Goal: Information Seeking & Learning: Stay updated

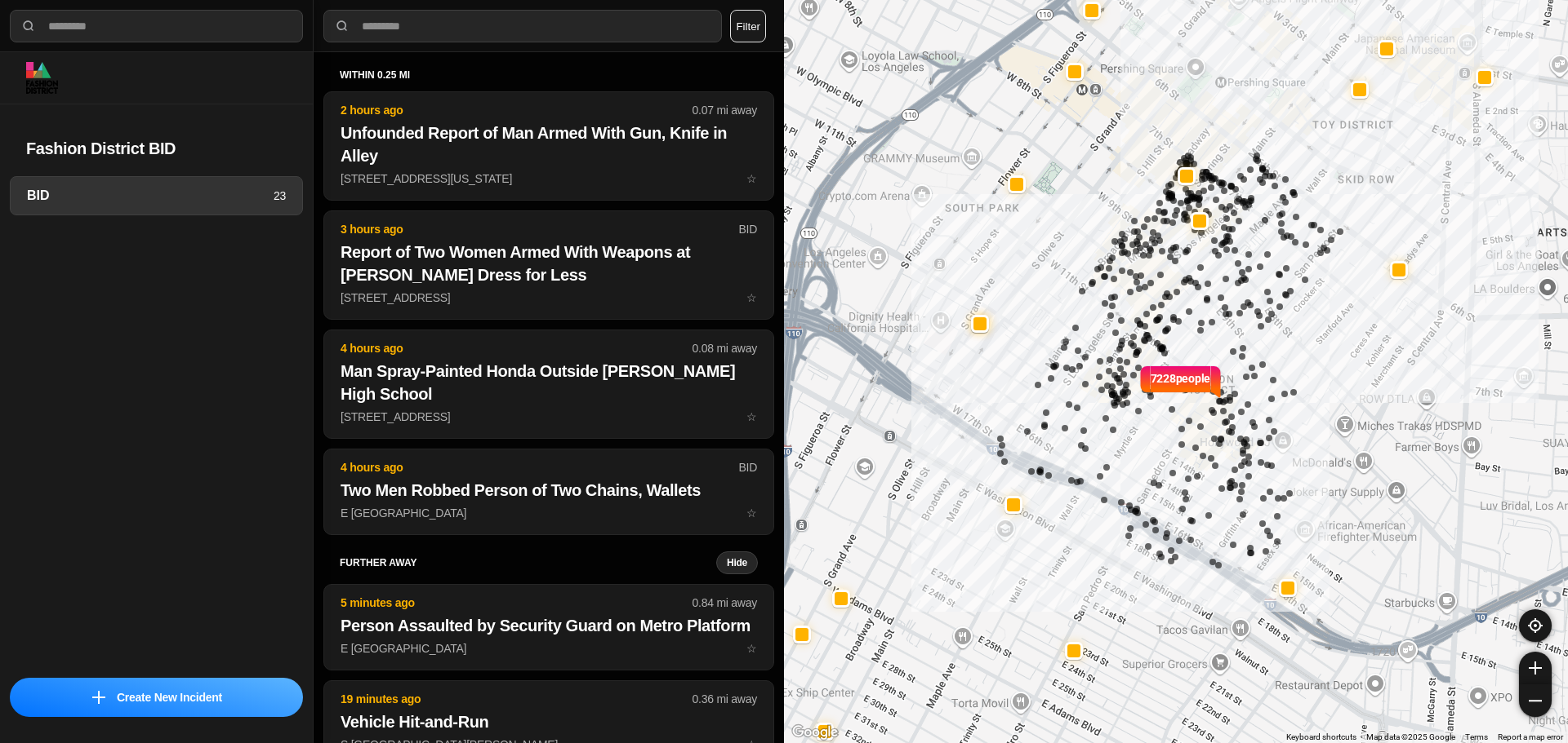
select select "*"
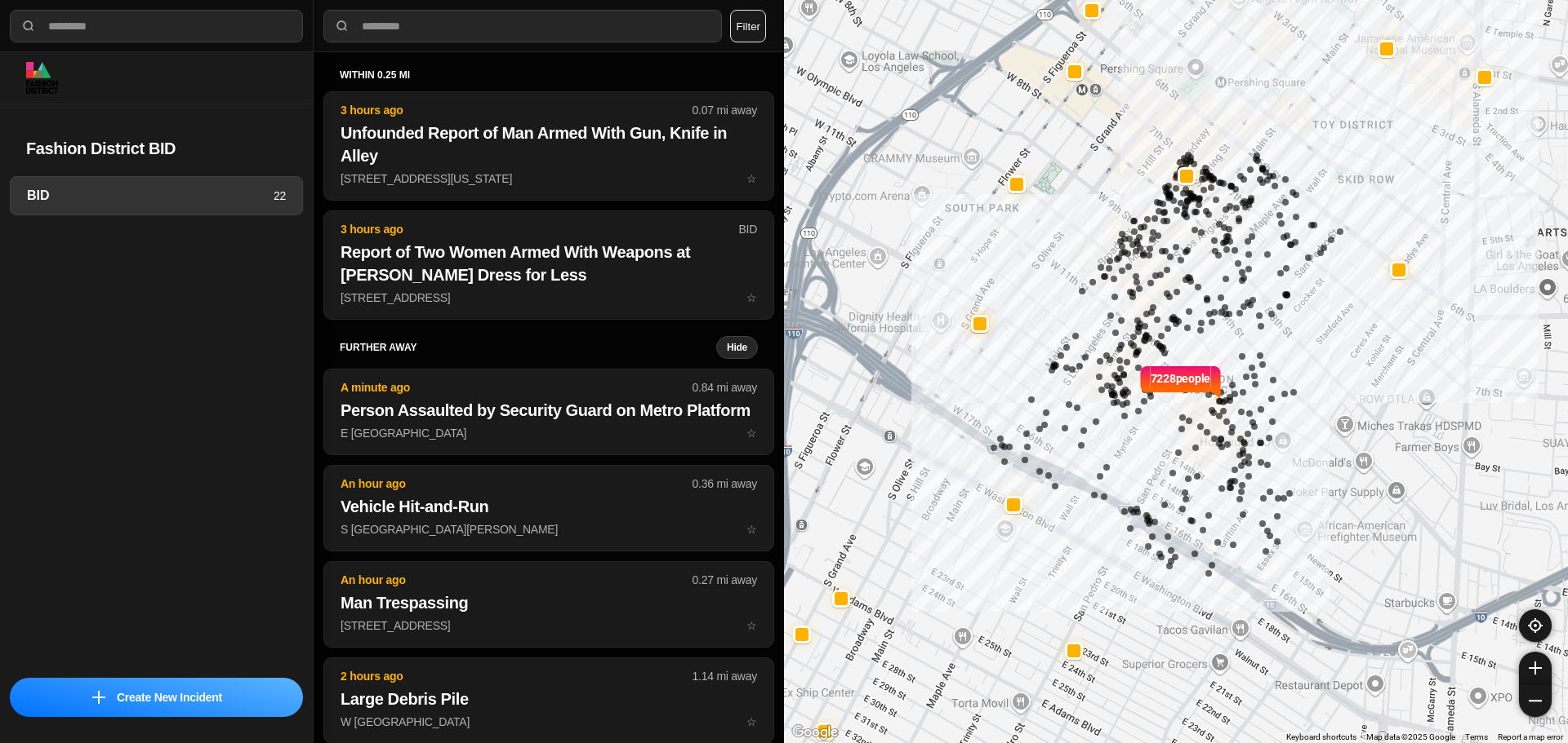
select select "*"
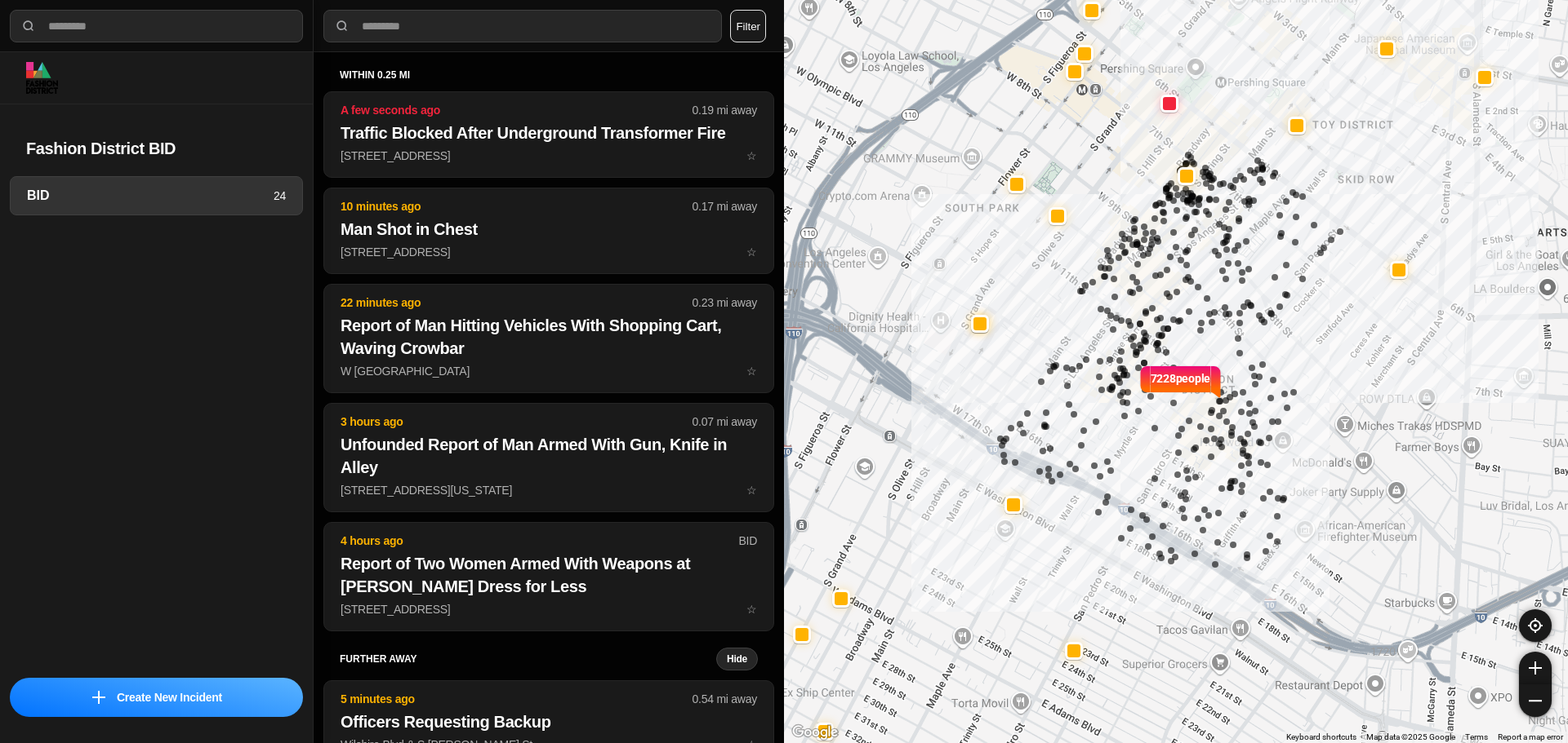
select select "*"
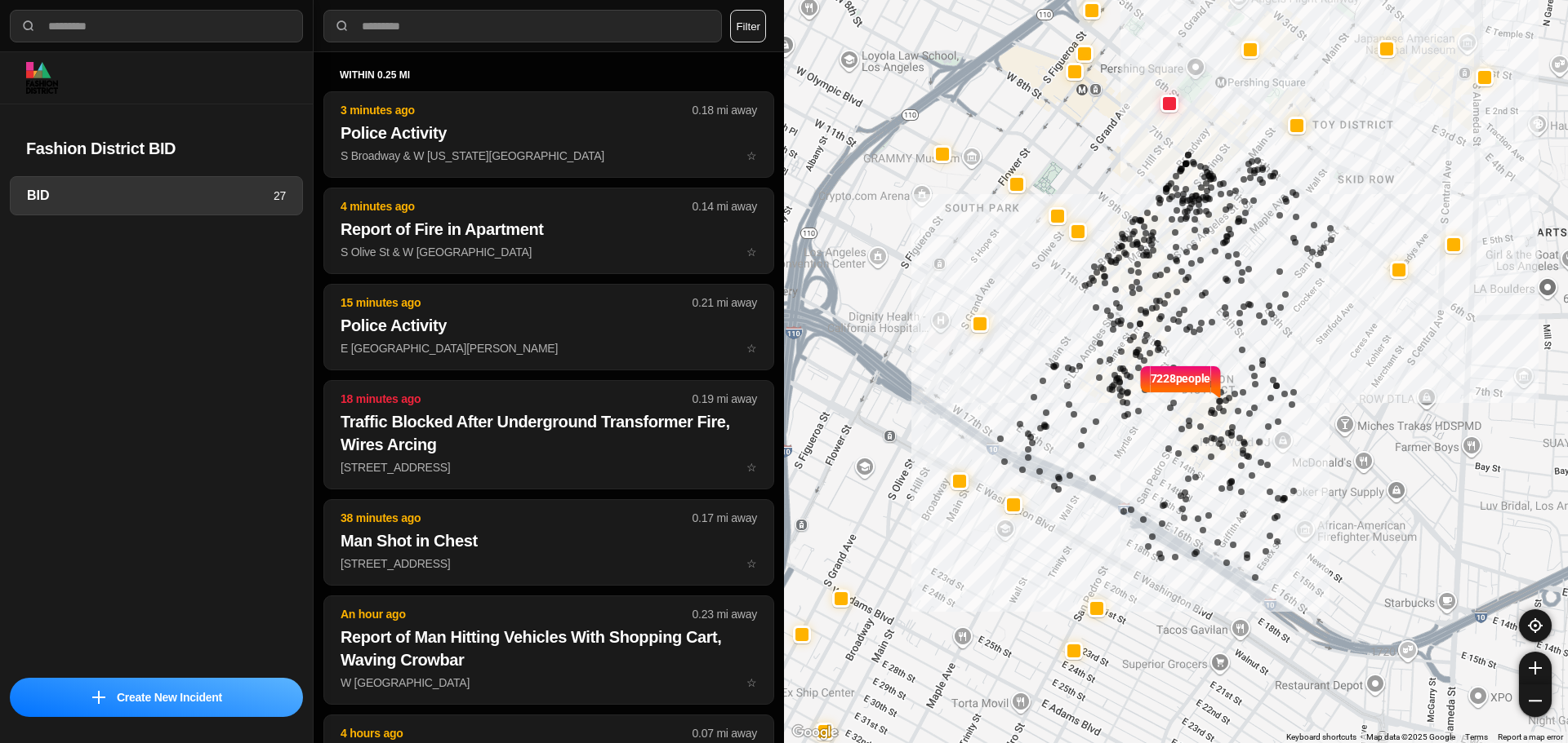
select select "*"
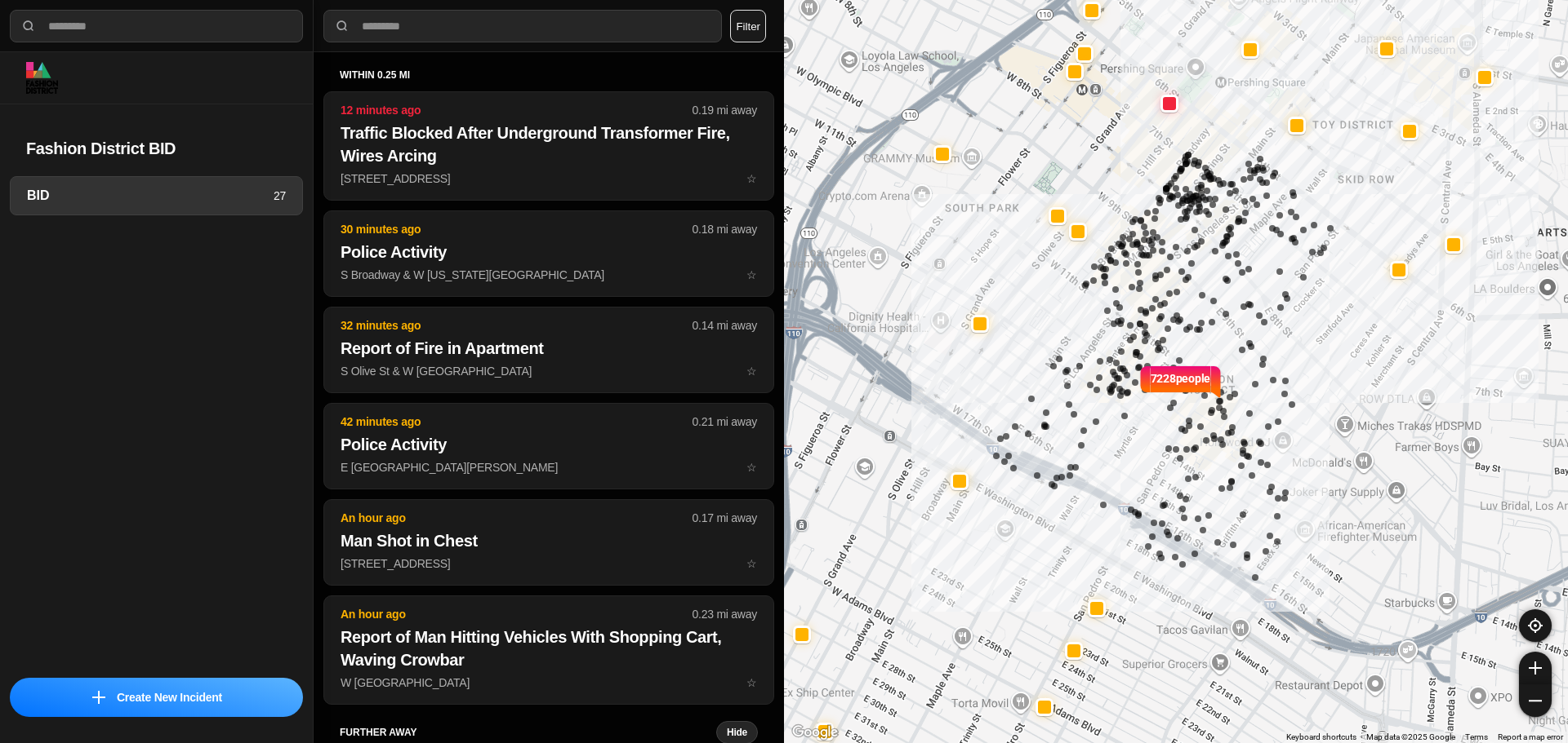
select select "*"
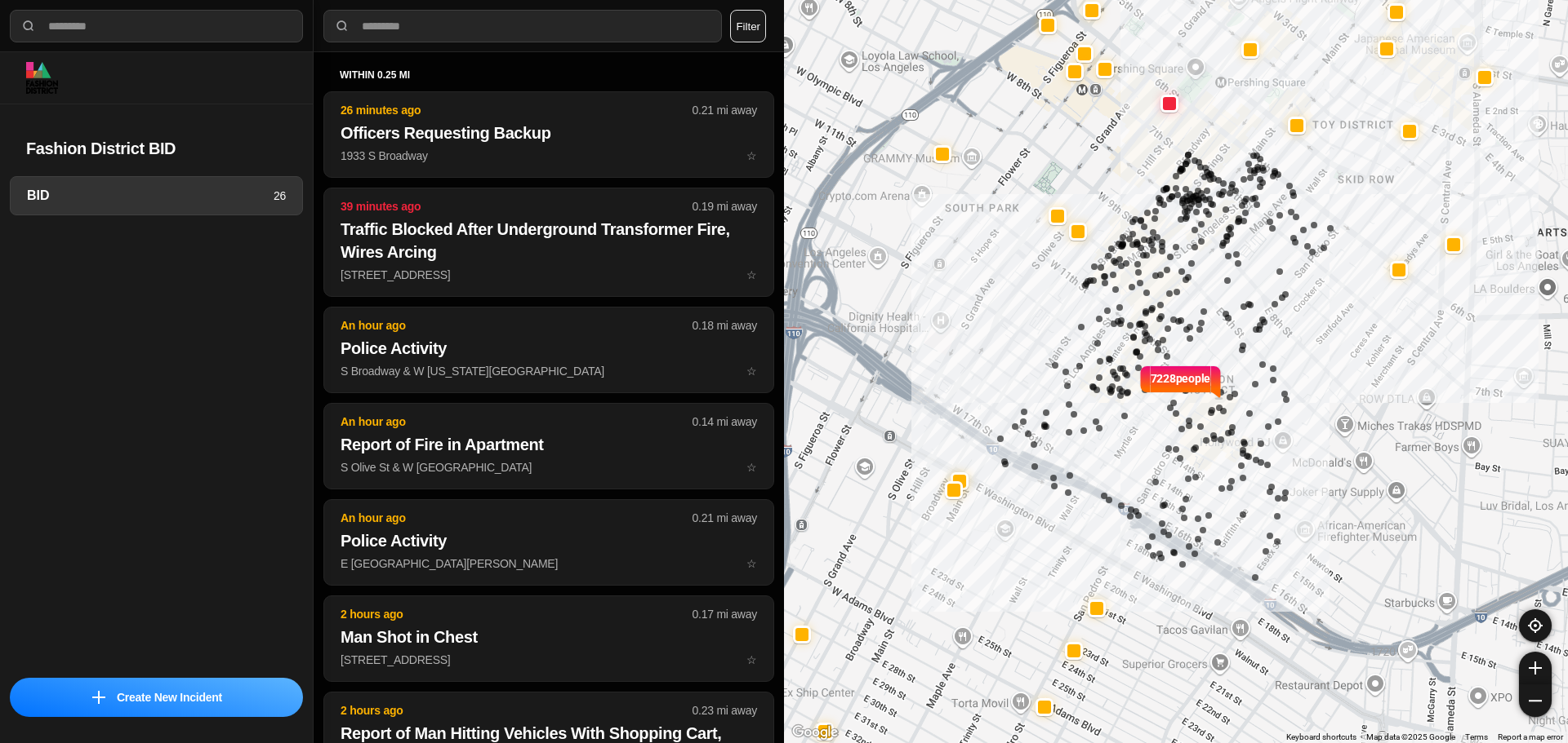
select select "*"
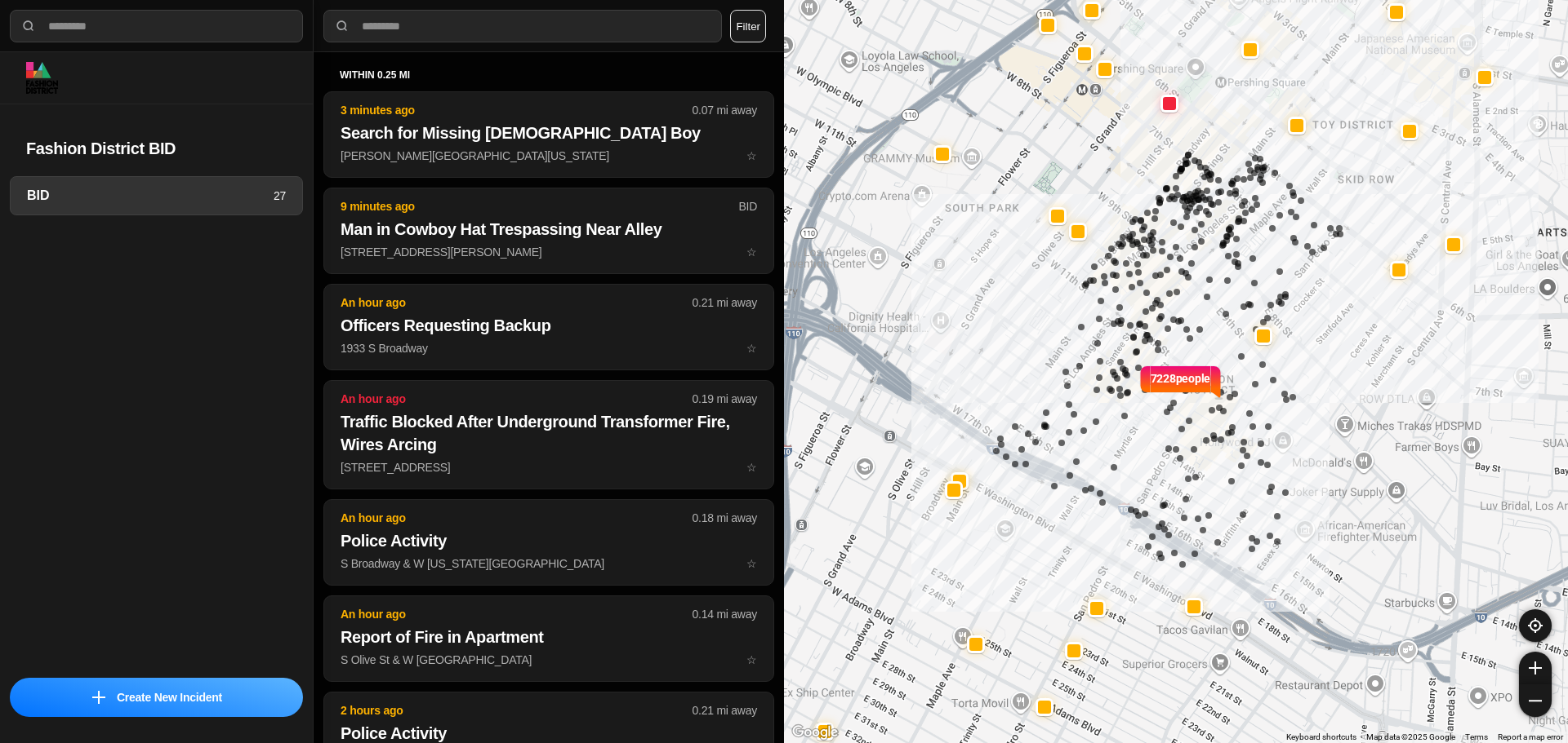
select select "*"
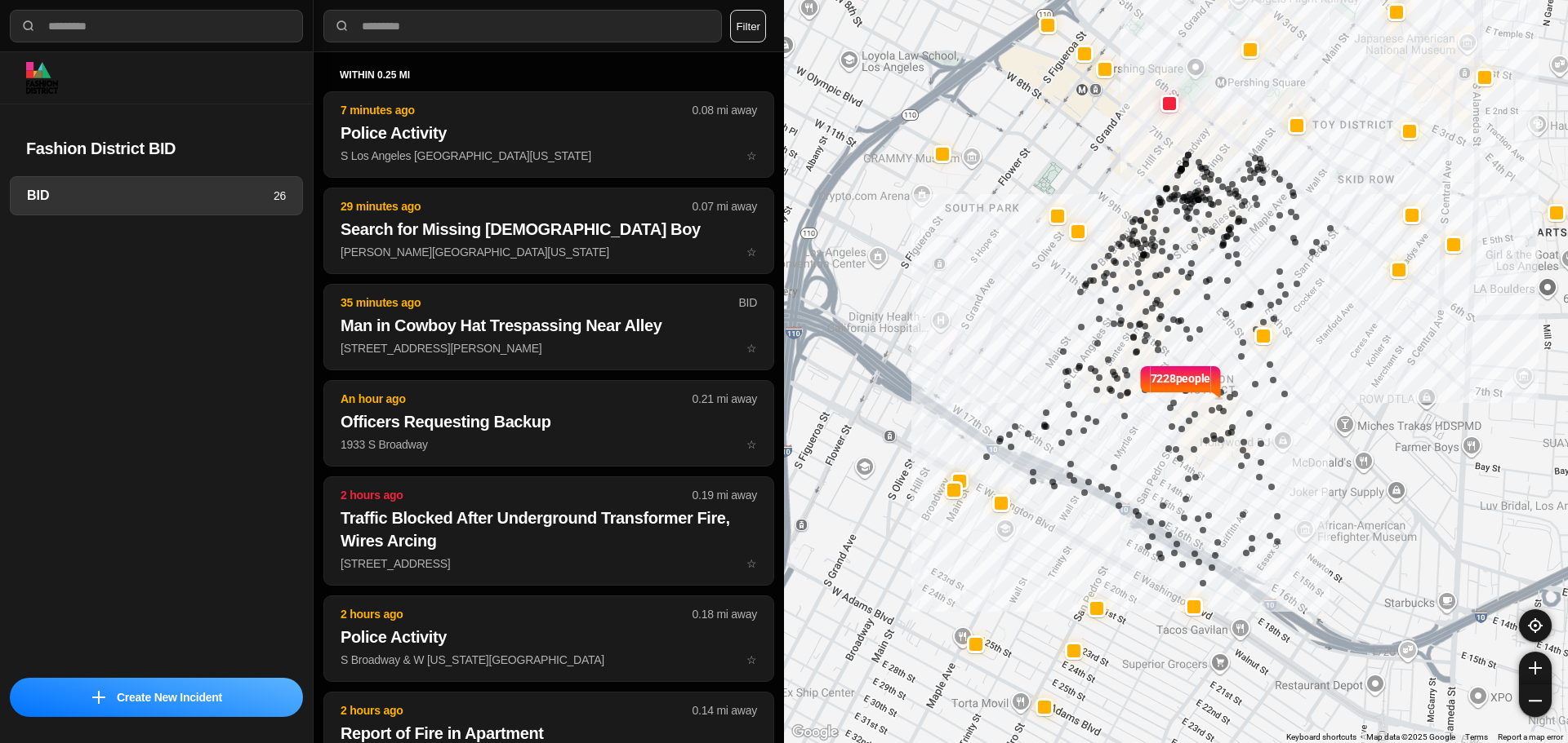
select select "*"
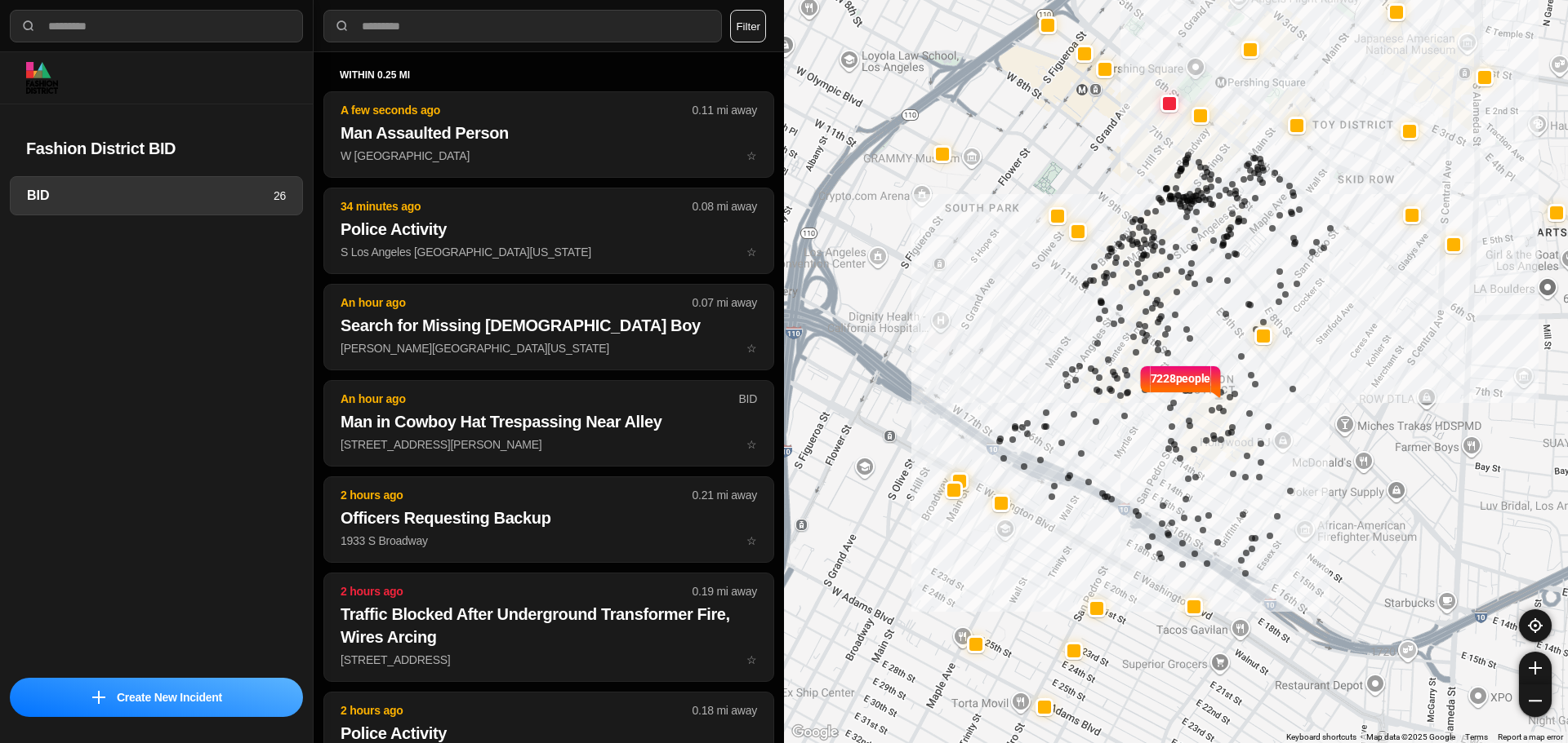
select select "*"
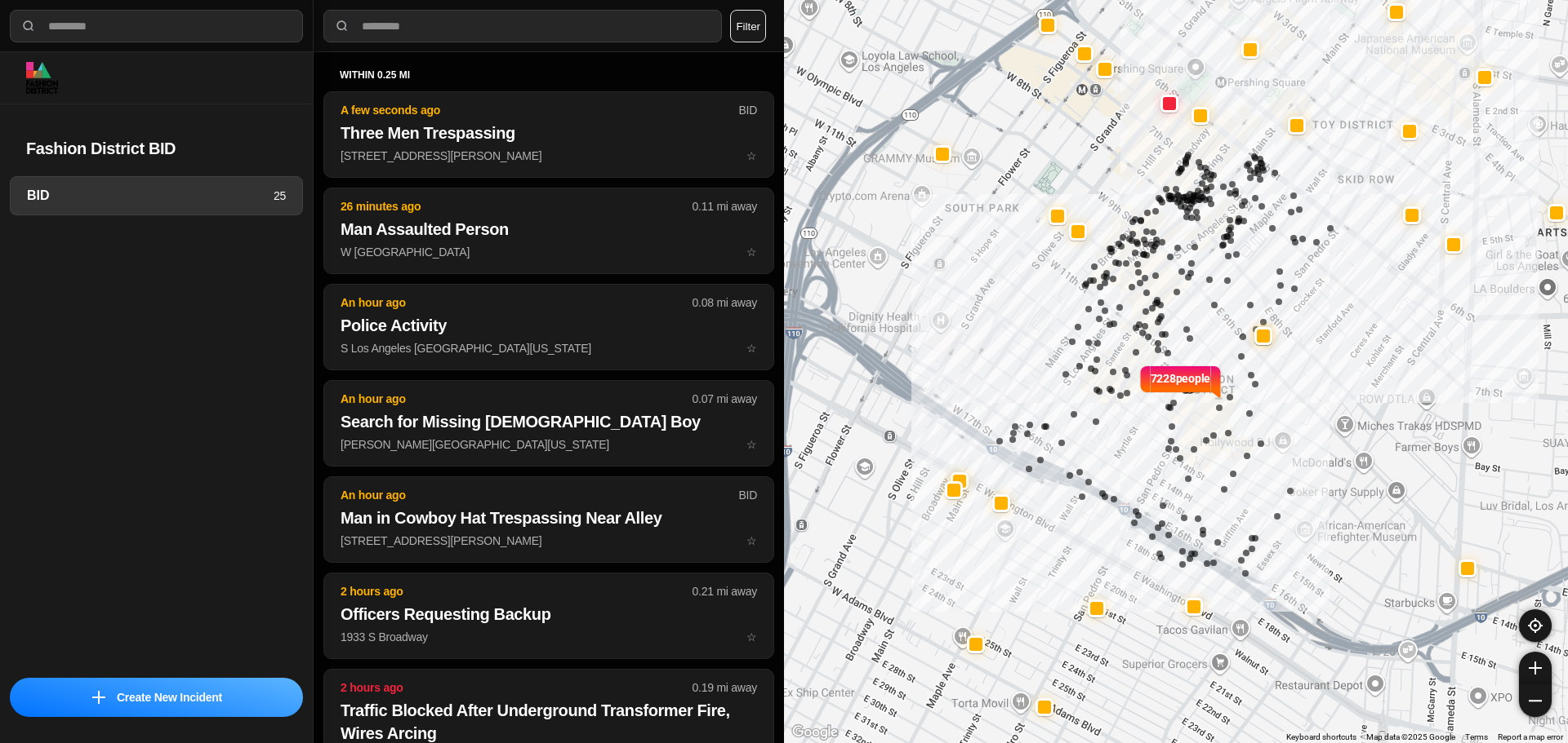
select select "*"
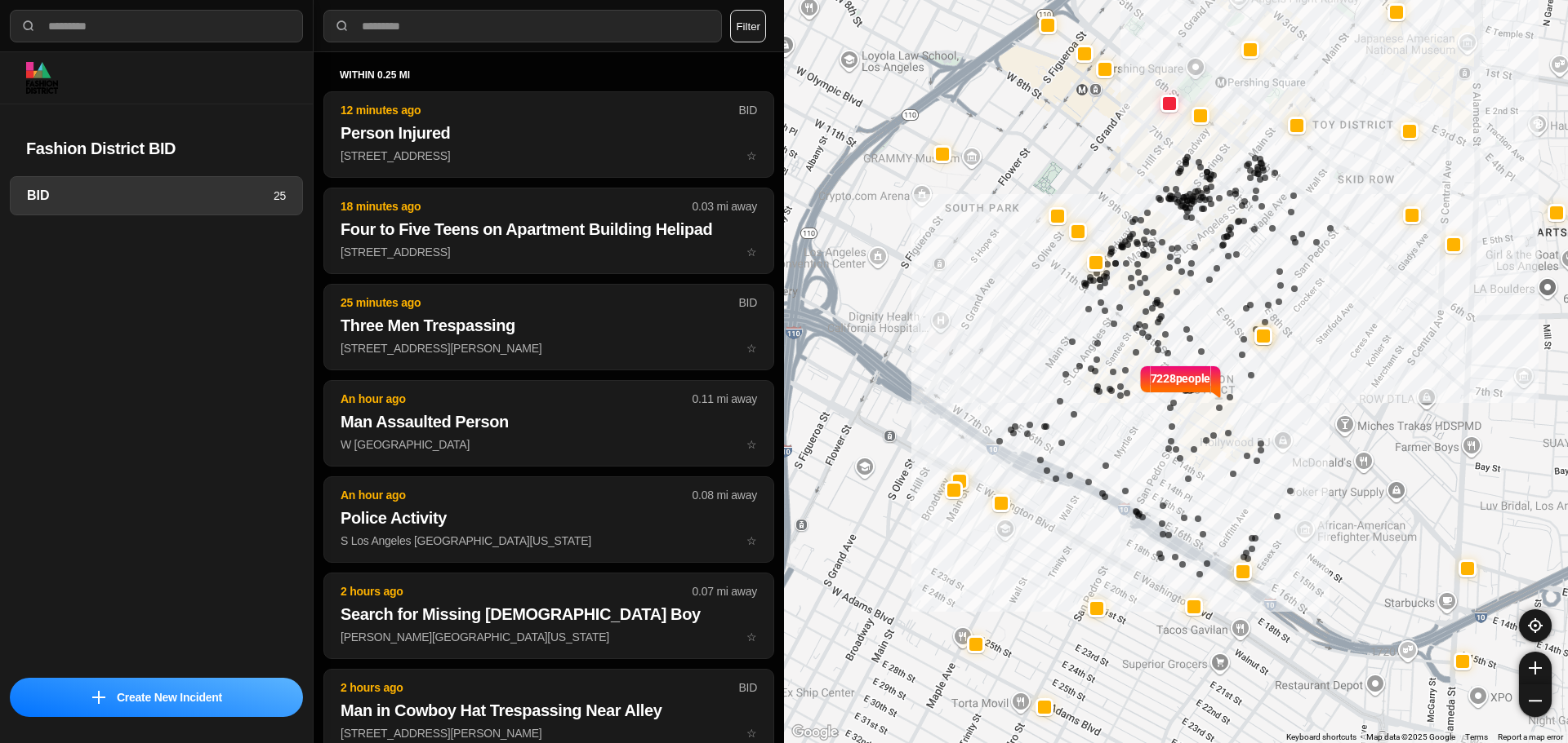
select select "*"
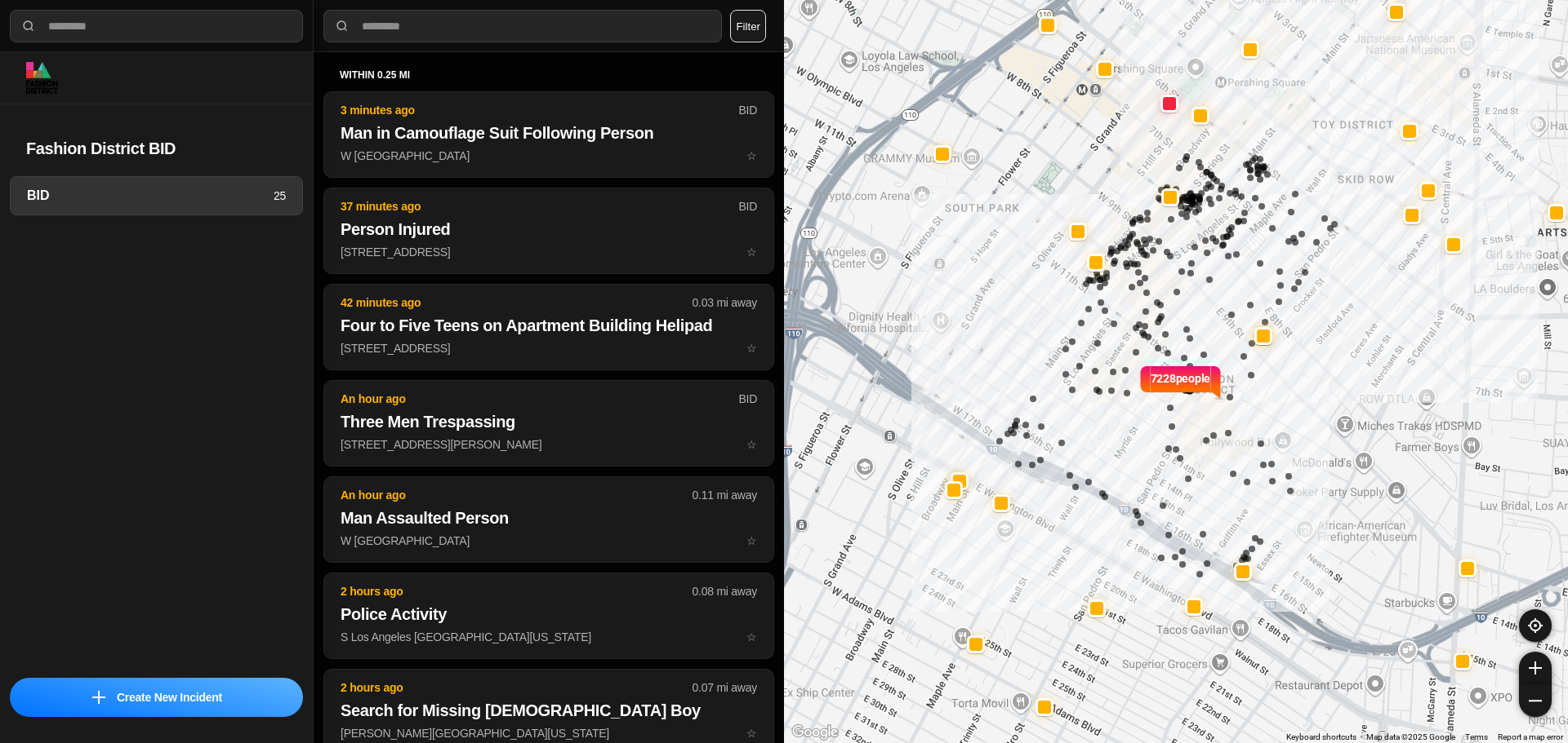
select select "*"
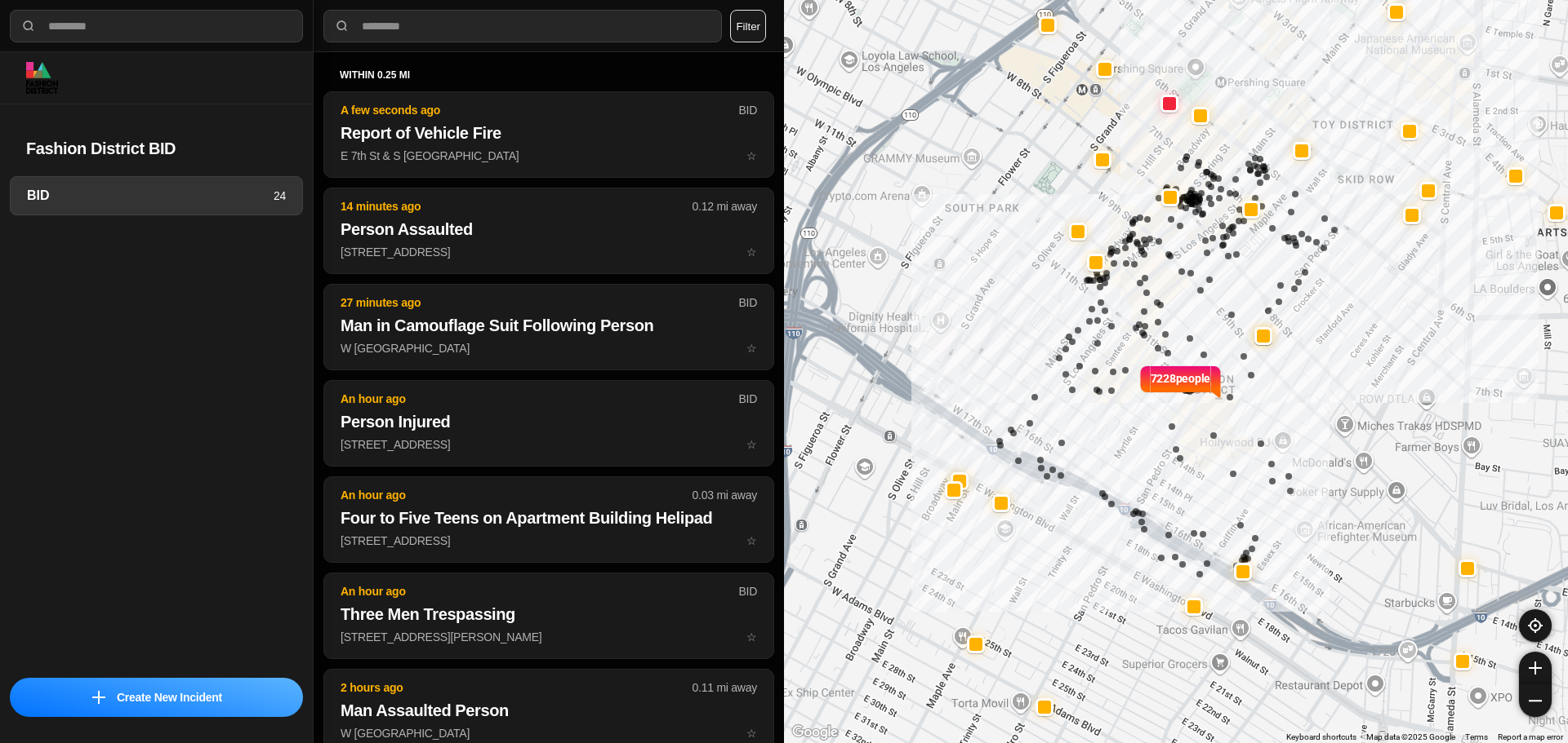
select select "*"
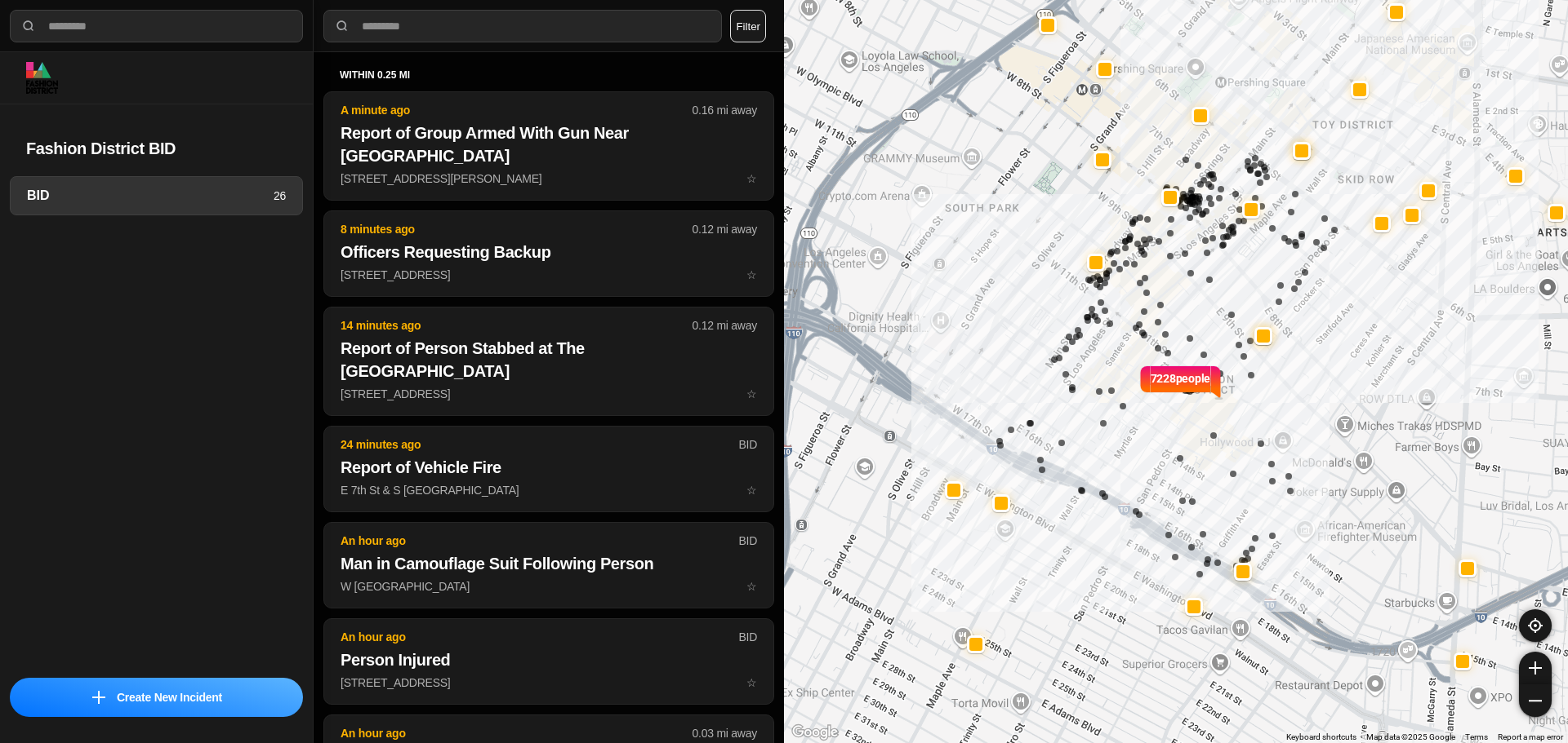
select select "*"
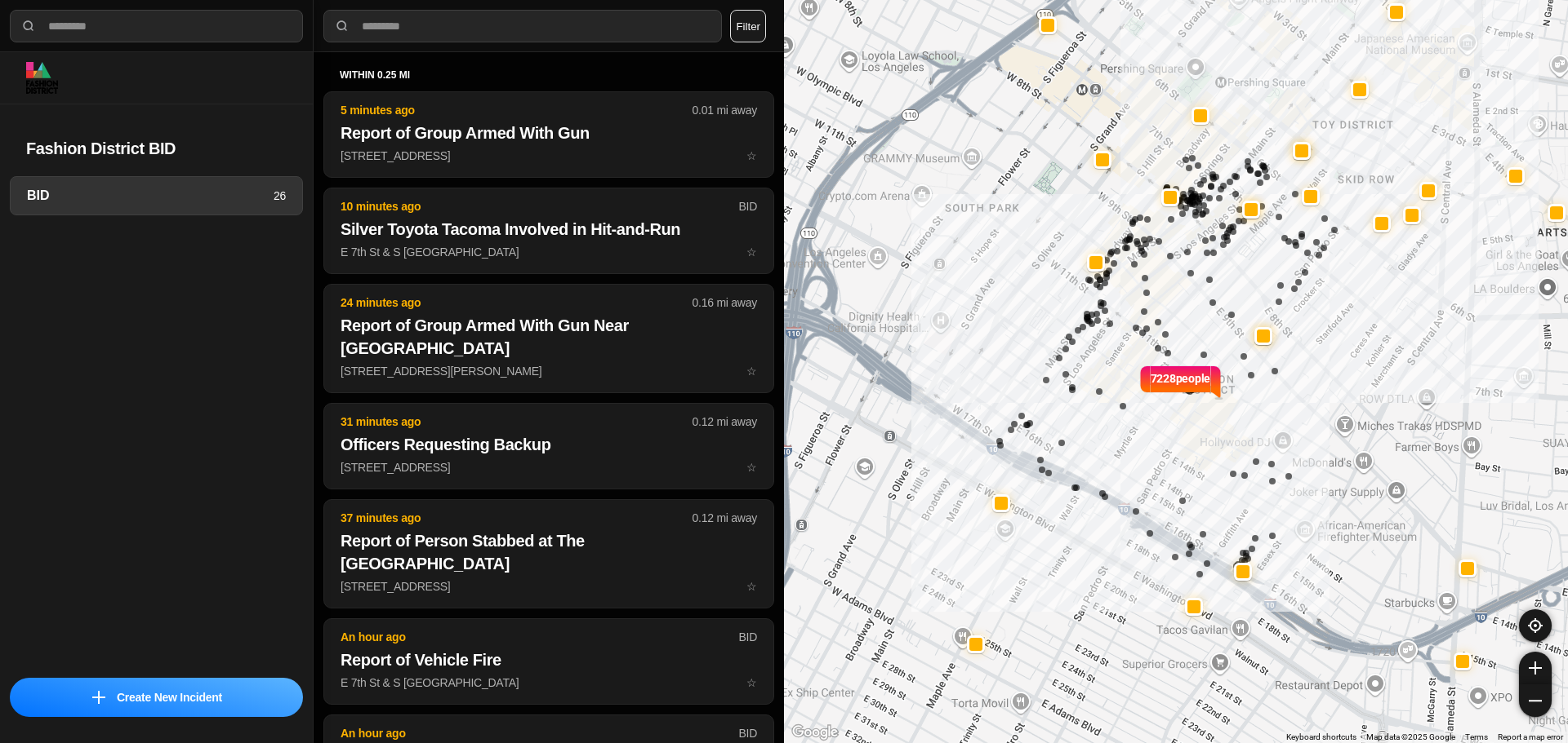
select select "*"
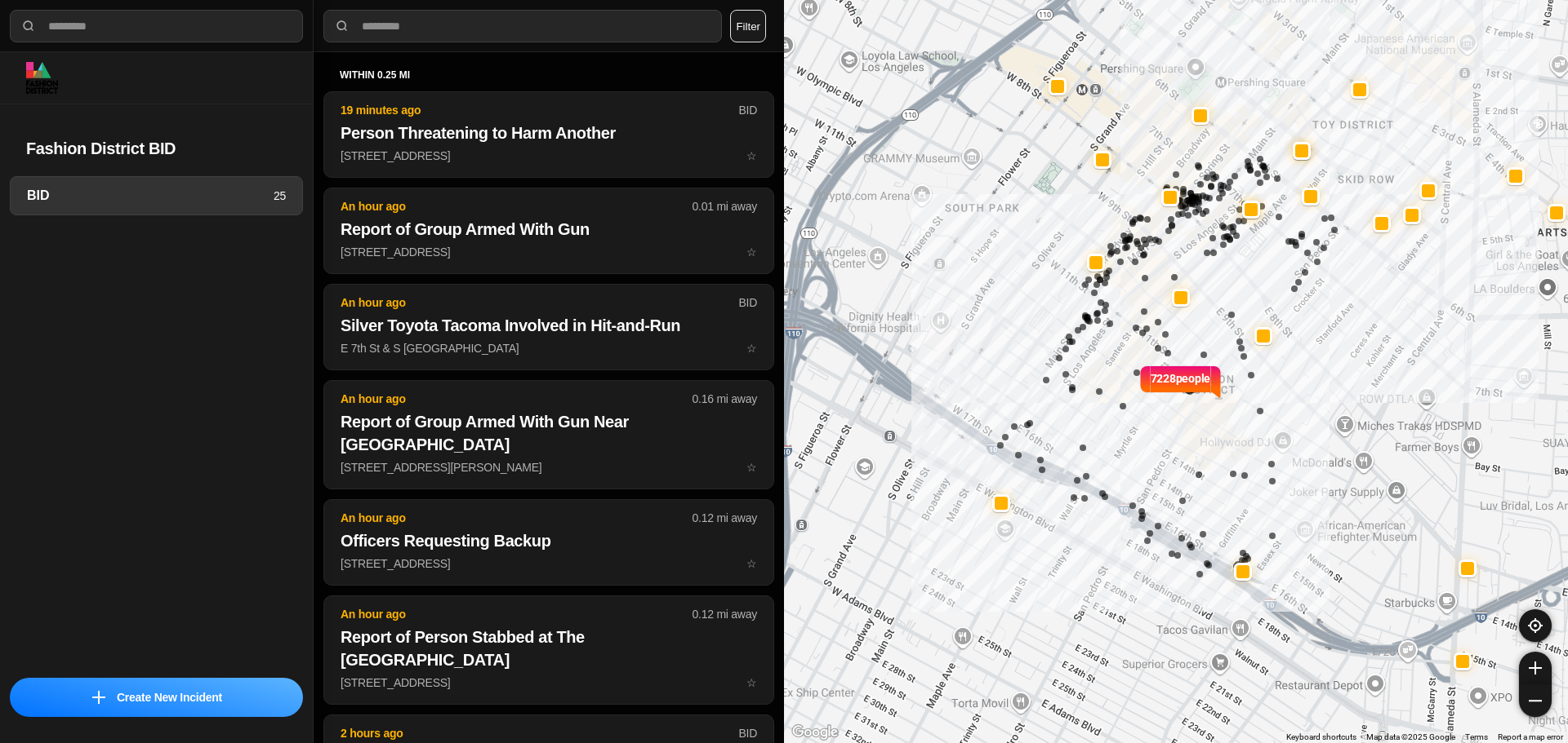
select select "*"
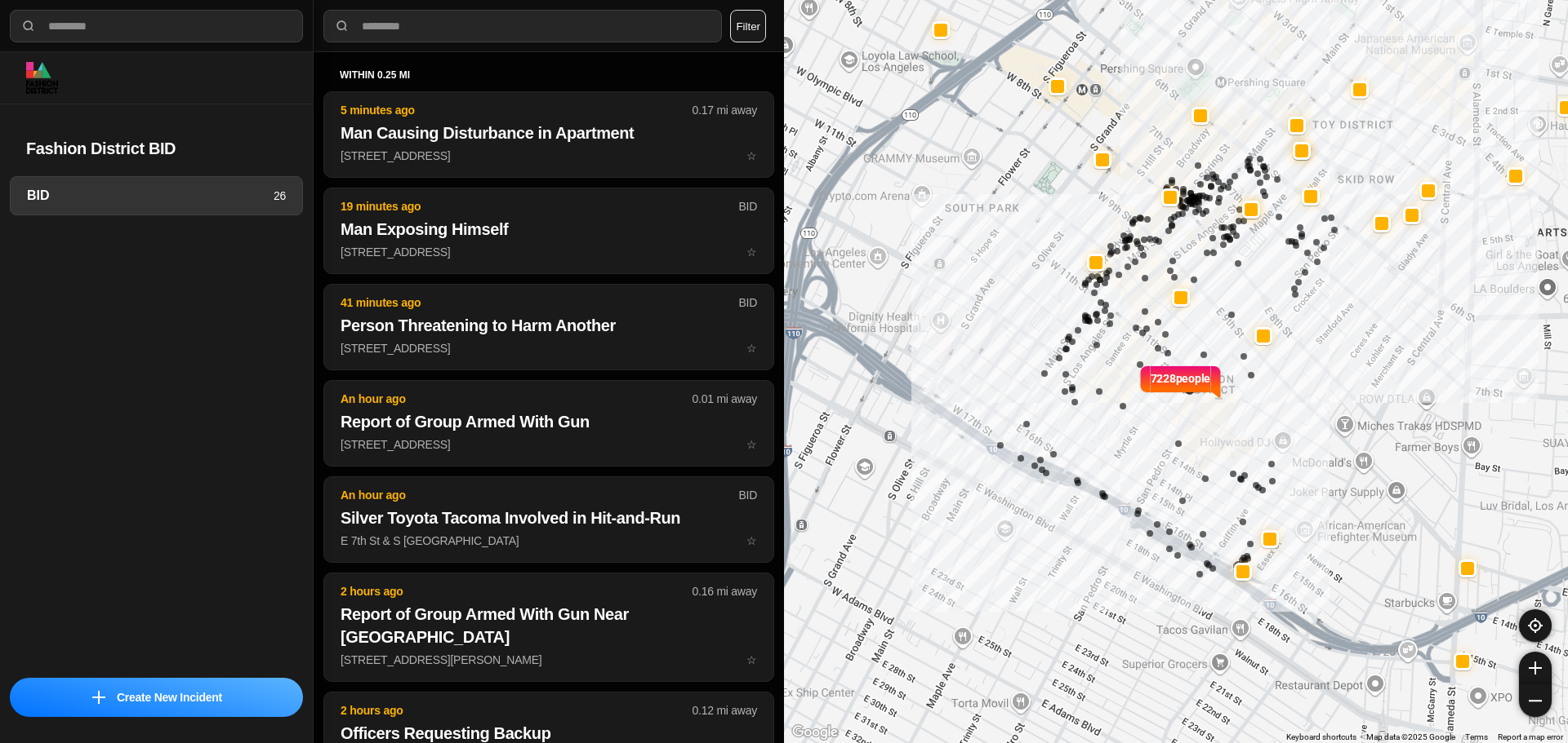
select select "*"
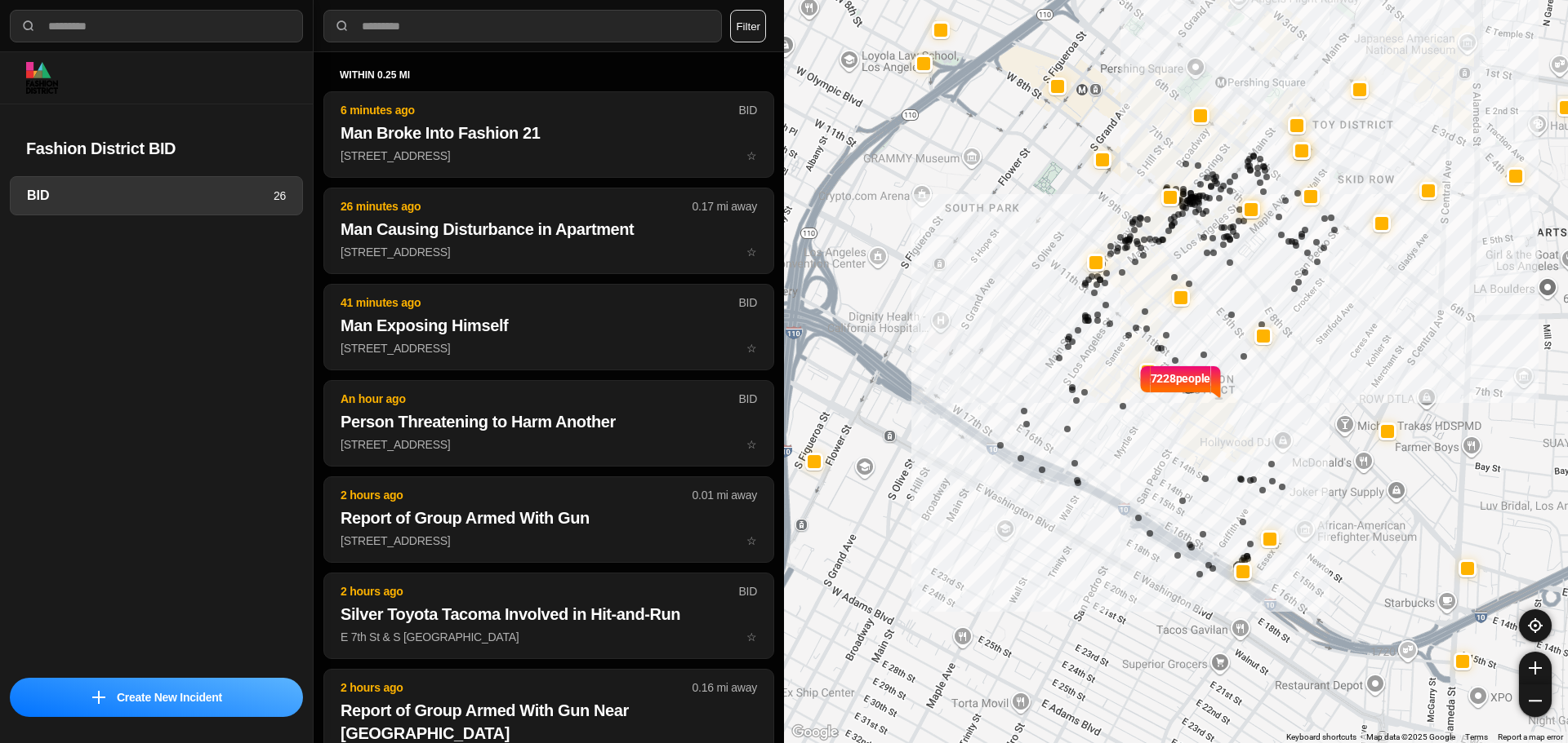
select select "*"
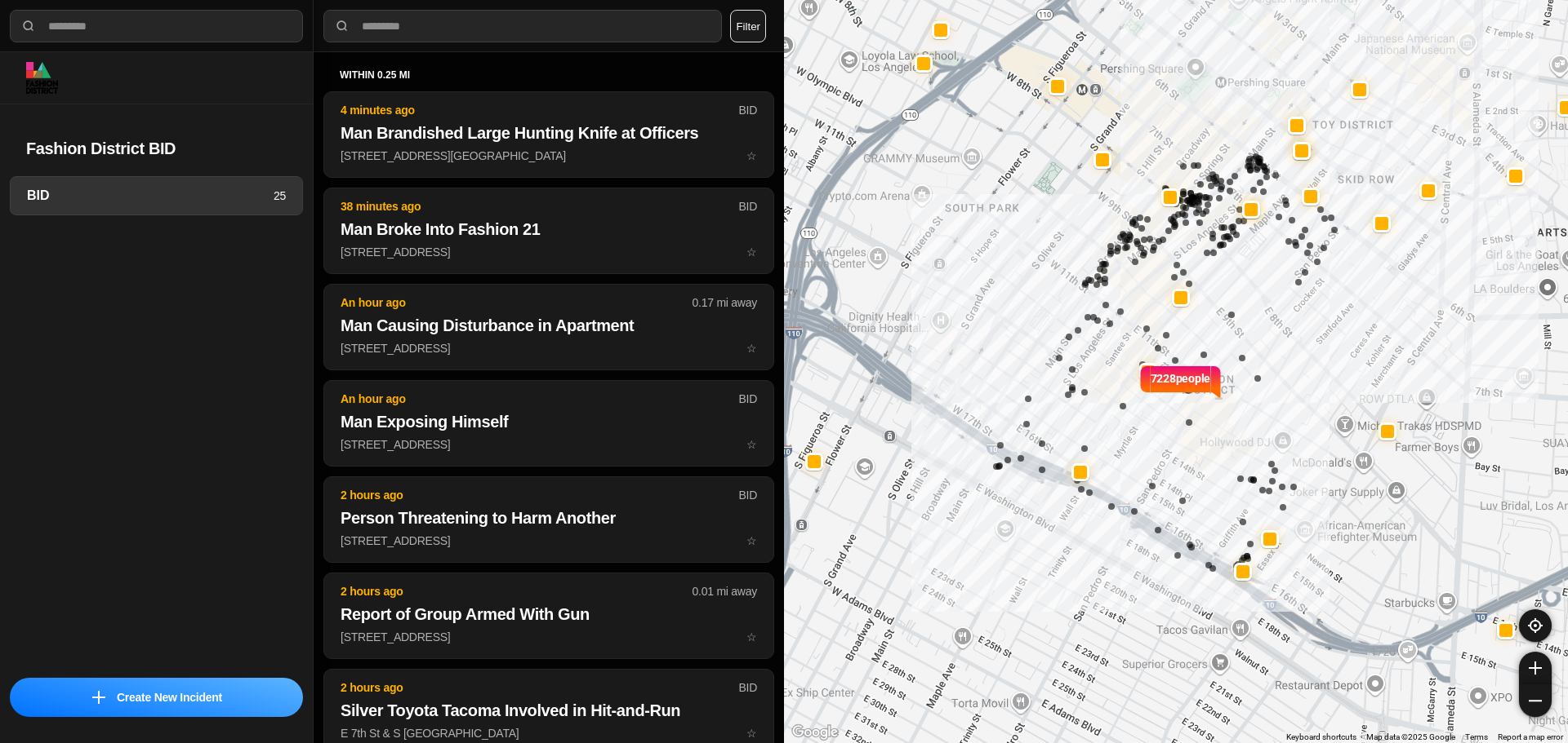
select select "*"
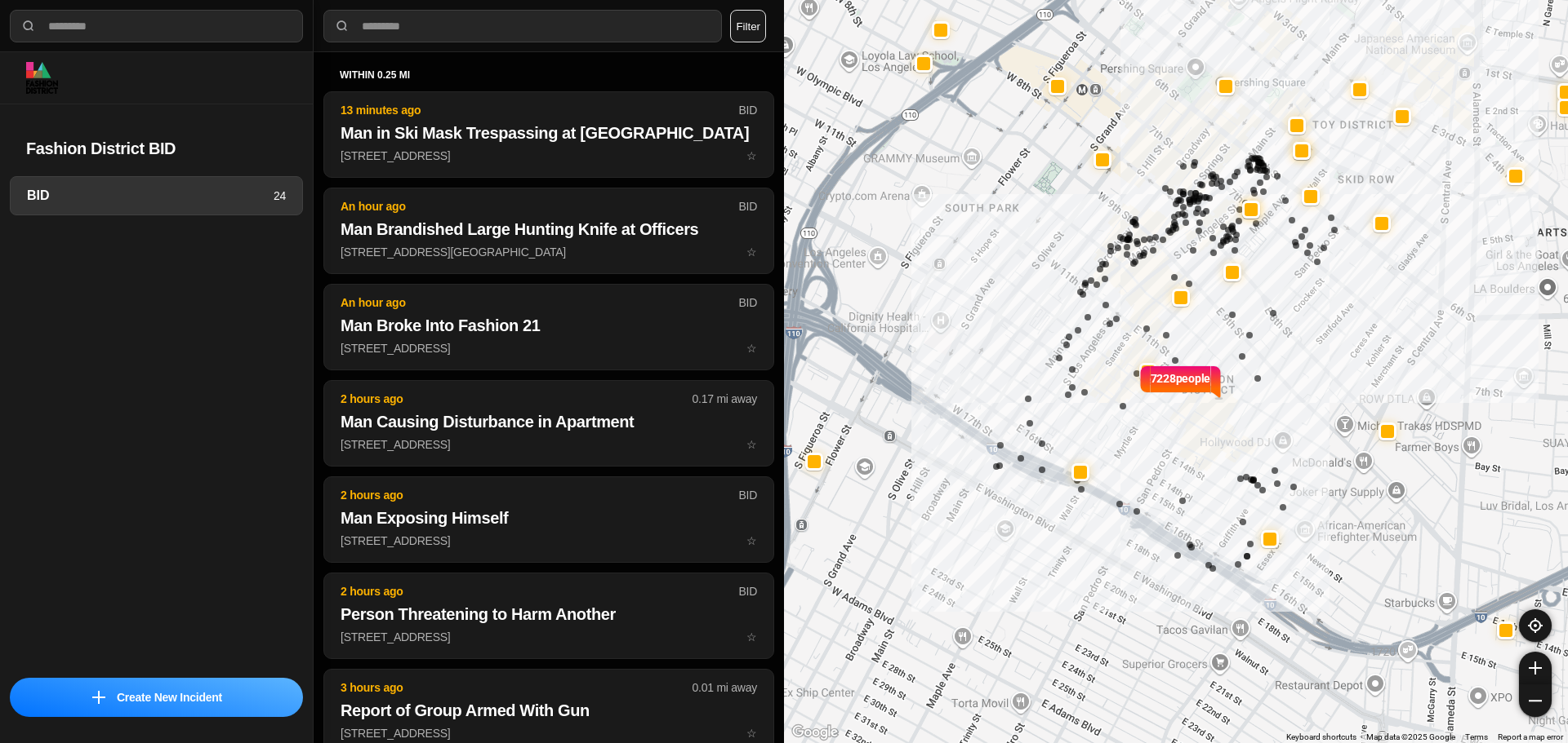
select select "*"
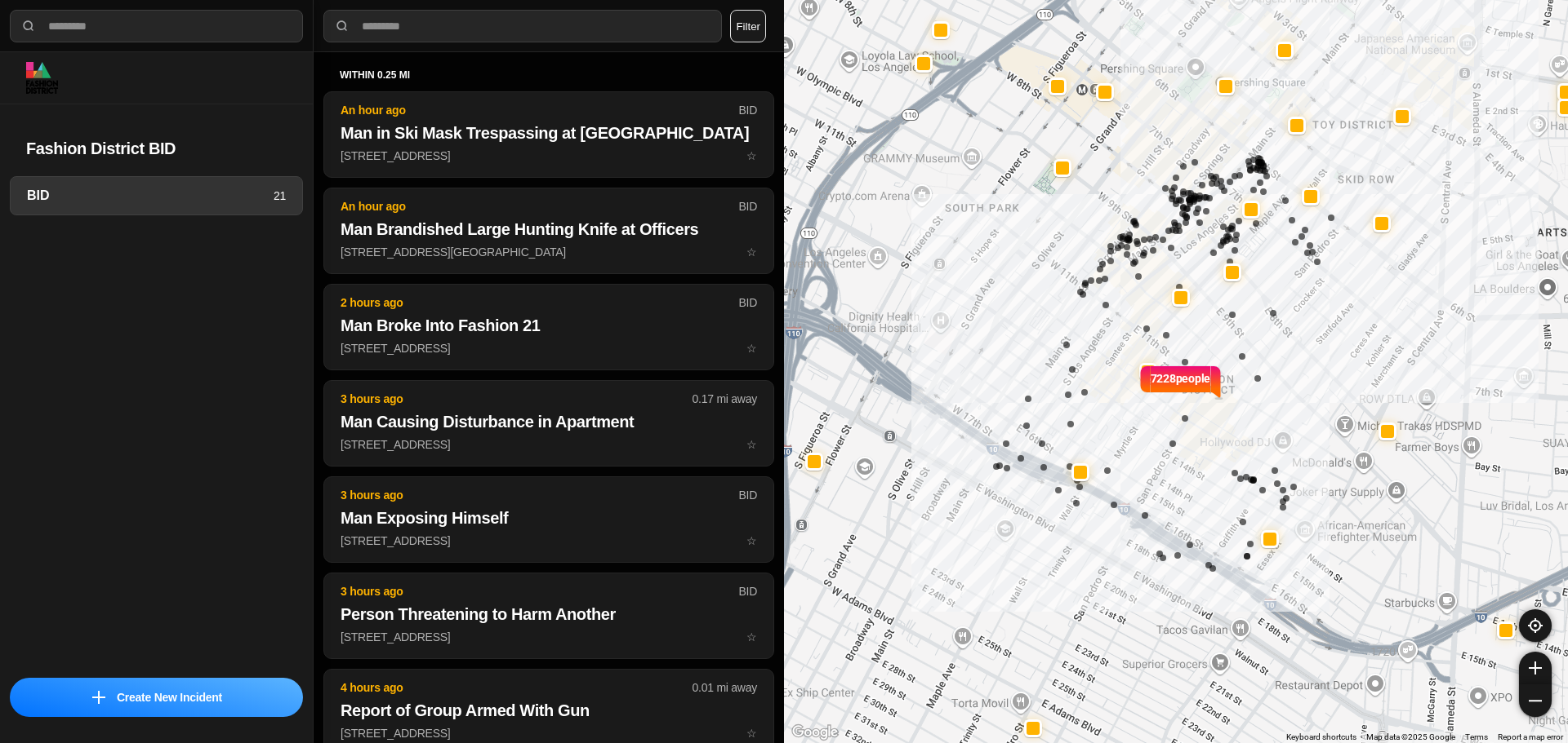
select select "*"
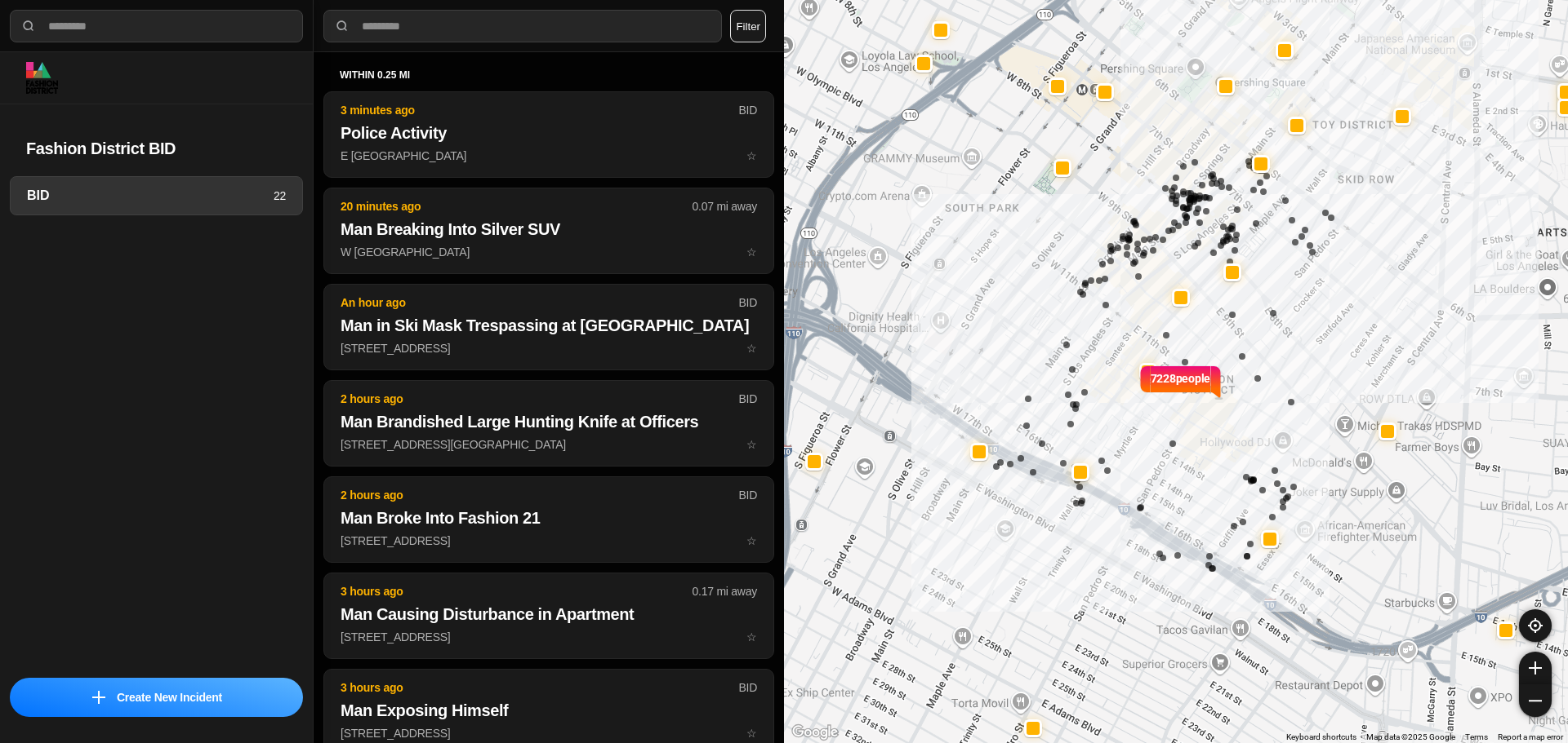
select select "*"
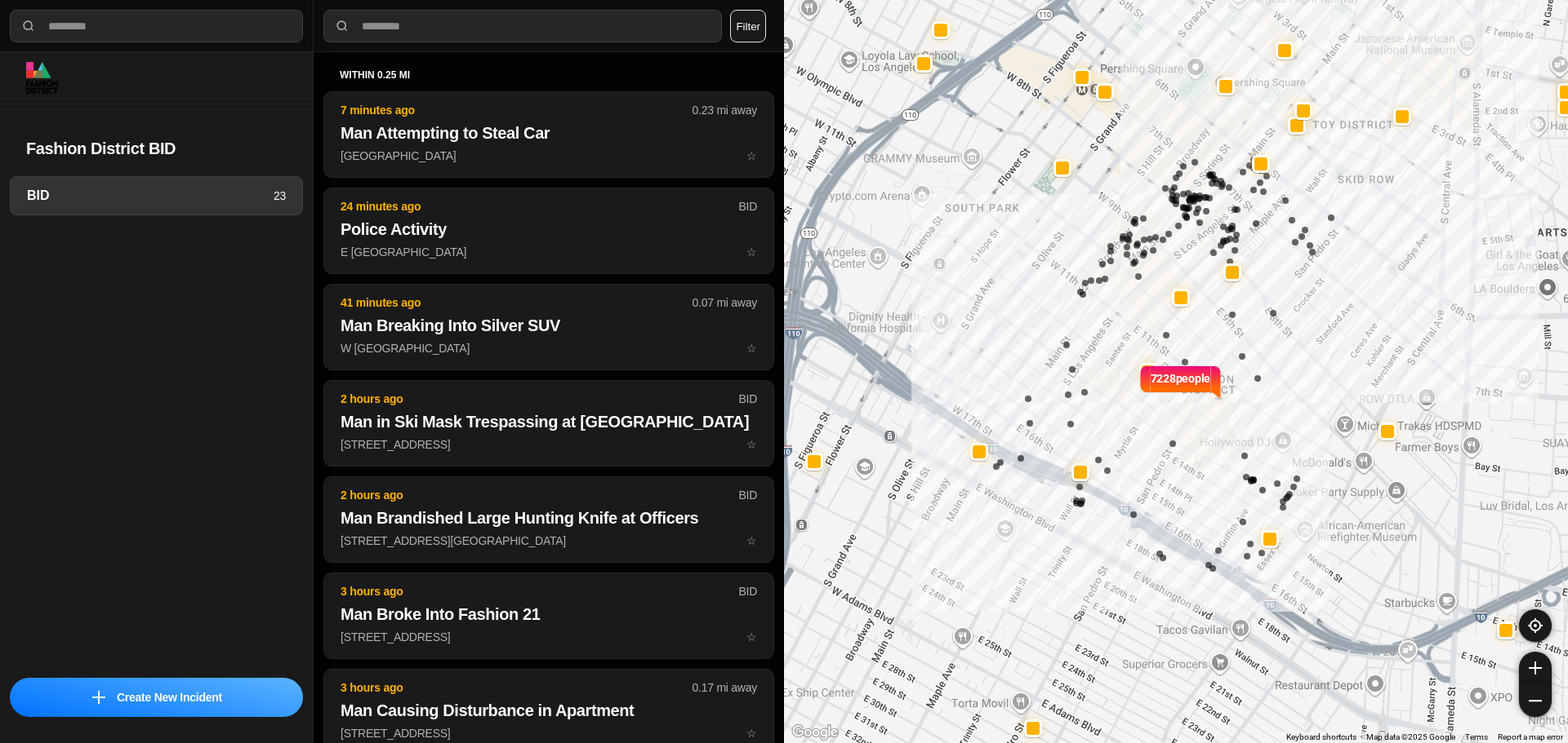
select select "*"
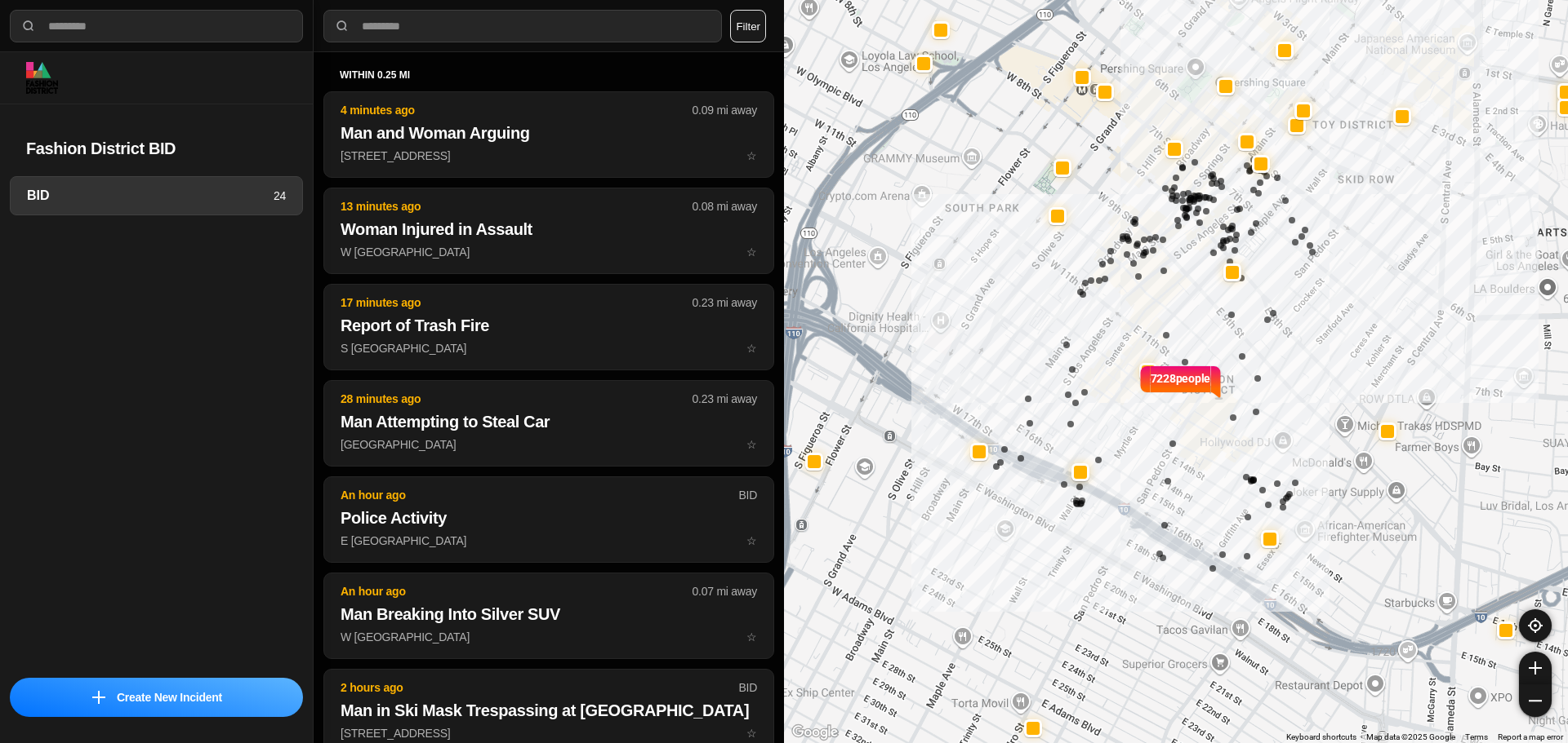
select select "*"
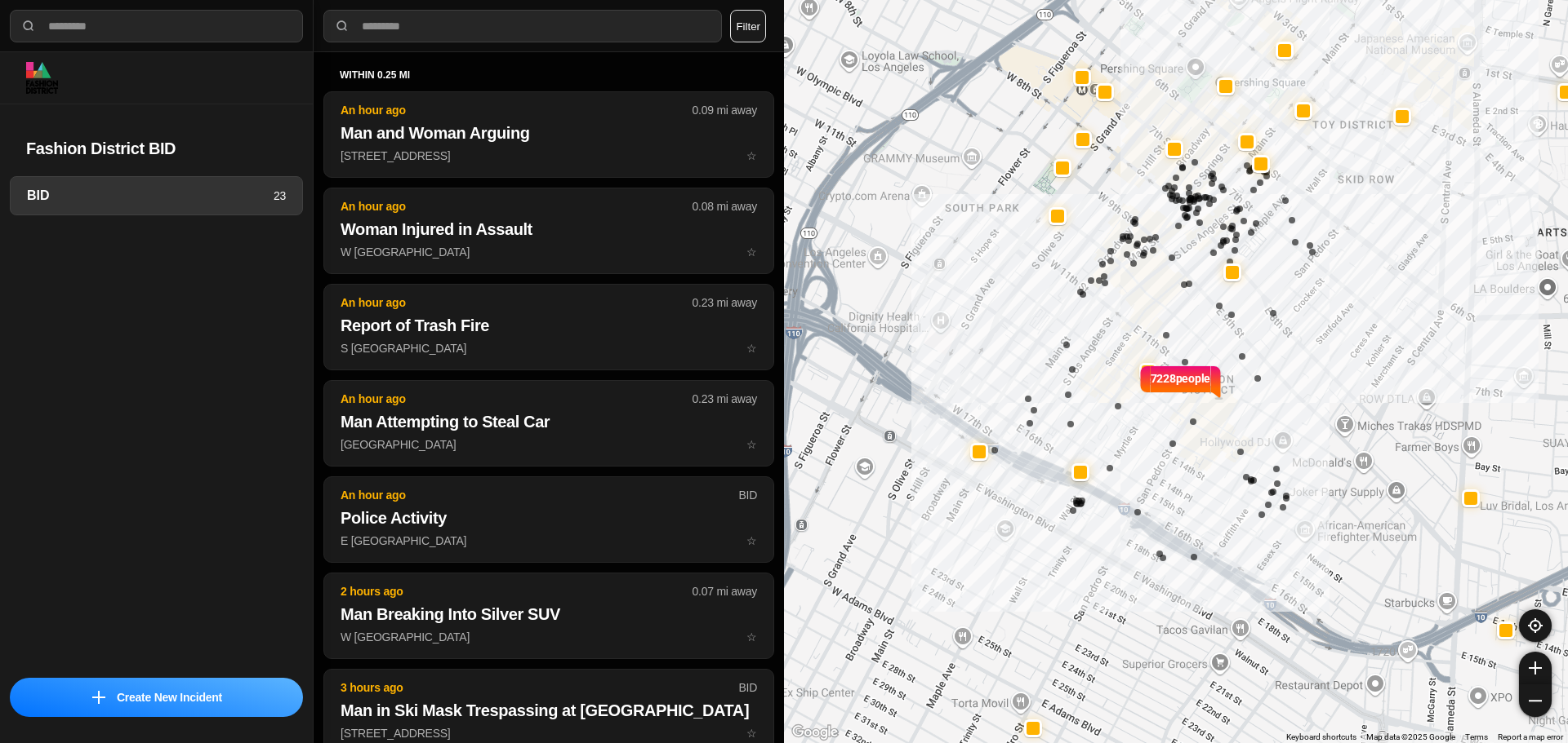
select select "*"
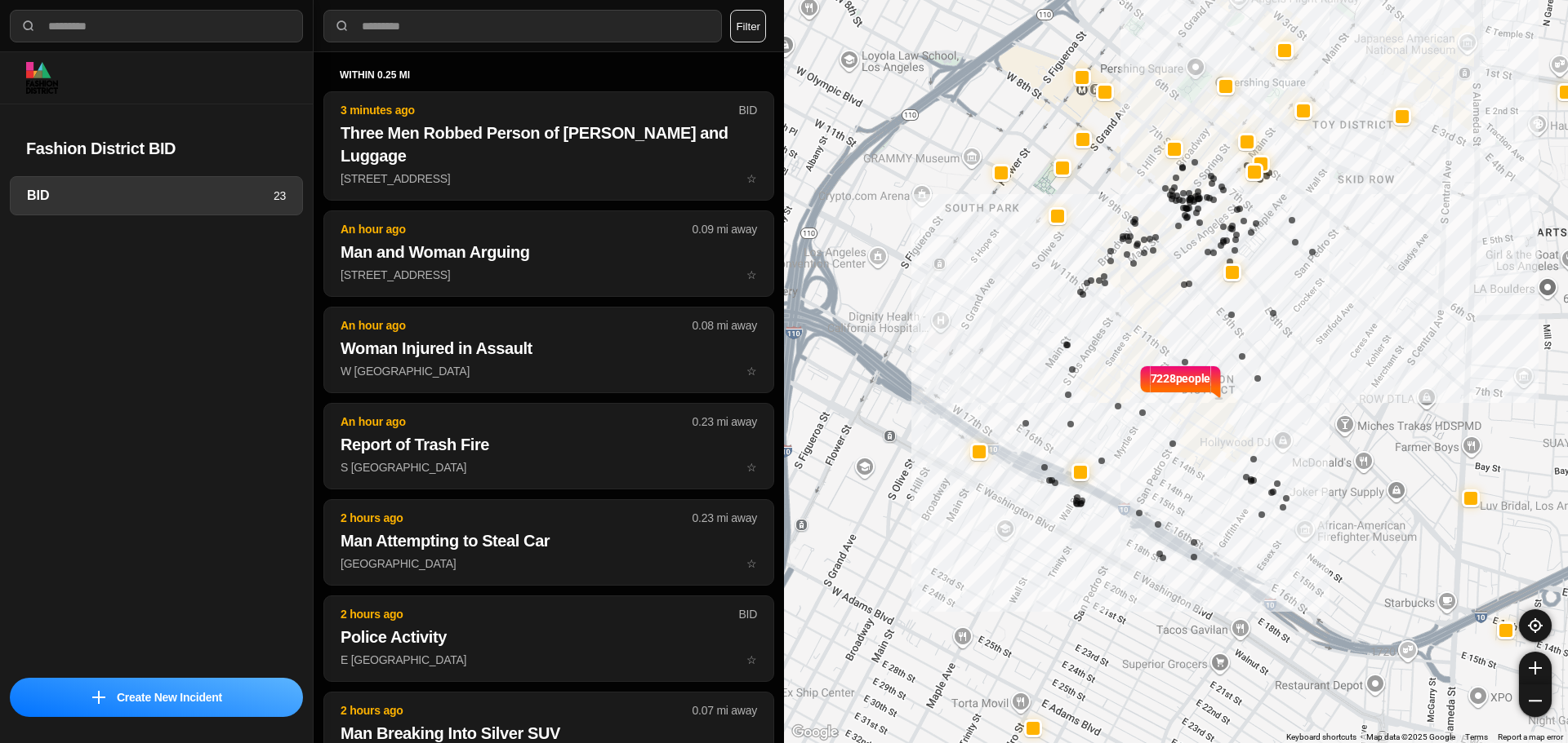
select select "*"
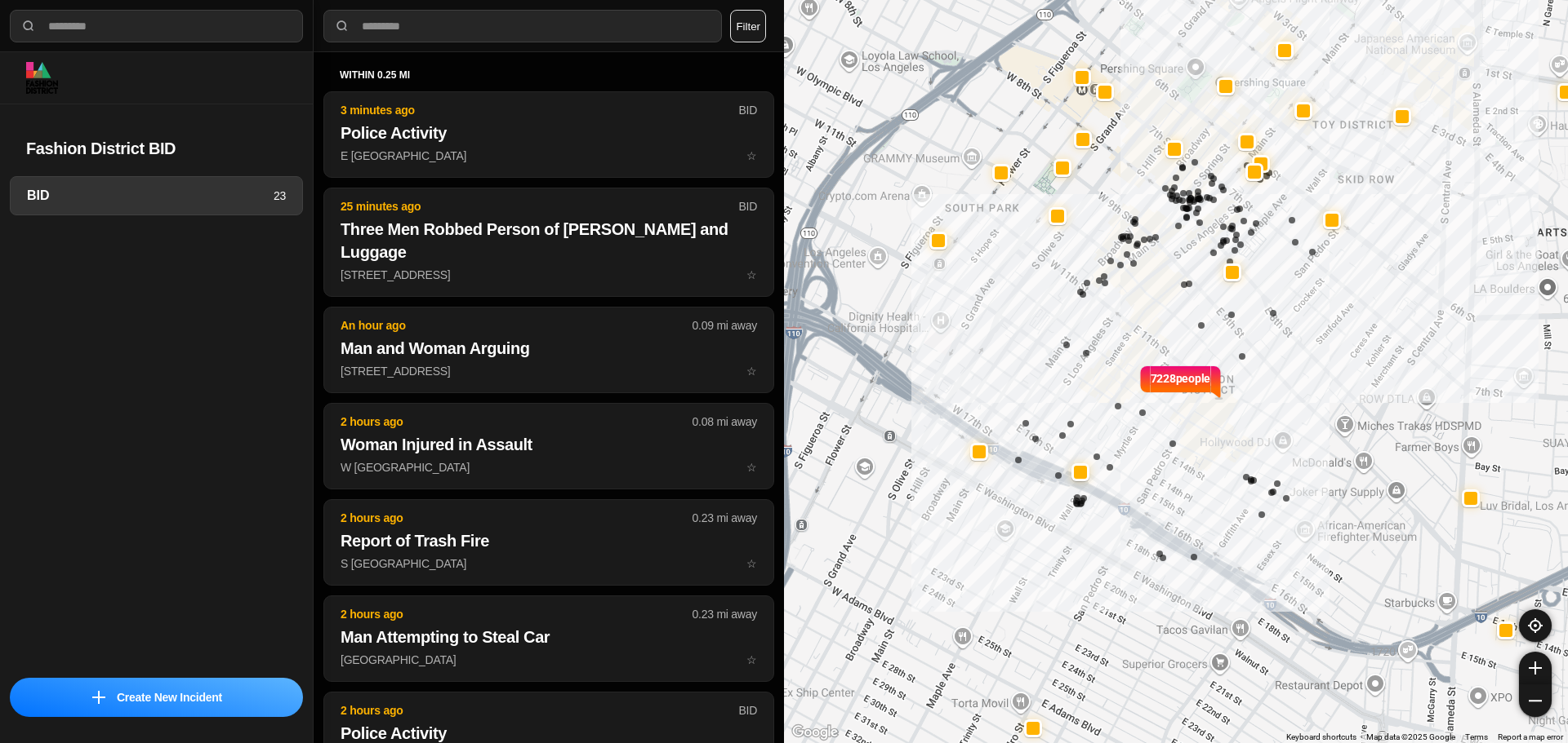
select select "*"
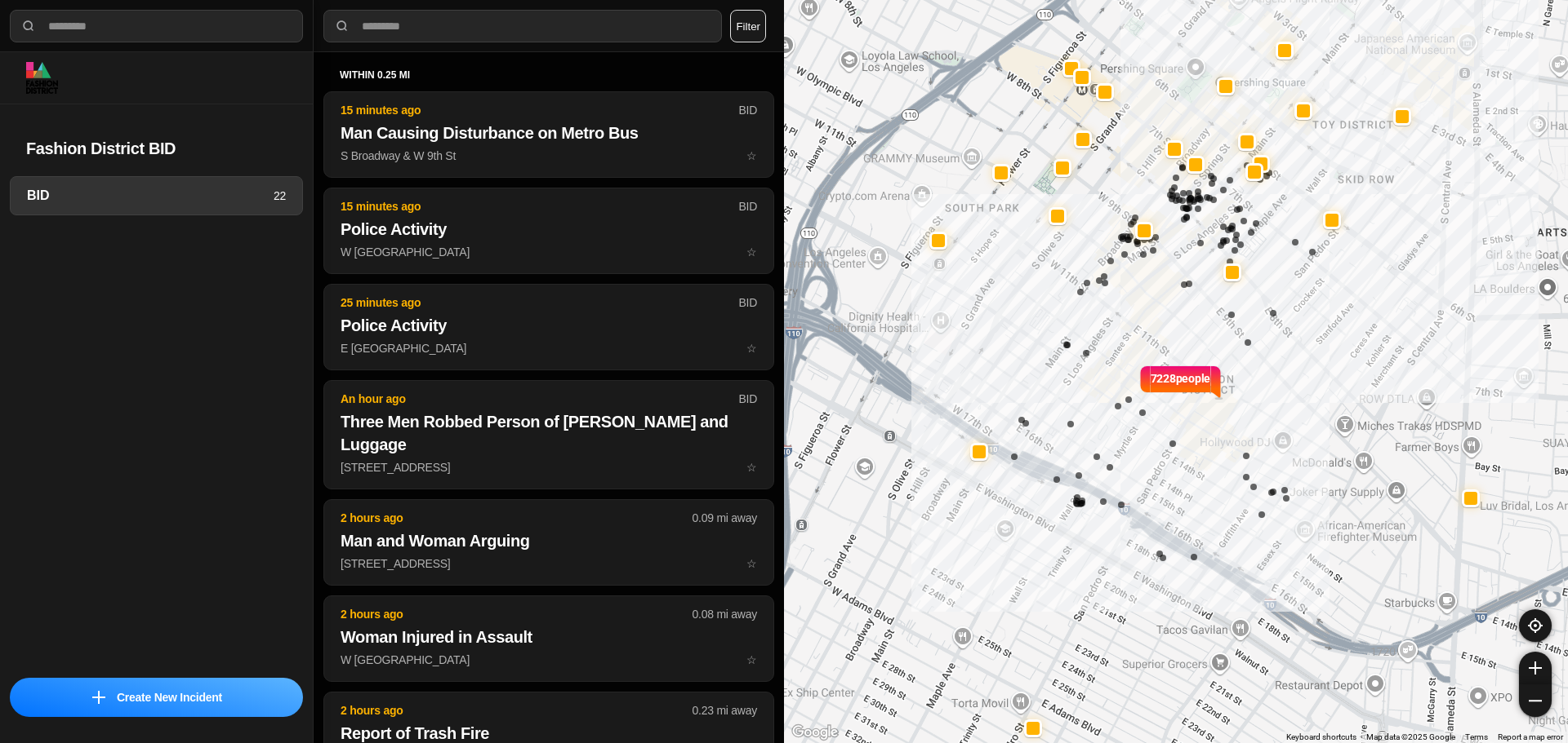
select select "*"
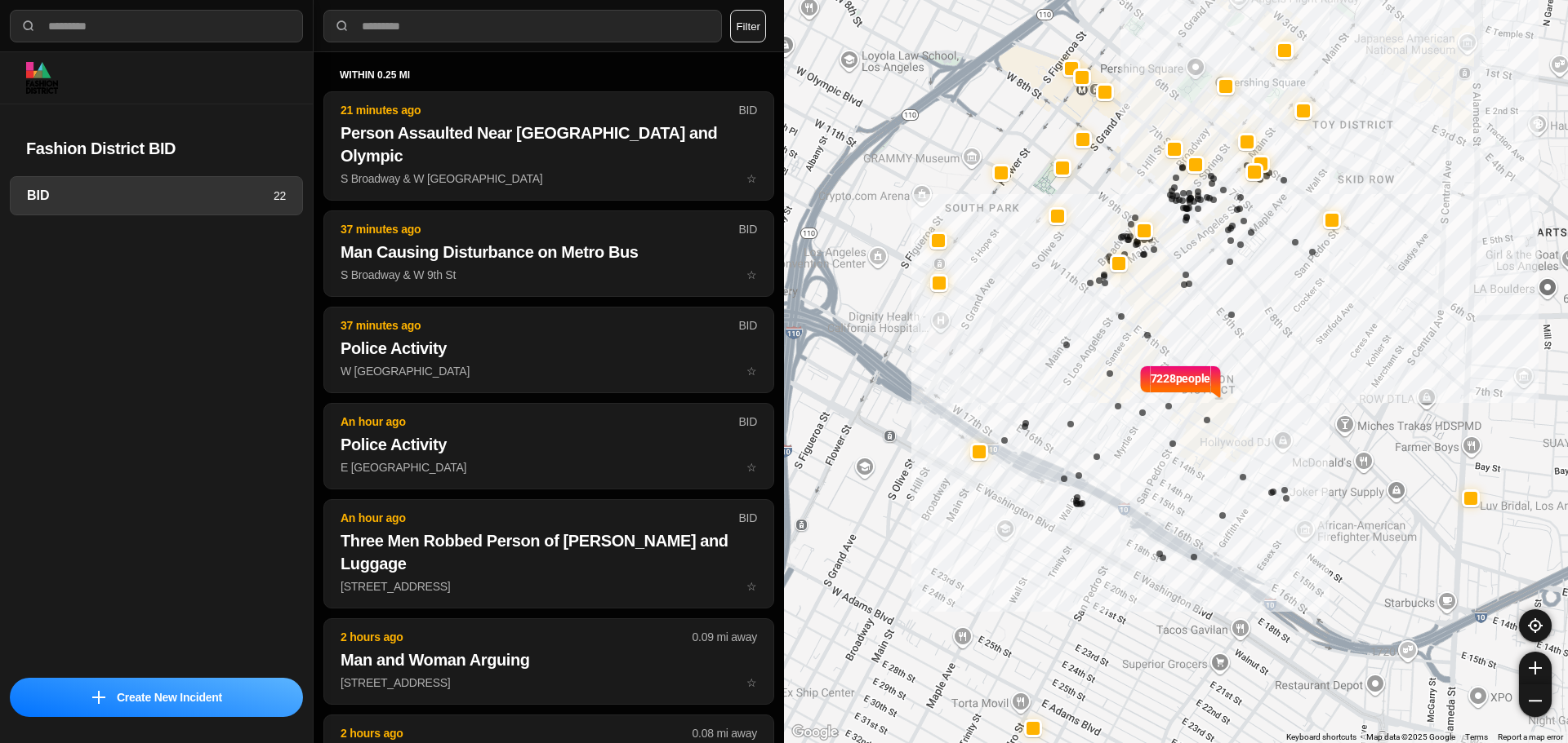
select select "*"
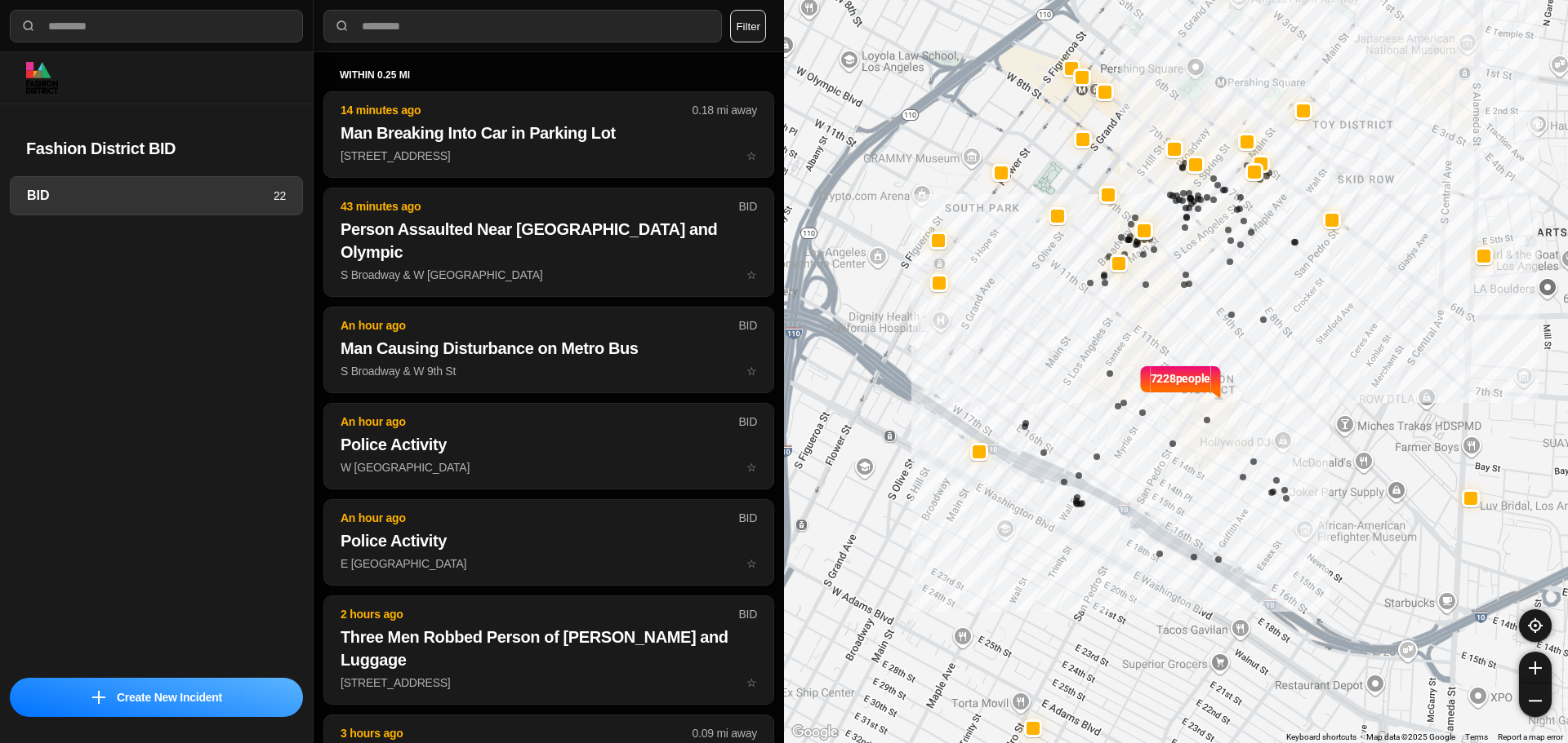
select select "*"
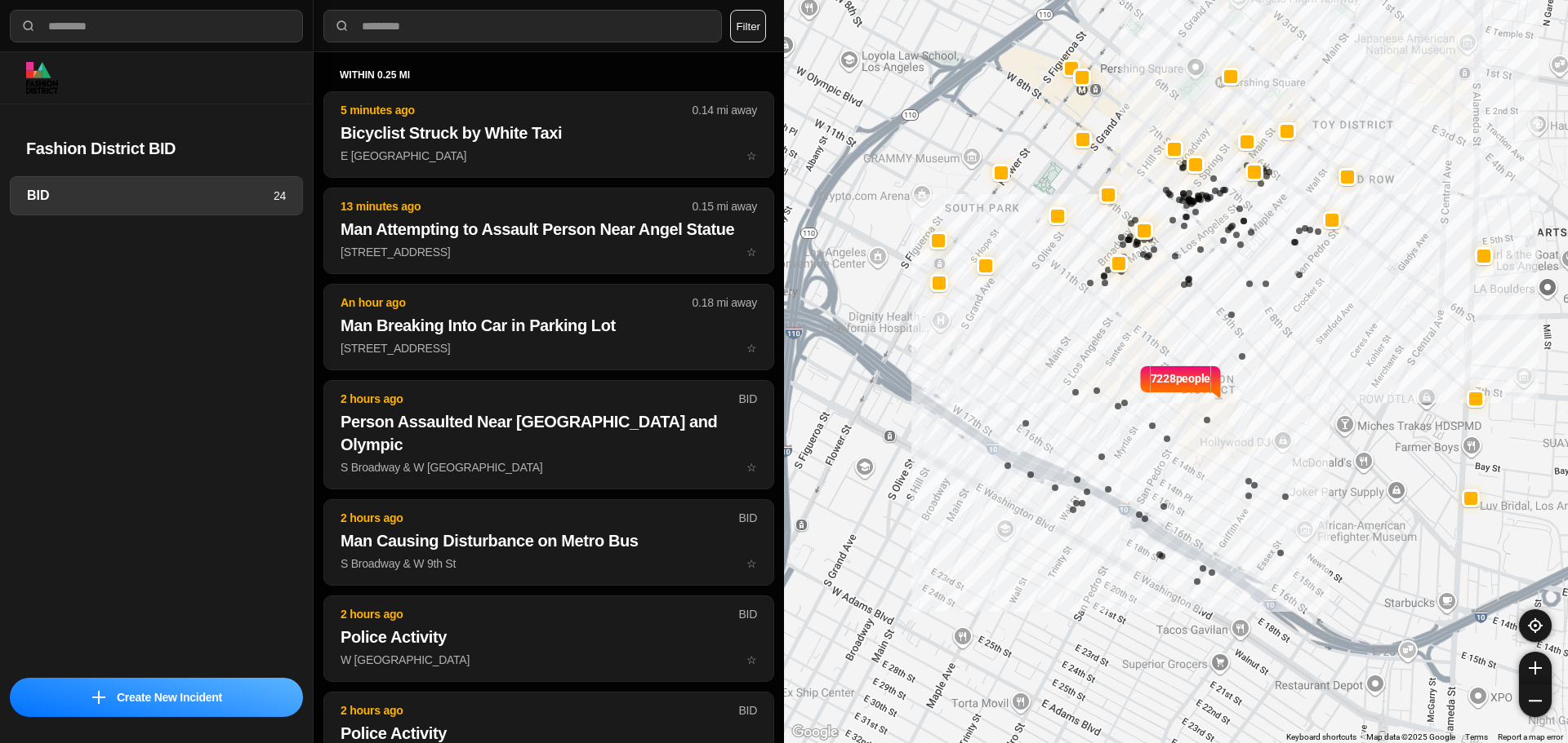
select select "*"
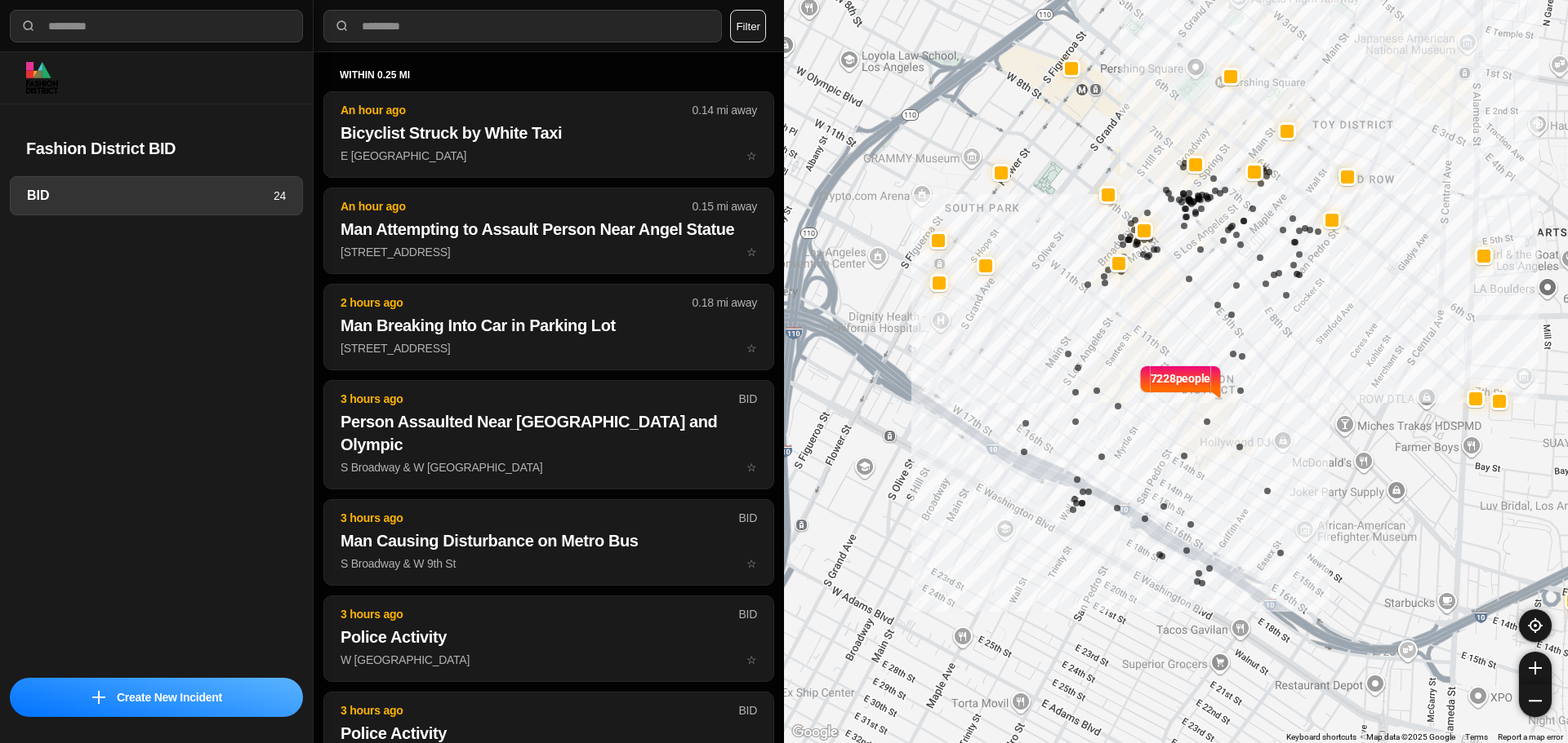
select select "*"
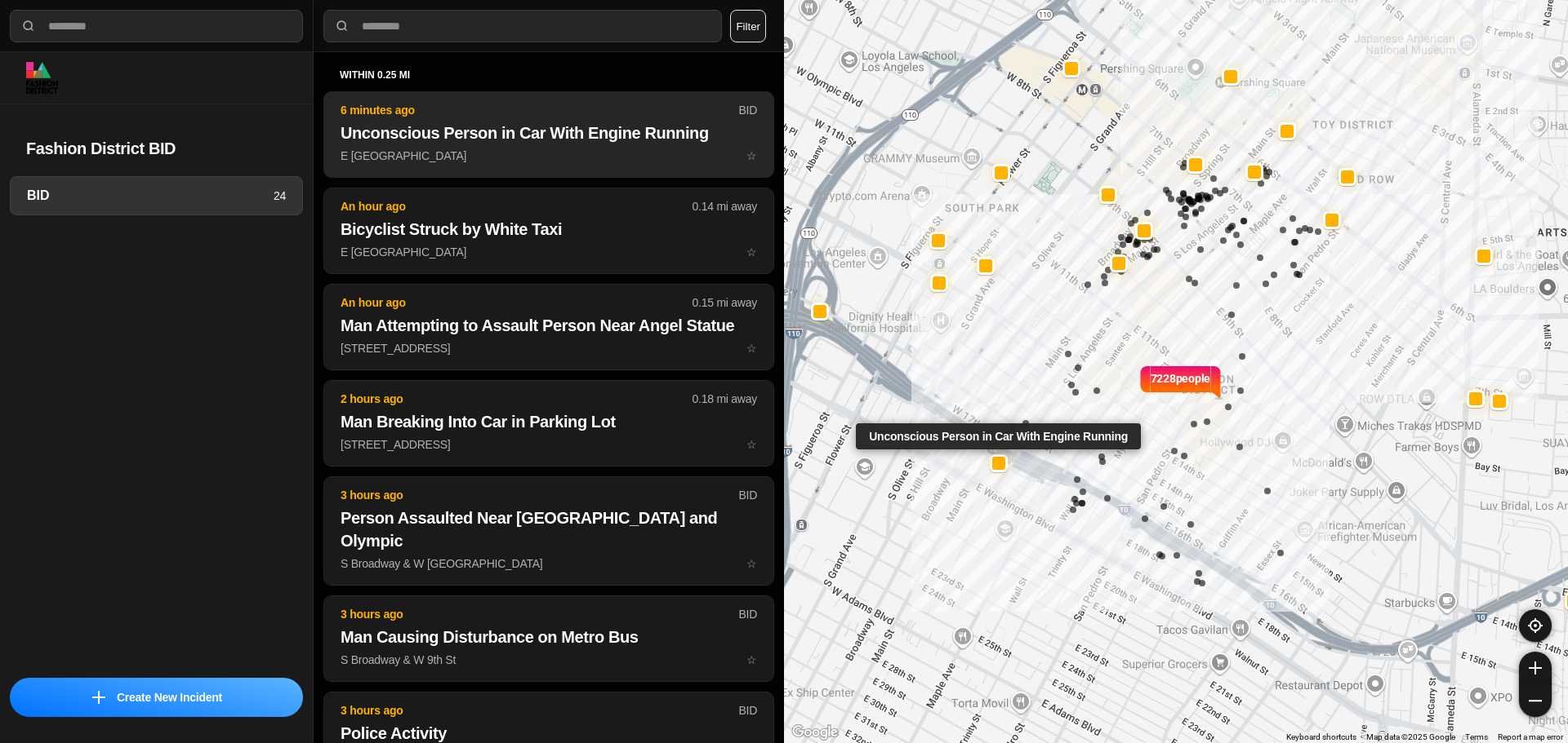
click at [463, 162] on p "E 18th St & S Main St ☆" at bounding box center [548, 156] width 416 height 16
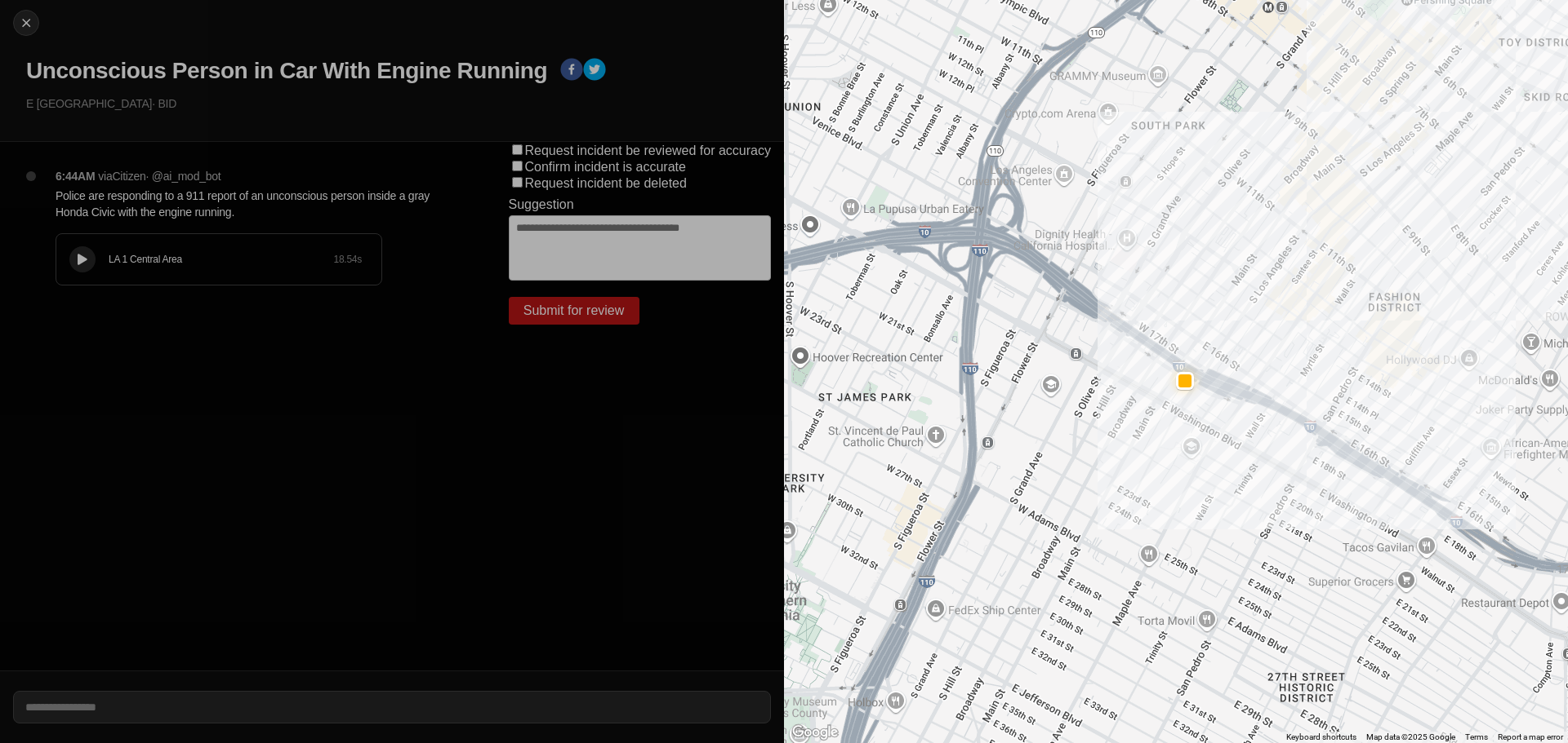
click at [90, 261] on button at bounding box center [82, 260] width 26 height 26
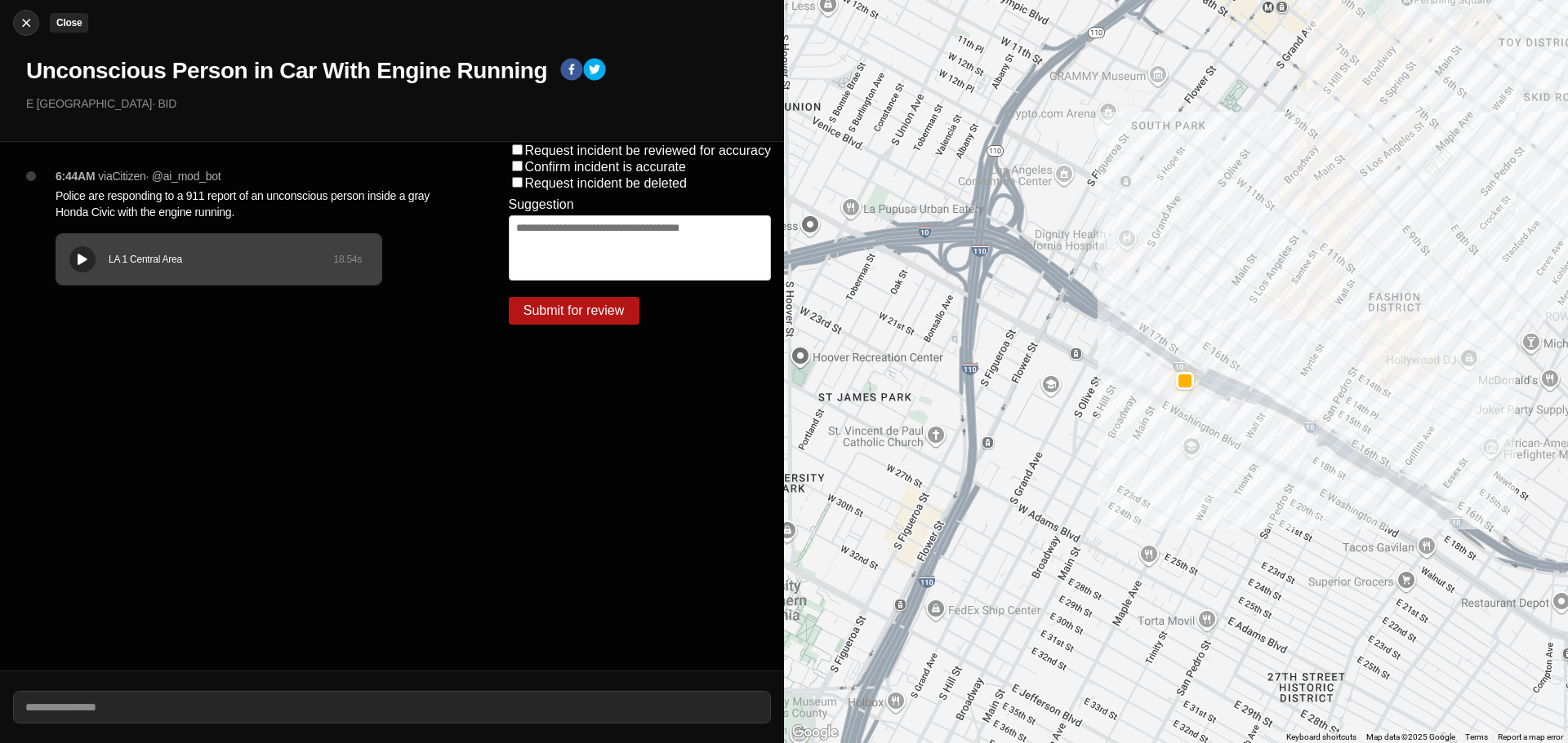
click at [27, 22] on img at bounding box center [26, 23] width 16 height 16
select select "*"
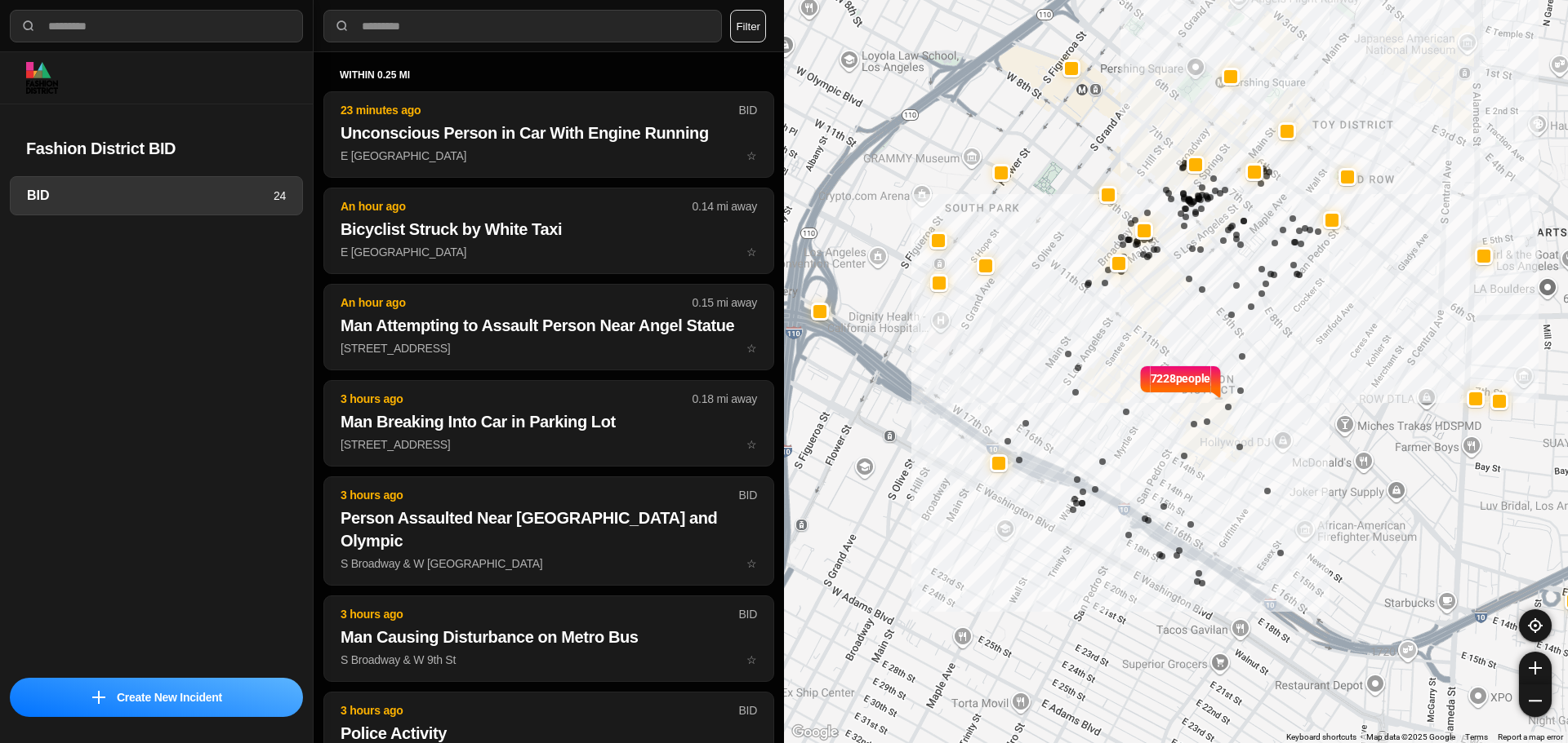
select select "*"
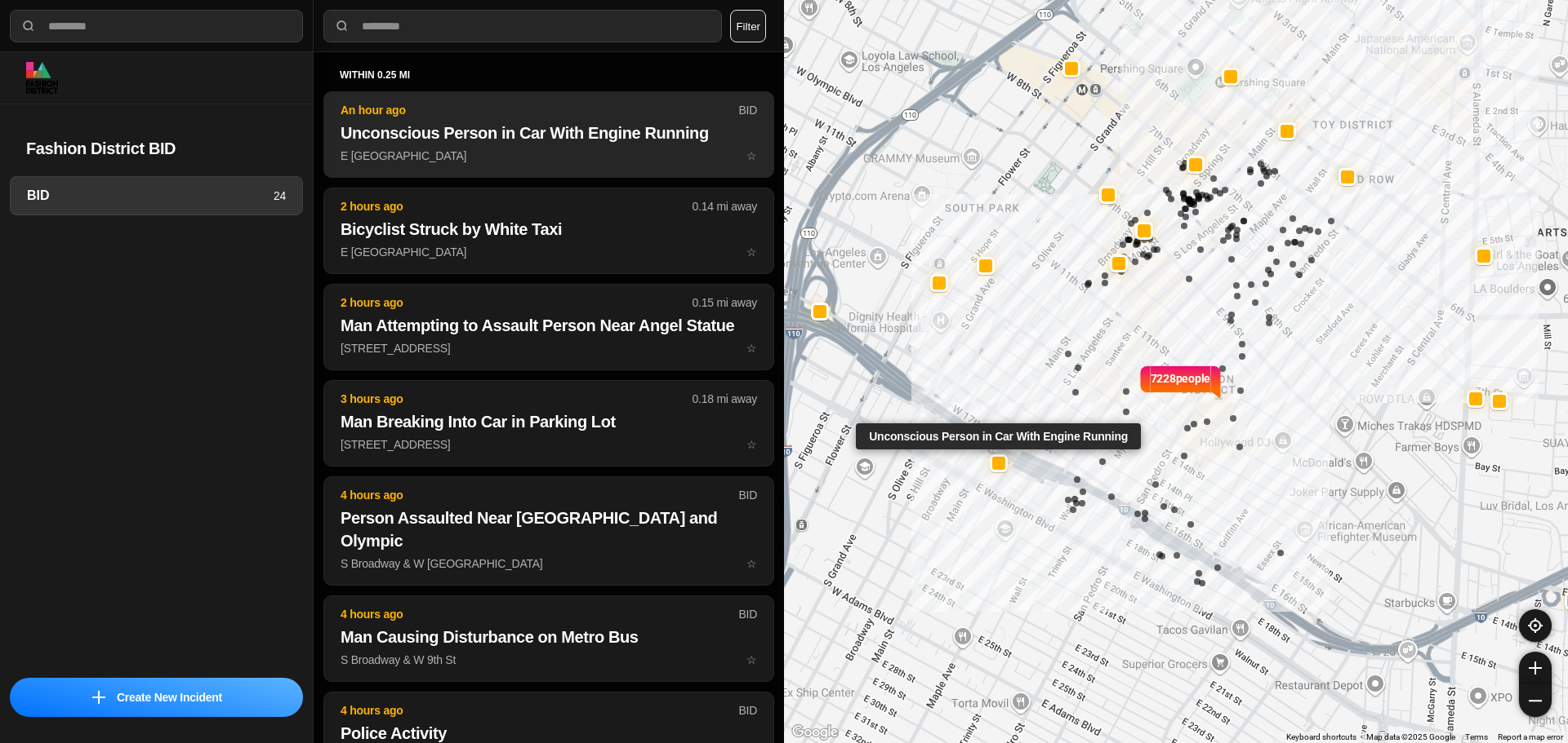
click at [385, 136] on h2 "Unconscious Person in Car With Engine Running" at bounding box center [548, 133] width 416 height 23
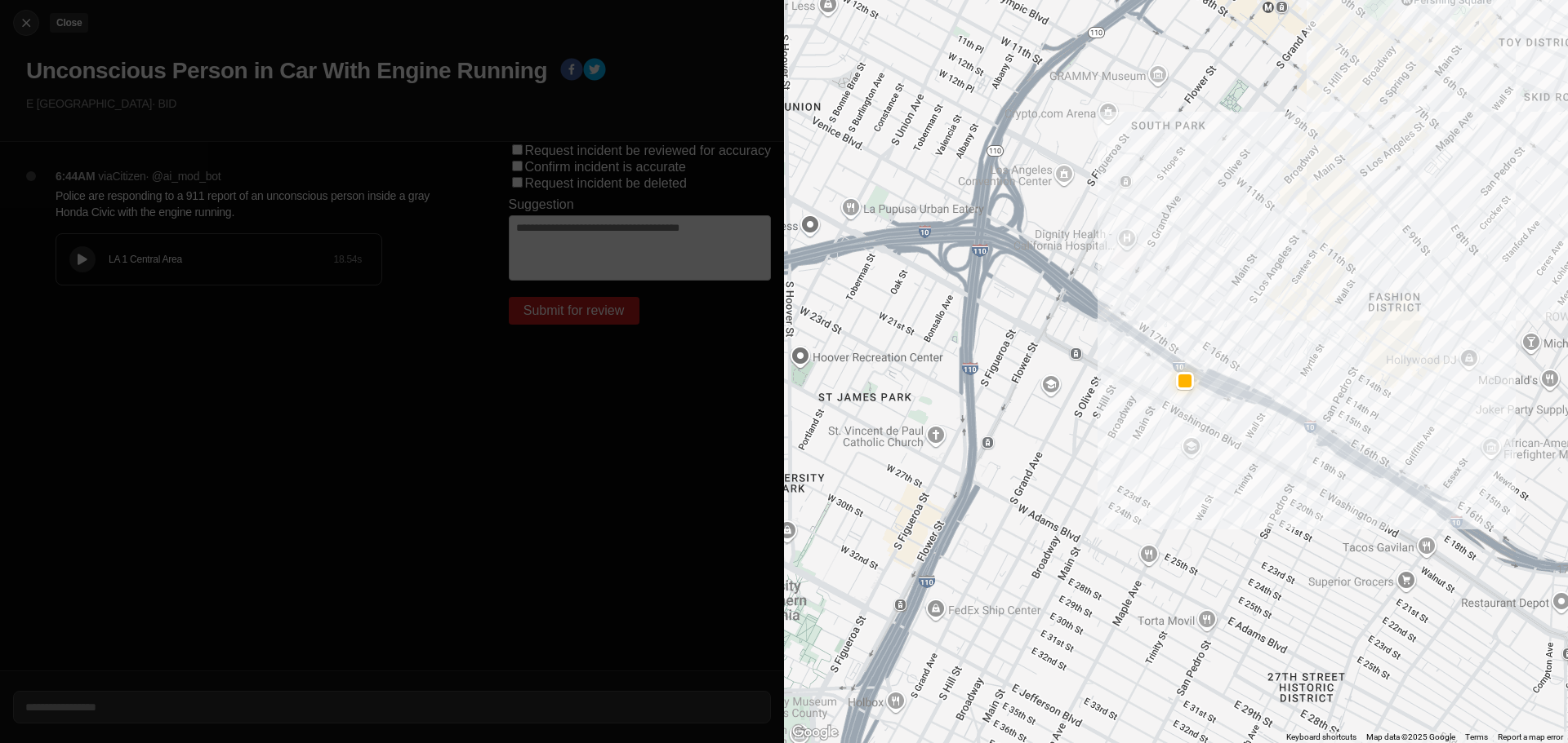
click at [28, 15] on img at bounding box center [26, 23] width 16 height 16
select select "*"
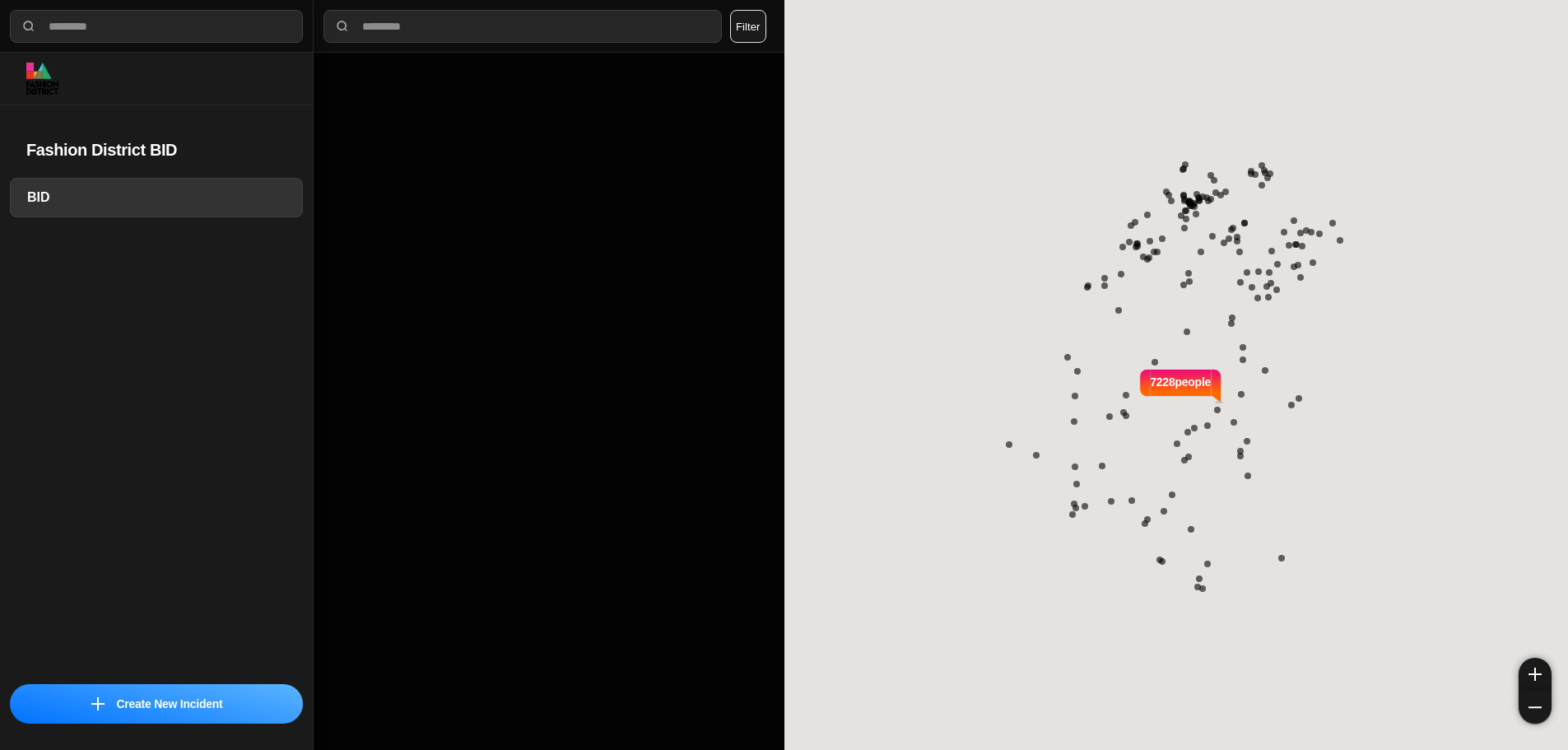
select select "*"
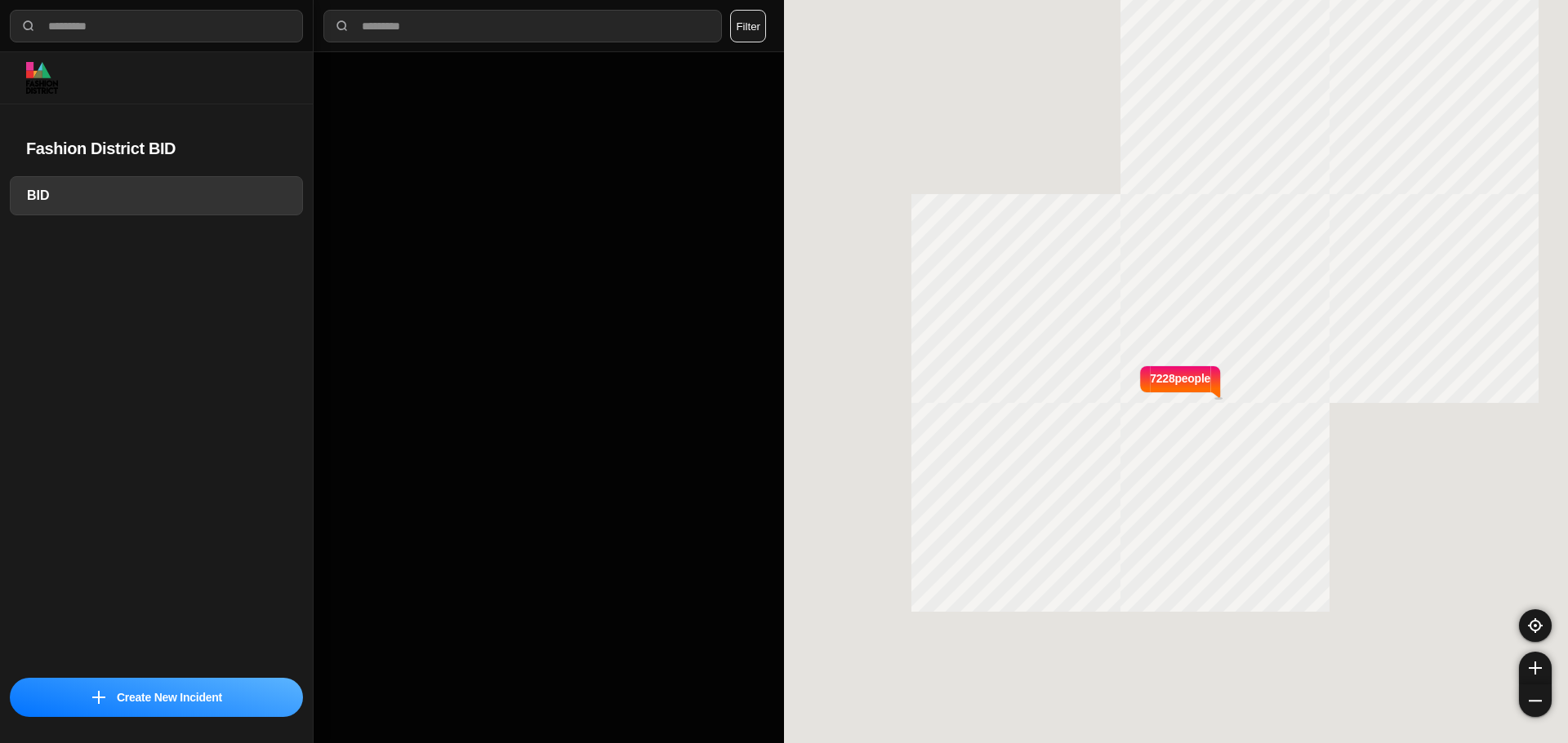
select select "*"
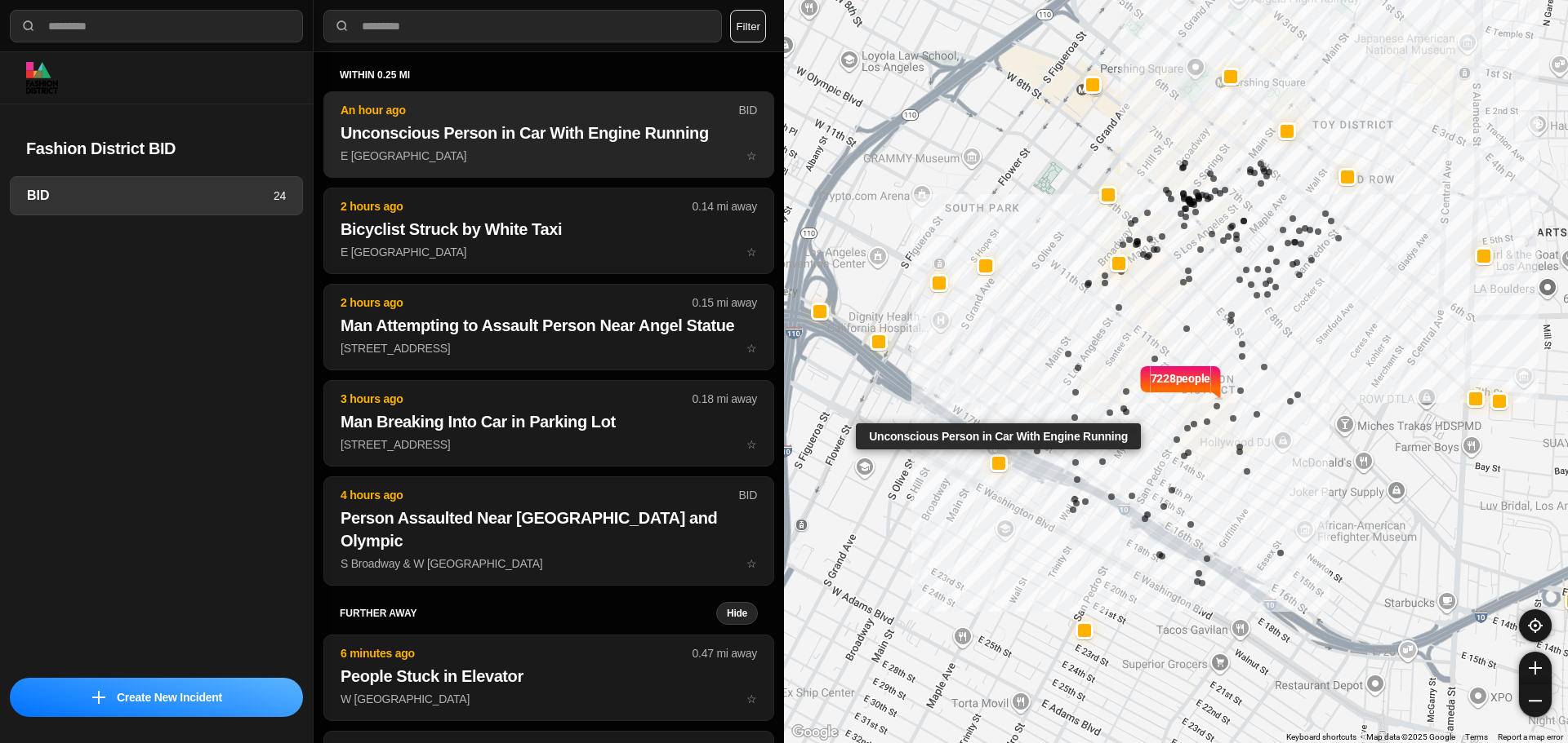
click at [497, 132] on h2 "Unconscious Person in Car With Engine Running" at bounding box center [548, 133] width 416 height 23
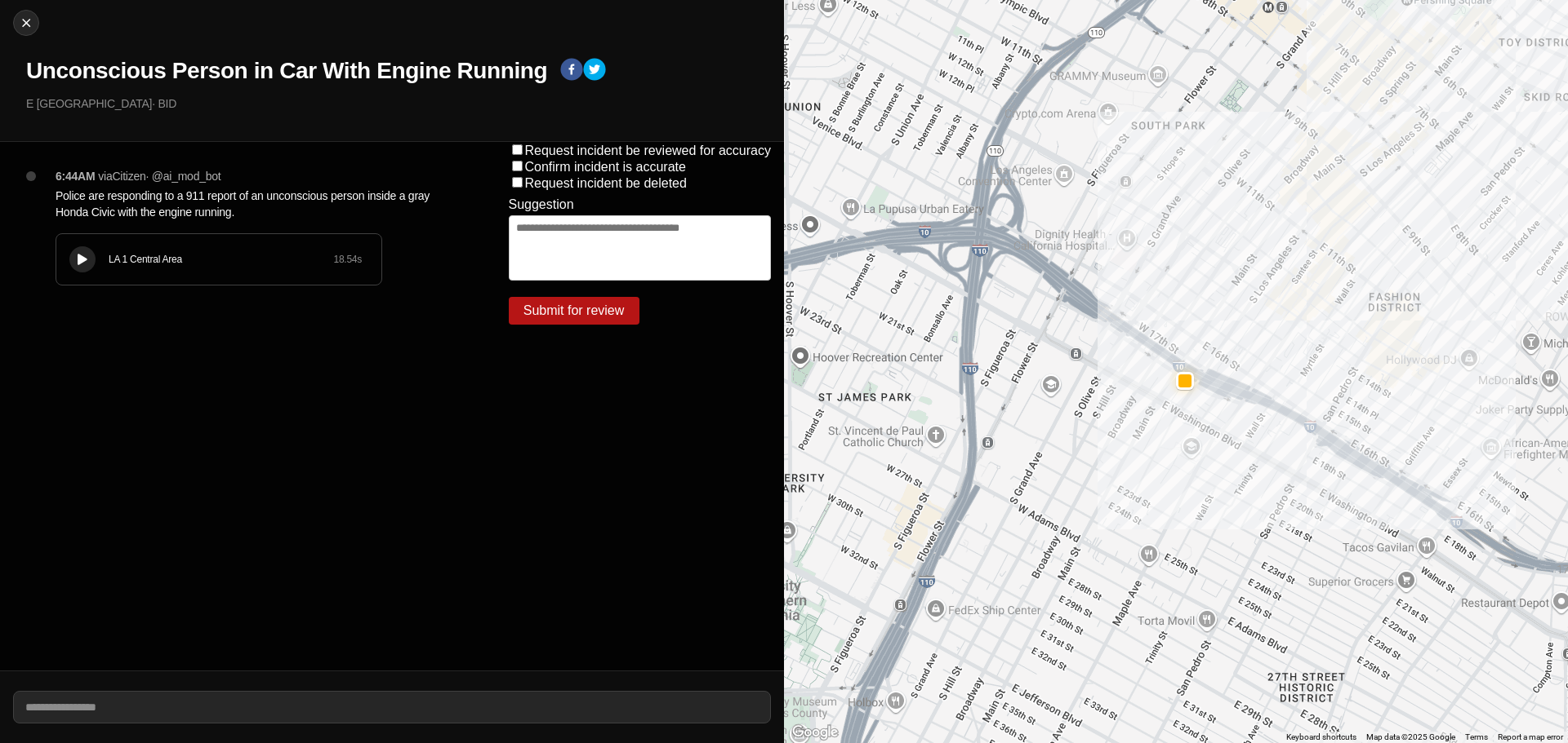
click at [128, 68] on h1 "Unconscious Person in Car With Engine Running" at bounding box center [287, 71] width 521 height 29
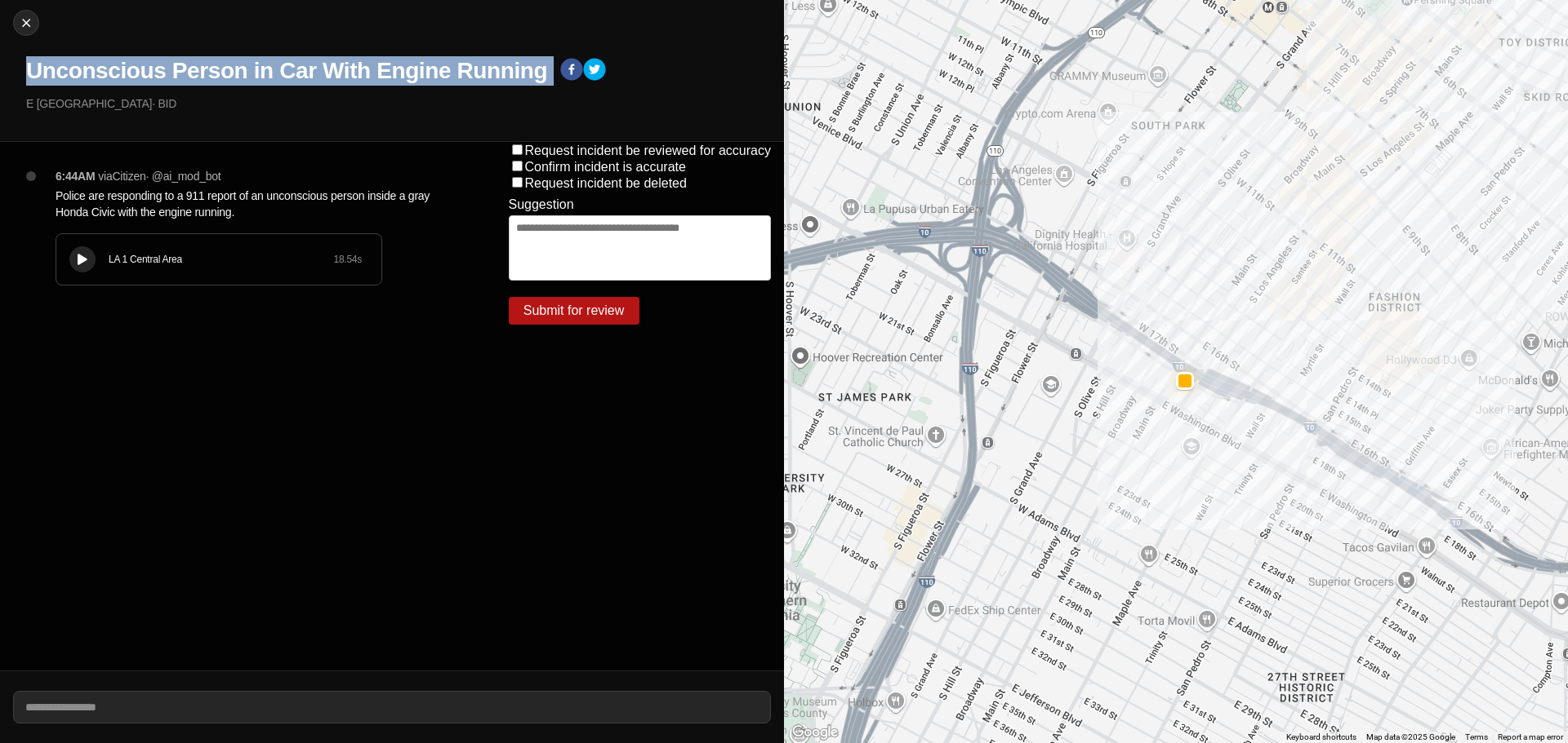
click at [128, 68] on h1 "Unconscious Person in Car With Engine Running" at bounding box center [287, 71] width 521 height 29
click at [273, 71] on h1 "Unconscious Person in Car With Engine Running" at bounding box center [287, 71] width 521 height 29
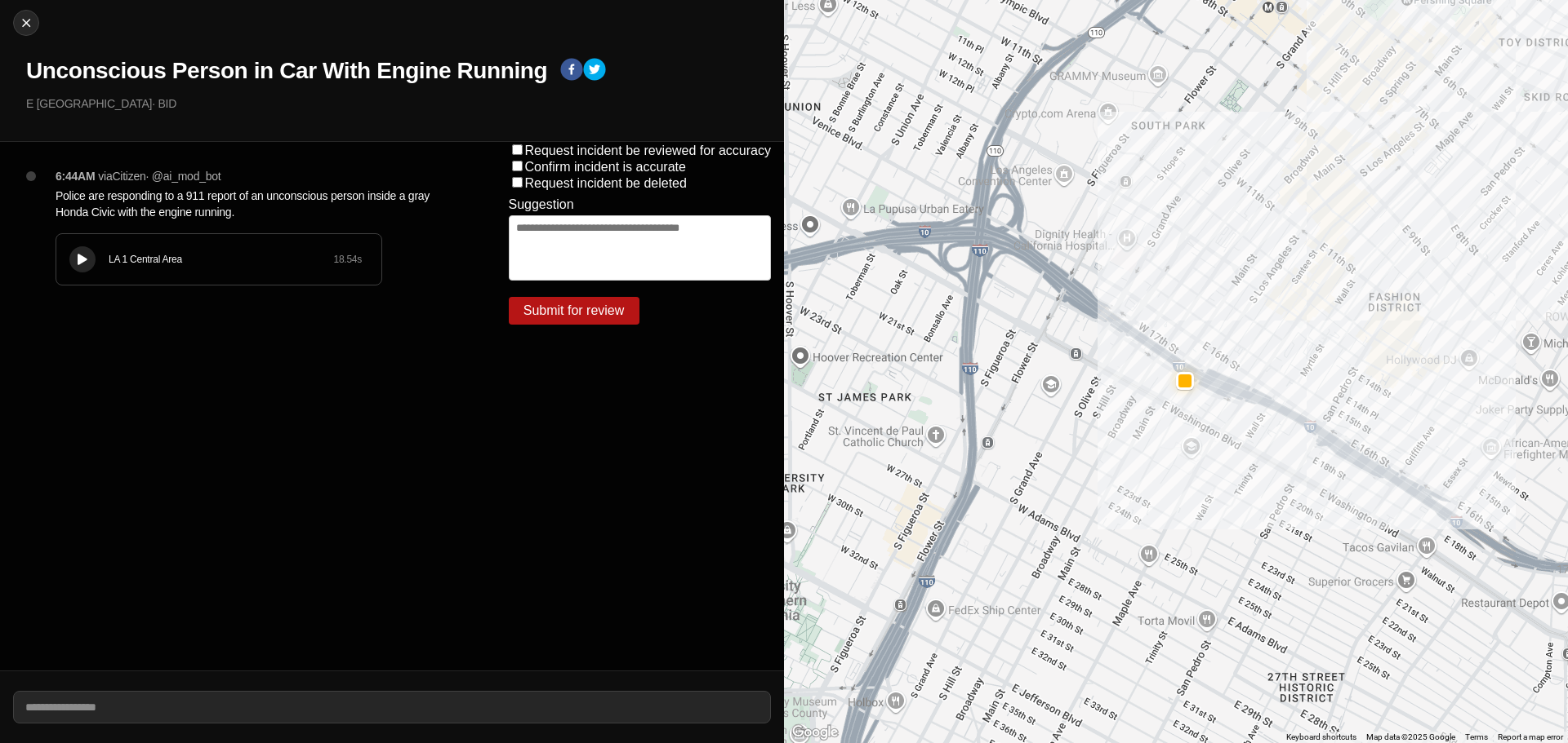
click at [67, 177] on p "6:44AM" at bounding box center [75, 177] width 39 height 16
click at [68, 176] on p "6:44AM" at bounding box center [75, 177] width 39 height 16
click at [116, 181] on p "via Citizen · @ ai_mod_bot" at bounding box center [159, 177] width 122 height 16
drag, startPoint x: 249, startPoint y: 211, endPoint x: 64, endPoint y: 205, distance: 185.1
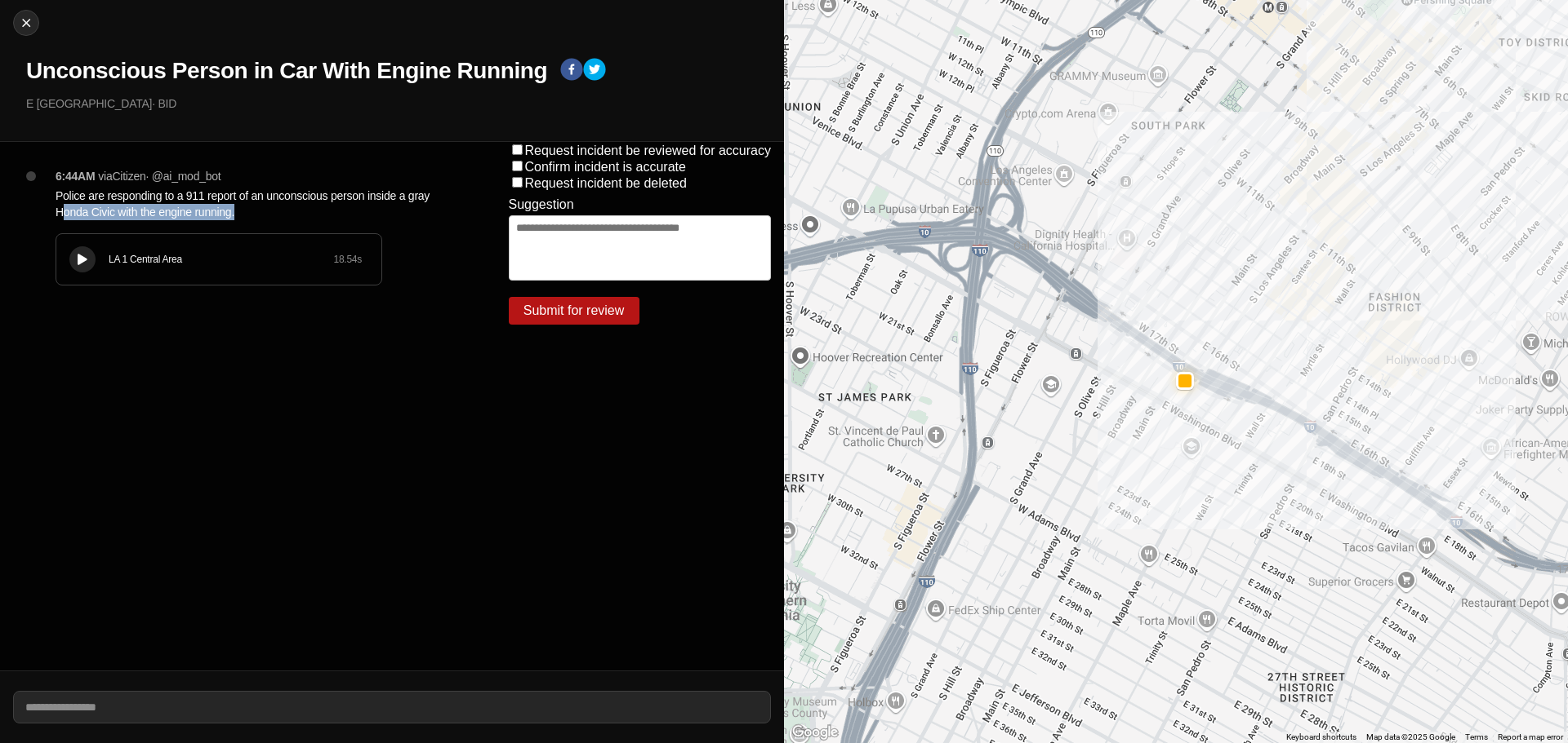
click at [64, 205] on p "Police are responding to a 911 report of an unconscious person inside a gray Ho…" at bounding box center [250, 204] width 388 height 33
click at [116, 193] on p "Police are responding to a 911 report of an unconscious person inside a gray Ho…" at bounding box center [250, 204] width 388 height 33
drag, startPoint x: 238, startPoint y: 216, endPoint x: 48, endPoint y: 203, distance: 190.4
click at [48, 203] on div "6:44AM via Citizen · @ ai_mod_bot Police are responding to a 911 report of an u…" at bounding box center [256, 243] width 427 height 150
click at [240, 204] on p "Police are responding to a 911 report of an unconscious person inside a gray Ho…" at bounding box center [250, 204] width 388 height 33
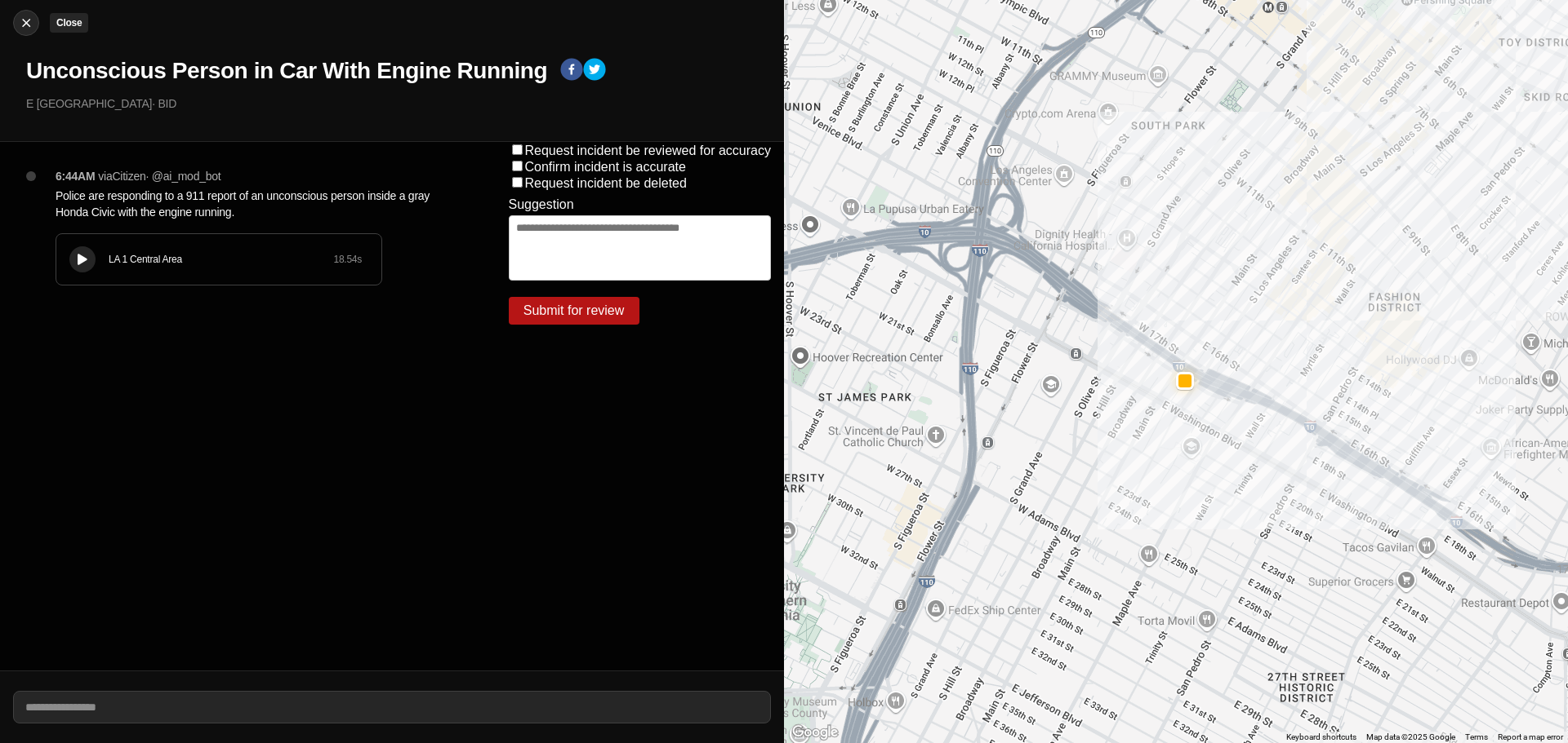
click at [30, 26] on img at bounding box center [26, 23] width 16 height 16
select select "*"
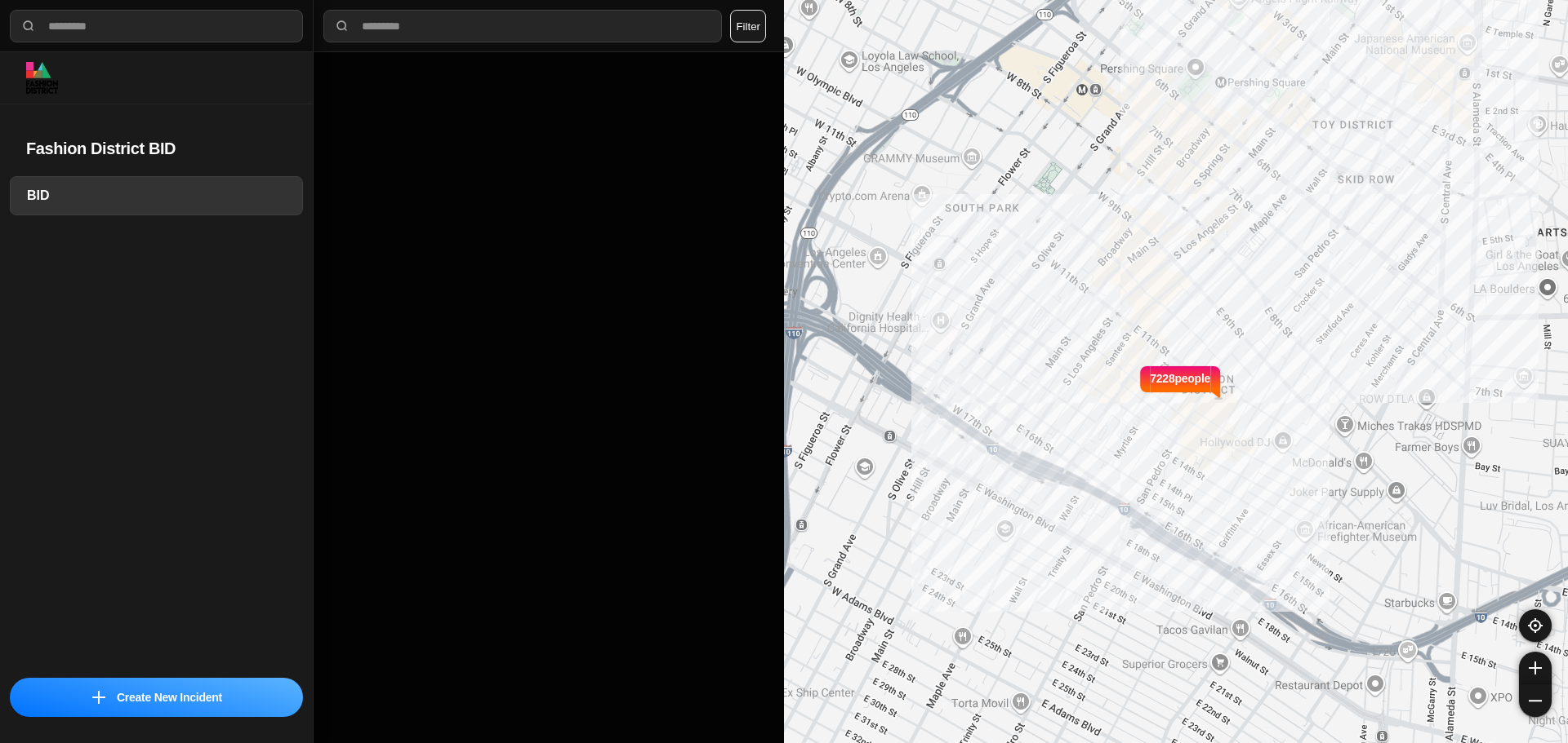
select select "*"
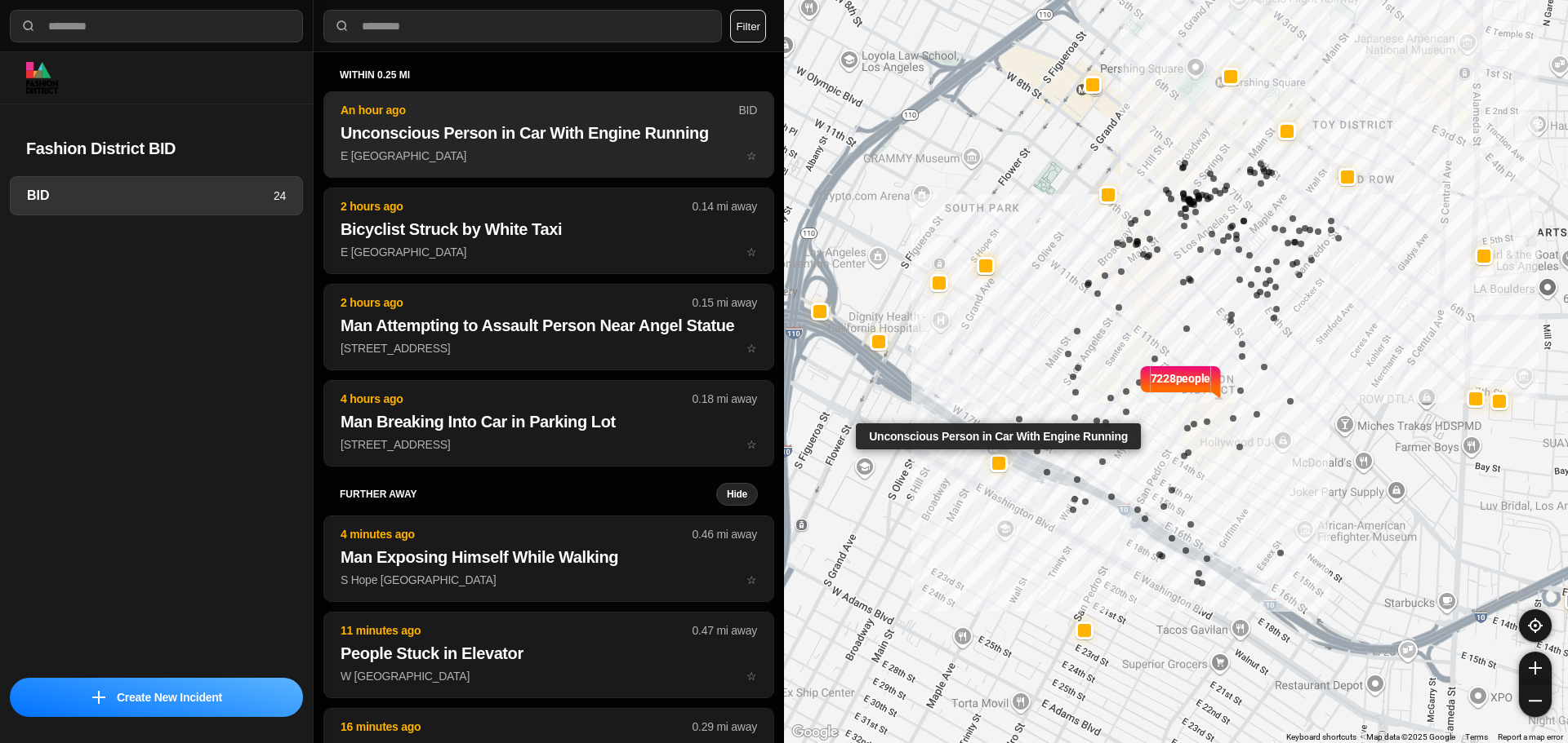
click at [518, 148] on p "E 18th St & S Main St ☆" at bounding box center [548, 156] width 416 height 16
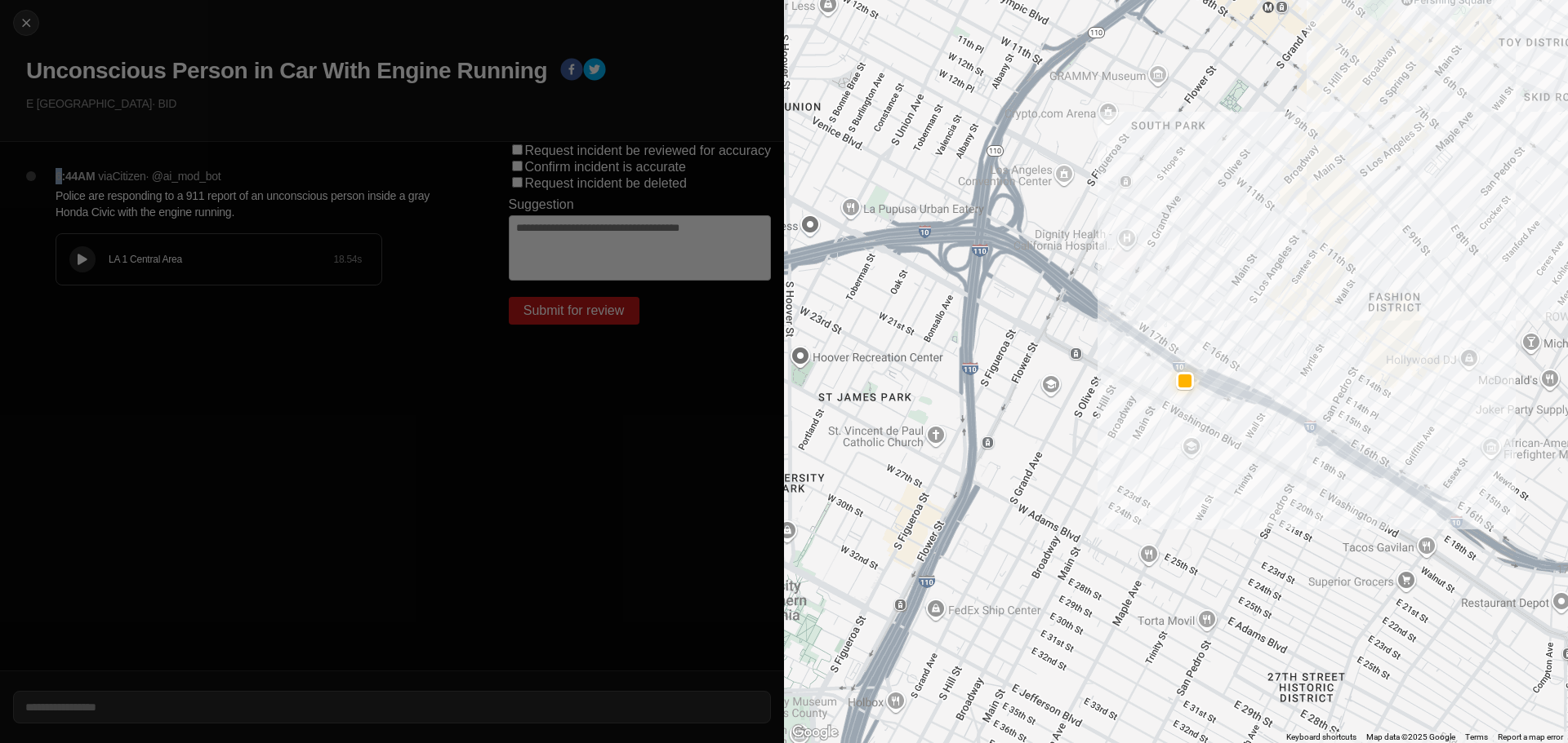
click at [59, 176] on p "6:44AM" at bounding box center [75, 177] width 39 height 16
drag, startPoint x: 83, startPoint y: 198, endPoint x: 85, endPoint y: 187, distance: 11.2
click at [84, 198] on p "Police are responding to a 911 report of an unconscious person inside a gray Ho…" at bounding box center [250, 204] width 388 height 33
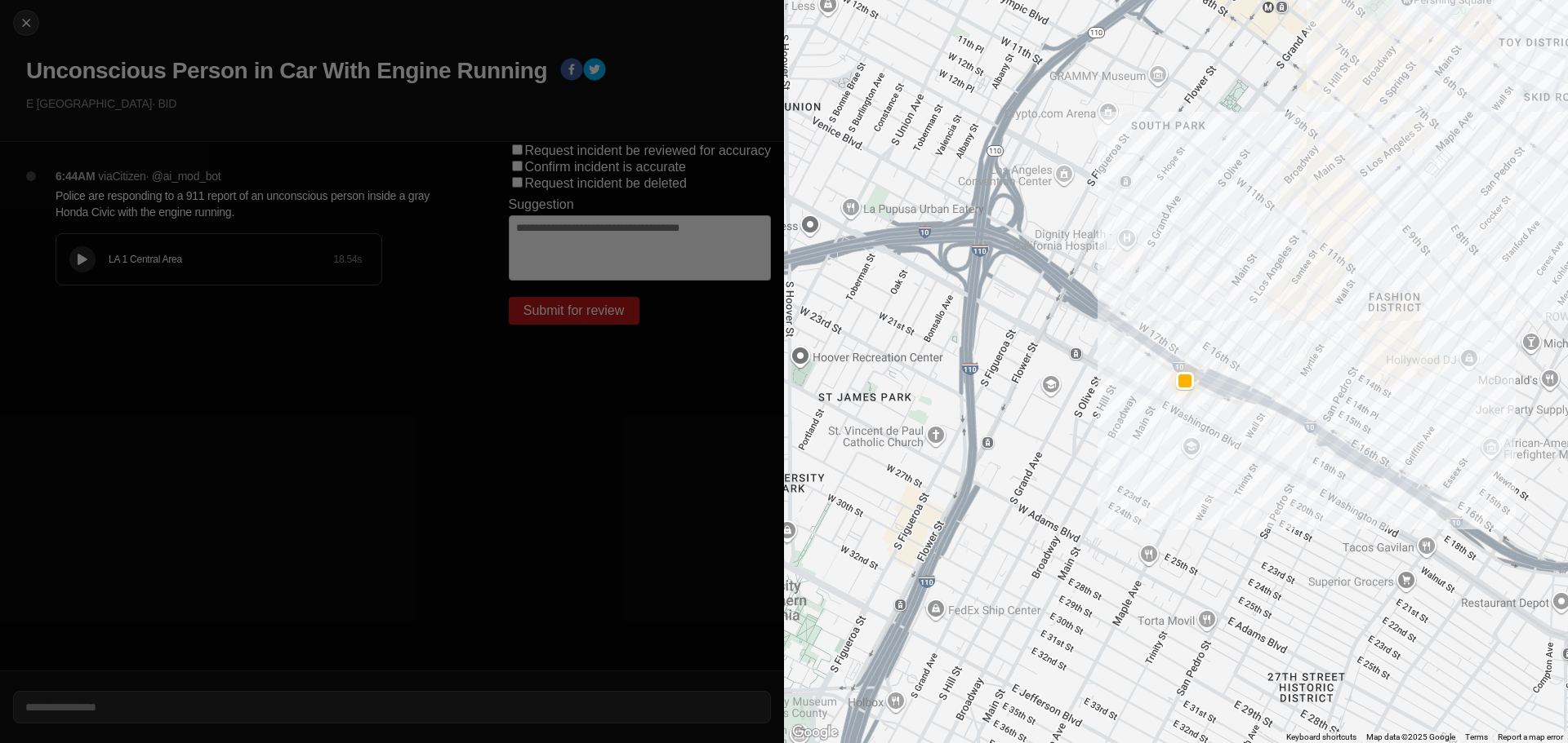
click at [78, 173] on p "6:44AM" at bounding box center [75, 177] width 39 height 16
click at [67, 198] on p "Police are responding to a 911 report of an unconscious person inside a gray Ho…" at bounding box center [250, 204] width 388 height 33
click at [65, 178] on p "6:44AM" at bounding box center [75, 177] width 39 height 16
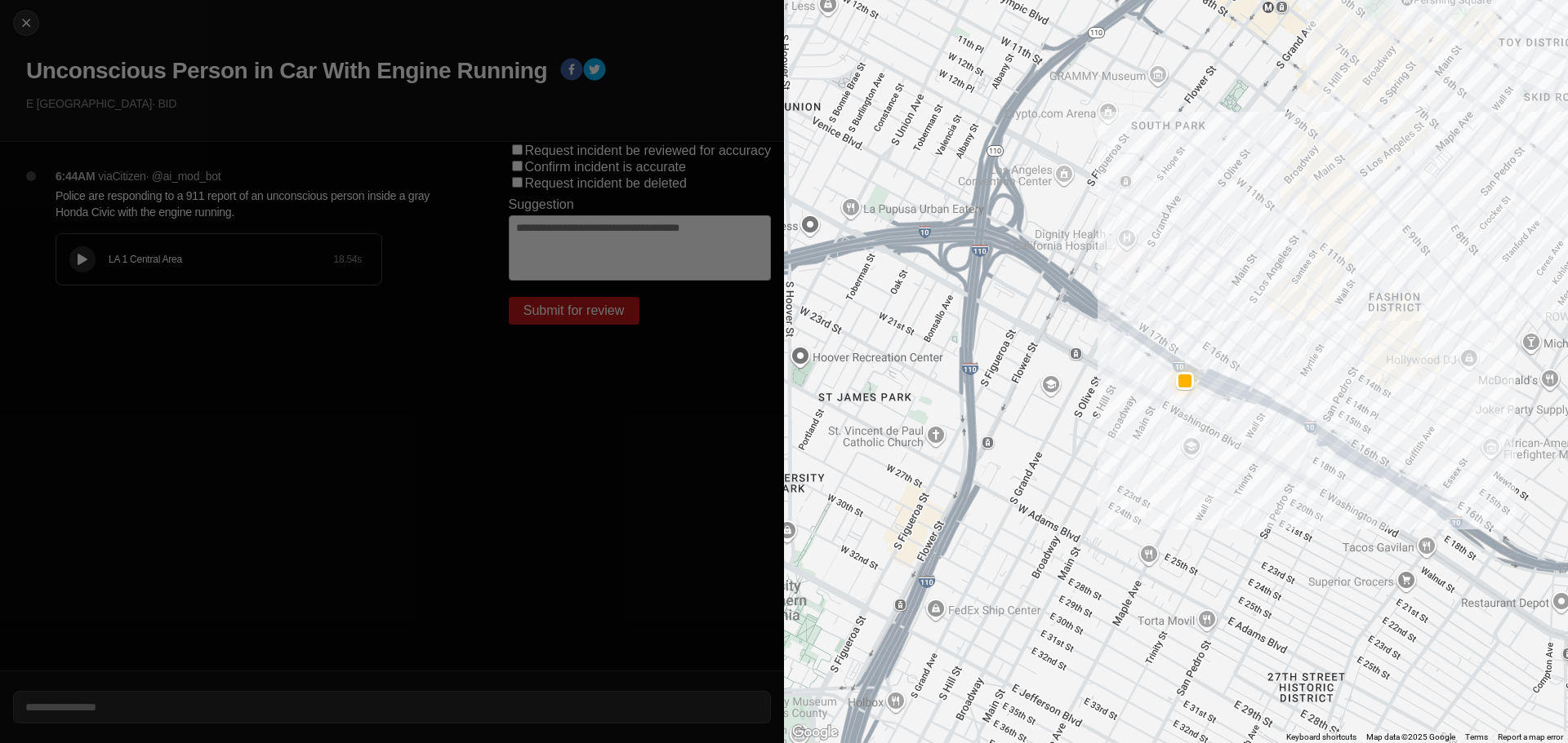
click at [81, 200] on p "Police are responding to a 911 report of an unconscious person inside a gray Ho…" at bounding box center [250, 204] width 388 height 33
click at [71, 173] on p "6:44AM" at bounding box center [75, 177] width 39 height 16
click at [86, 228] on div "6:44AM via Citizen · @ ai_mod_bot Police are responding to a 911 report of an u…" at bounding box center [256, 243] width 427 height 150
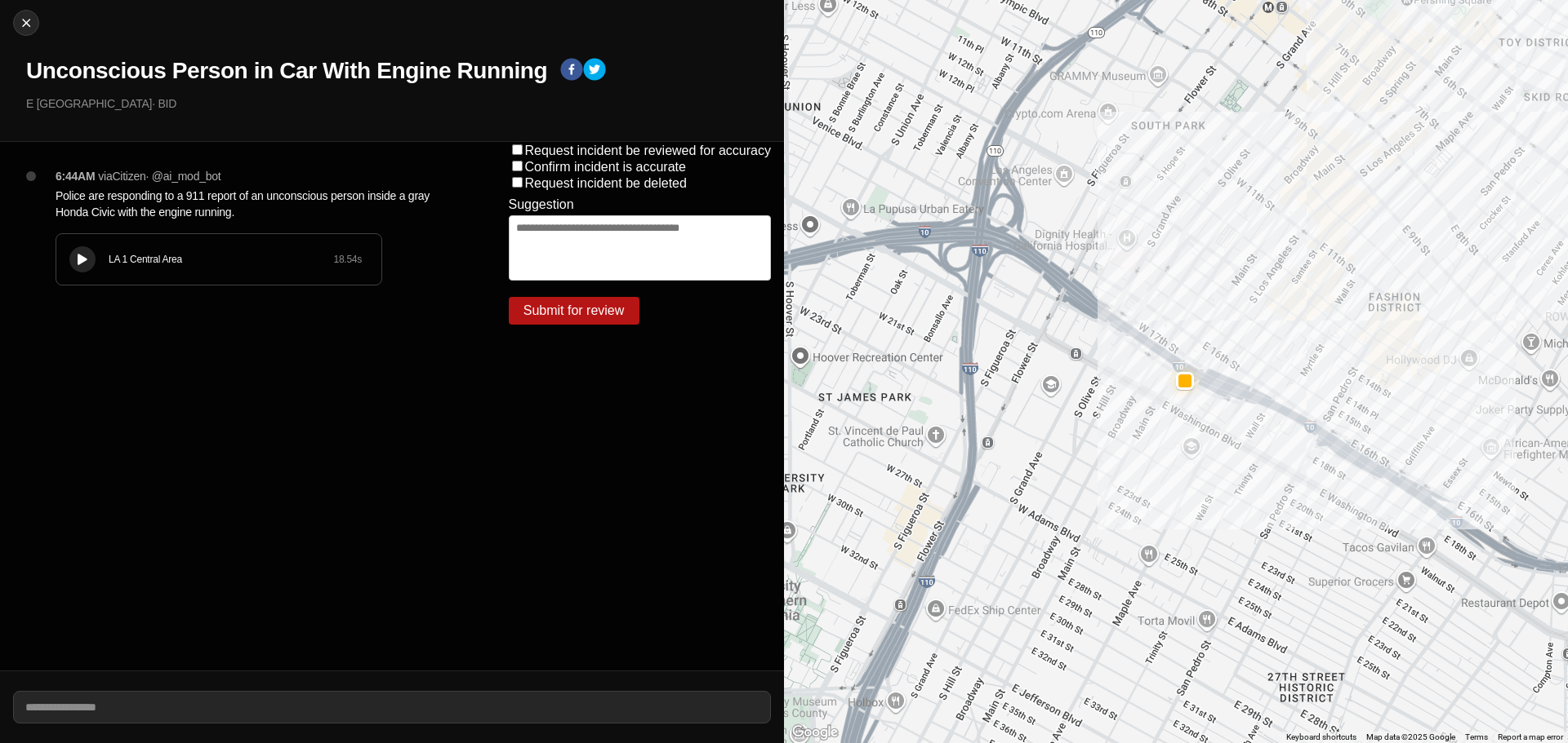
click at [81, 266] on button at bounding box center [82, 260] width 26 height 26
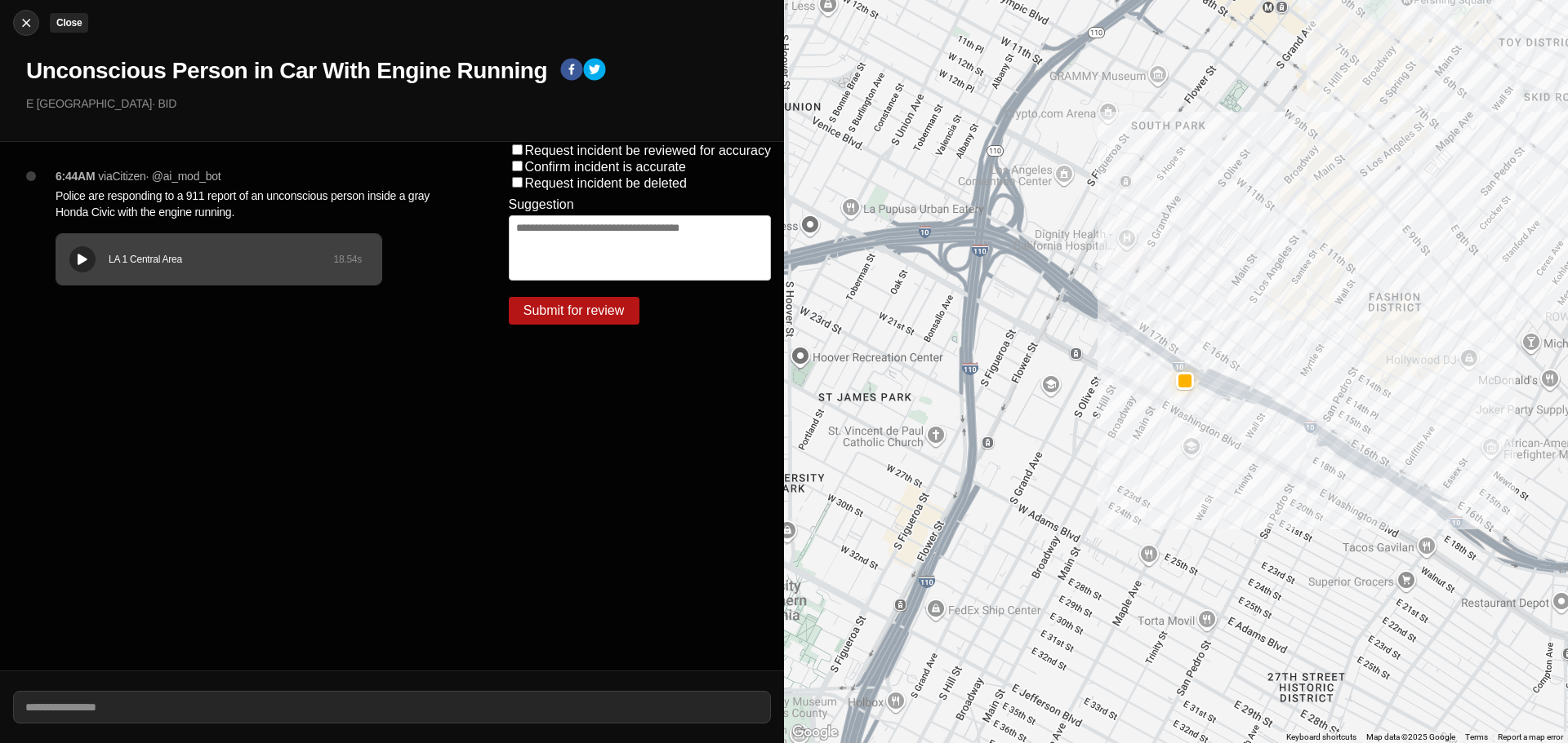
click at [35, 25] on div at bounding box center [26, 23] width 25 height 16
select select "*"
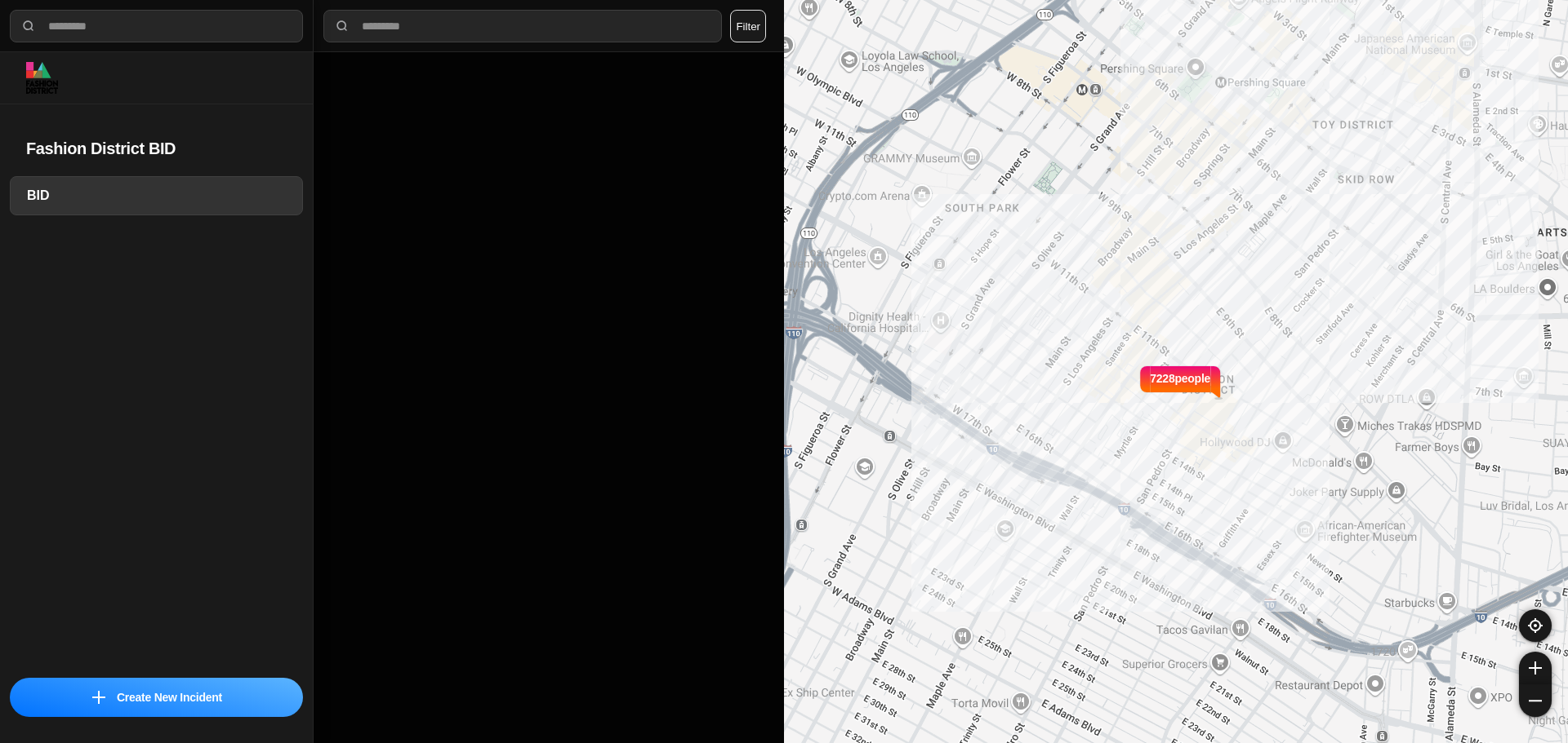
select select "*"
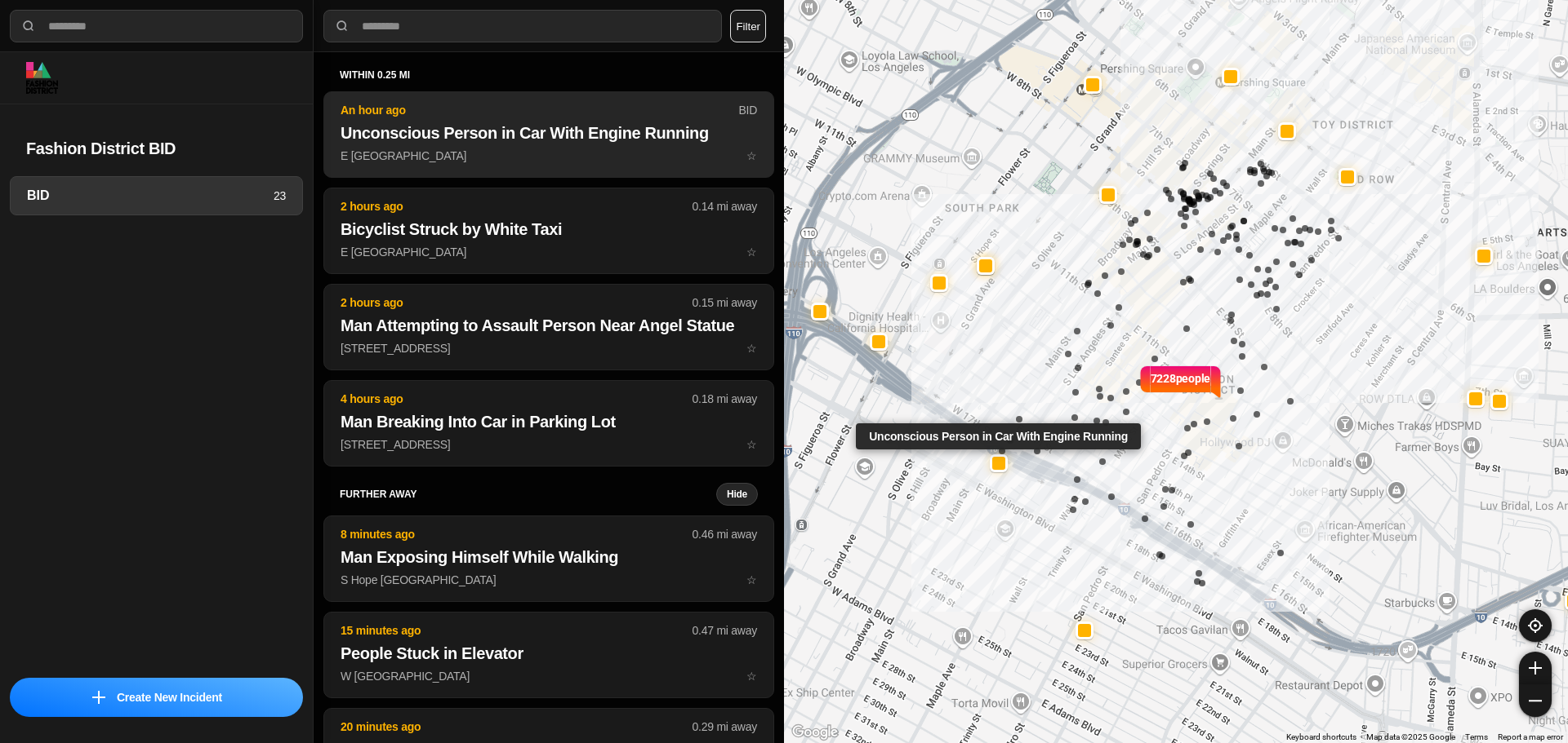
click at [519, 128] on h2 "Unconscious Person in Car With Engine Running" at bounding box center [548, 133] width 416 height 23
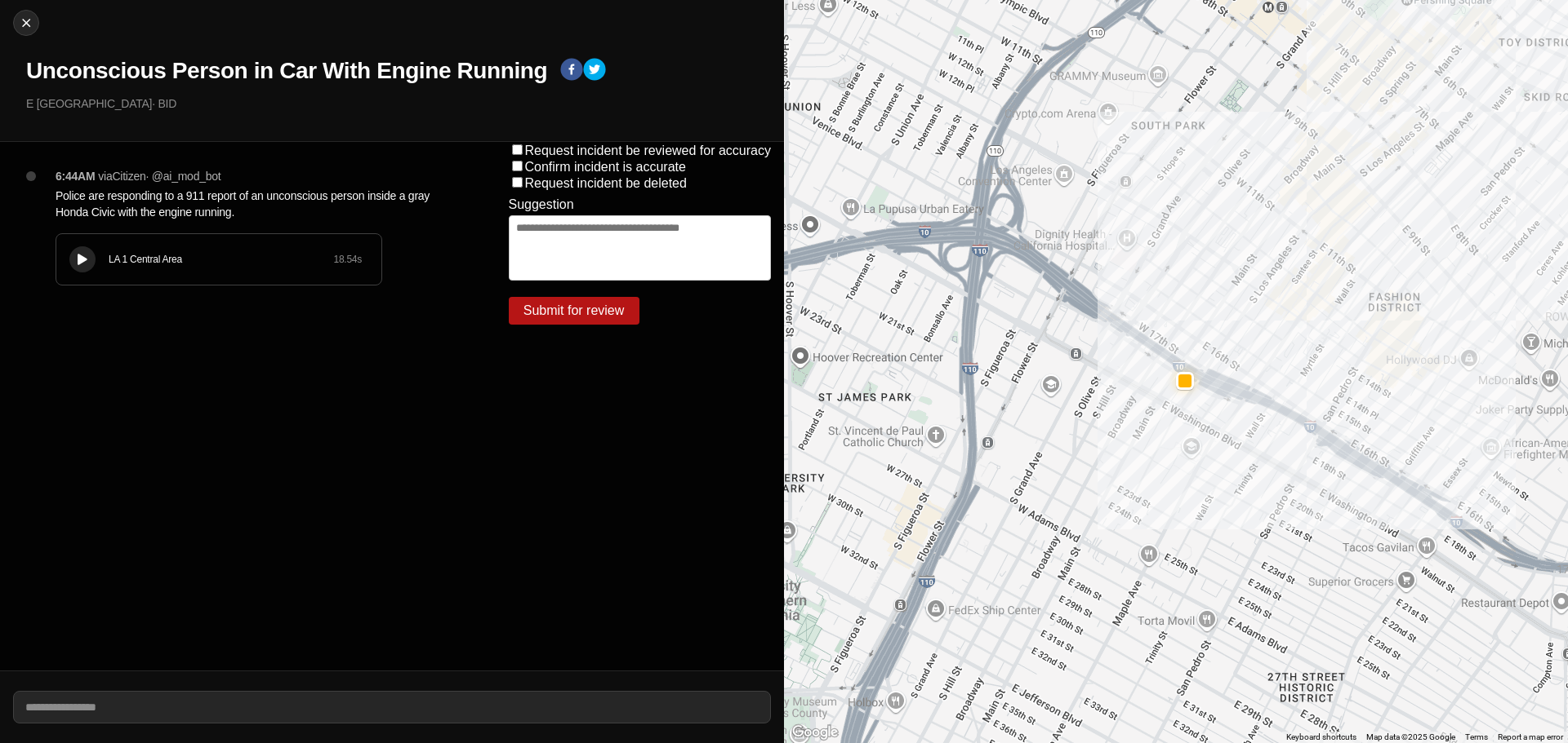
click at [62, 168] on p "6:44AM" at bounding box center [75, 177] width 39 height 16
click at [261, 65] on h1 "Unconscious Person in Car With Engine Running" at bounding box center [287, 71] width 521 height 29
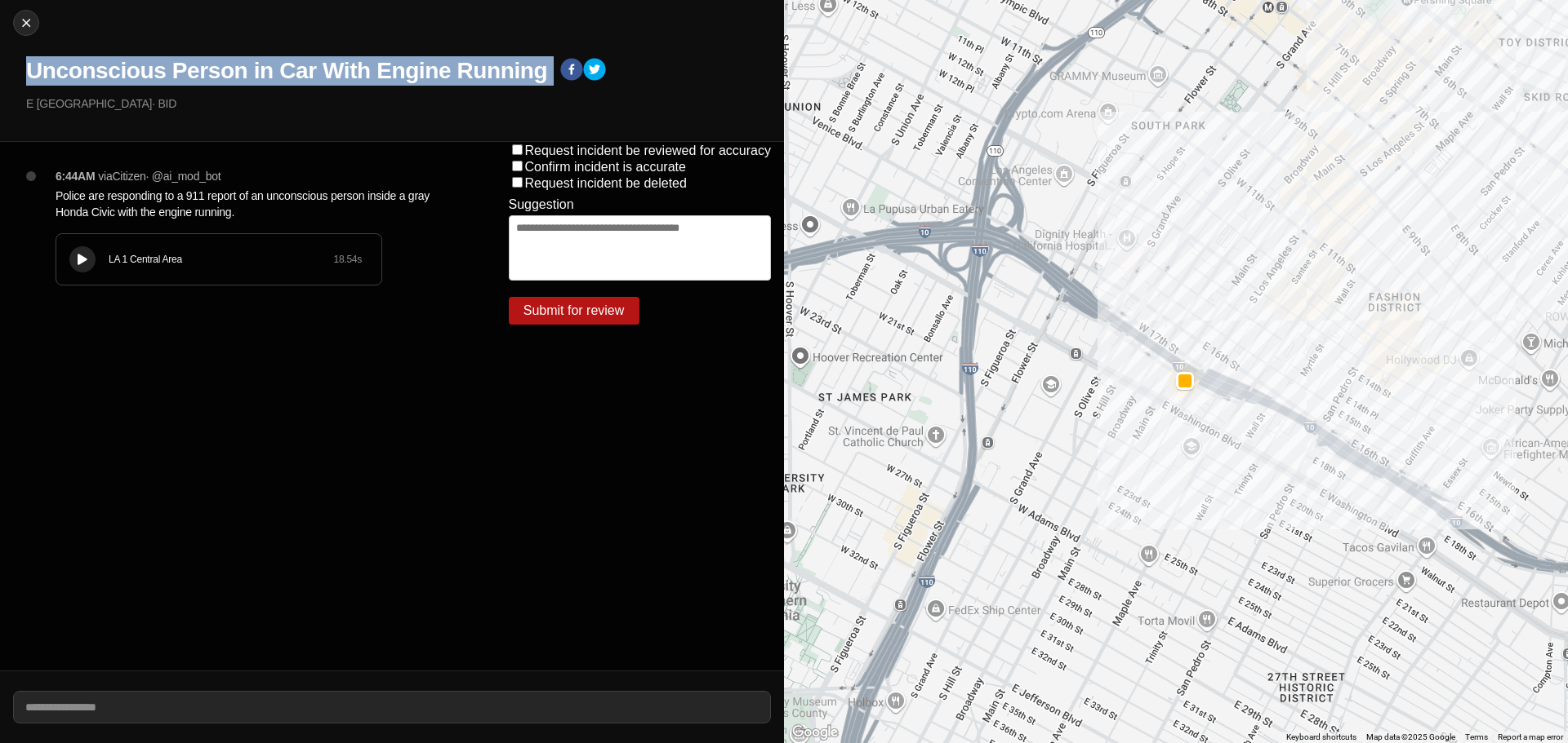
click at [261, 65] on h1 "Unconscious Person in Car With Engine Running" at bounding box center [287, 71] width 521 height 29
copy div "Unconscious Person in Car With Engine Running"
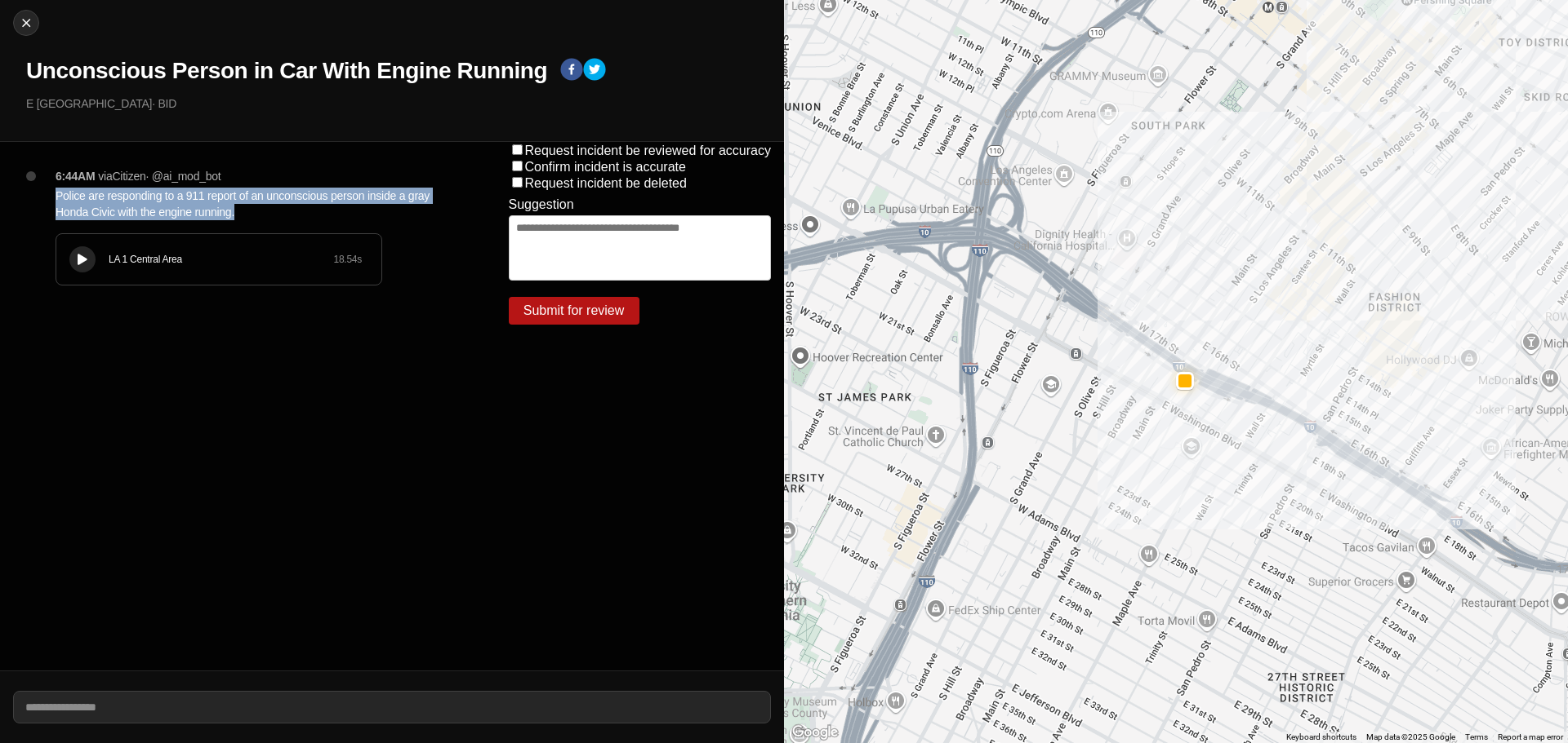
drag, startPoint x: 264, startPoint y: 218, endPoint x: 45, endPoint y: 196, distance: 220.1
click at [45, 196] on div "6:44AM via Citizen · @ ai_mod_bot Police are responding to a 911 report of an u…" at bounding box center [256, 243] width 427 height 150
copy p "Police are responding to a 911 report of an unconscious person inside a gray Ho…"
click at [129, 107] on p "E 18th St & S Main St · BID" at bounding box center [398, 104] width 744 height 16
drag, startPoint x: 132, startPoint y: 107, endPoint x: 3, endPoint y: 106, distance: 129.0
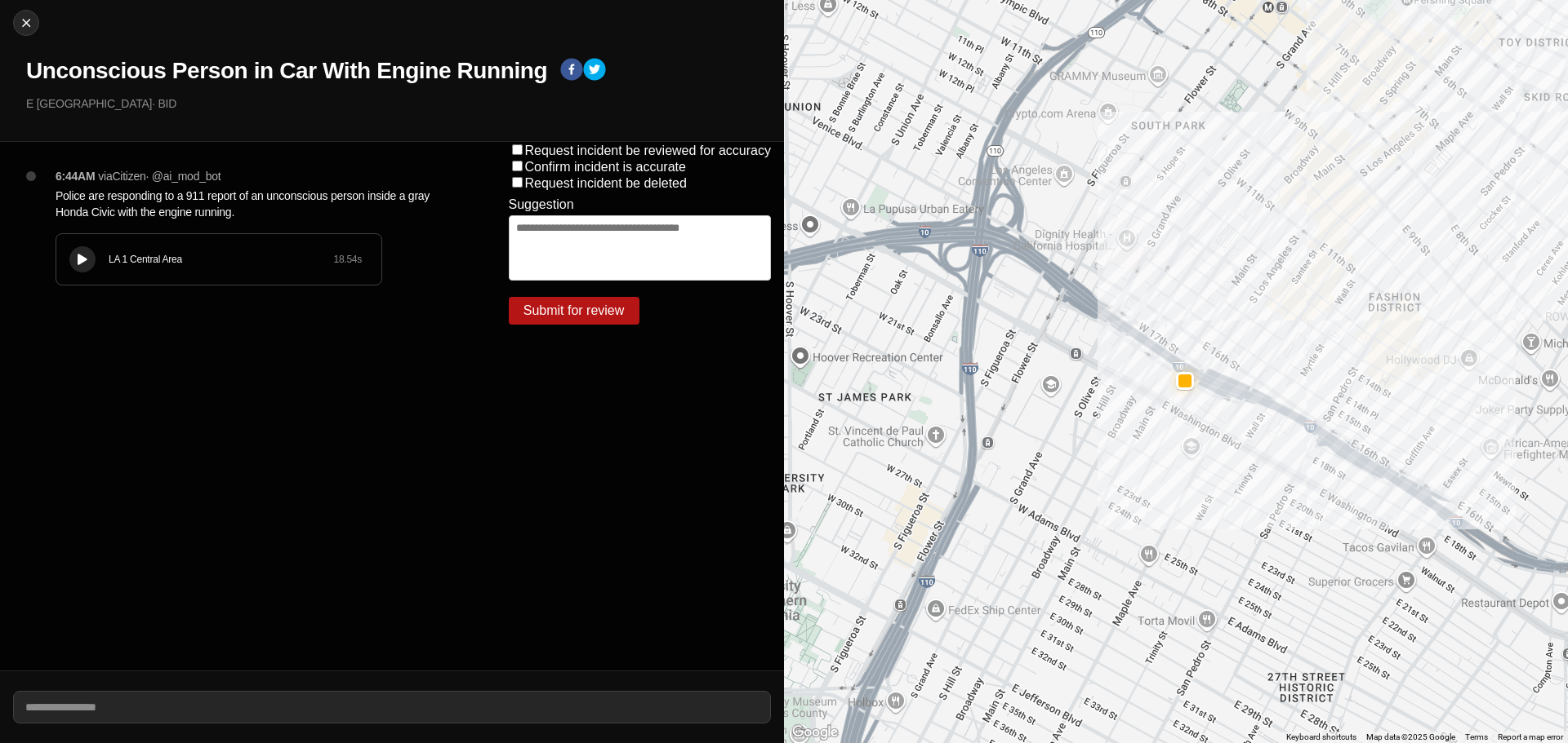
click at [3, 106] on div "Close Unconscious Person in Car With Engine Running E 18th St & S Main St · BID" at bounding box center [392, 71] width 784 height 142
copy p "E [GEOGRAPHIC_DATA]"
click at [25, 15] on img at bounding box center [26, 23] width 16 height 16
select select "*"
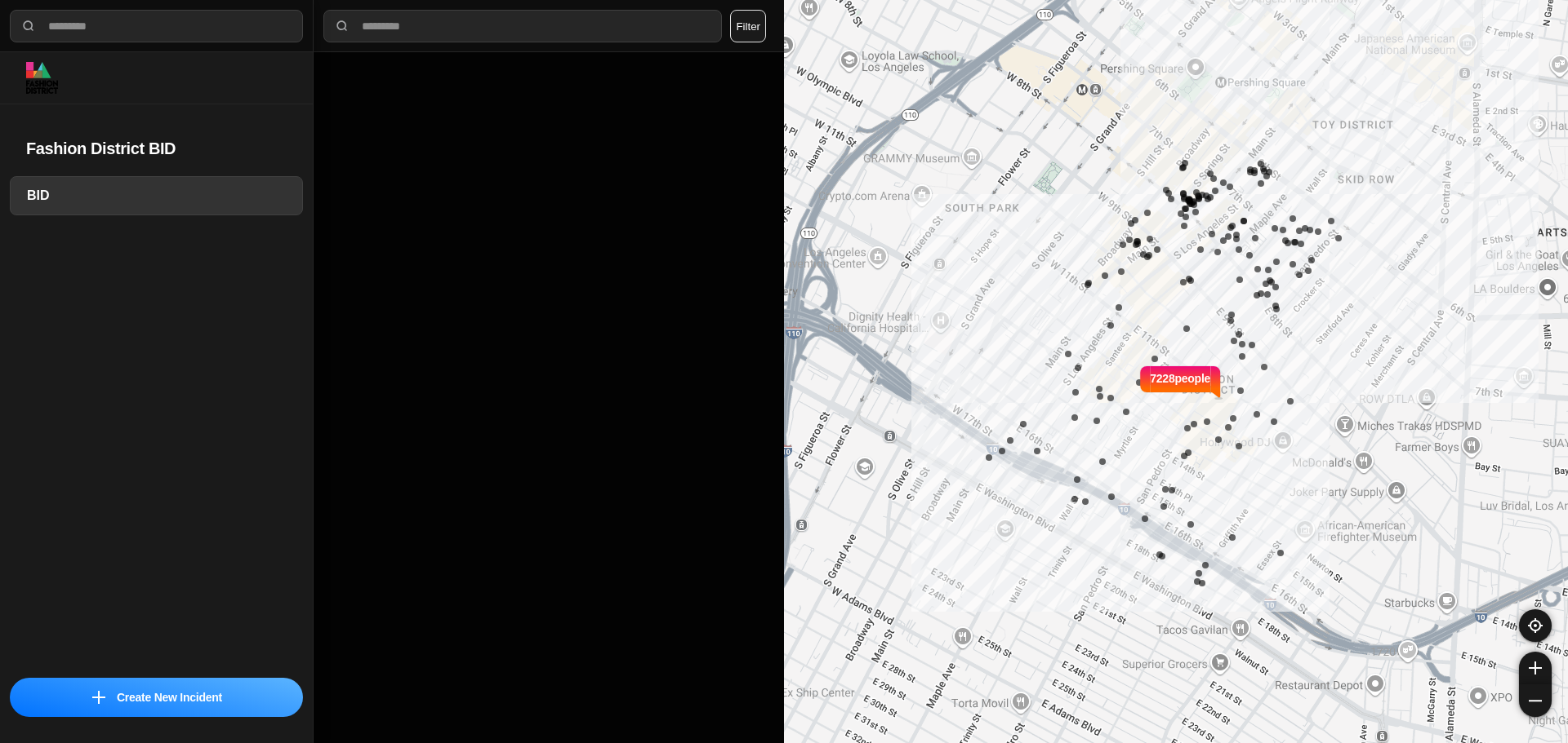
select select "*"
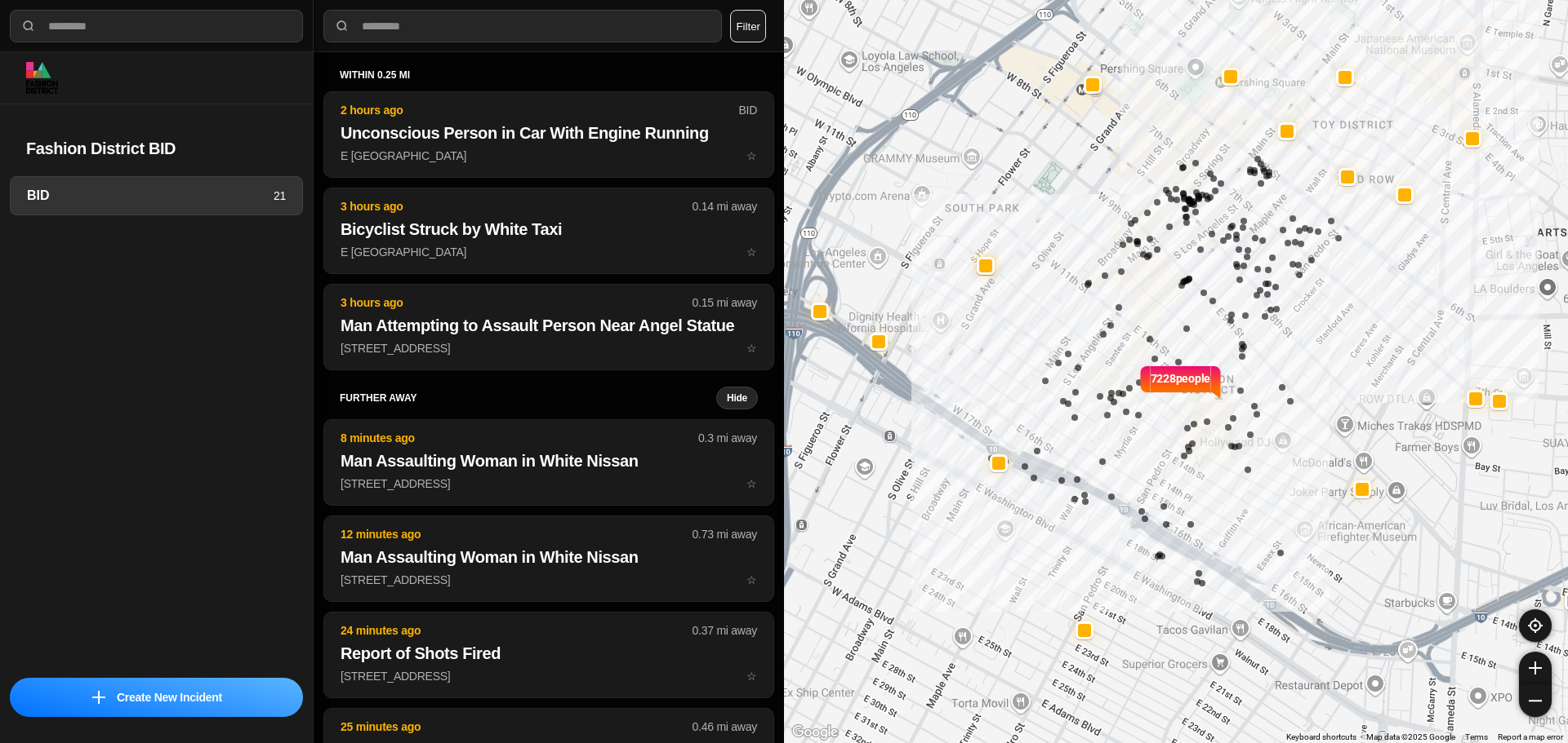
select select "*"
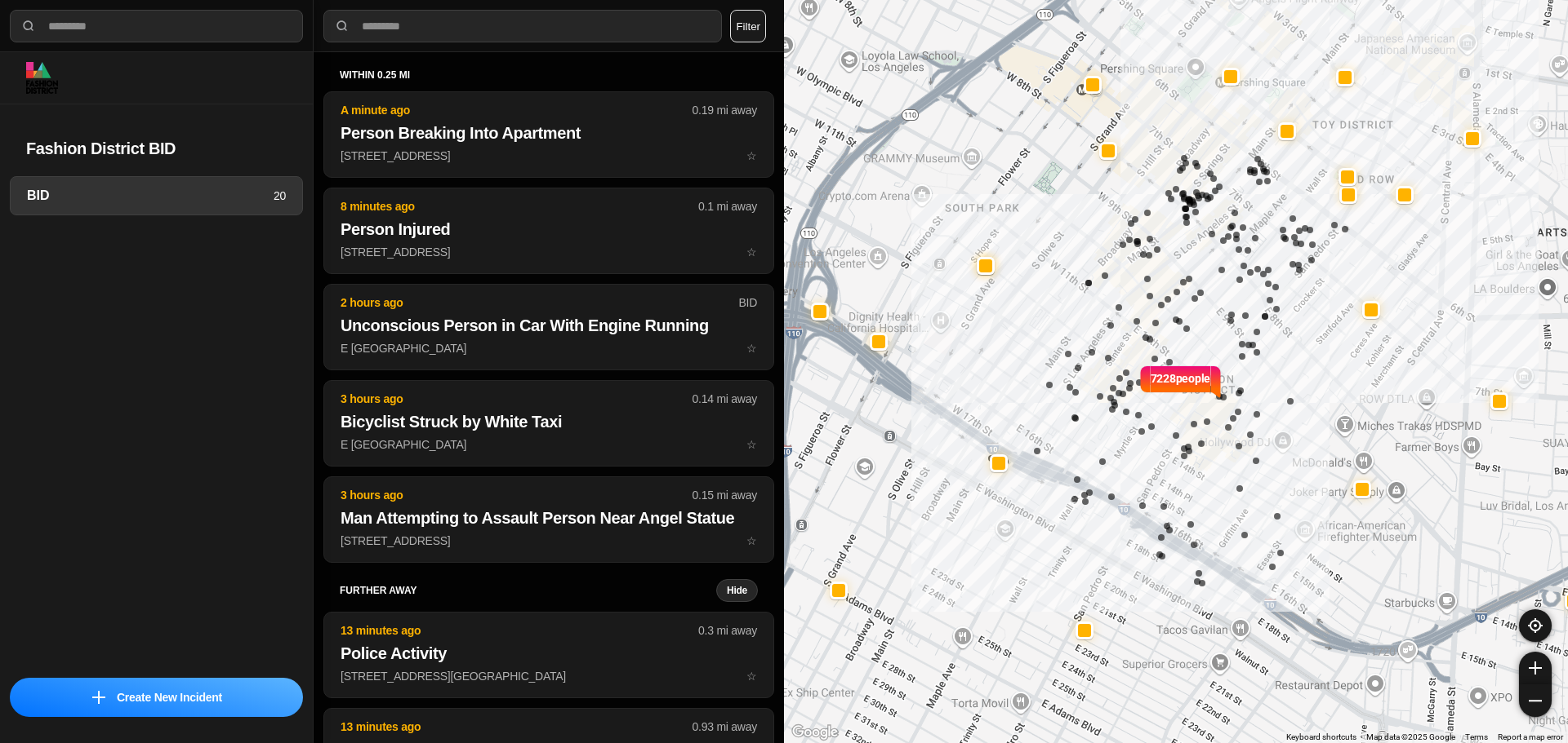
select select "*"
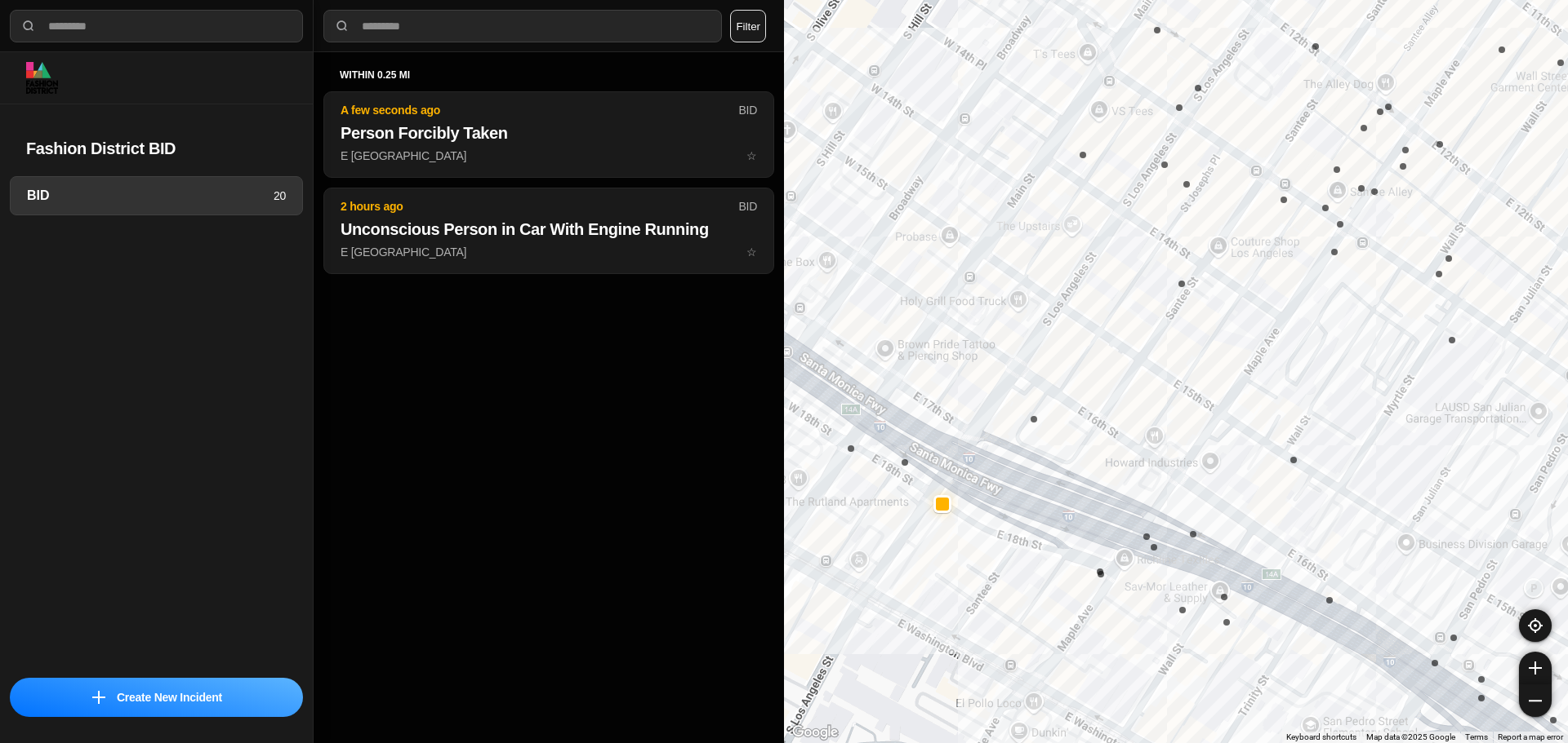
drag, startPoint x: 973, startPoint y: 507, endPoint x: 1061, endPoint y: 554, distance: 99.8
click at [1061, 554] on div "7228 people" at bounding box center [1175, 372] width 784 height 743
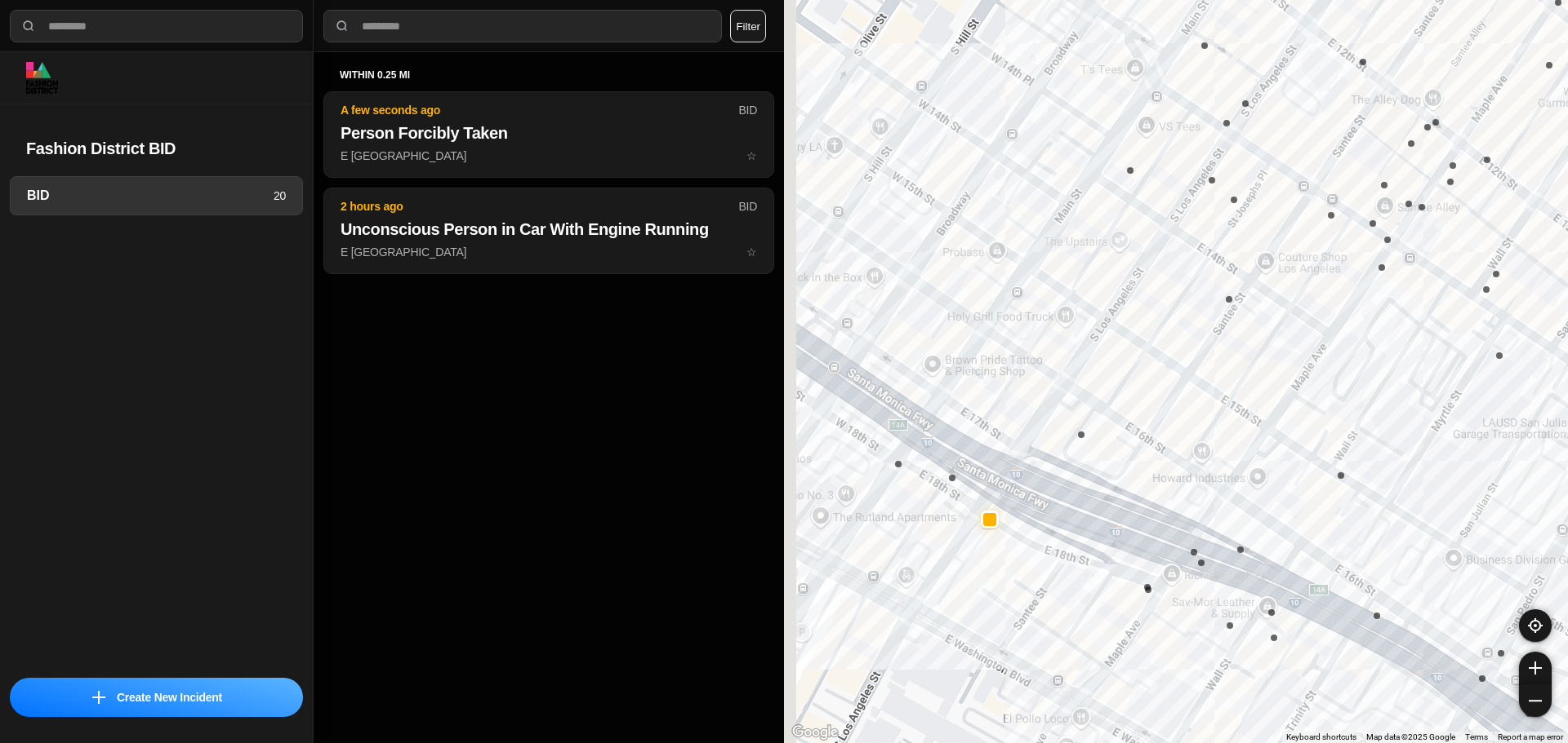
drag, startPoint x: 988, startPoint y: 536, endPoint x: 1040, endPoint y: 553, distance: 54.7
click at [1040, 553] on div "7228 people" at bounding box center [1175, 372] width 784 height 743
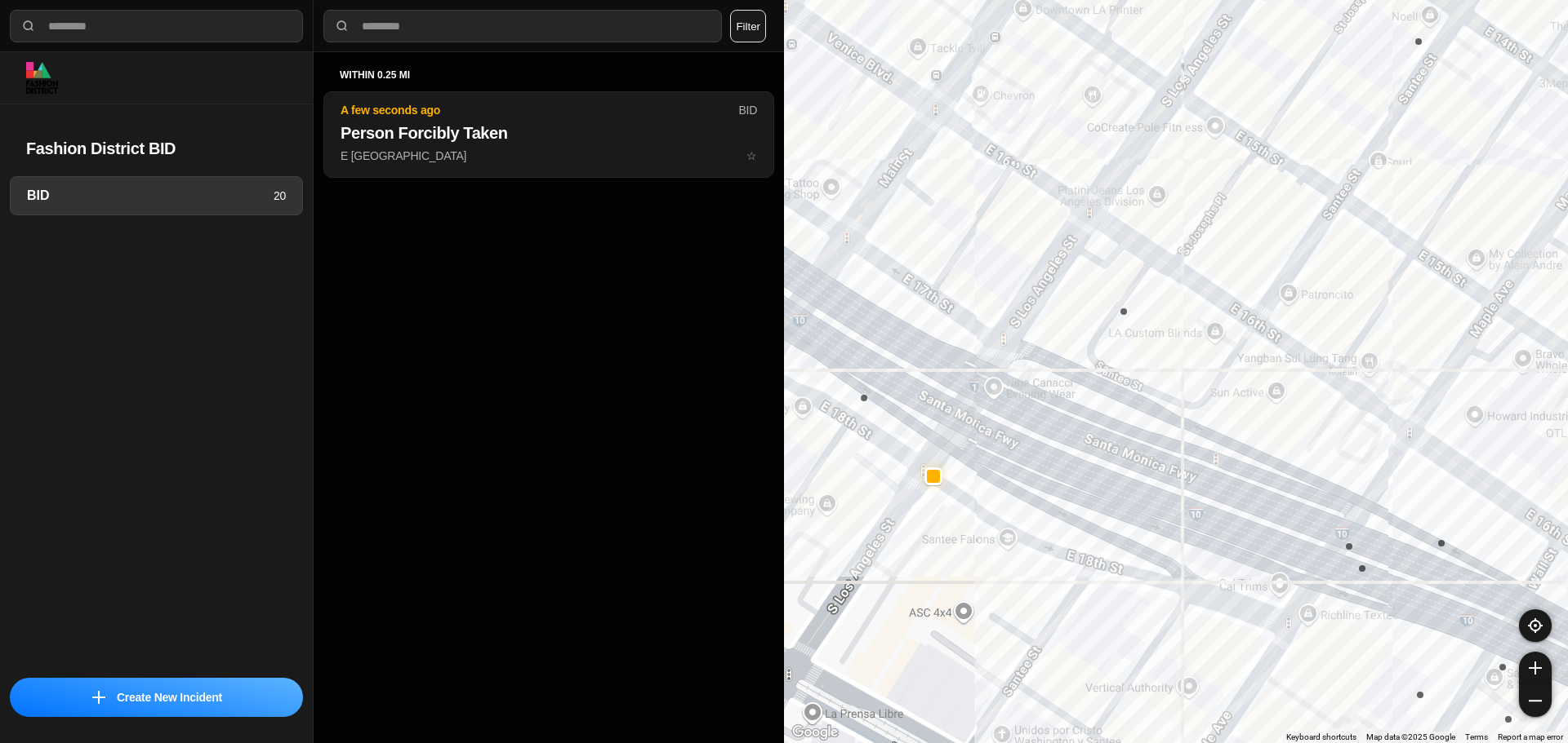
drag, startPoint x: 998, startPoint y: 537, endPoint x: 1061, endPoint y: 558, distance: 66.4
click at [1061, 558] on div "7228 people" at bounding box center [1175, 372] width 784 height 743
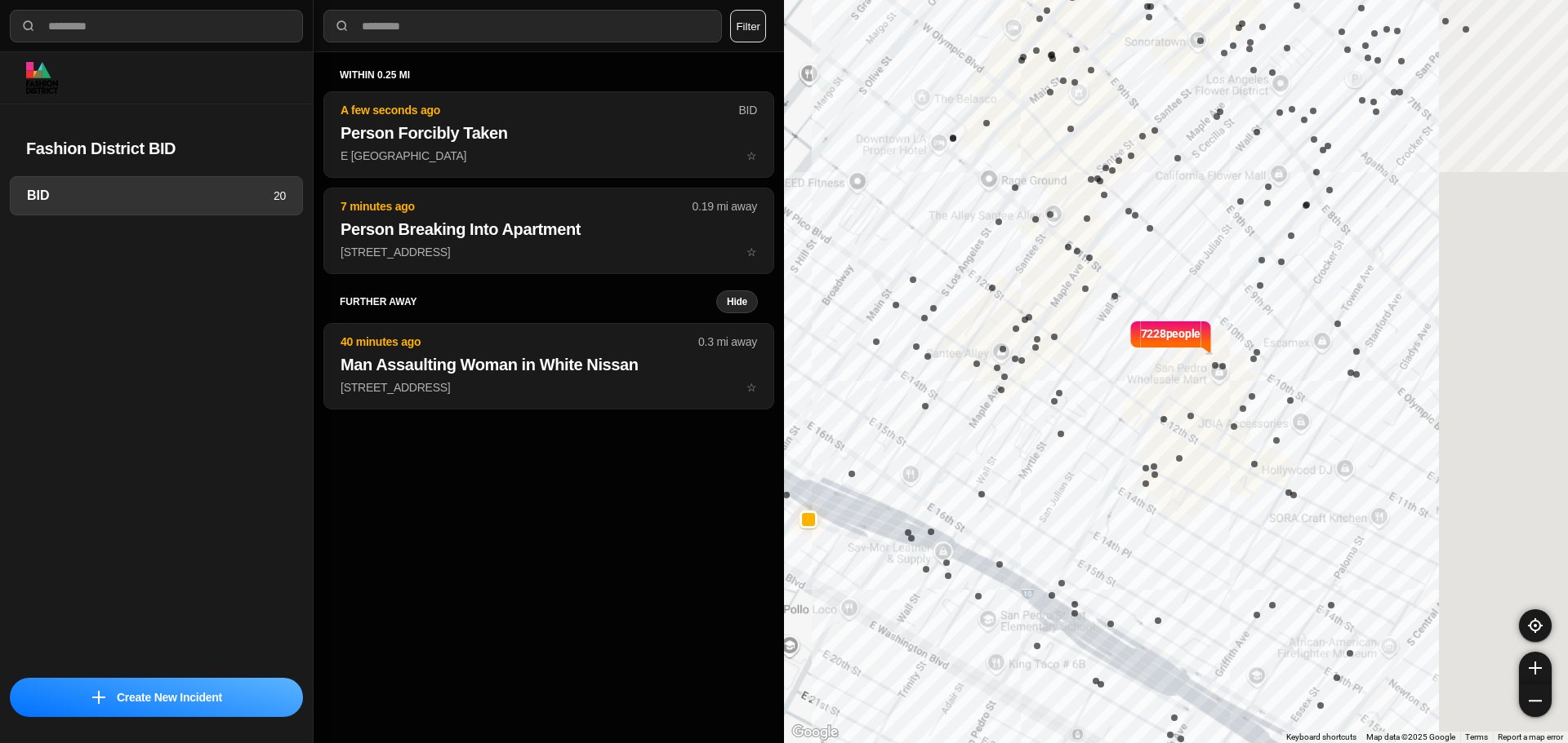
drag, startPoint x: 1225, startPoint y: 544, endPoint x: 957, endPoint y: 514, distance: 269.7
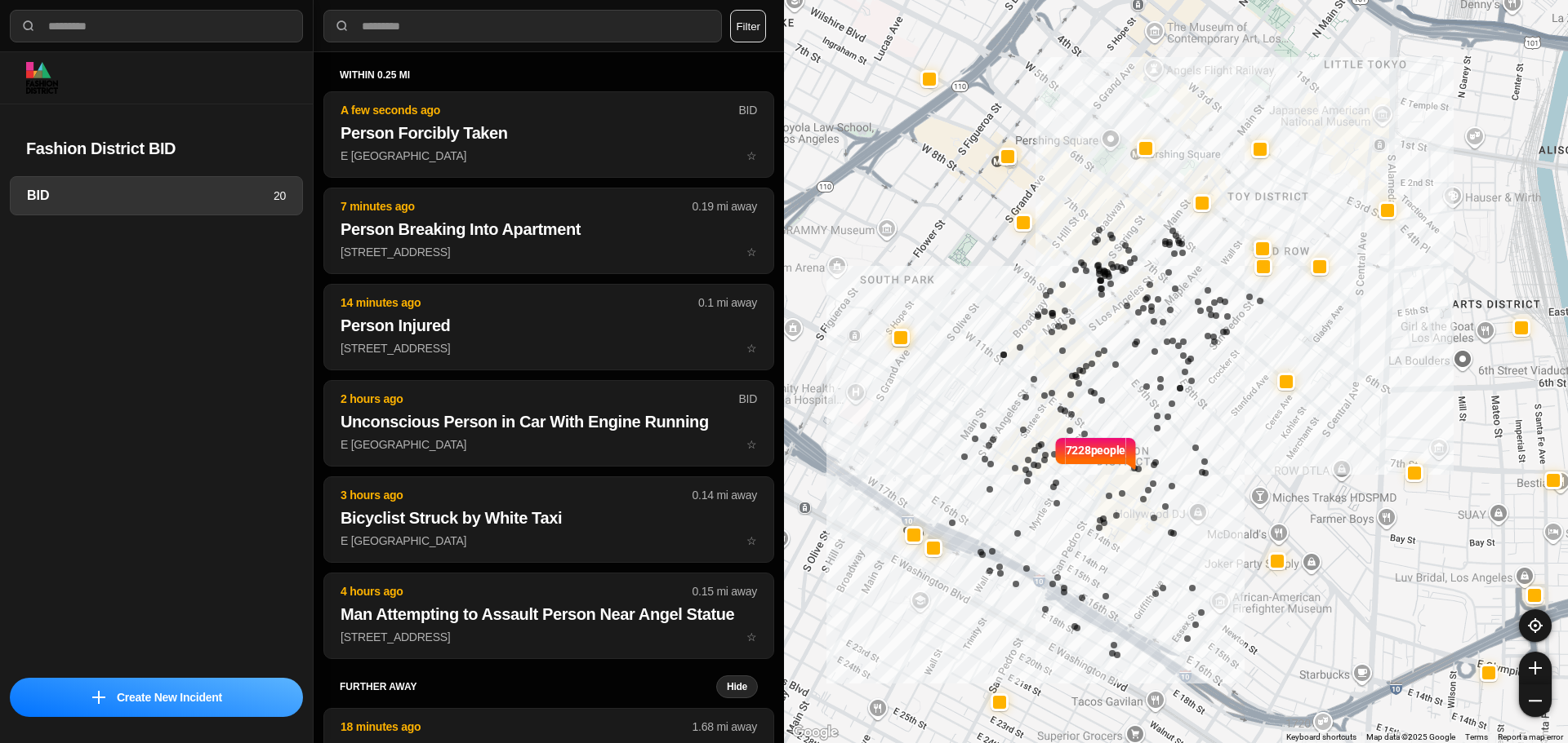
drag, startPoint x: 1043, startPoint y: 533, endPoint x: 1123, endPoint y: 557, distance: 83.5
click at [1123, 557] on div "7228 people" at bounding box center [1175, 372] width 784 height 743
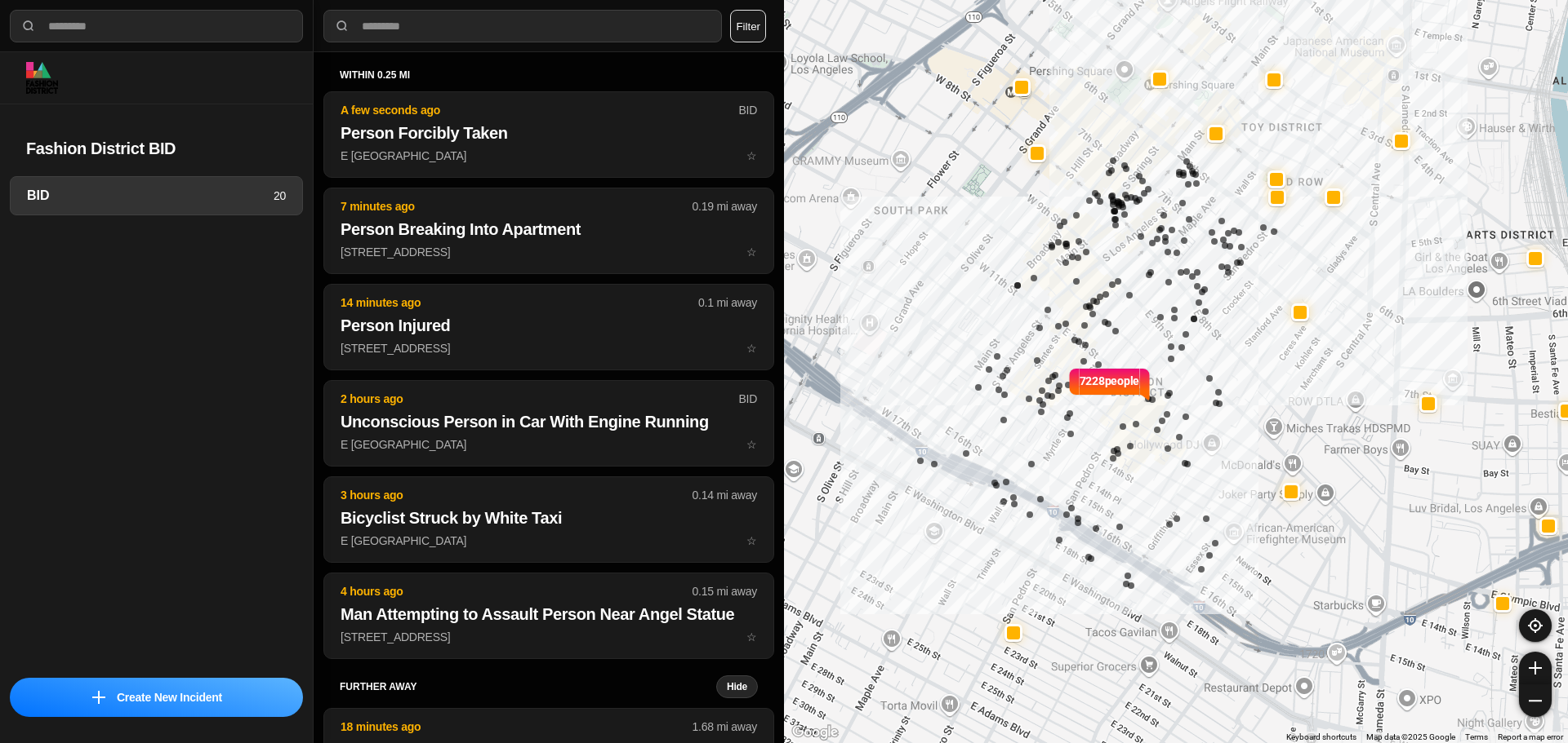
drag, startPoint x: 1001, startPoint y: 492, endPoint x: 1168, endPoint y: 414, distance: 184.3
click at [1170, 414] on div "7228 people" at bounding box center [1175, 372] width 784 height 743
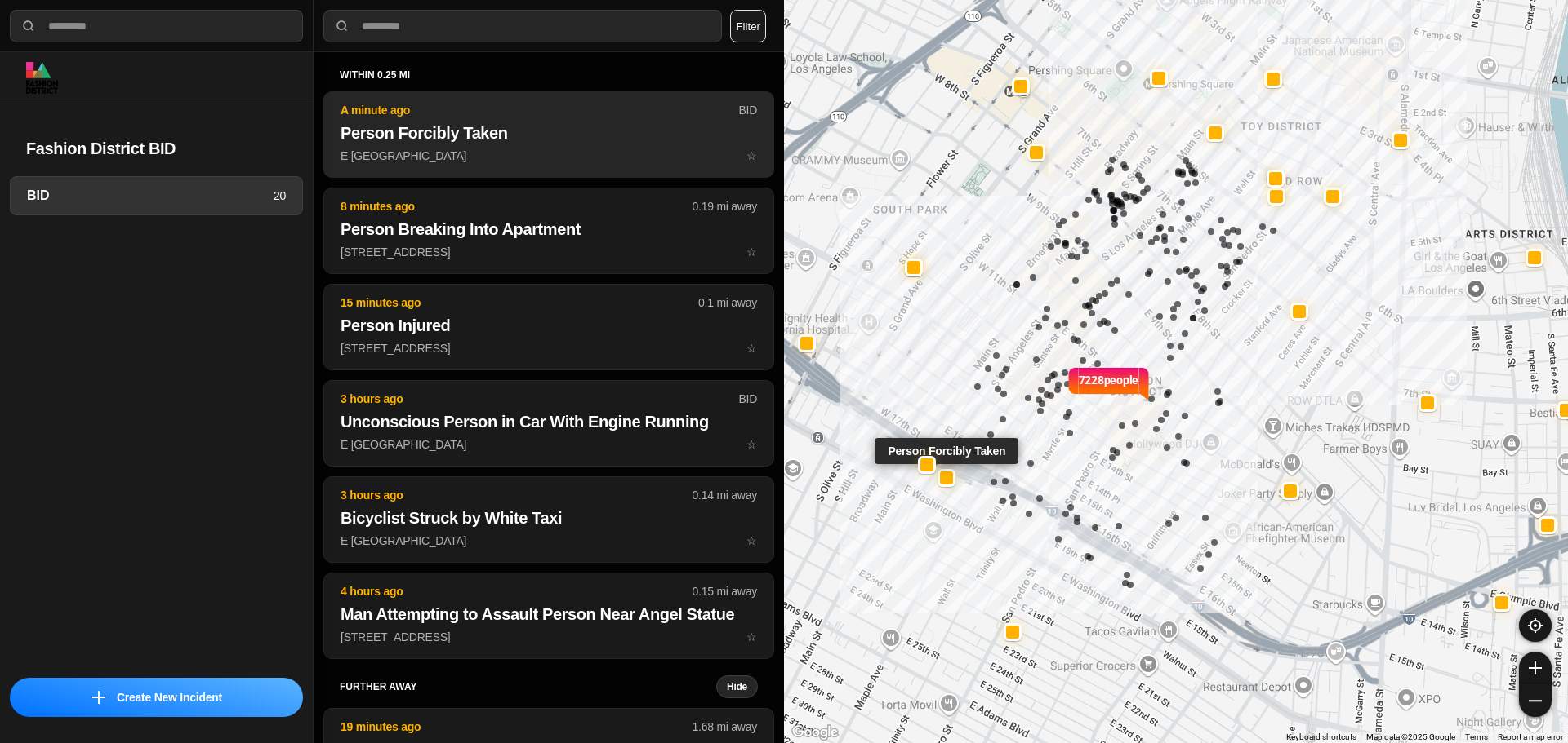
click at [549, 142] on h2 "Person Forcibly Taken" at bounding box center [548, 133] width 416 height 23
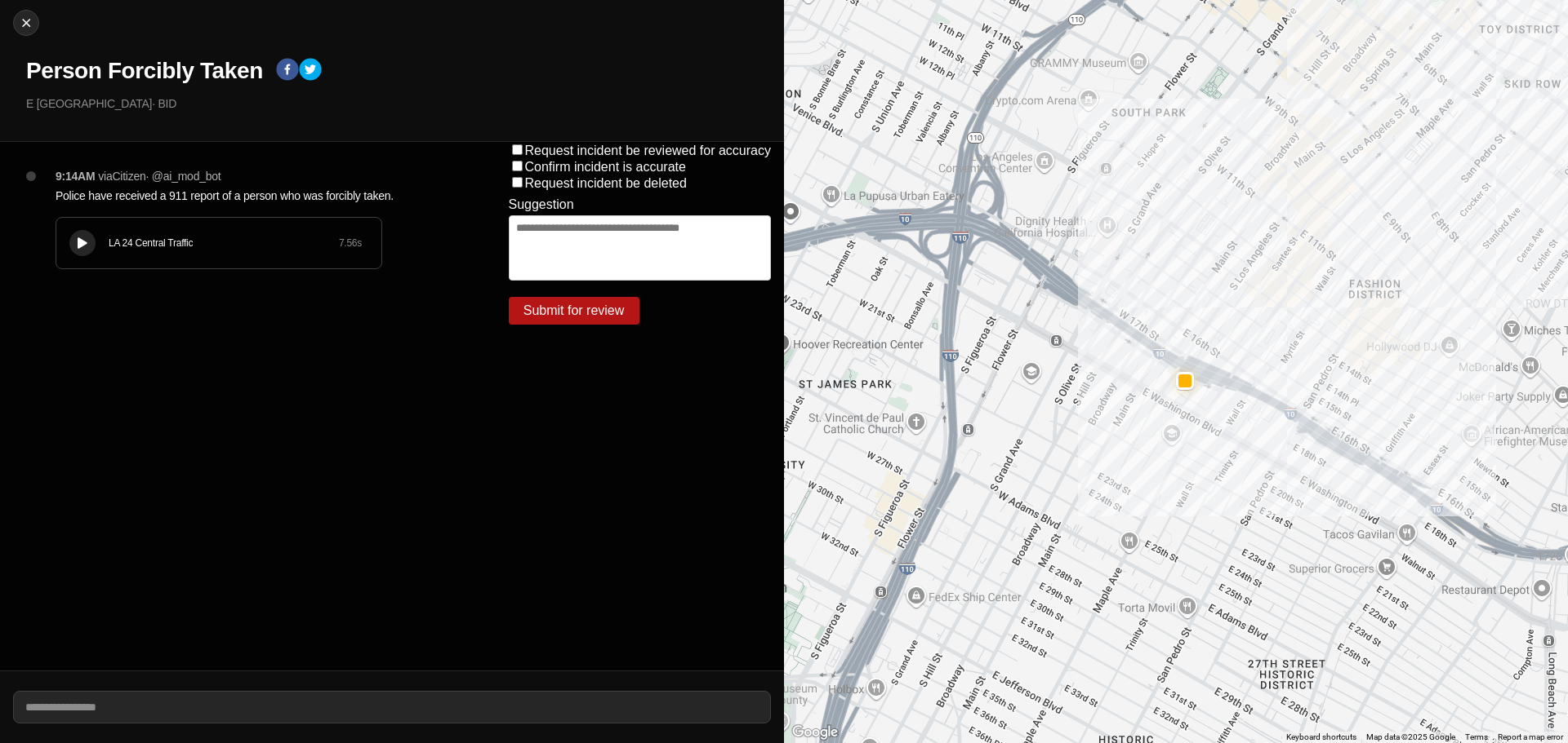
click at [78, 234] on button at bounding box center [82, 243] width 26 height 26
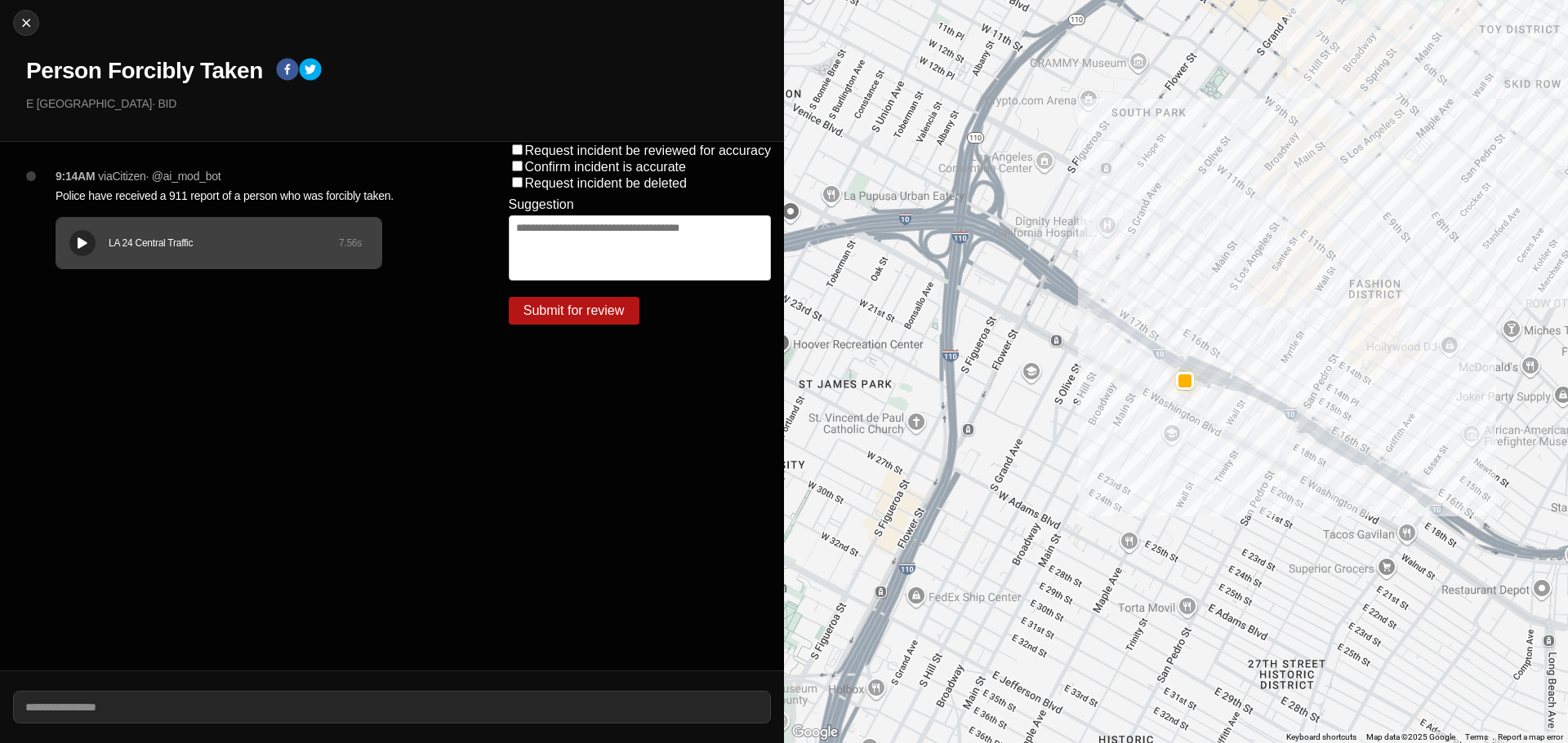
click at [88, 65] on h1 "Person Forcibly Taken" at bounding box center [145, 71] width 237 height 29
copy div "Person Forcibly Taken"
drag, startPoint x: 169, startPoint y: 102, endPoint x: 2, endPoint y: 121, distance: 168.1
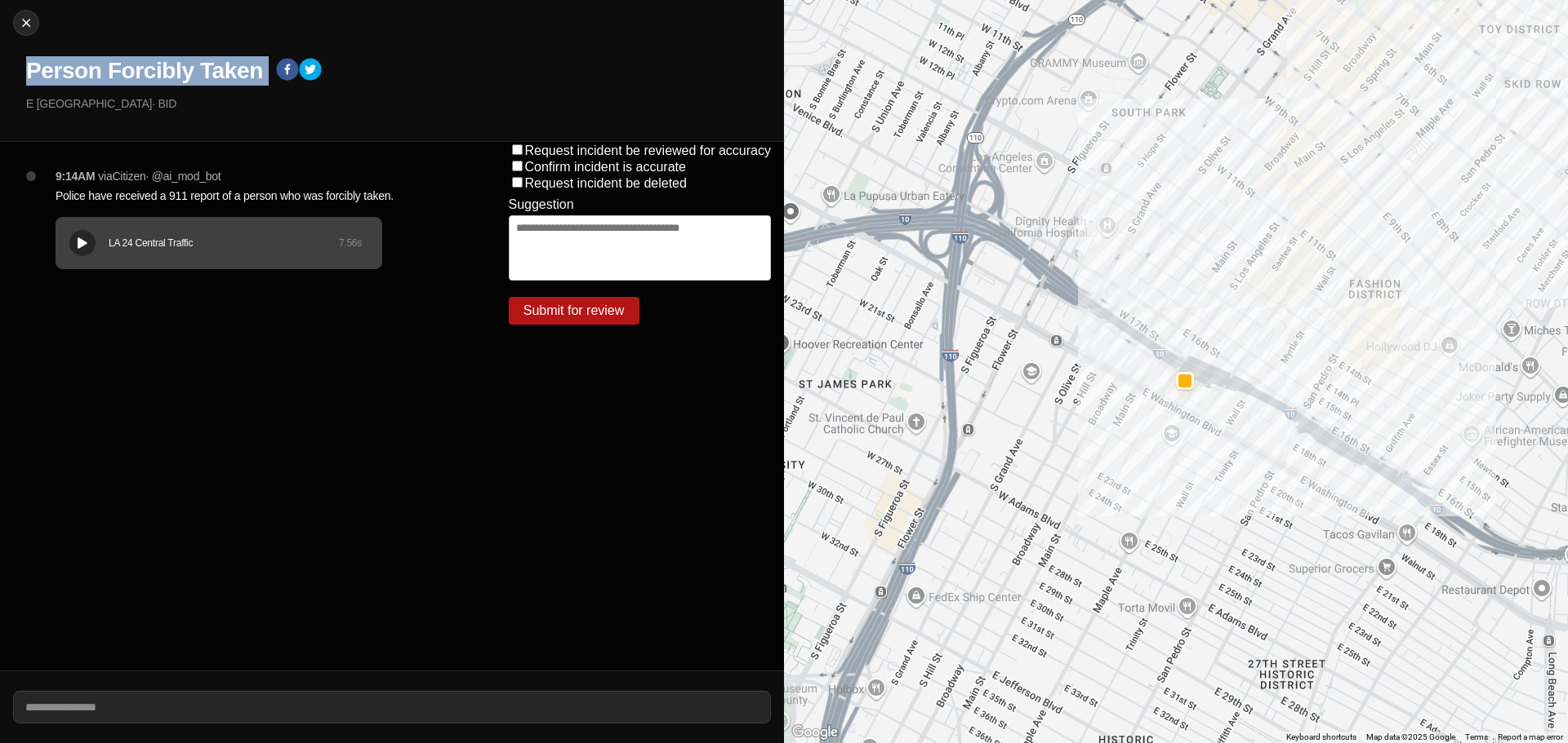
click at [0, 104] on div "Close Person Forcibly Taken E 18th St & S Los Angeles St · BID" at bounding box center [392, 71] width 784 height 142
copy p "E [GEOGRAPHIC_DATA]"
click at [175, 196] on p "Police have received a 911 report of a person who was forcibly taken." at bounding box center [250, 196] width 388 height 16
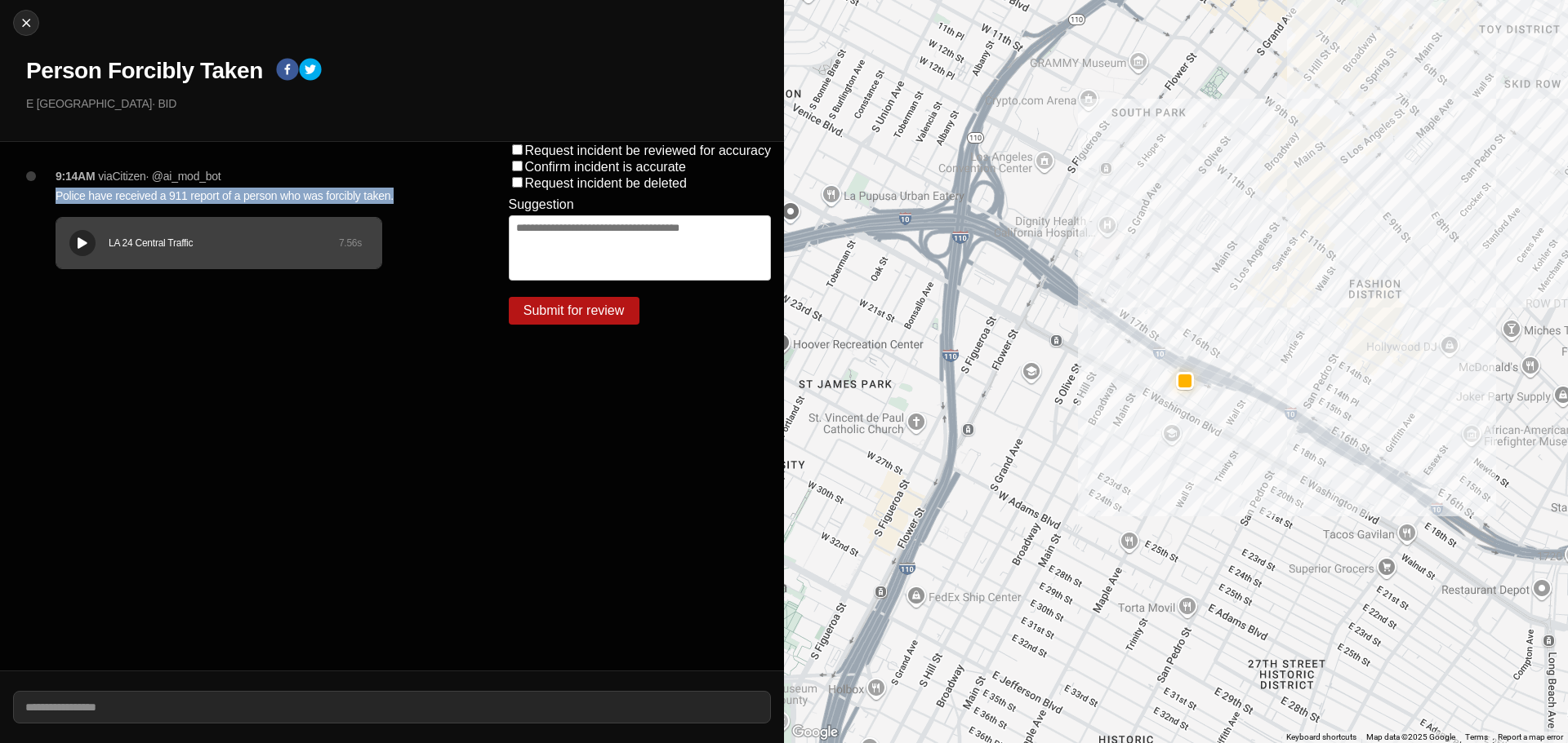
click at [175, 196] on p "Police have received a 911 report of a person who was forcibly taken." at bounding box center [250, 196] width 388 height 16
copy p "Police have received a 911 report of a person who was forcibly taken."
click at [36, 24] on div at bounding box center [26, 23] width 25 height 16
select select "*"
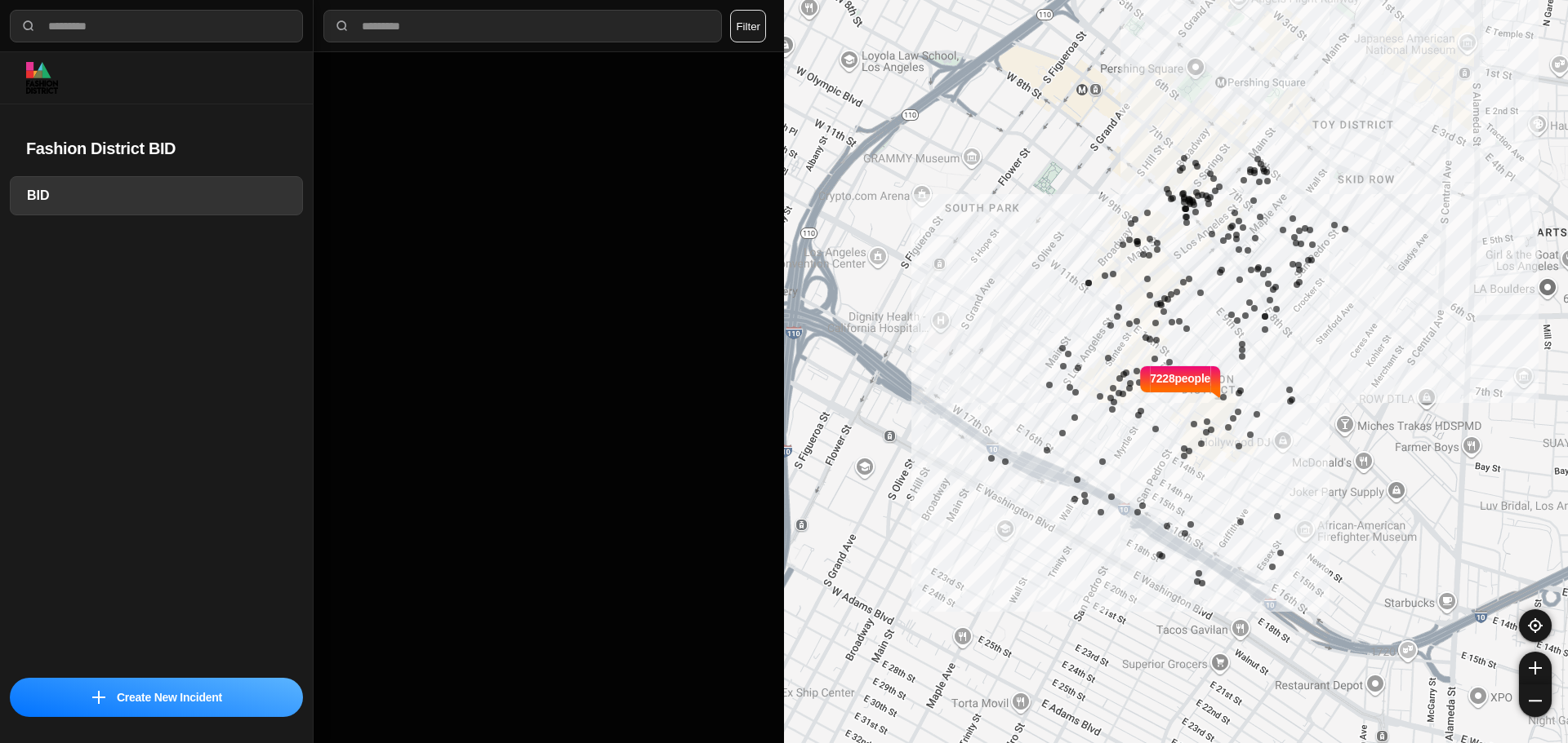
select select "*"
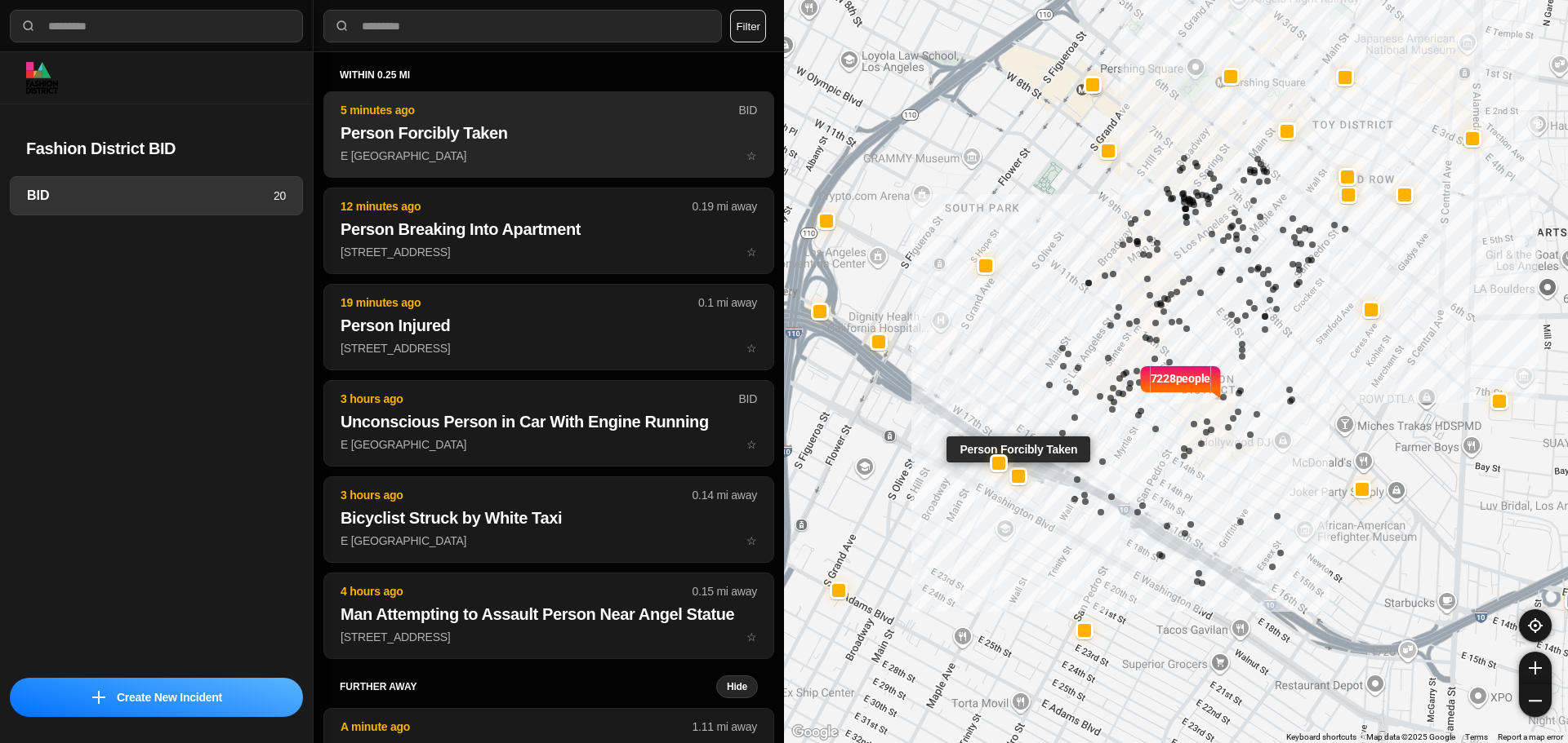
click at [554, 131] on h2 "Person Forcibly Taken" at bounding box center [548, 133] width 416 height 23
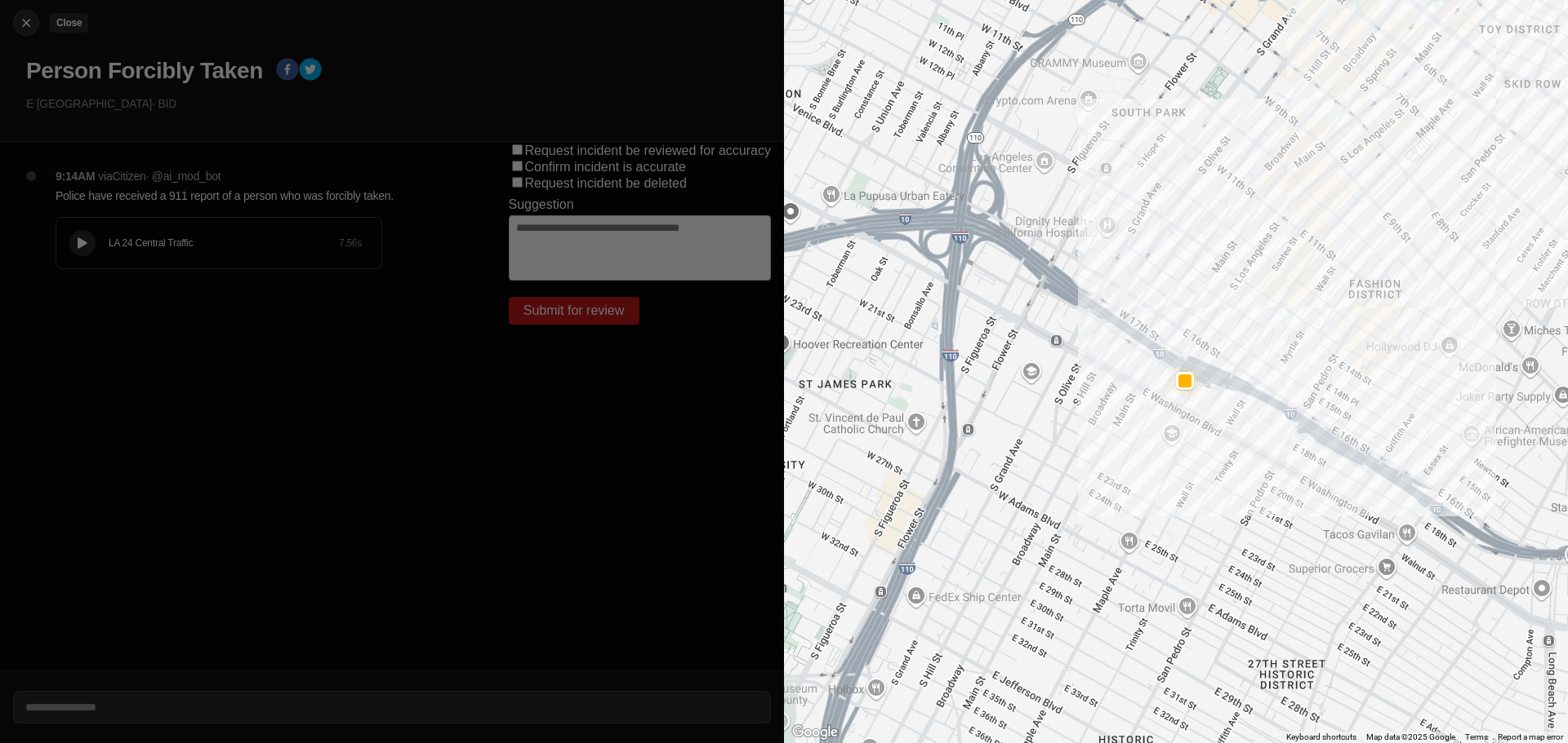
click at [20, 28] on img at bounding box center [26, 23] width 16 height 16
select select "*"
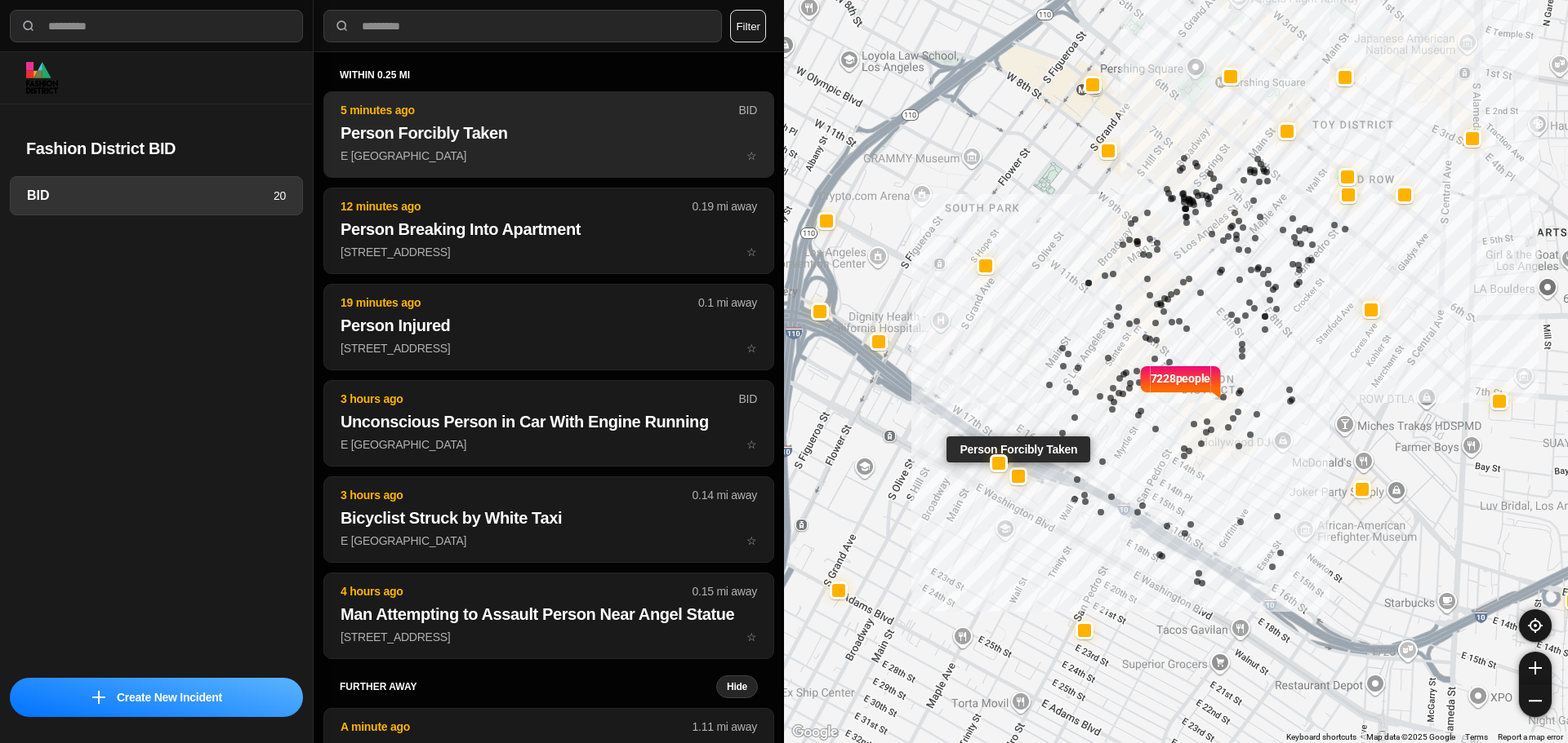
click at [455, 114] on p "5 minutes ago" at bounding box center [539, 110] width 397 height 16
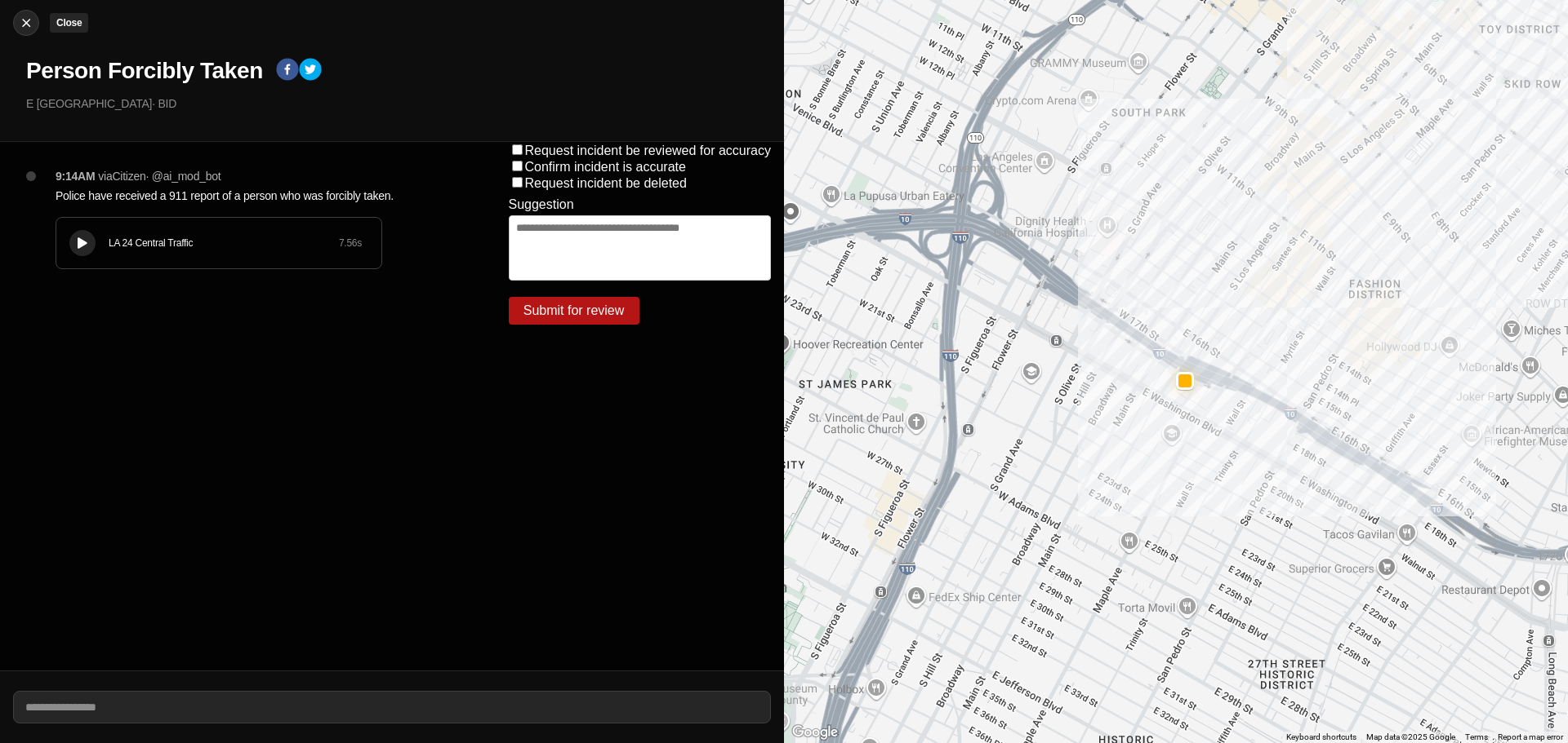
click at [25, 28] on img at bounding box center [26, 23] width 16 height 16
select select "*"
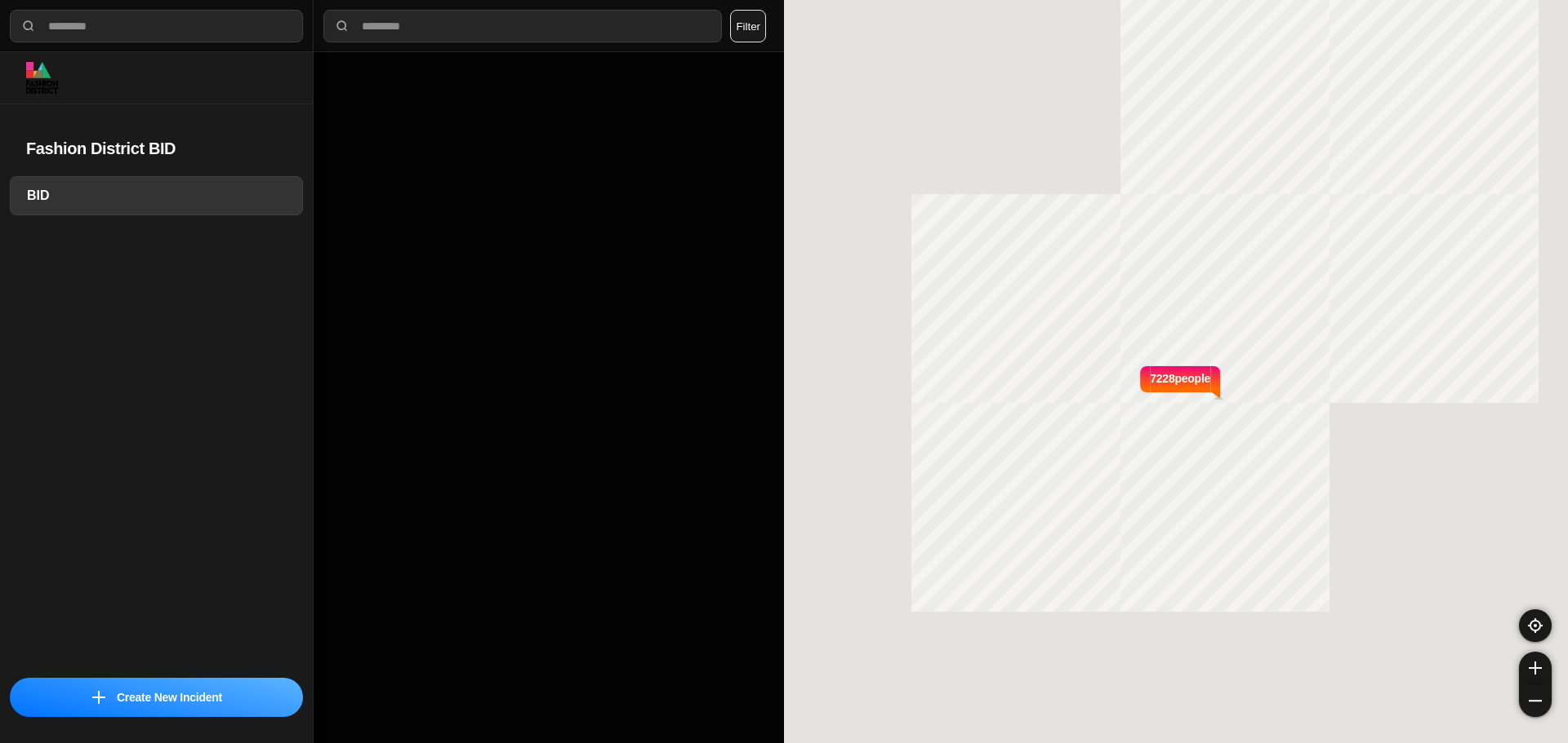
select select "*"
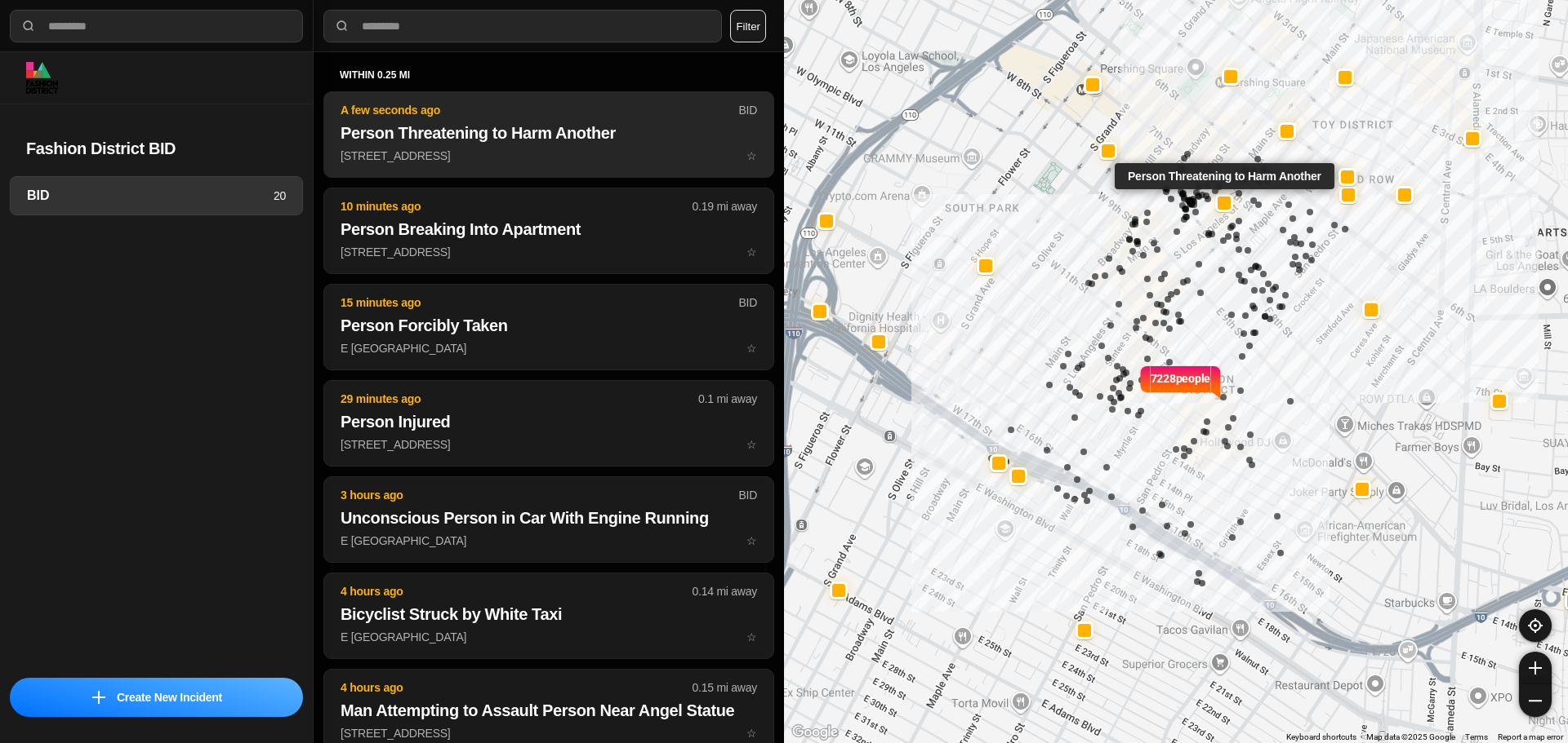
click at [491, 162] on p "714 S Main St ☆" at bounding box center [548, 156] width 416 height 16
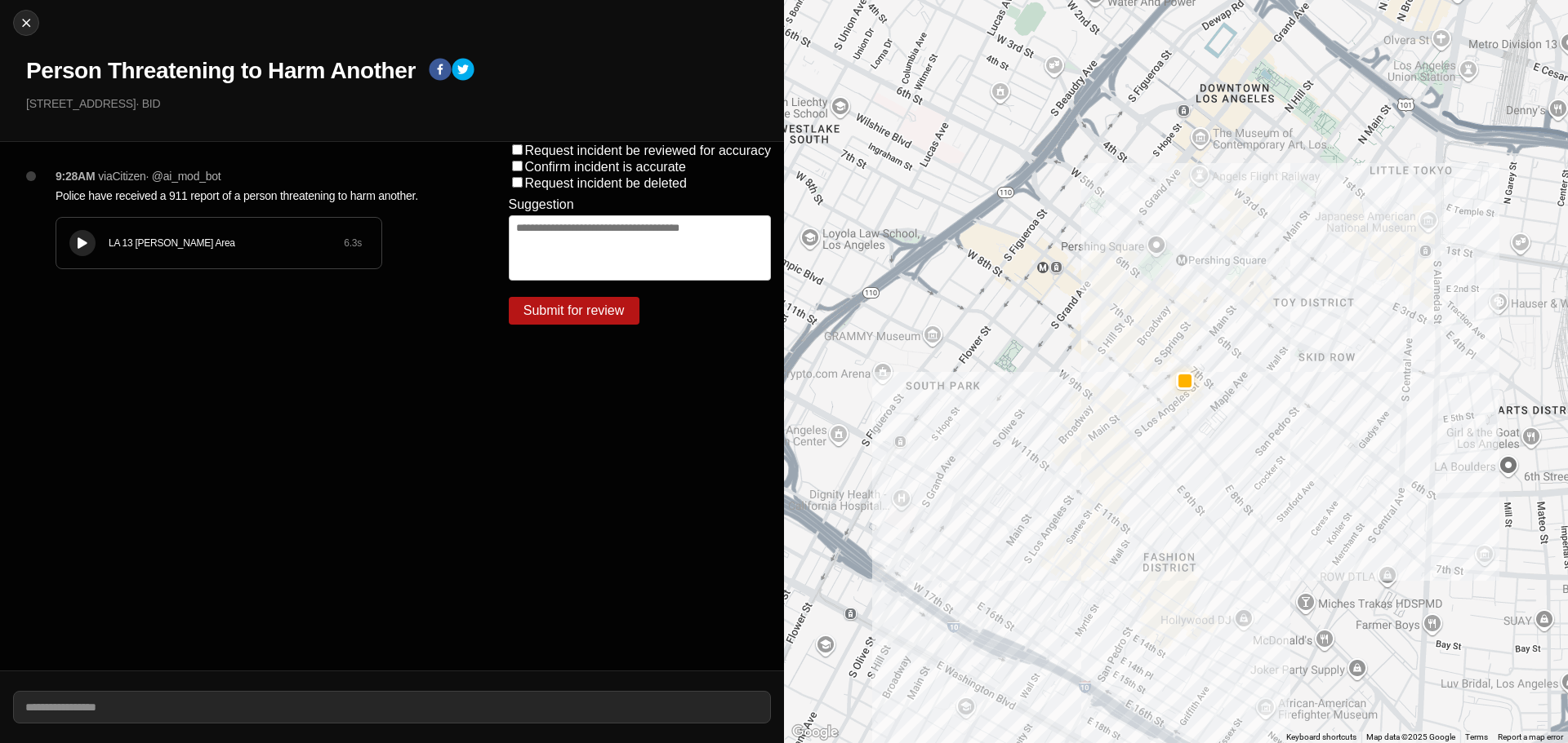
click at [71, 247] on button at bounding box center [82, 243] width 26 height 26
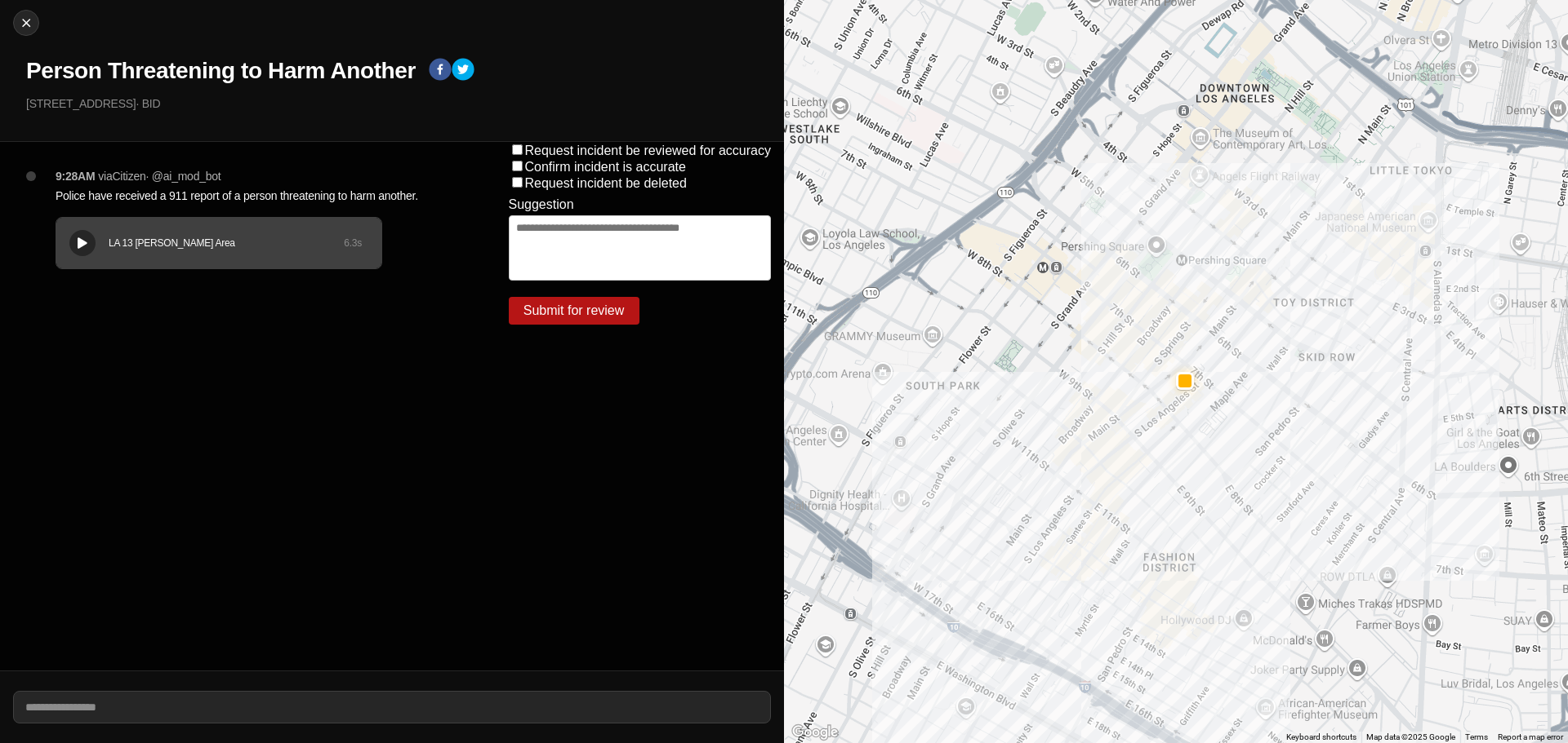
click at [288, 67] on h1 "Person Threatening to Harm Another" at bounding box center [220, 71] width 389 height 29
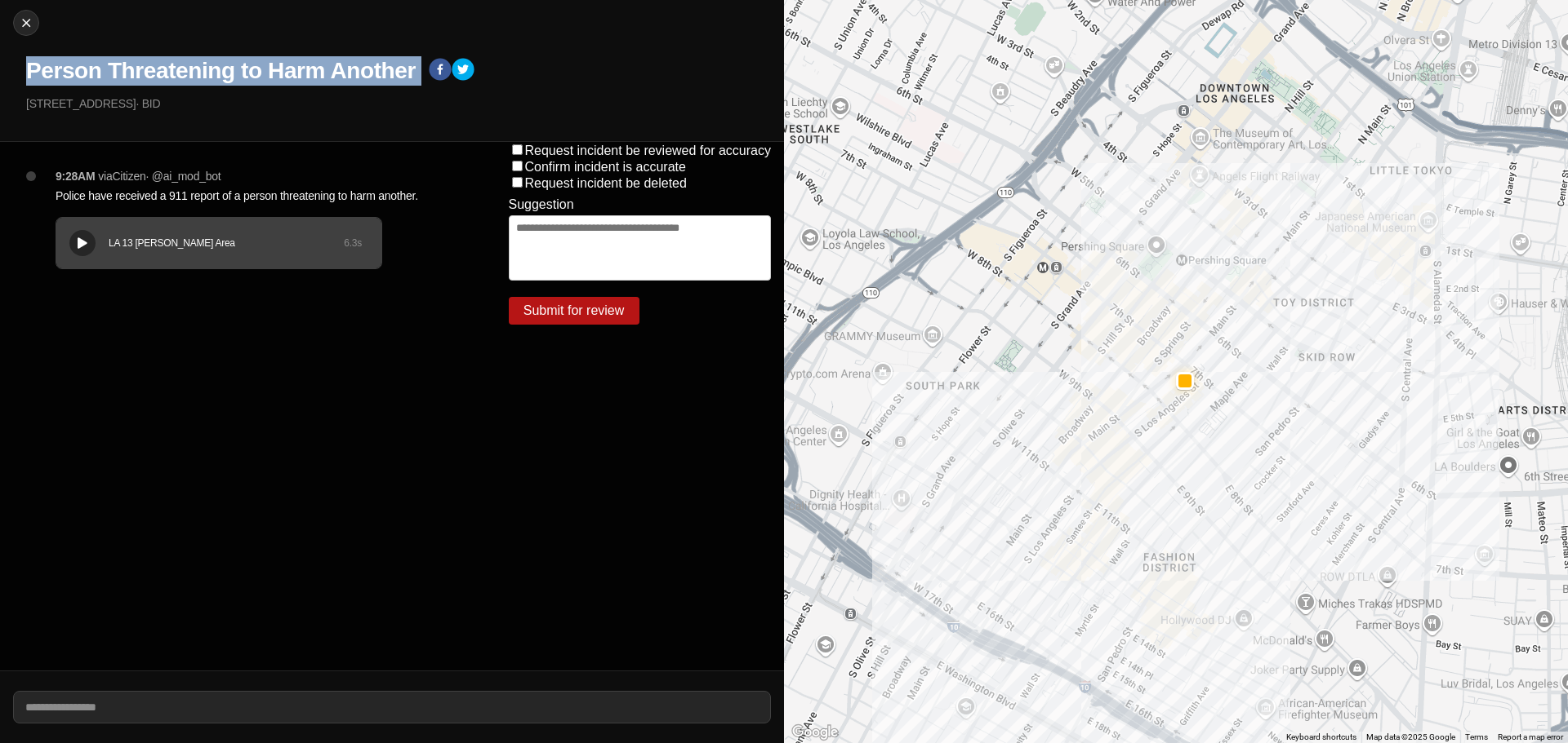
click at [288, 67] on h1 "Person Threatening to Harm Another" at bounding box center [220, 71] width 389 height 29
copy div "Person Threatening to Harm Another"
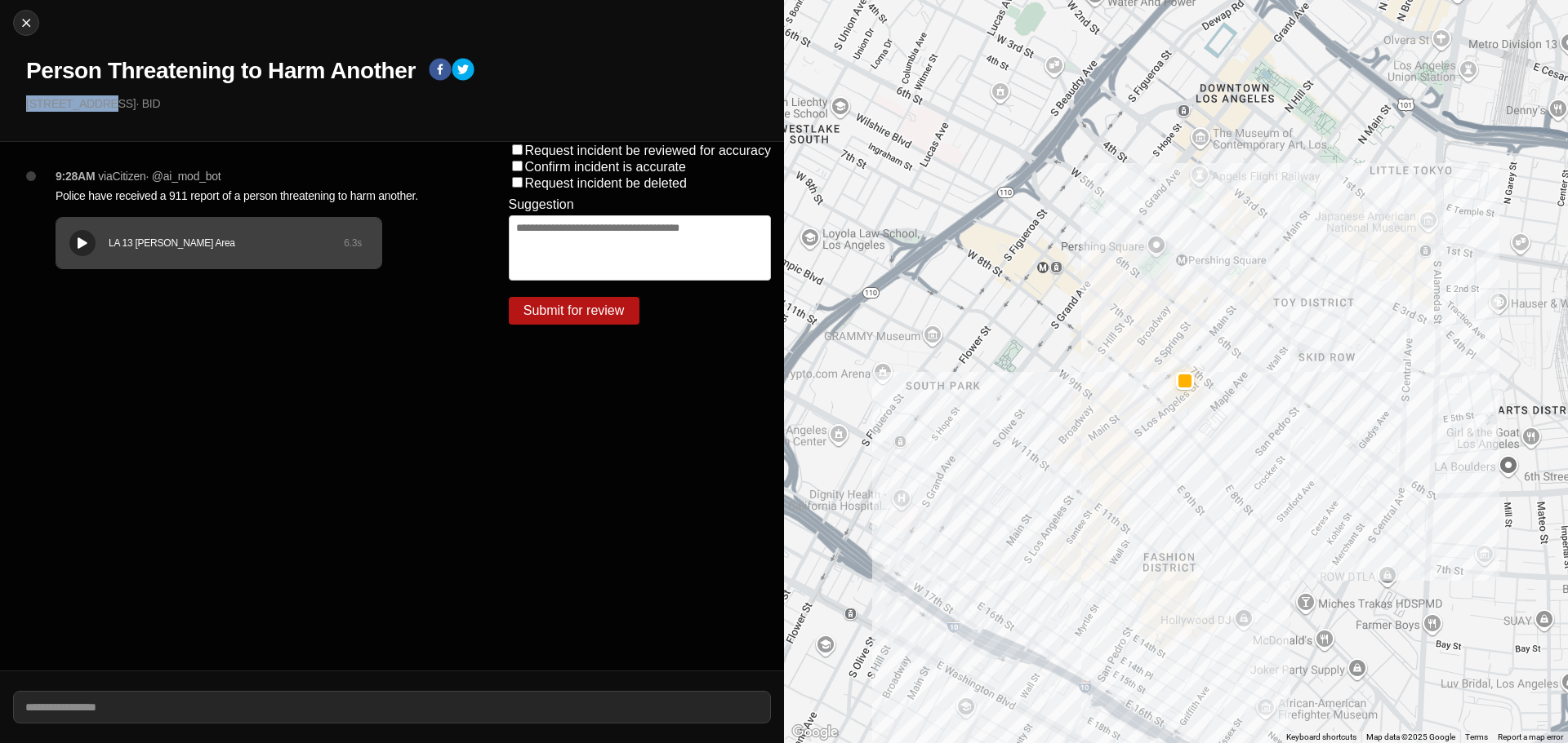
drag, startPoint x: 94, startPoint y: 102, endPoint x: 0, endPoint y: 91, distance: 94.6
click at [0, 91] on div "Close Person Threatening to Harm Another 714 S Main St · BID" at bounding box center [392, 71] width 784 height 142
copy p "[STREET_ADDRESS]"
click at [163, 191] on p "Police have received a 911 report of a person threatening to harm another." at bounding box center [250, 196] width 388 height 16
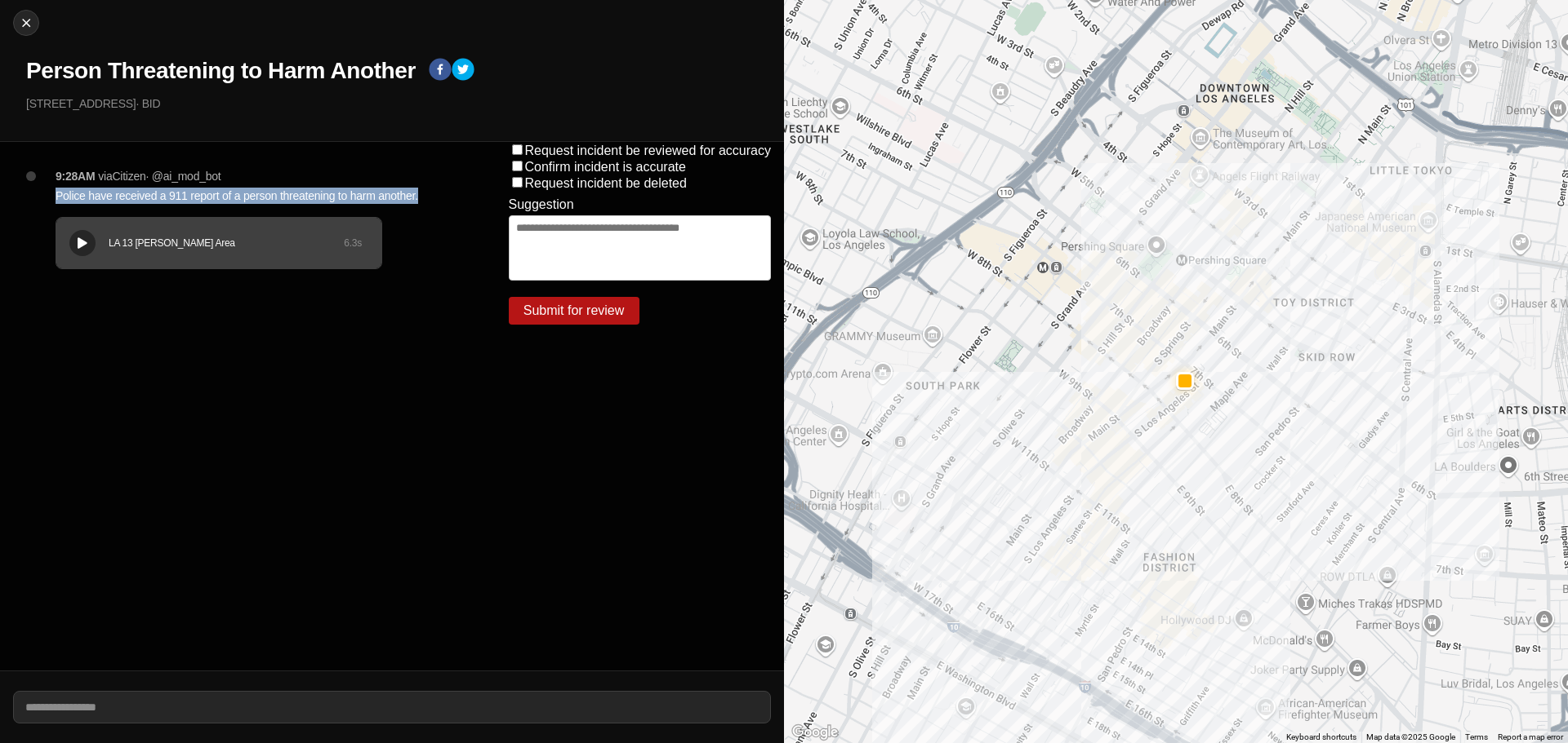
click at [163, 191] on p "Police have received a 911 report of a person threatening to harm another." at bounding box center [250, 196] width 388 height 16
copy p "Police have received a 911 report of a person threatening to harm another."
click at [23, 19] on img at bounding box center [26, 23] width 16 height 16
select select "*"
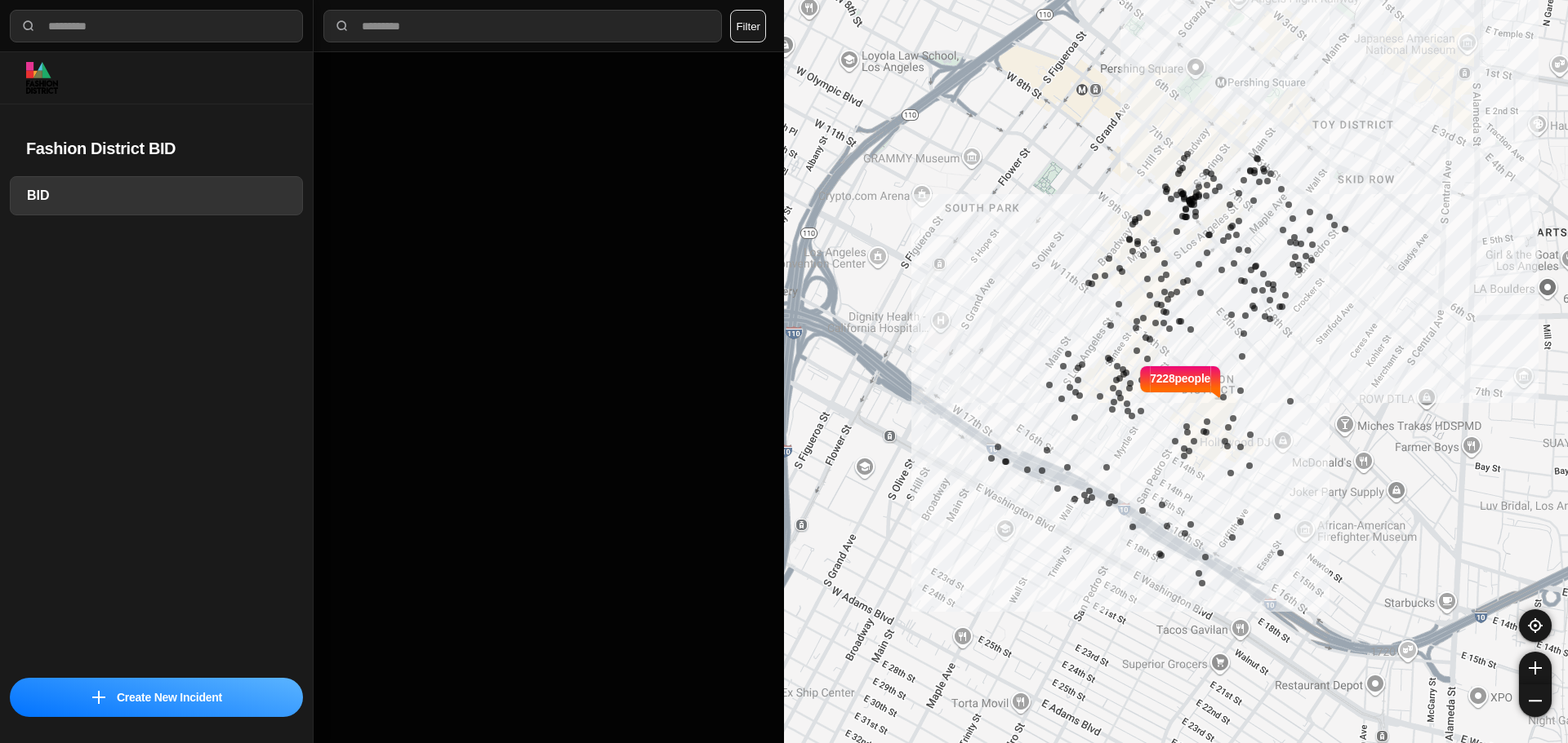
select select "*"
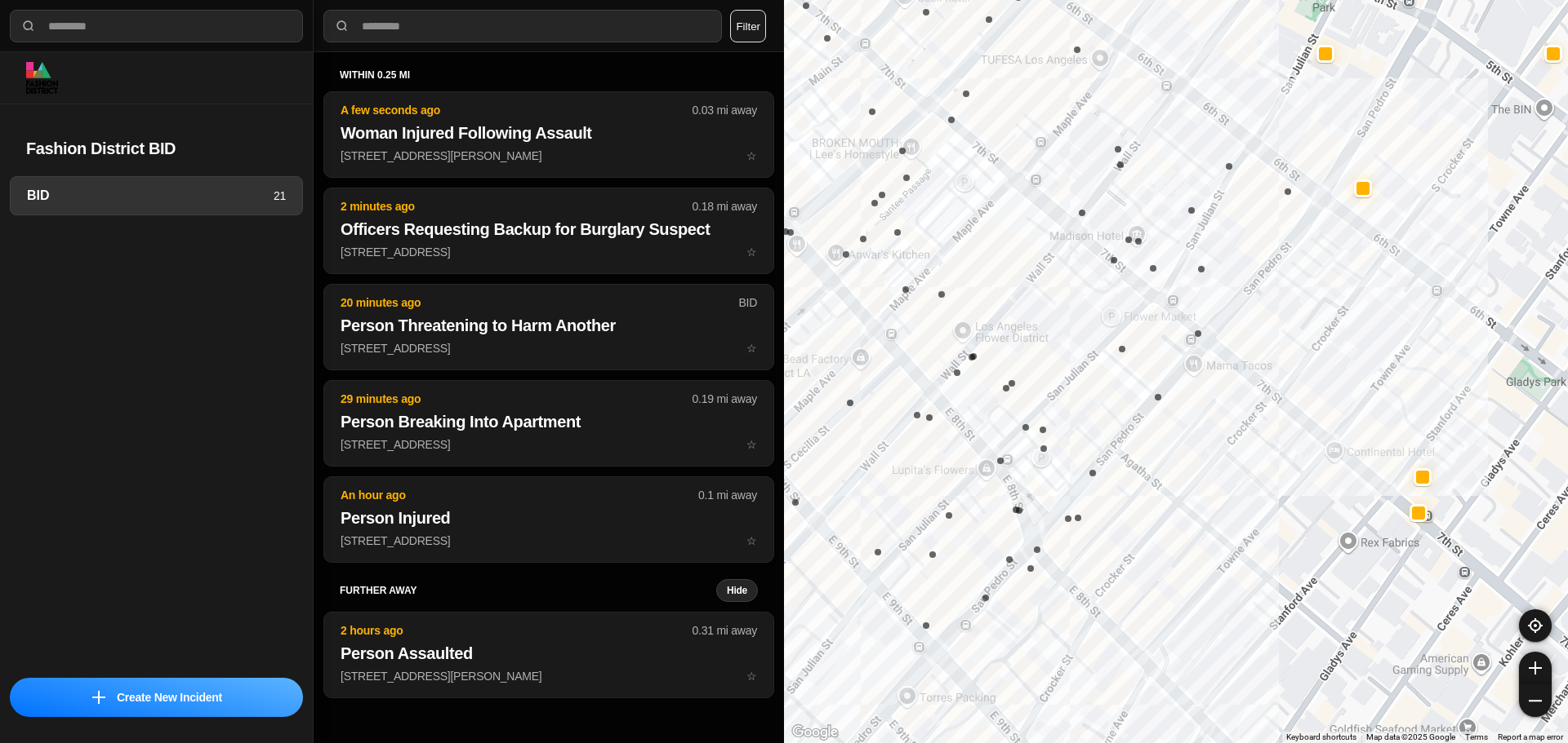
drag, startPoint x: 1300, startPoint y: 260, endPoint x: 1358, endPoint y: 267, distance: 58.4
click at [1358, 267] on div "7228 people" at bounding box center [1175, 372] width 784 height 743
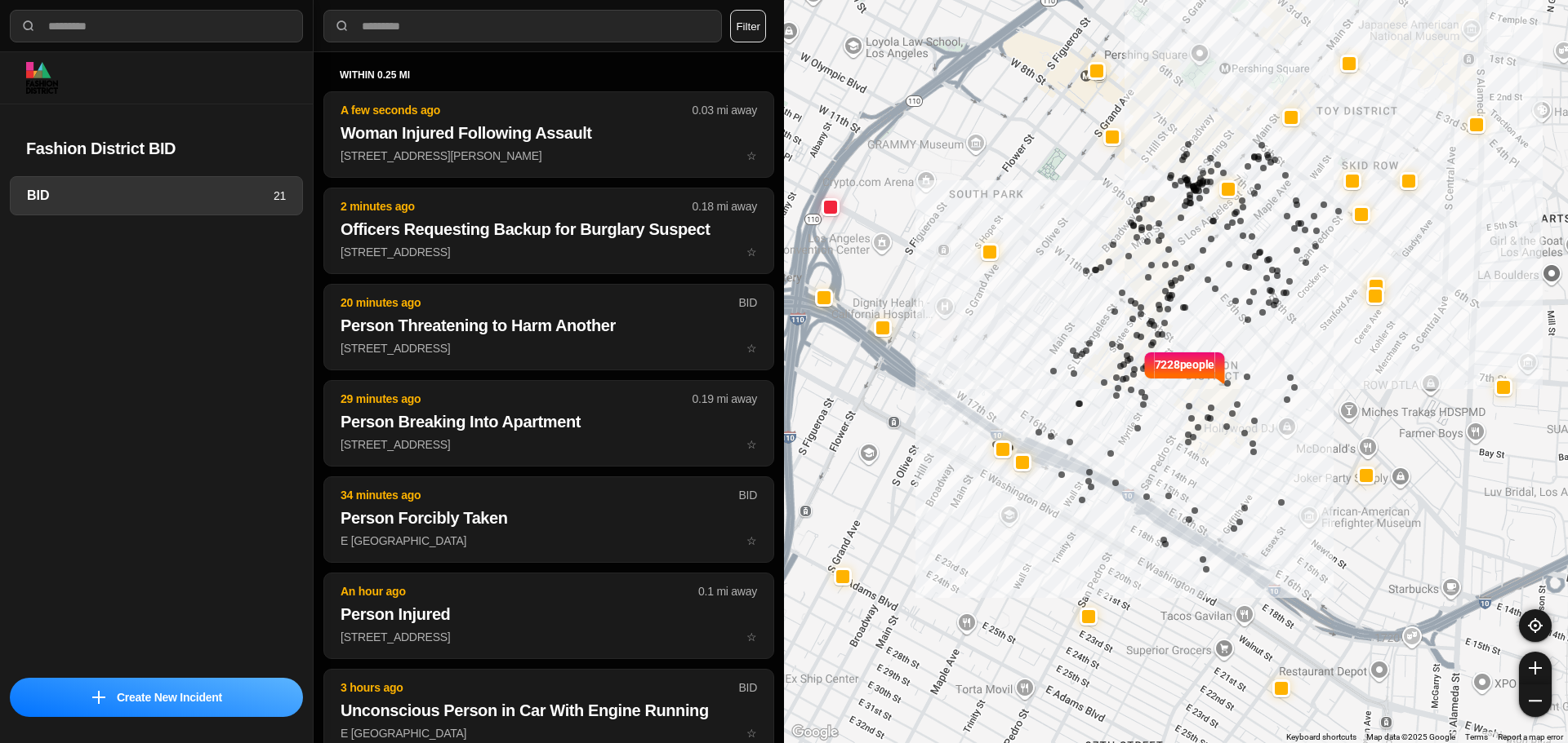
drag, startPoint x: 1296, startPoint y: 377, endPoint x: 1301, endPoint y: 329, distance: 48.3
select select "*"
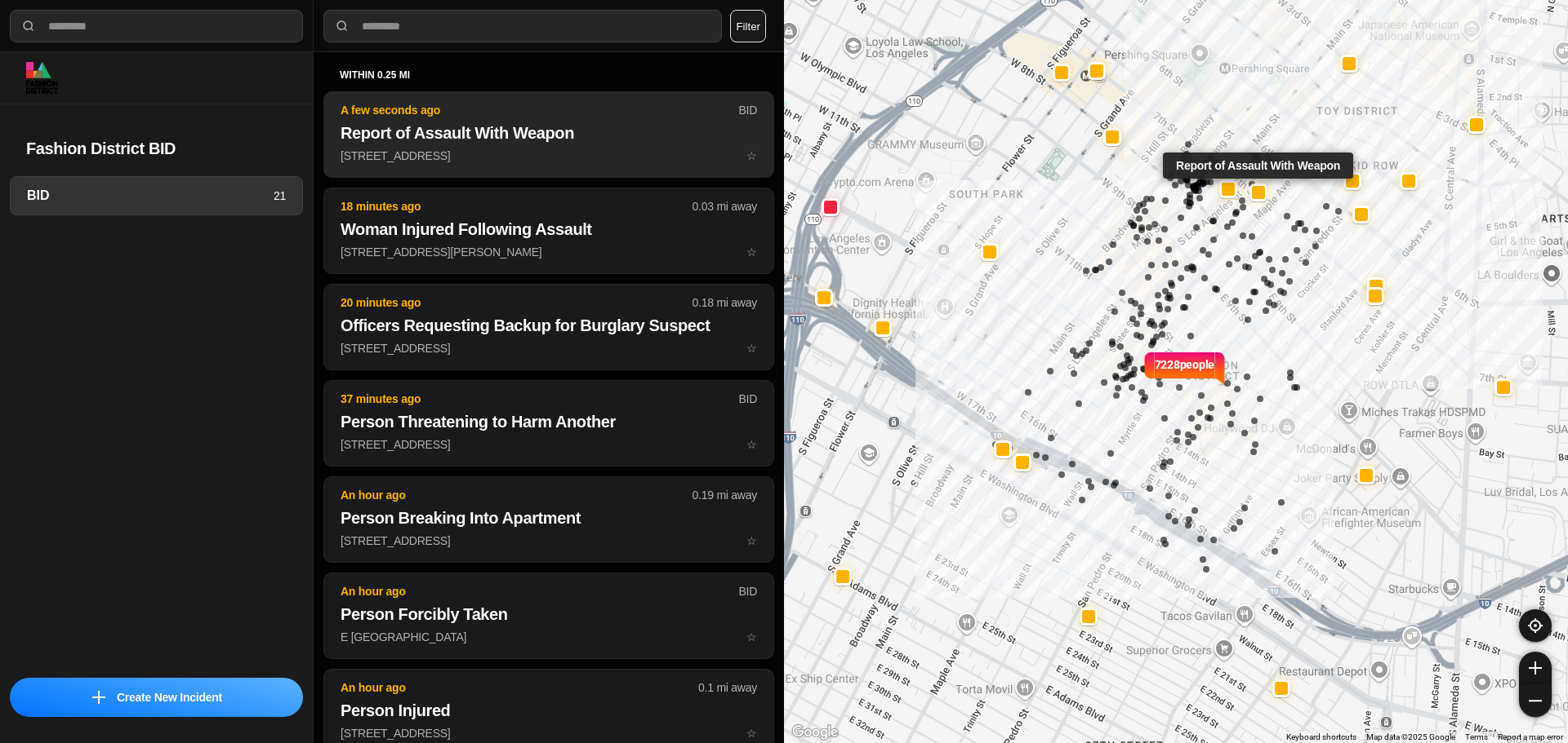
click at [476, 130] on h2 "Report of Assault With Weapon" at bounding box center [548, 133] width 416 height 23
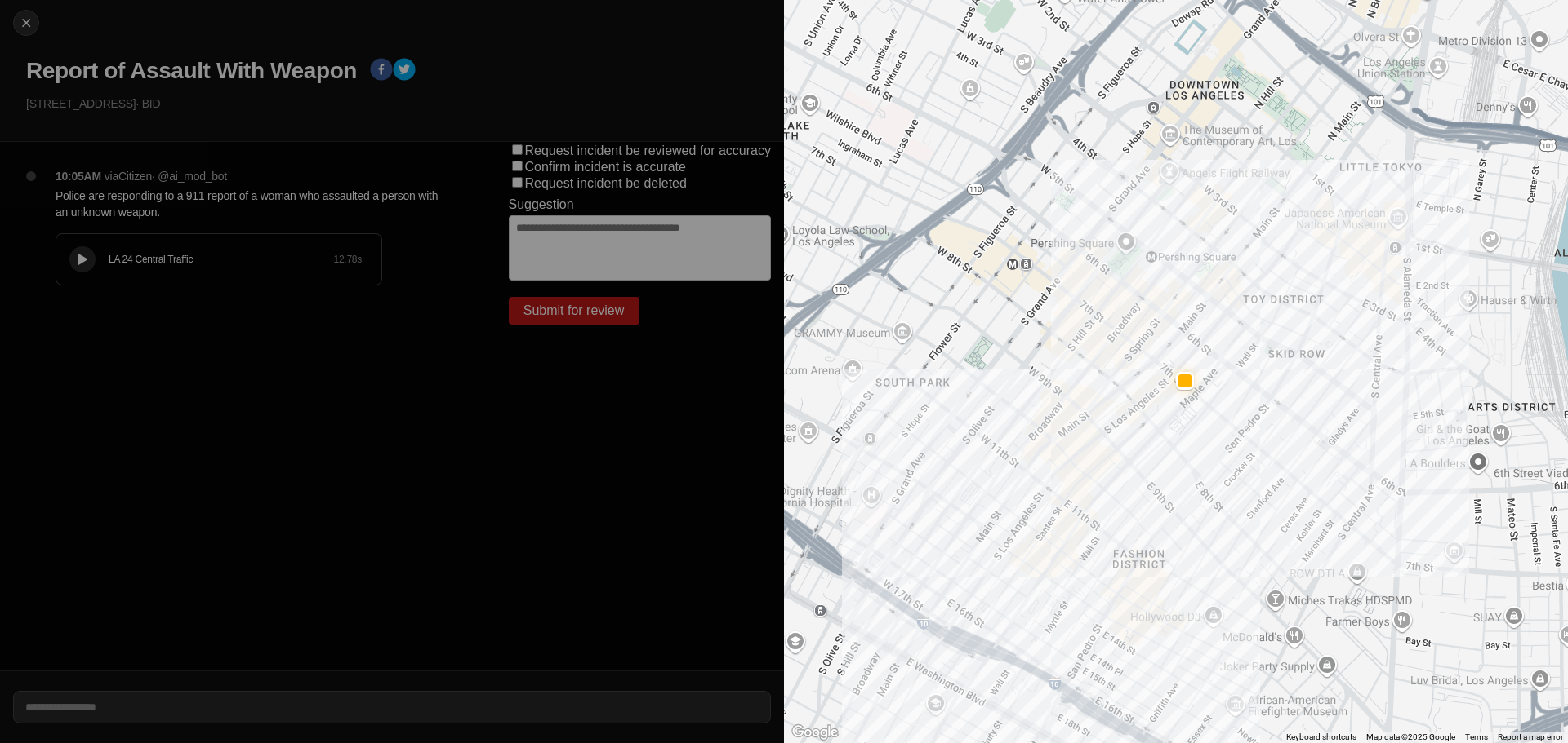
click at [87, 255] on icon at bounding box center [82, 260] width 10 height 11
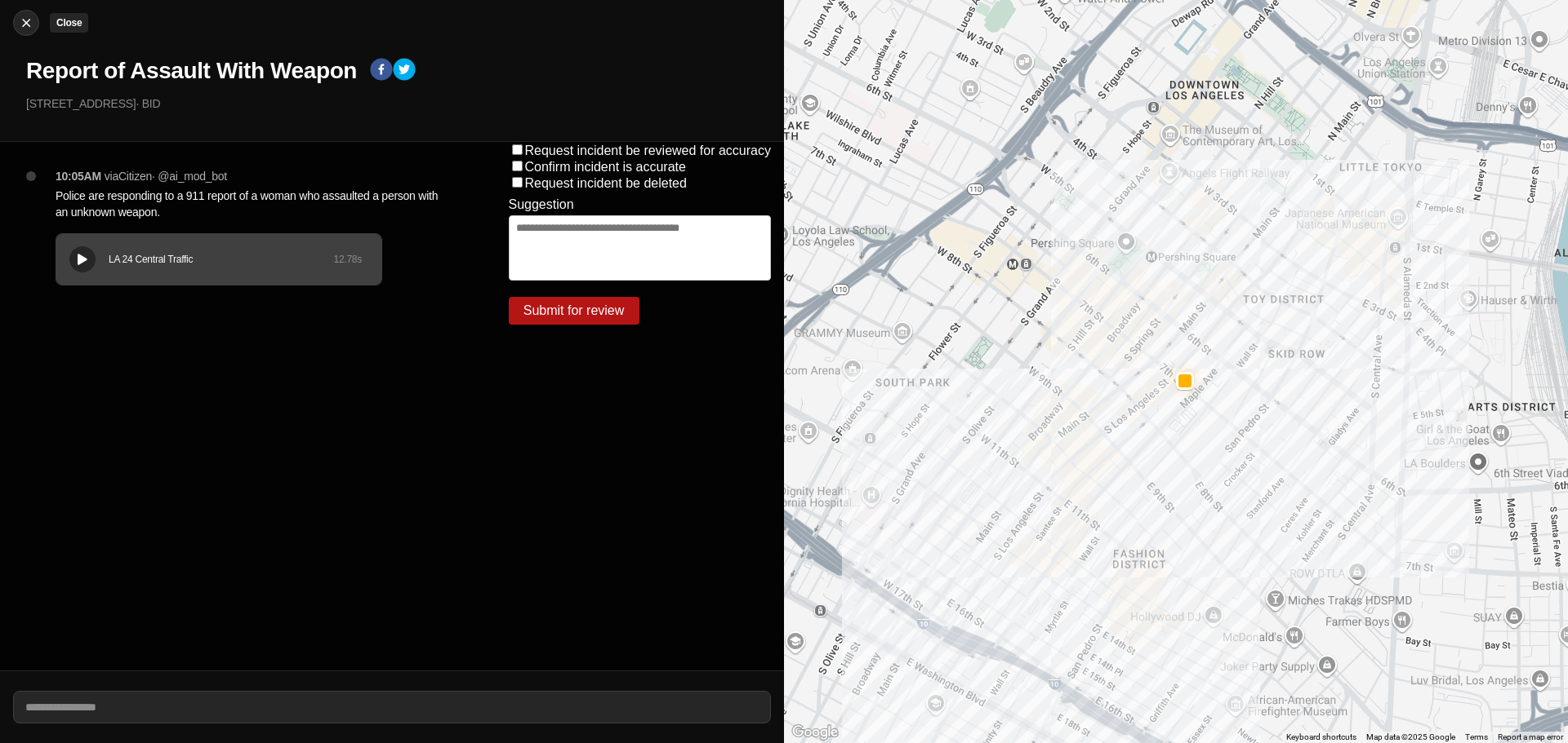
click at [24, 18] on img at bounding box center [26, 23] width 16 height 16
select select "*"
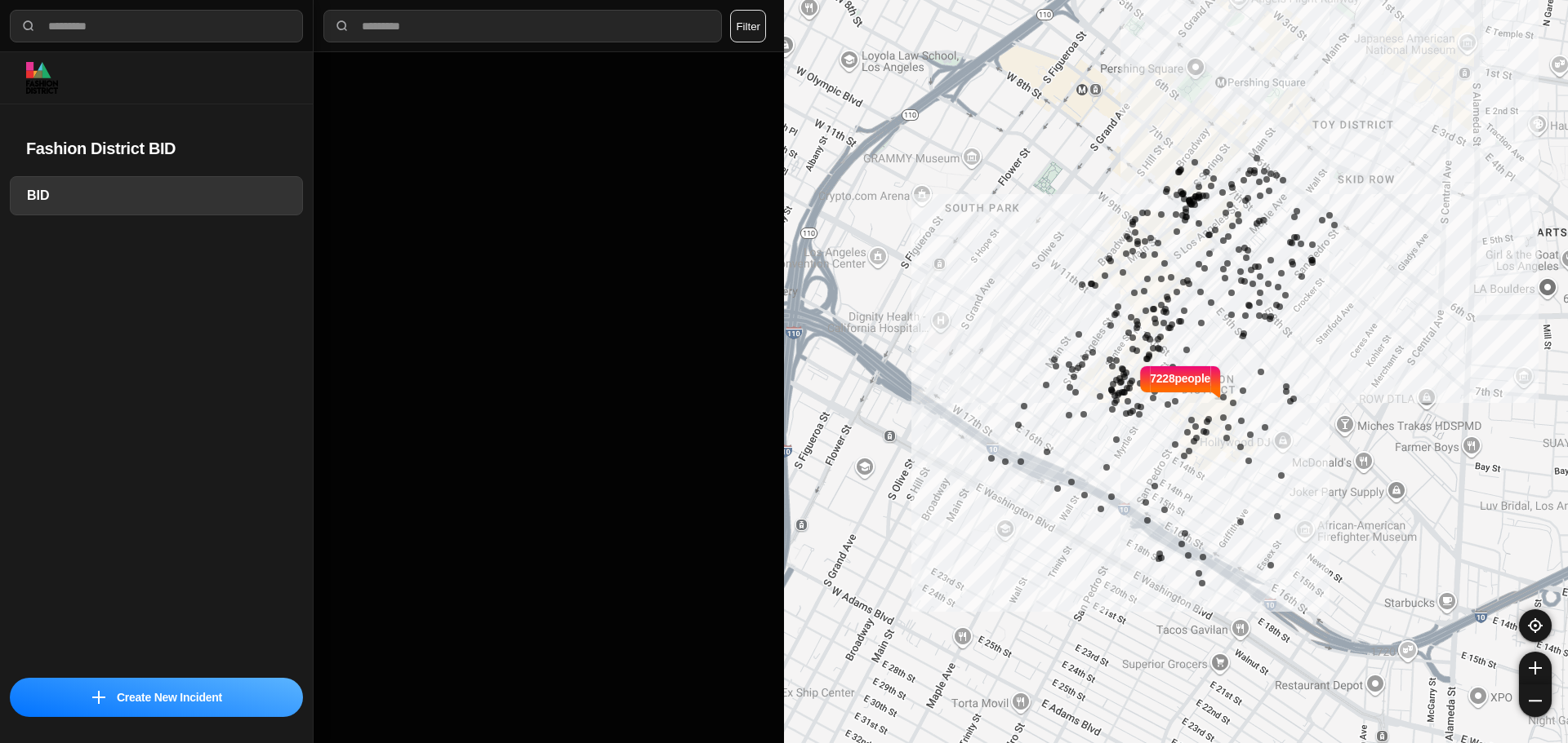
select select "*"
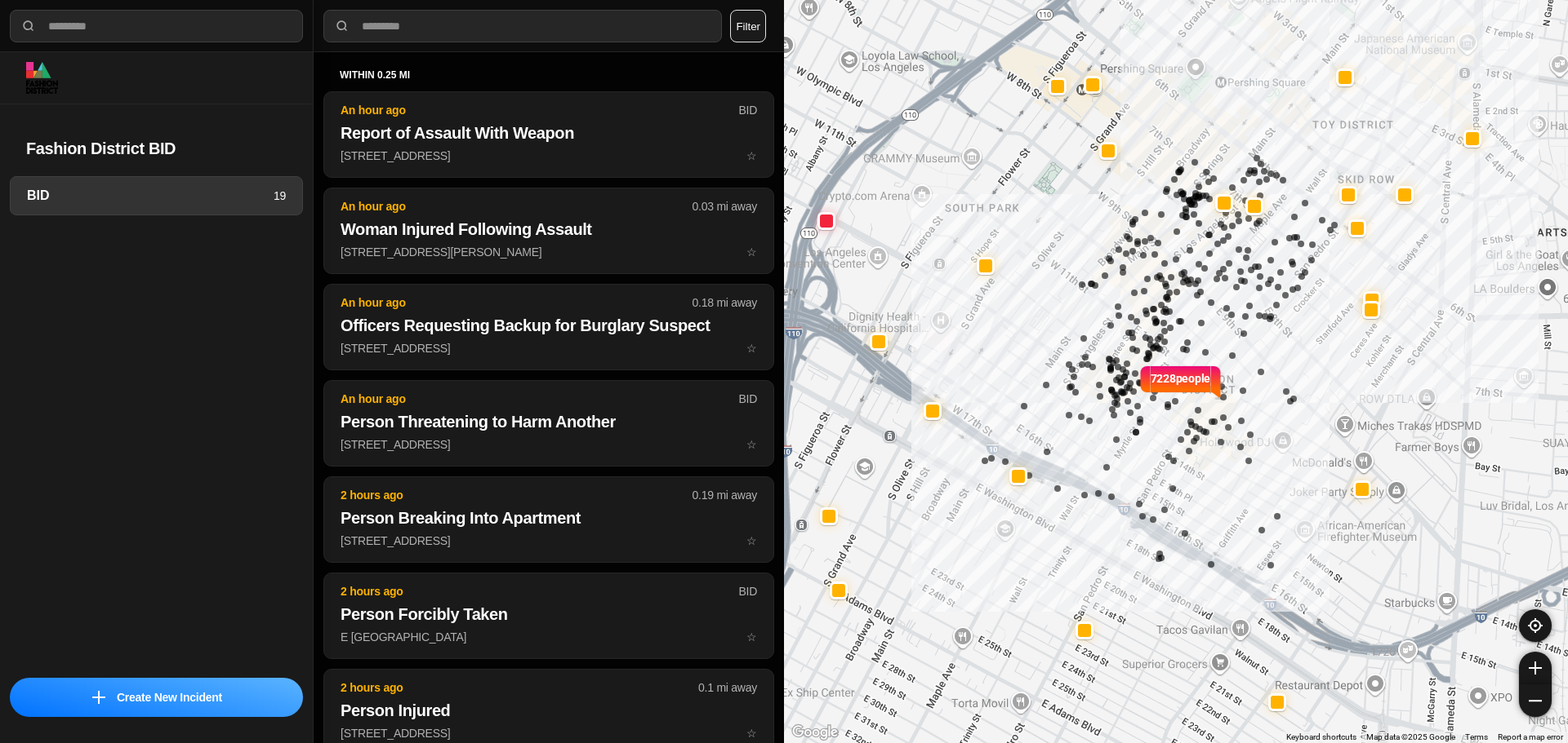
select select "*"
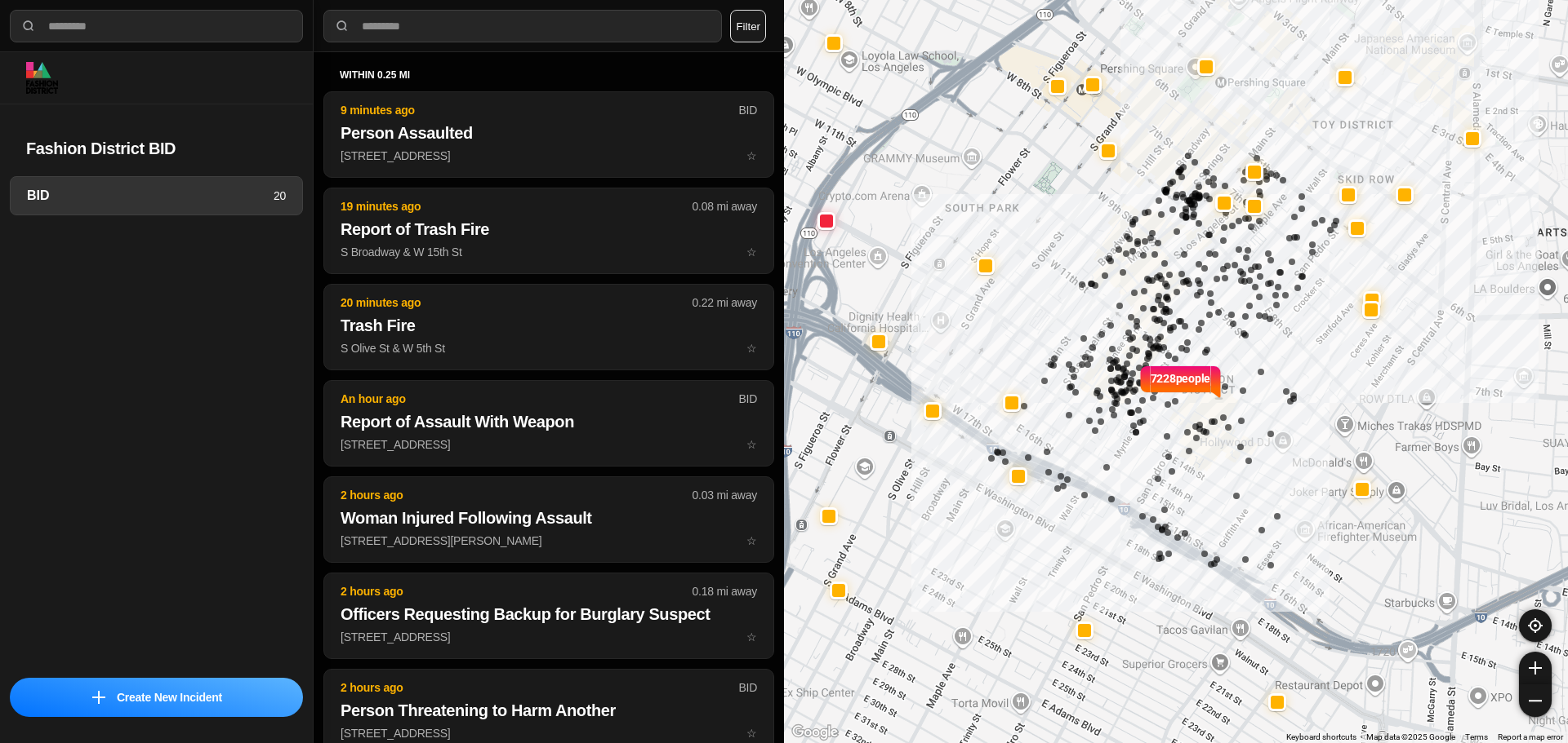
select select "*"
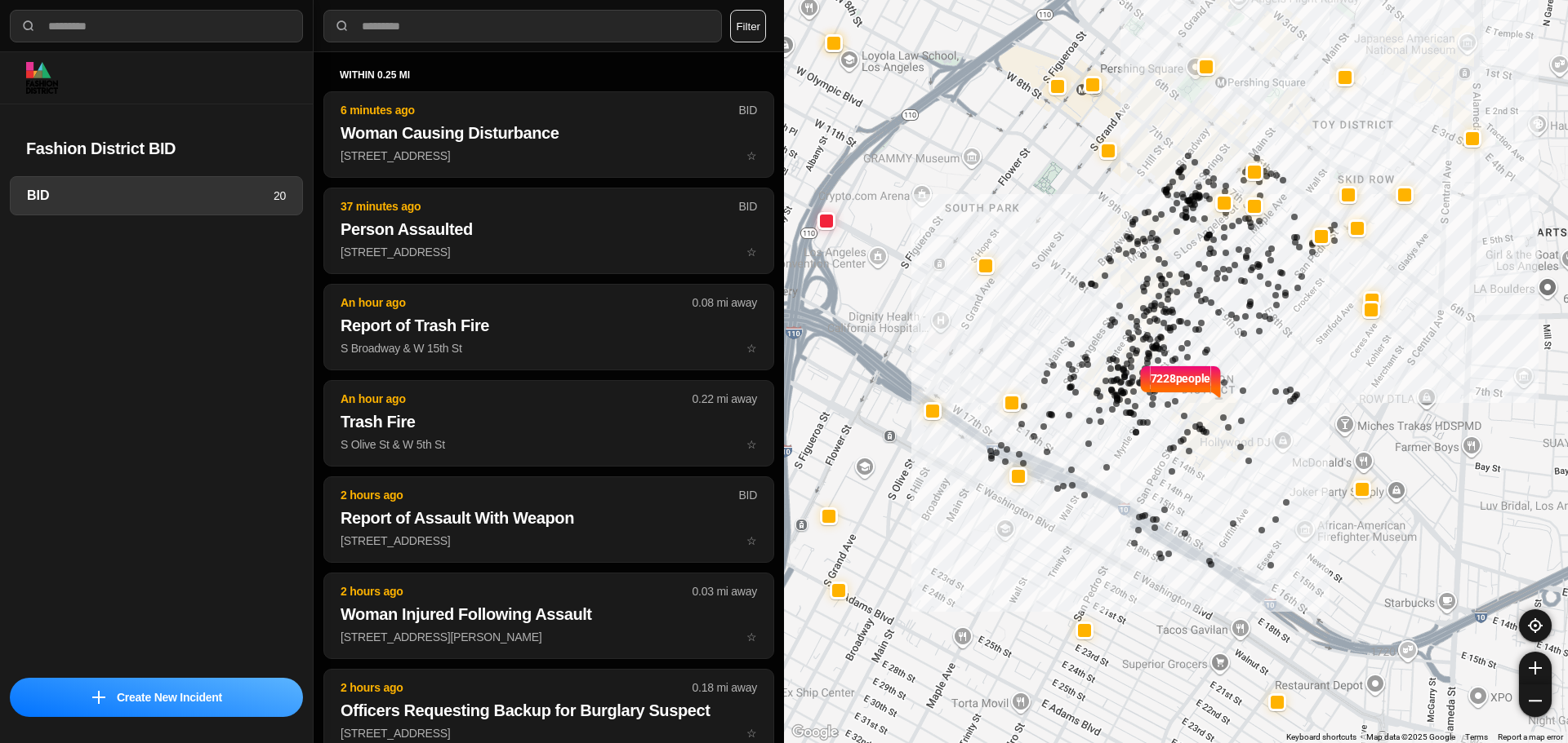
select select "*"
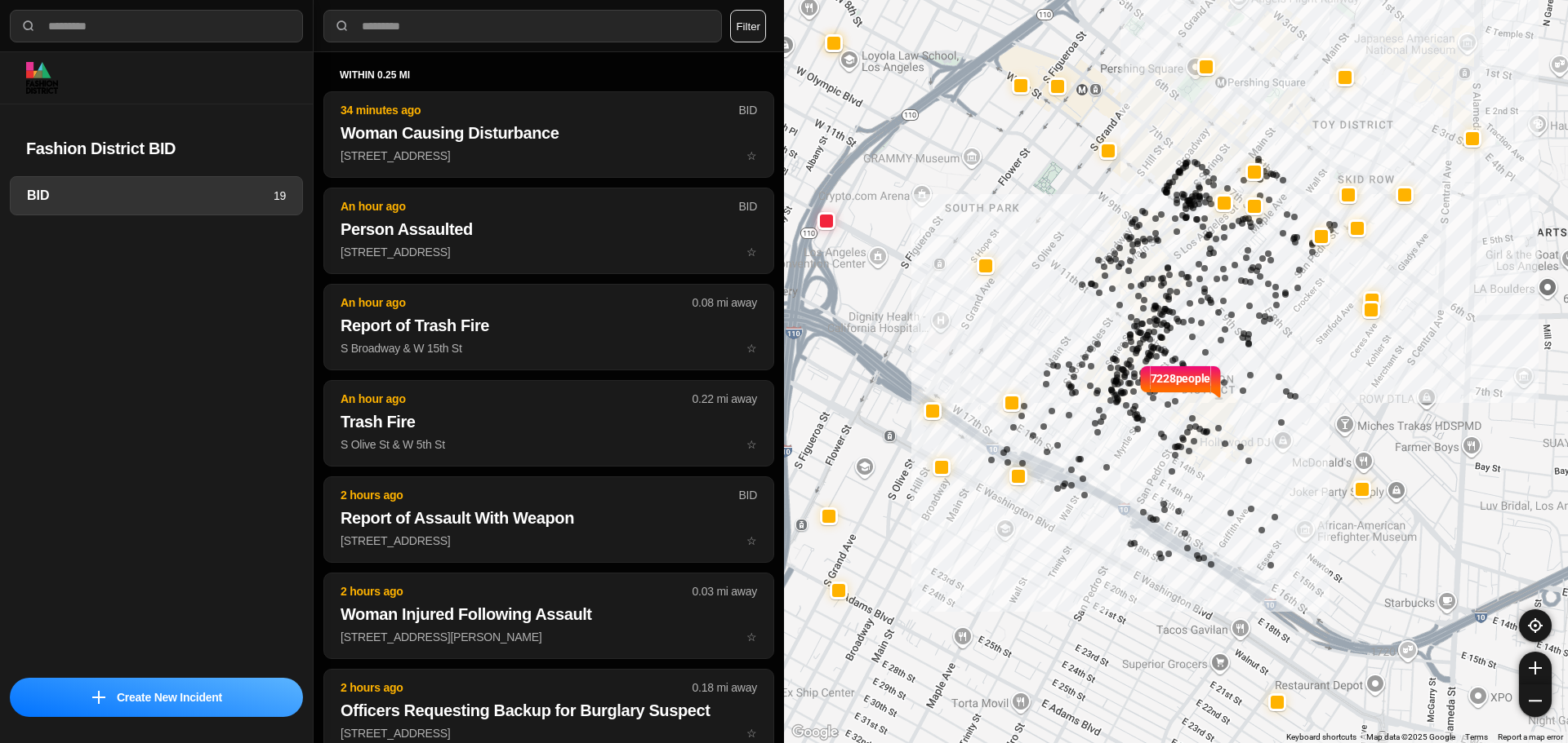
select select "*"
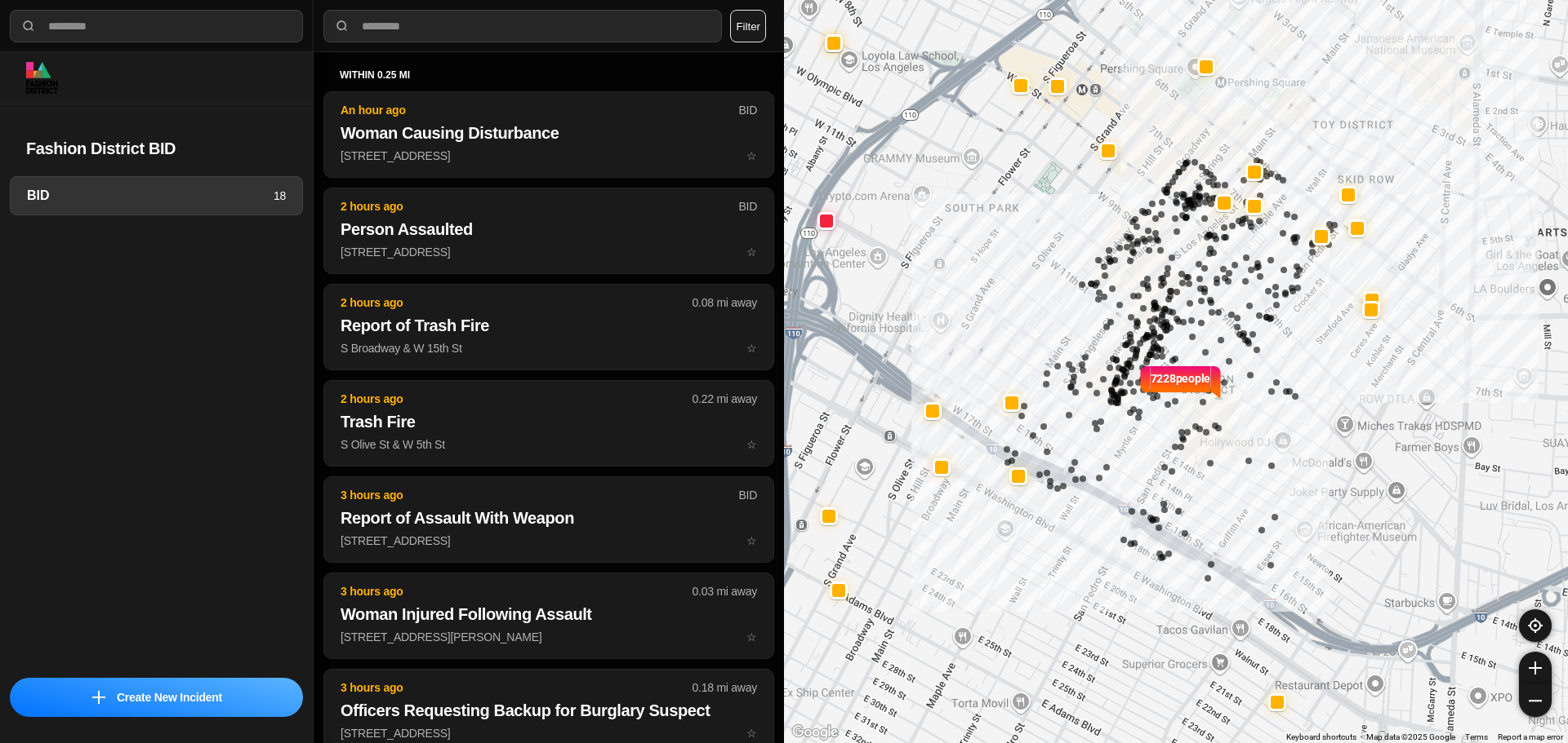
select select "*"
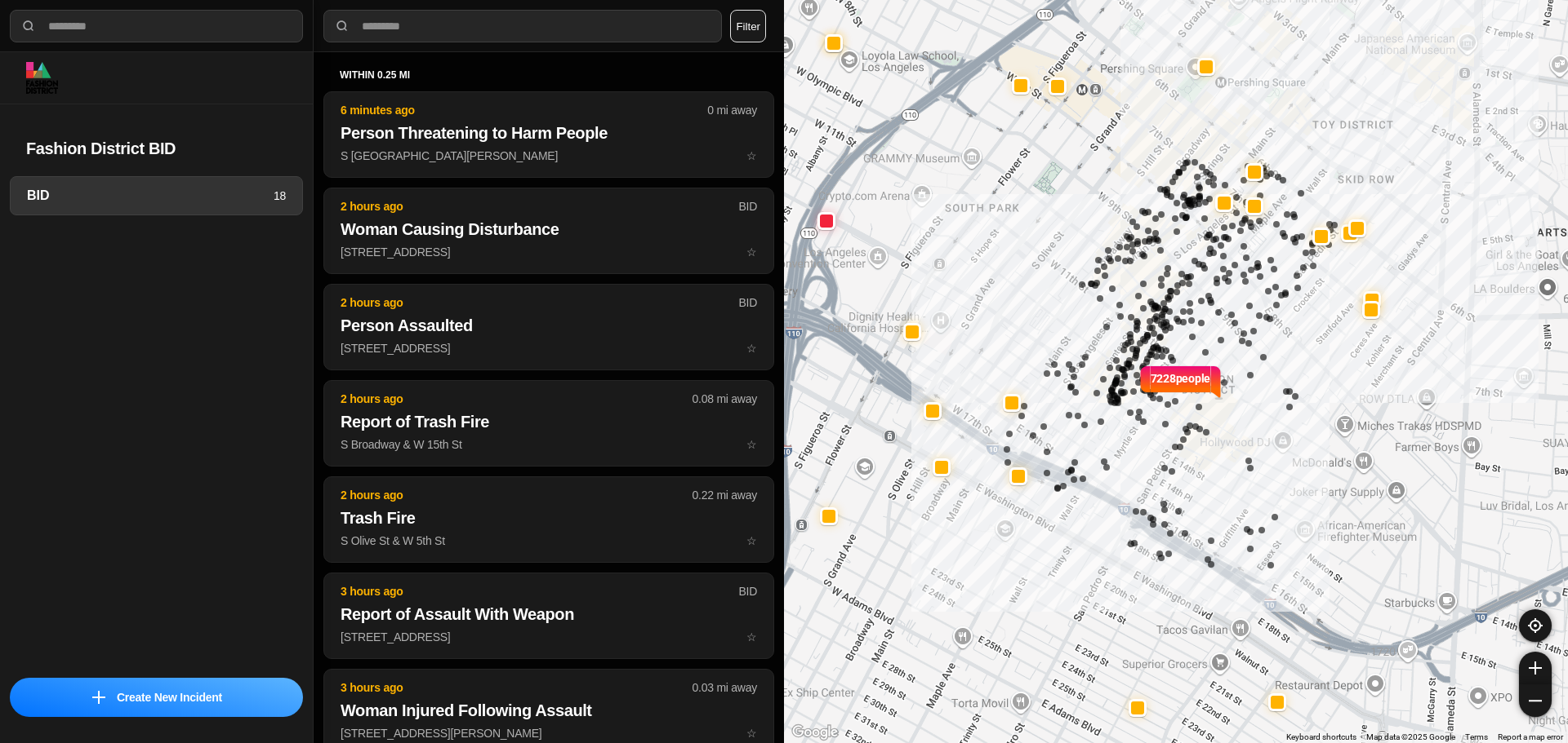
select select "*"
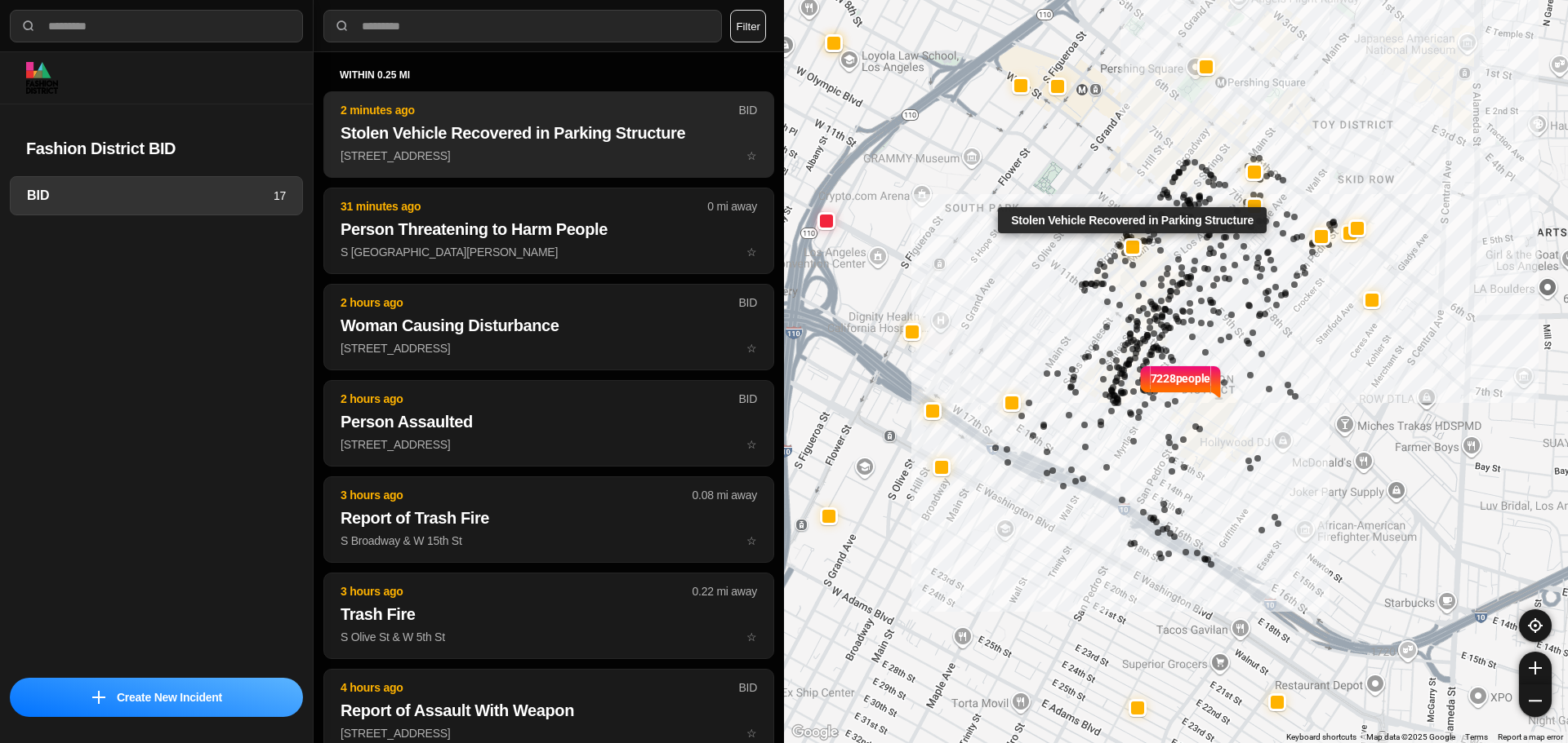
click at [541, 151] on p "928 South Broadway ☆" at bounding box center [548, 156] width 416 height 16
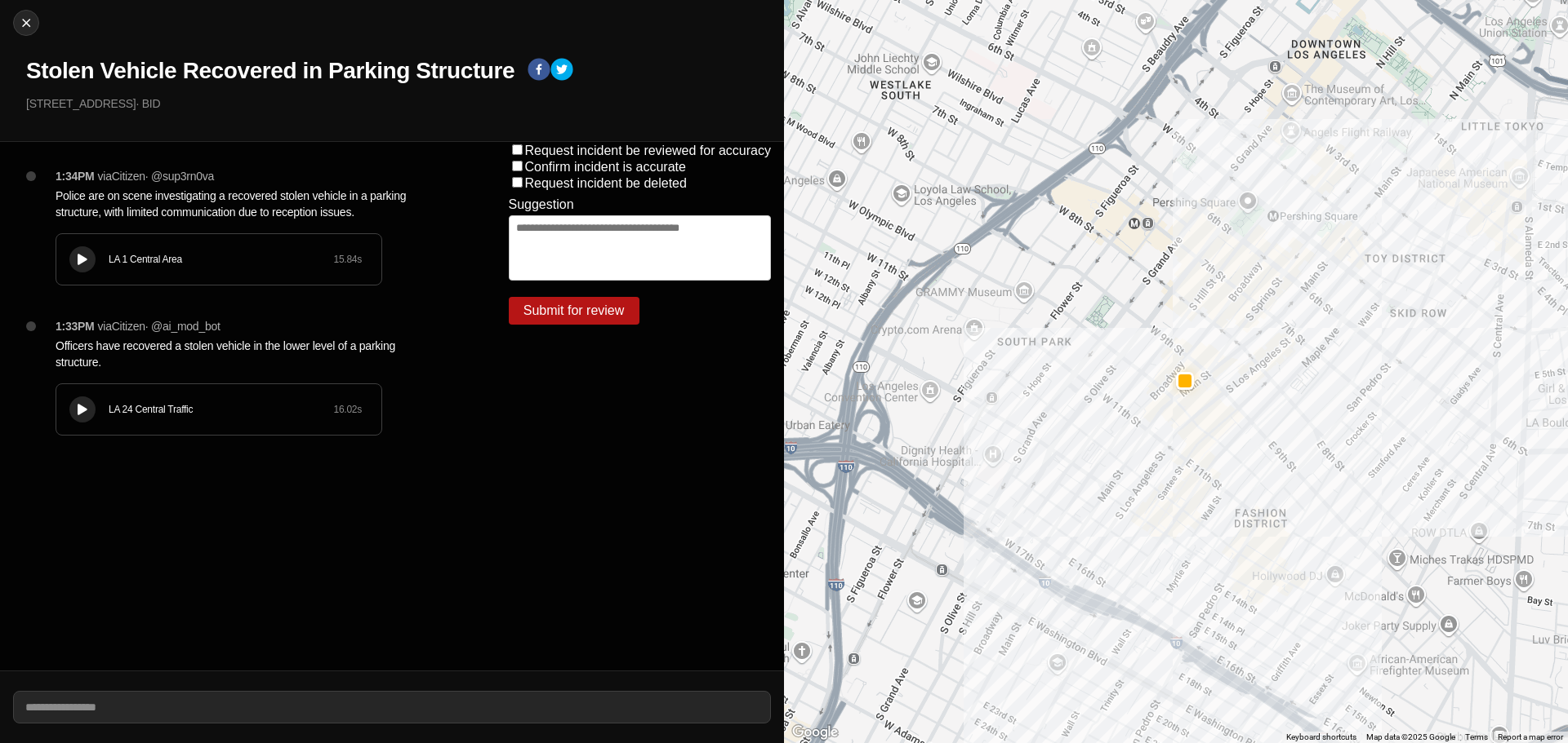
click at [83, 404] on div at bounding box center [83, 410] width 16 height 12
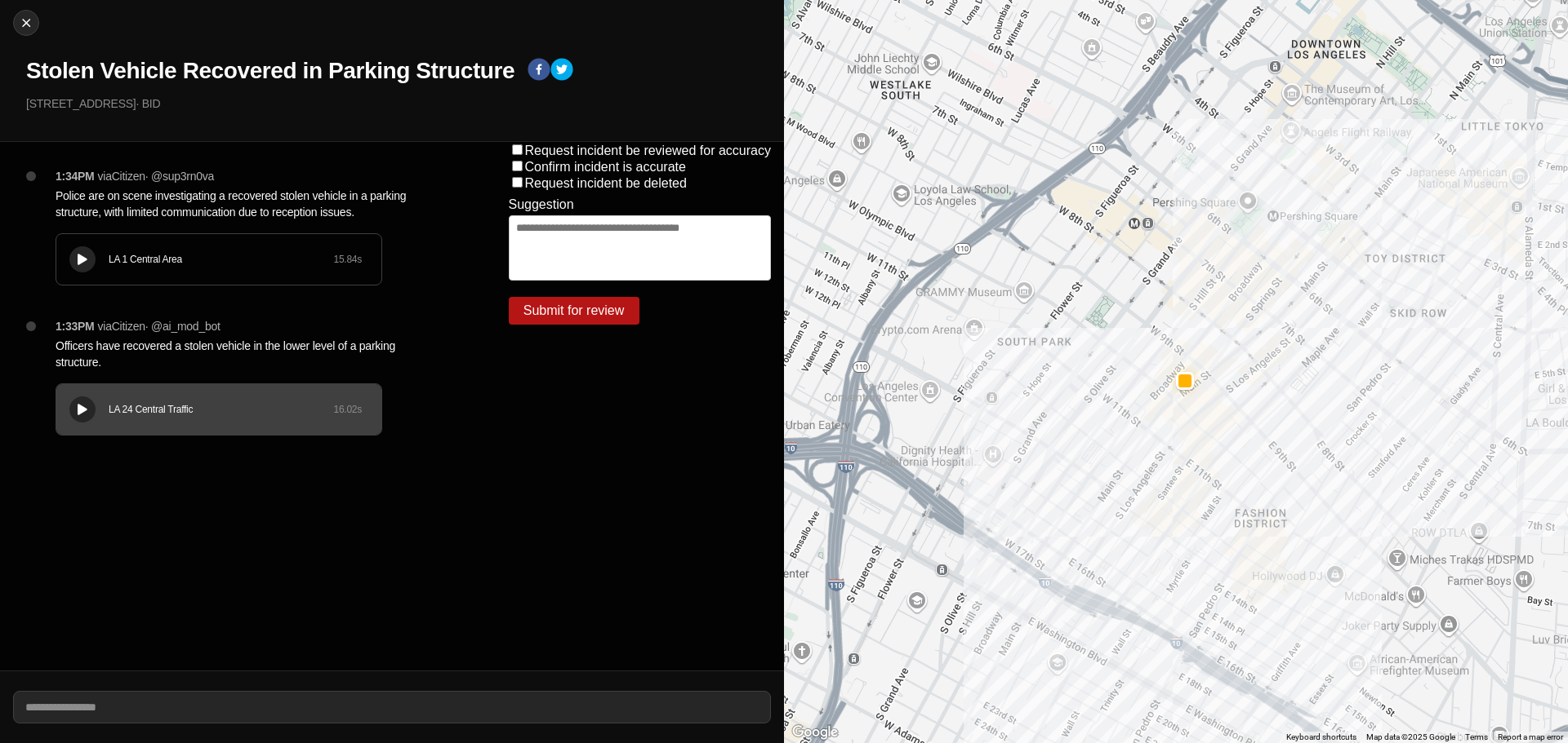
click at [75, 280] on div "LA 1 Central Area 15.84 s" at bounding box center [219, 260] width 325 height 51
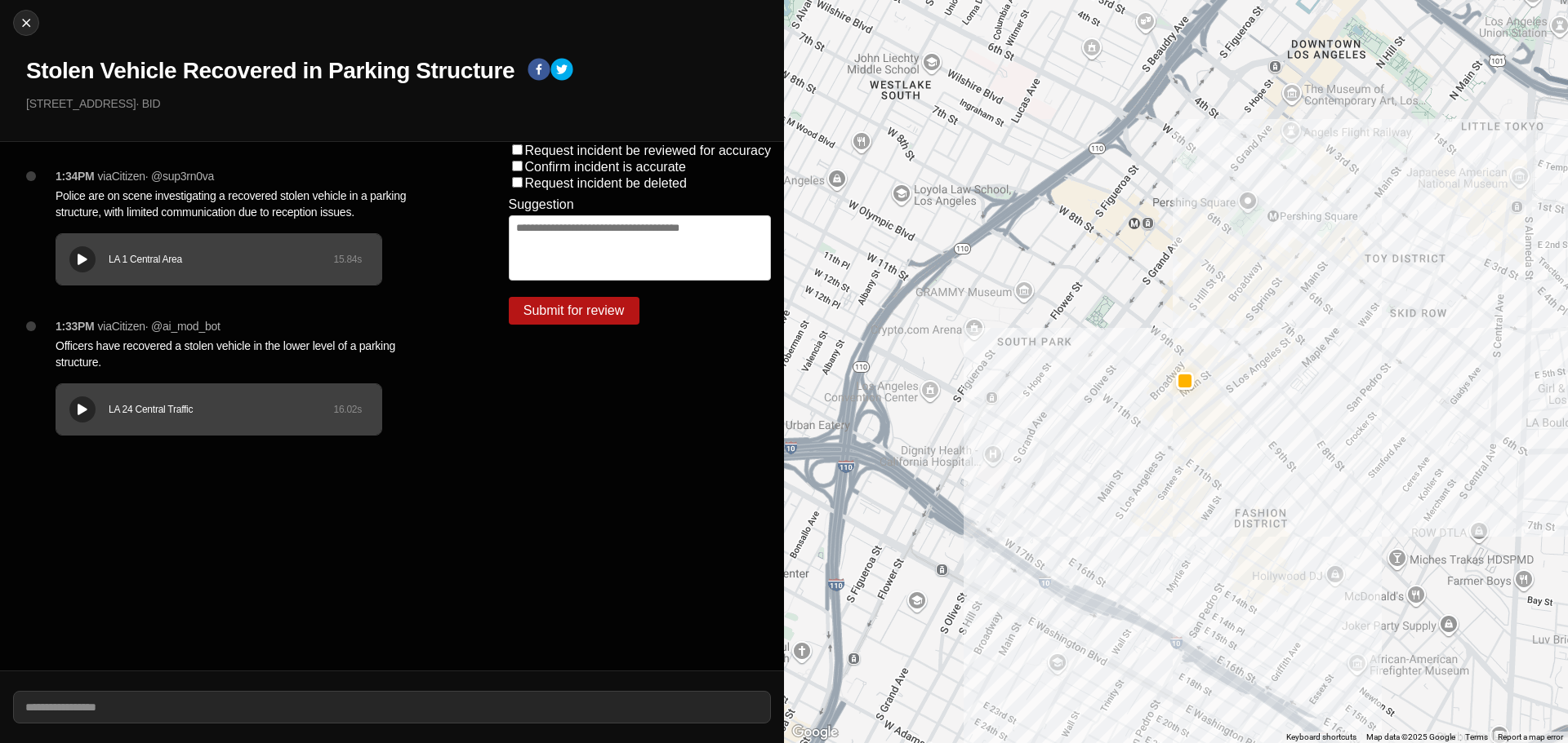
click at [356, 57] on h1 "Stolen Vehicle Recovered in Parking Structure" at bounding box center [271, 71] width 488 height 29
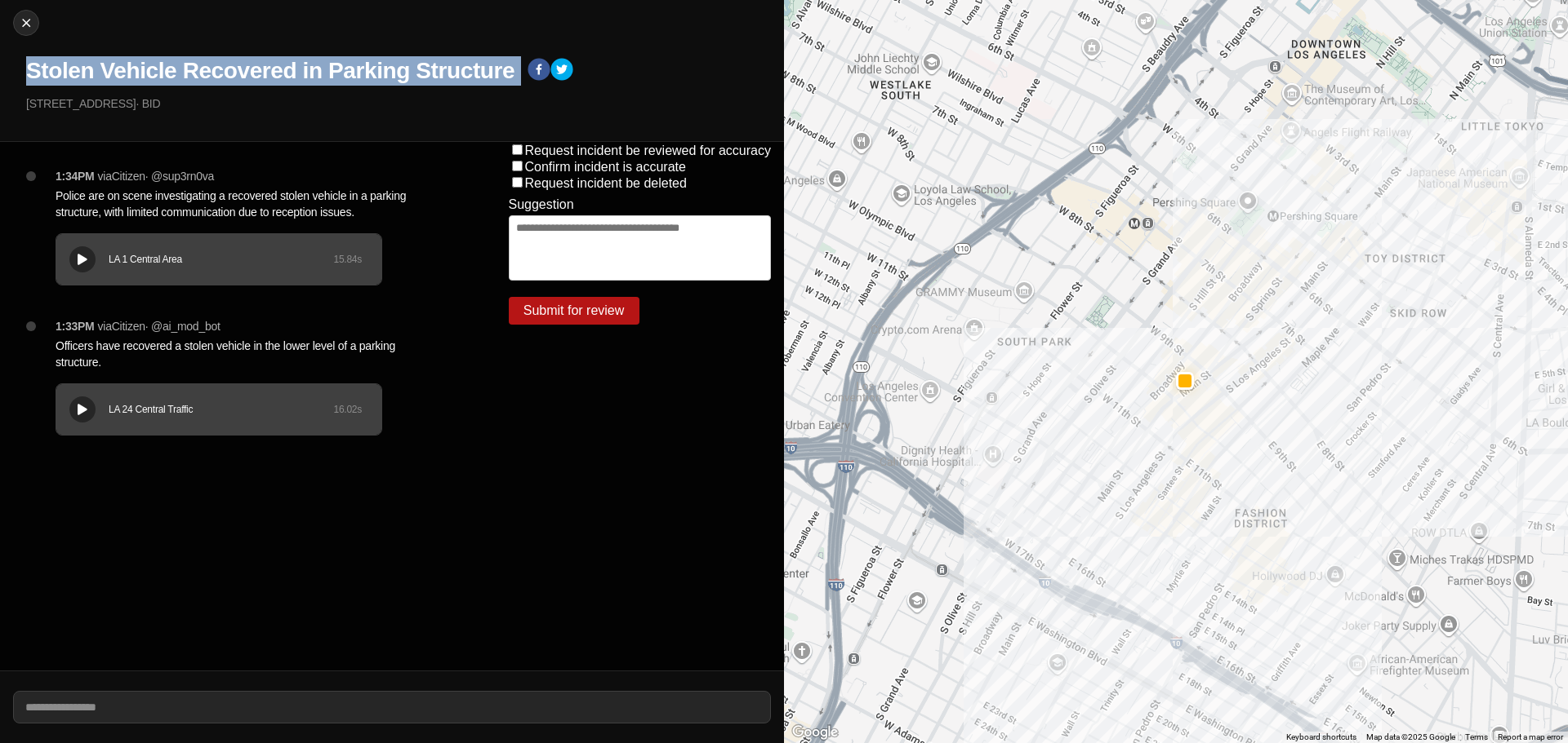
click at [356, 57] on h1 "Stolen Vehicle Recovered in Parking Structure" at bounding box center [271, 71] width 488 height 29
copy div "Stolen Vehicle Recovered in Parking Structure"
drag, startPoint x: 126, startPoint y: 106, endPoint x: 0, endPoint y: 105, distance: 126.0
click at [0, 105] on div "Close Stolen Vehicle Recovered in Parking Structure 928 South Broadway · BID" at bounding box center [392, 71] width 784 height 142
click at [116, 129] on div "Close Stolen Vehicle Recovered in Parking Structure 928 South Broadway · BID" at bounding box center [392, 71] width 784 height 142
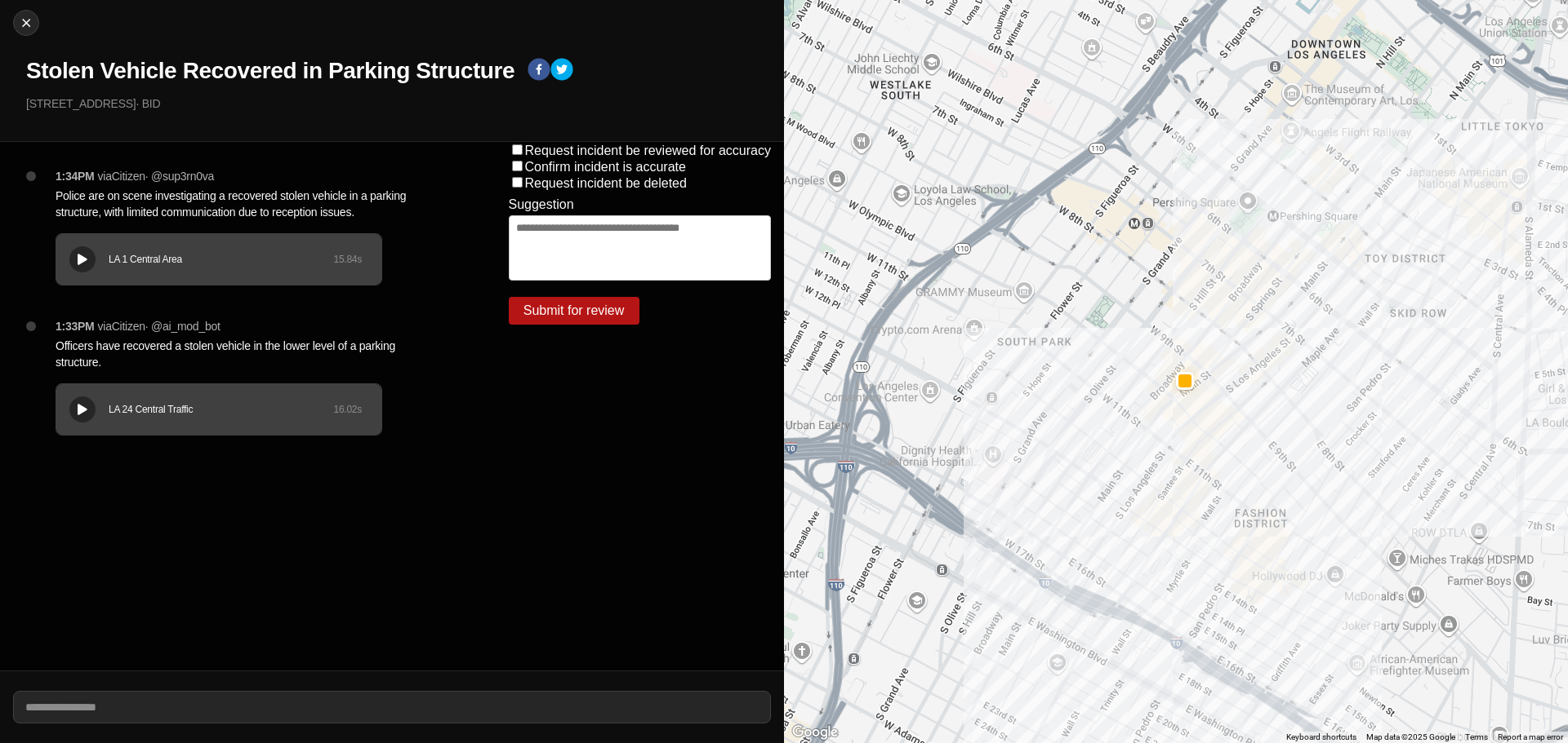
drag, startPoint x: 127, startPoint y: 105, endPoint x: 1, endPoint y: 106, distance: 126.0
click at [1, 106] on div "Close Stolen Vehicle Recovered in Parking Structure 928 South Broadway · BID" at bounding box center [392, 71] width 784 height 142
copy p "[STREET_ADDRESS]"
click at [241, 343] on p "Officers have recovered a stolen vehicle in the lower level of a parking struct…" at bounding box center [250, 354] width 388 height 33
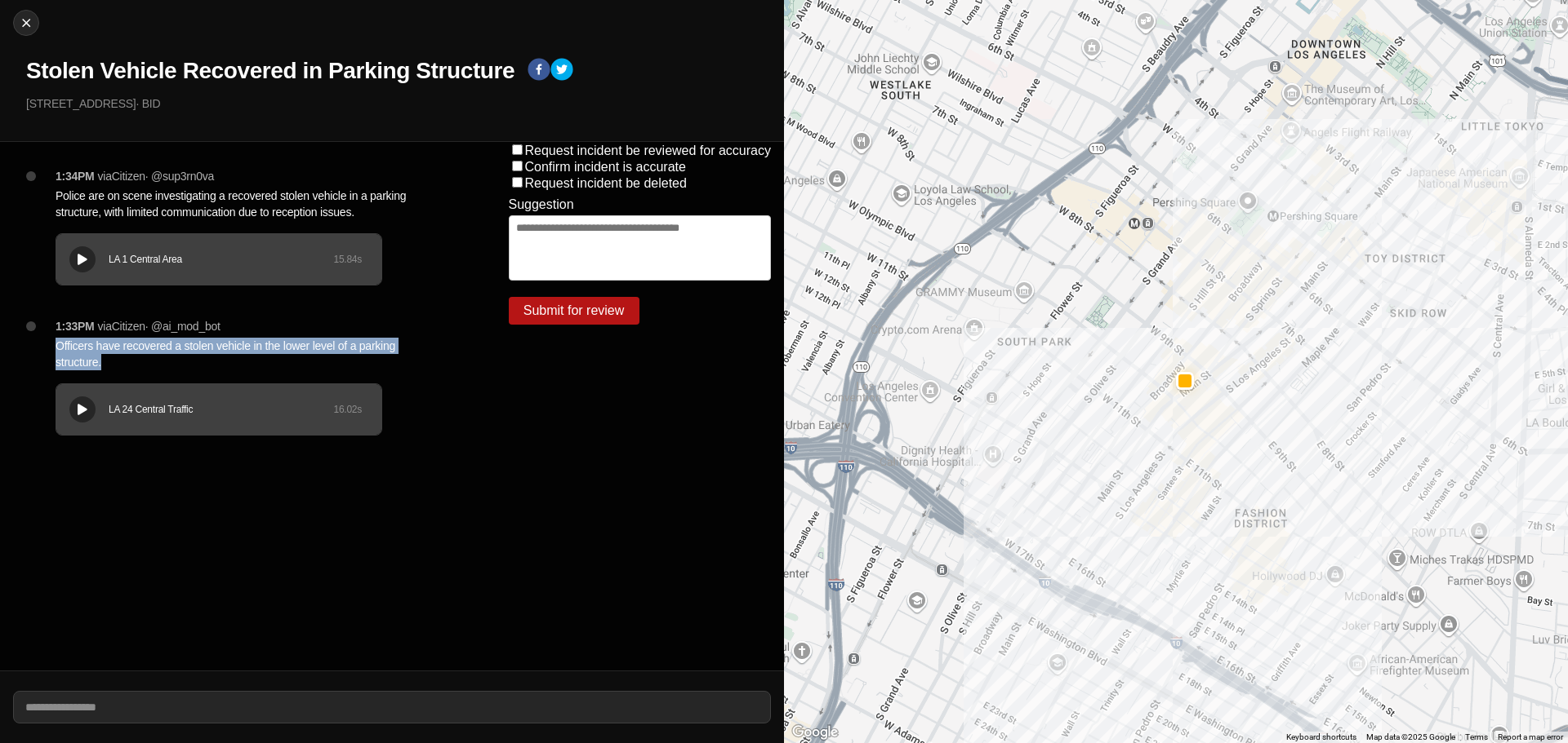
click at [241, 343] on p "Officers have recovered a stolen vehicle in the lower level of a parking struct…" at bounding box center [250, 354] width 388 height 33
copy p "Officers have recovered a stolen vehicle in the lower level of a parking struct…"
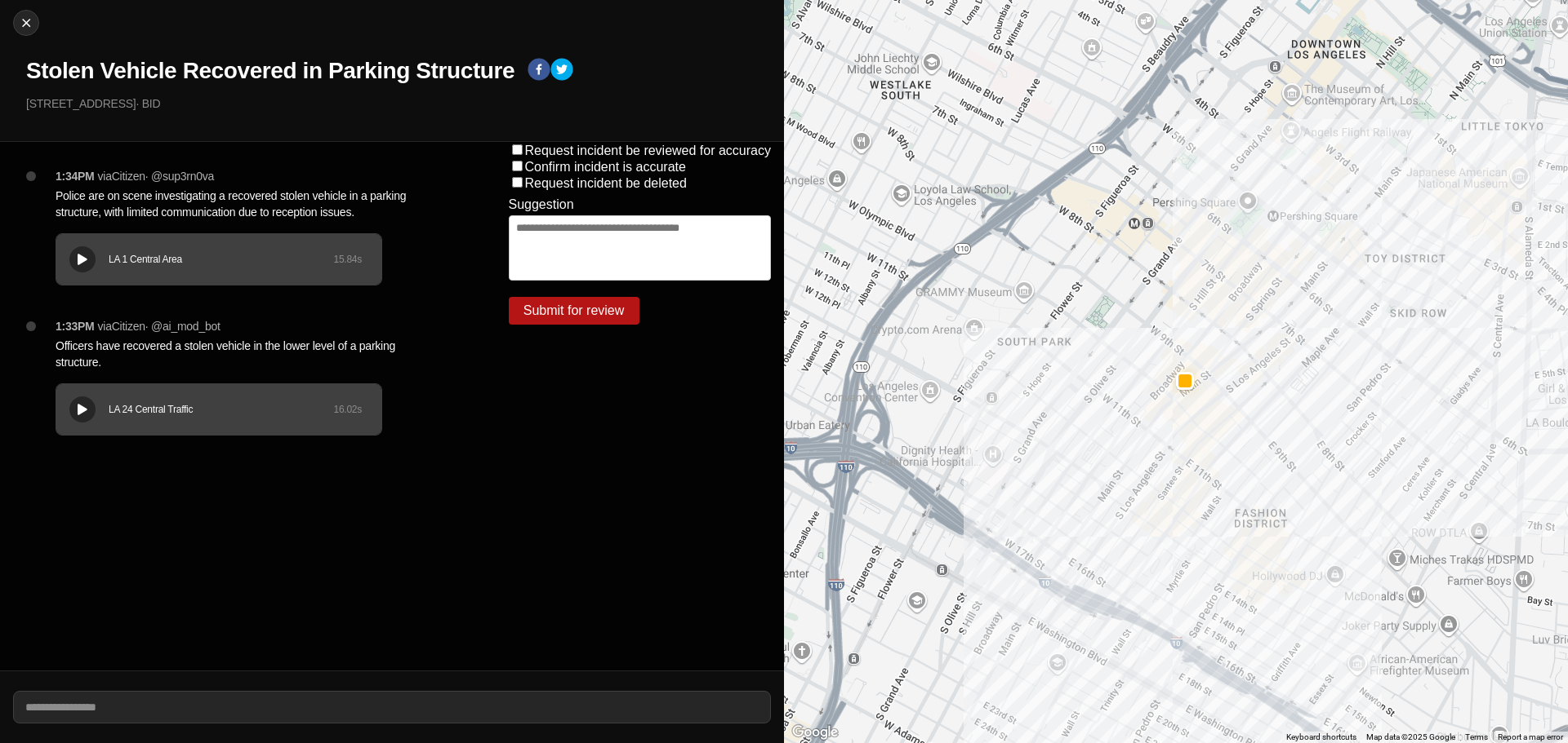
click at [249, 192] on p "Police are on scene investigating a recovered stolen vehicle in a parking struc…" at bounding box center [250, 204] width 388 height 33
click at [250, 192] on p "Police are on scene investigating a recovered stolen vehicle in a parking struc…" at bounding box center [250, 204] width 388 height 33
copy p "Police are on scene investigating a recovered stolen vehicle in a parking struc…"
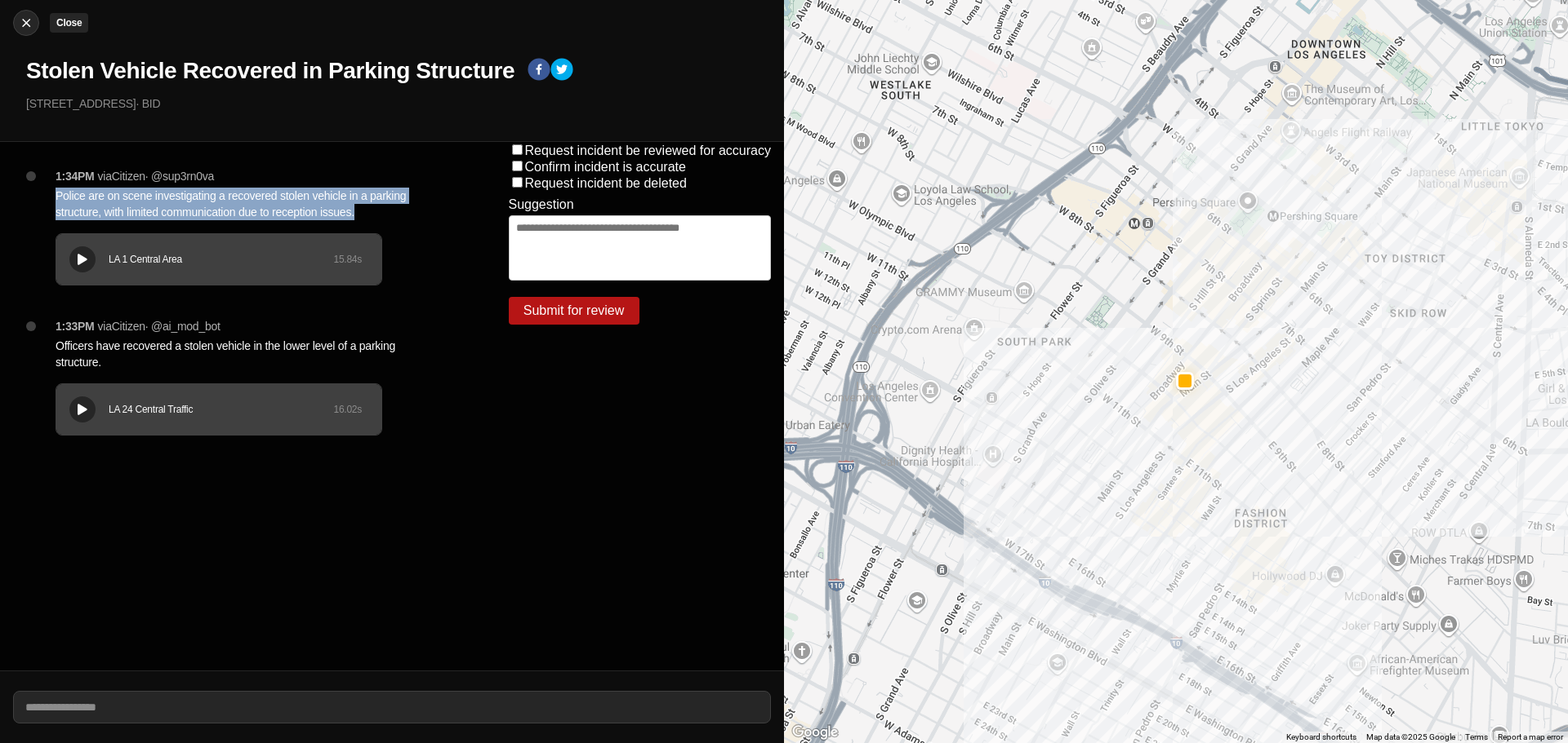
click at [23, 31] on button "Close" at bounding box center [26, 23] width 26 height 26
select select "*"
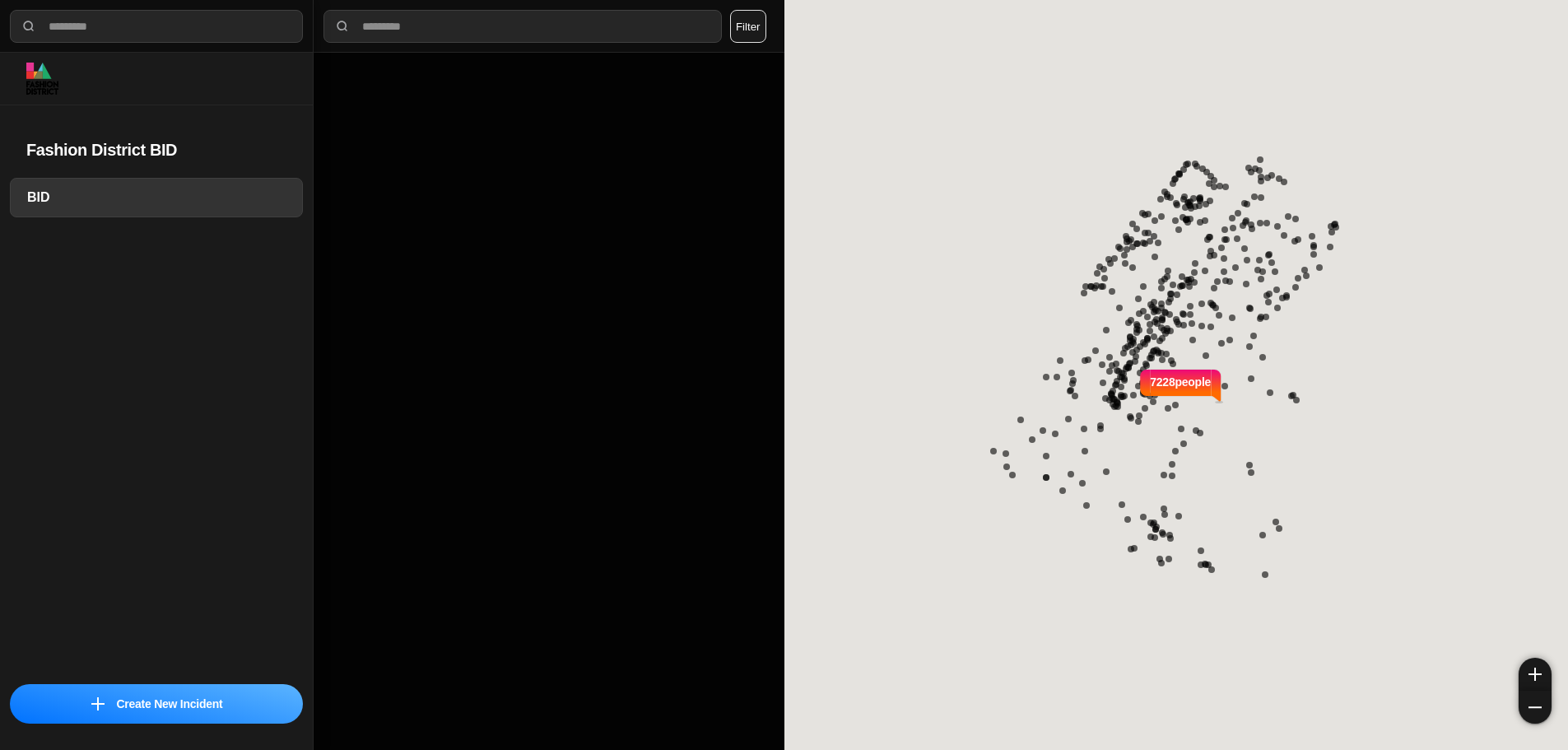
select select "*"
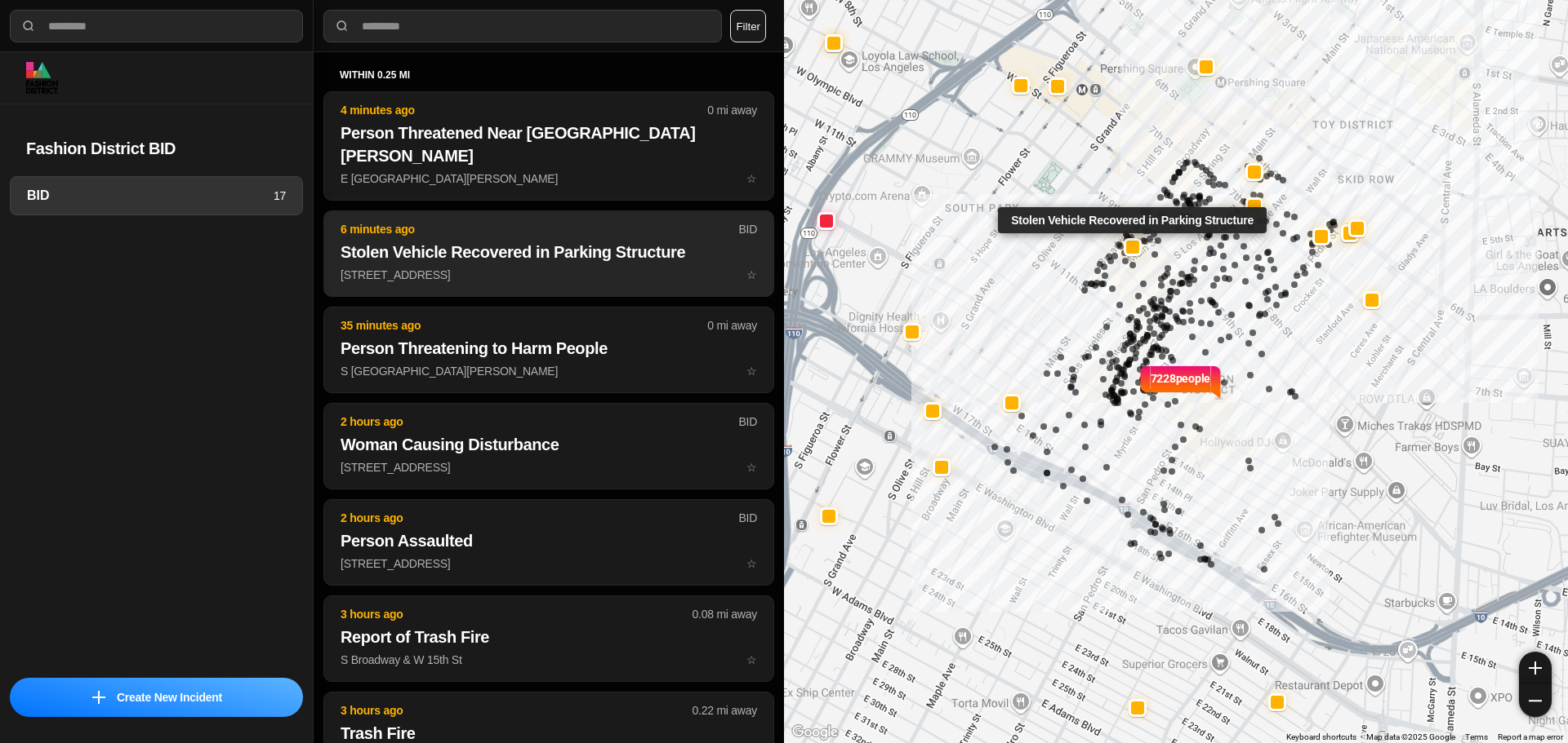
click at [426, 240] on h2 "Stolen Vehicle Recovered in Parking Structure" at bounding box center [548, 251] width 416 height 23
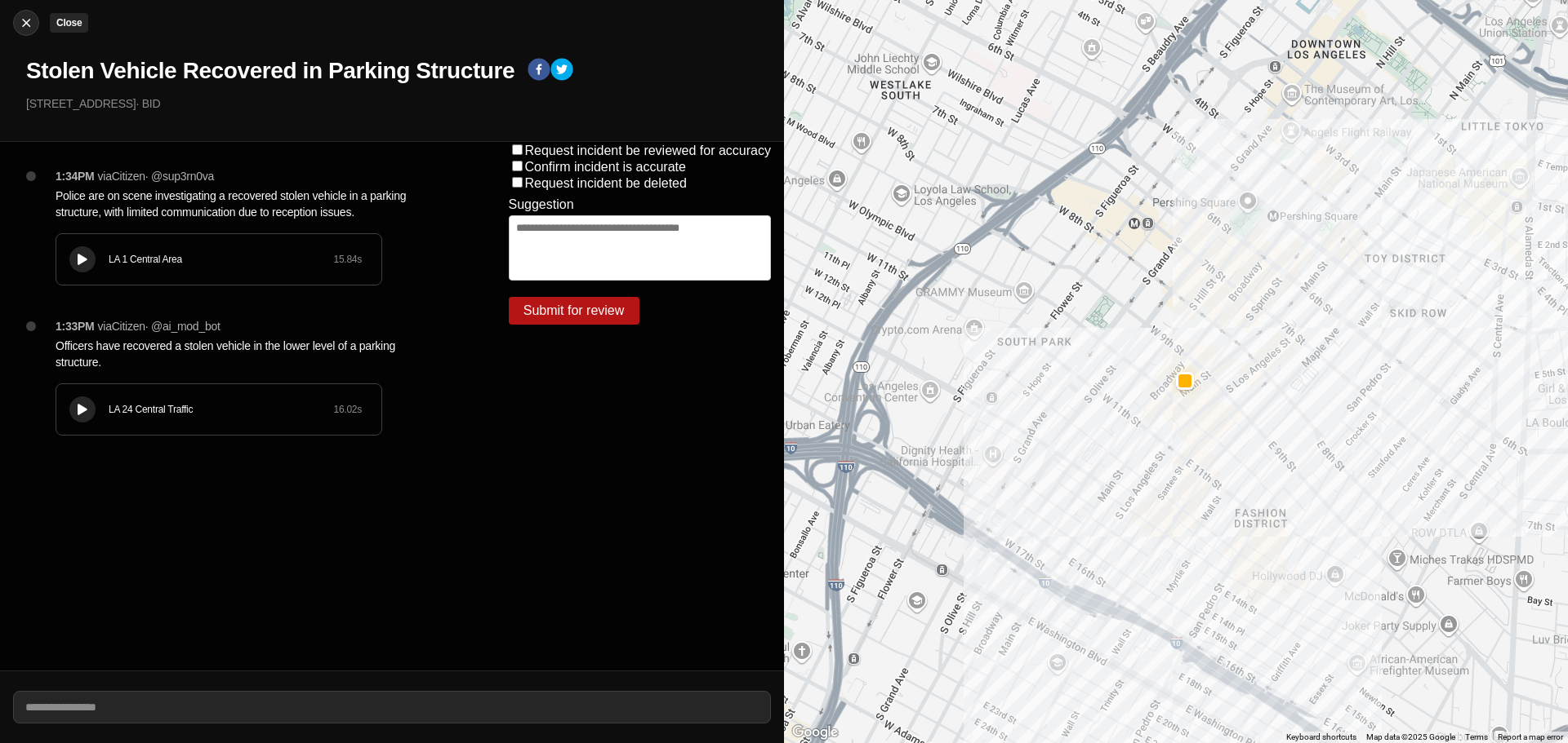
click at [19, 25] on img at bounding box center [26, 23] width 16 height 16
select select "*"
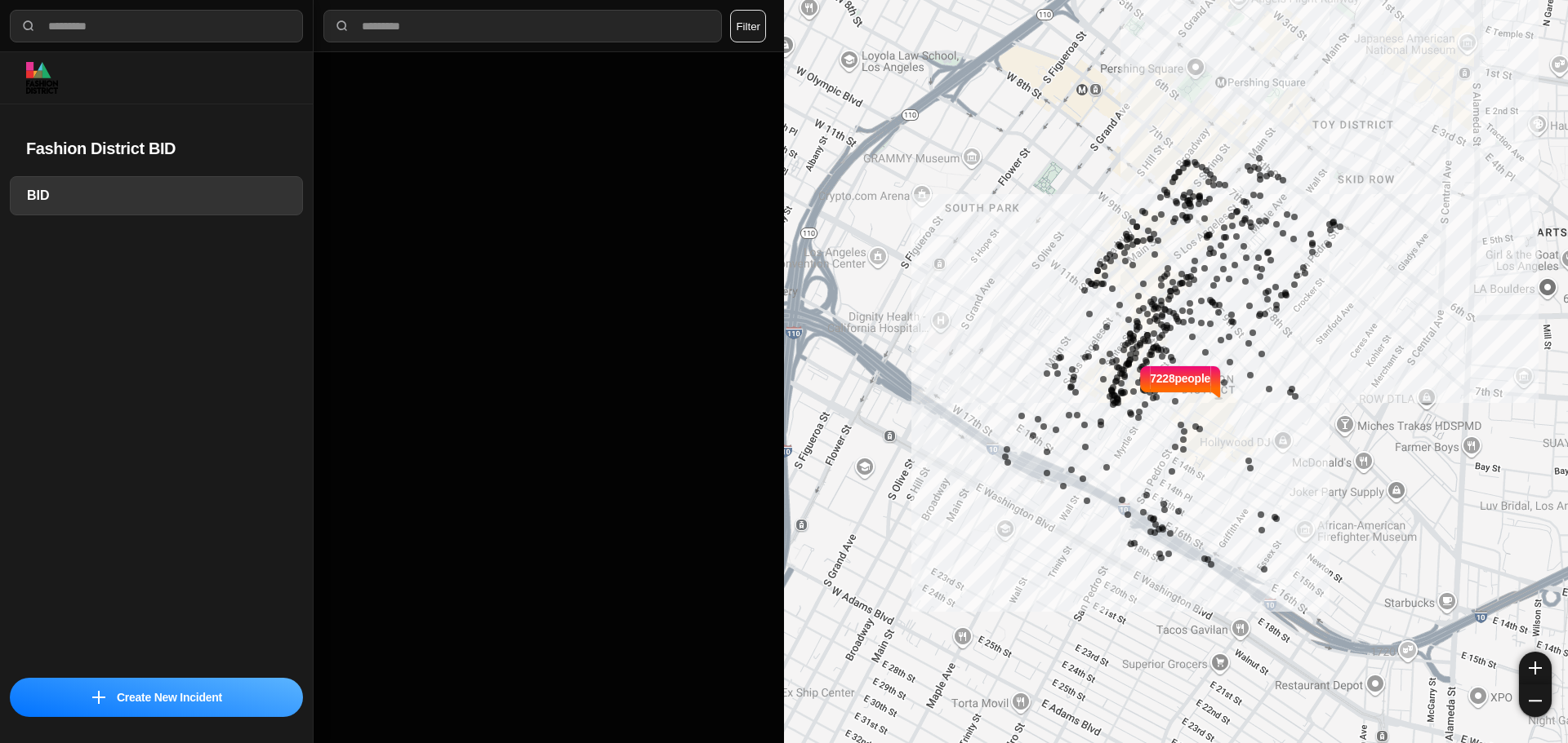
select select "*"
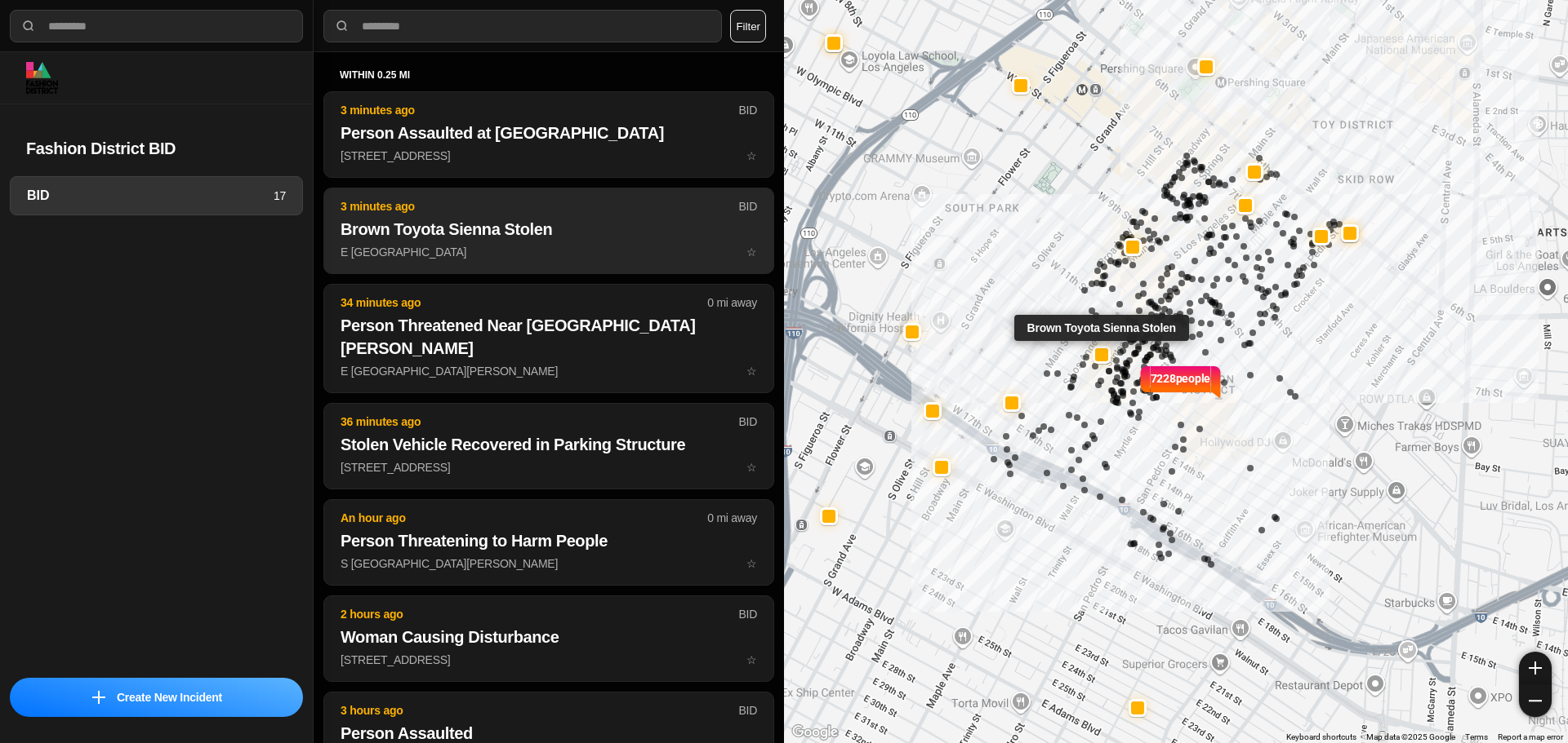
click at [489, 241] on button "3 minutes ago BID Brown Toyota Sienna Stolen E 12th St & S Los Angeles St ☆" at bounding box center [548, 230] width 451 height 87
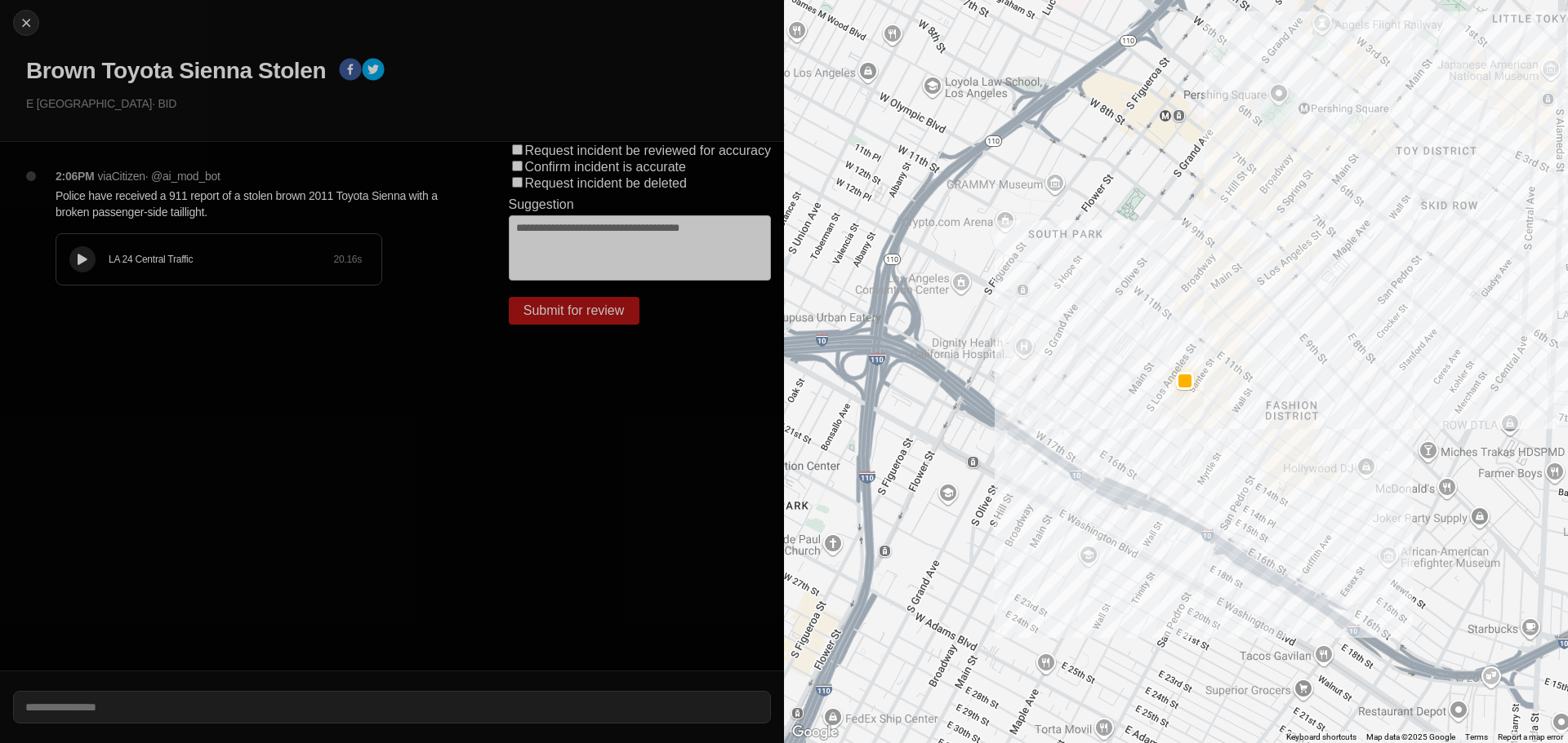
click at [83, 254] on div at bounding box center [83, 260] width 16 height 12
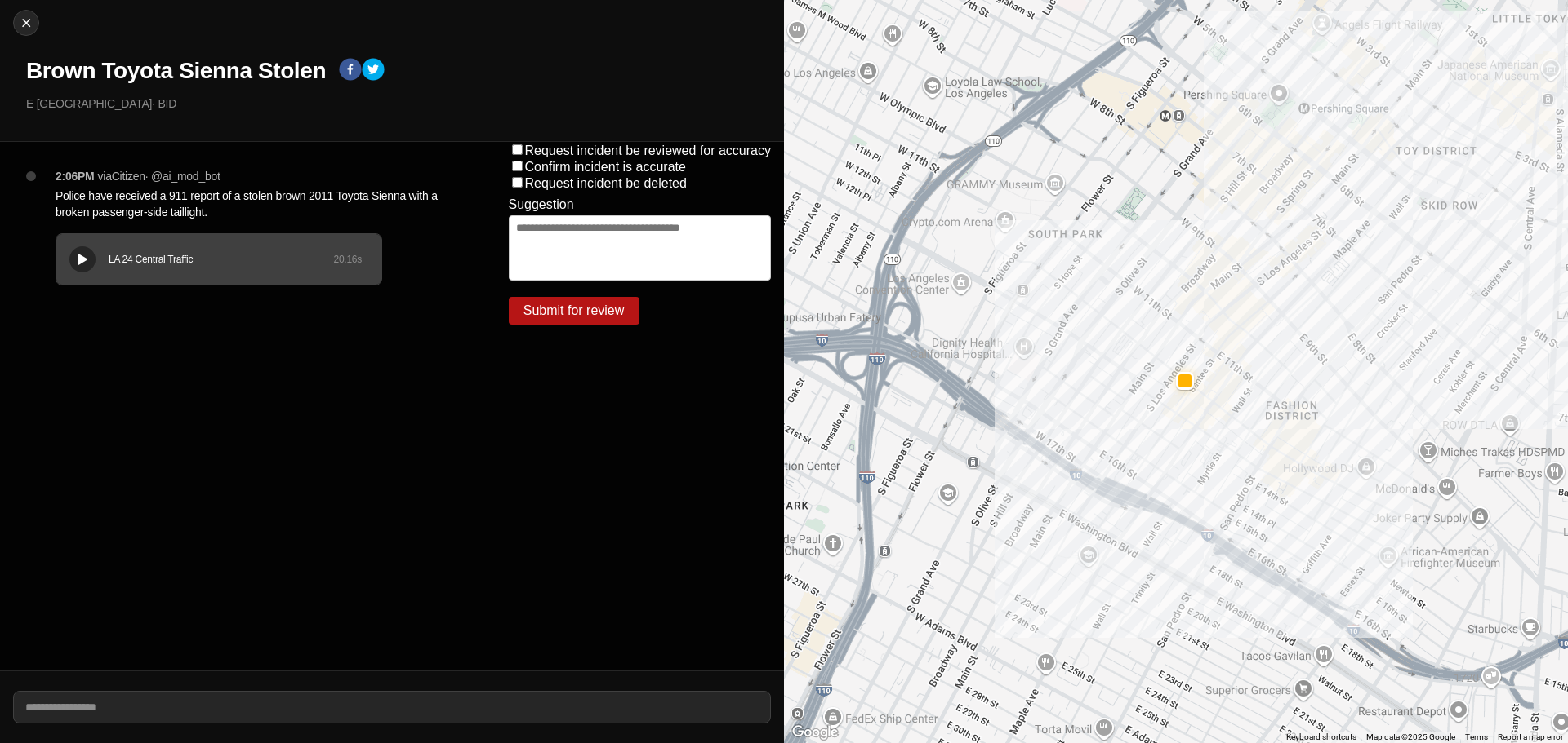
click at [173, 66] on h1 "Brown Toyota Sienna Stolen" at bounding box center [176, 71] width 300 height 29
copy div "Brown Toyota Sienna Stolen"
drag, startPoint x: 168, startPoint y: 107, endPoint x: 0, endPoint y: 102, distance: 168.1
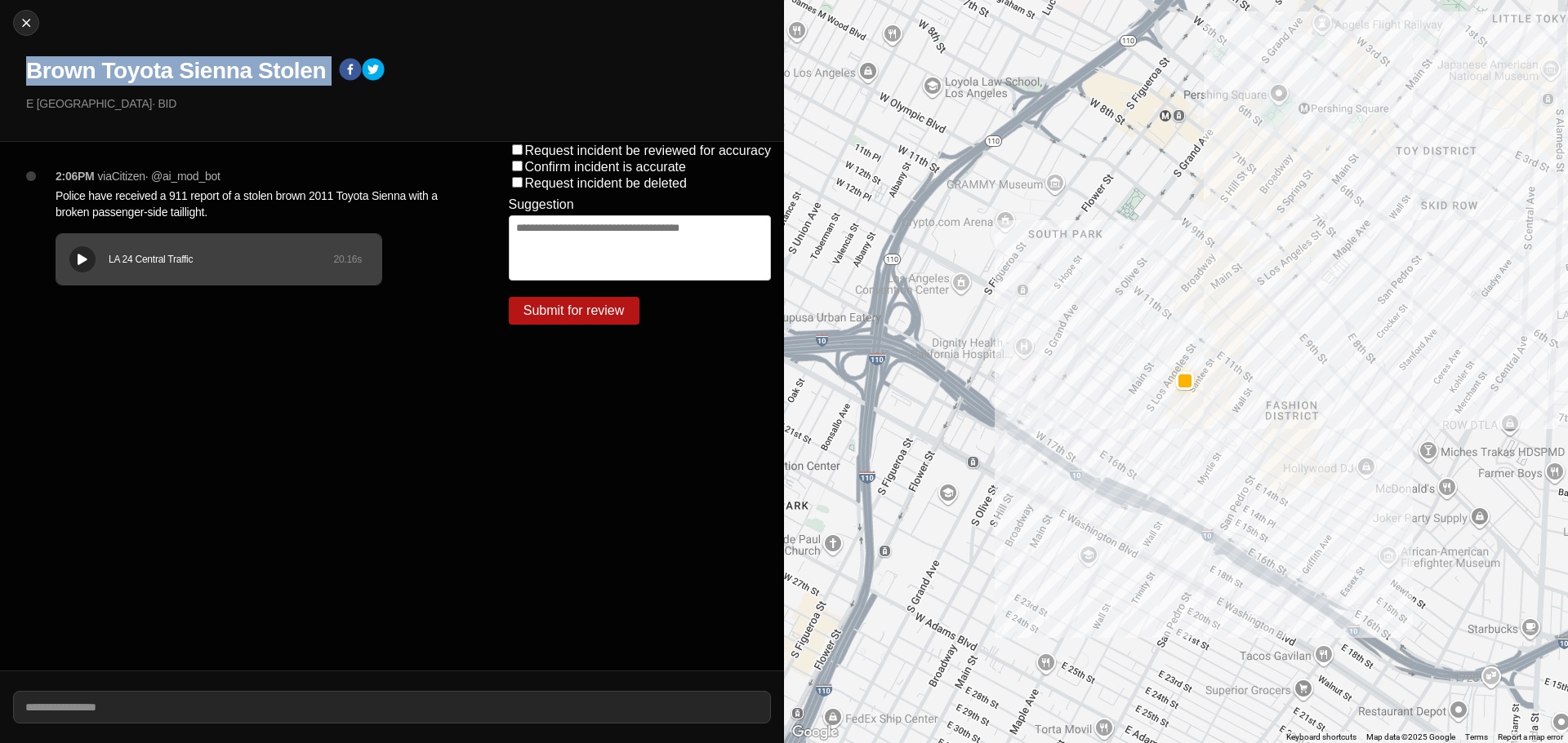
click at [0, 102] on div "Close Brown Toyota Sienna Stolen E 12th St & S Los Angeles St · BID" at bounding box center [392, 71] width 784 height 142
copy p "E [GEOGRAPHIC_DATA]"
click at [293, 193] on p "Police have received a 911 report of a stolen brown 2011 Toyota Sienna with a b…" at bounding box center [250, 204] width 388 height 33
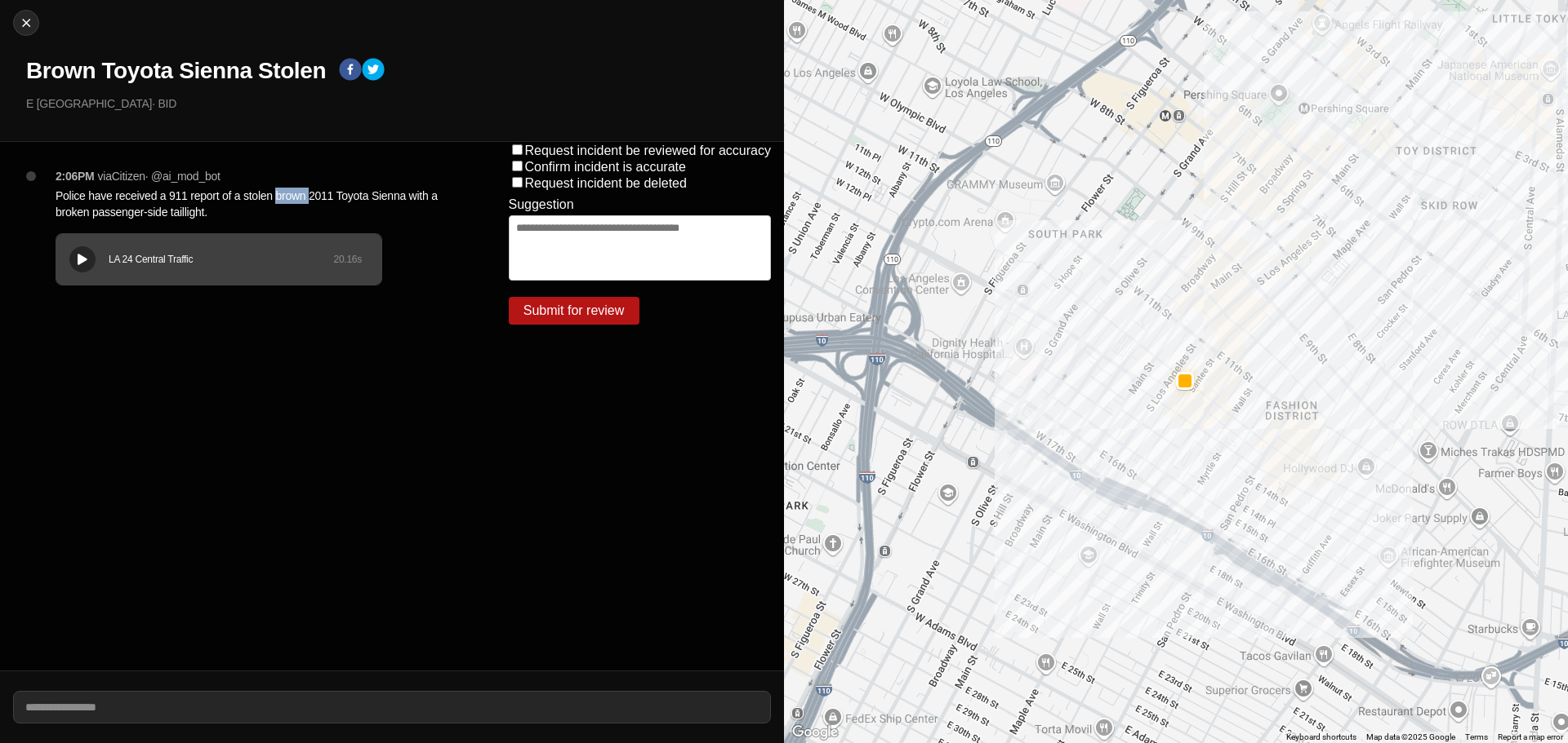
click at [293, 193] on p "Police have received a 911 report of a stolen brown 2011 Toyota Sienna with a b…" at bounding box center [250, 204] width 388 height 33
copy p "Police have received a 911 report of a stolen brown 2011 Toyota Sienna with a b…"
click at [34, 20] on img at bounding box center [26, 23] width 16 height 16
select select "*"
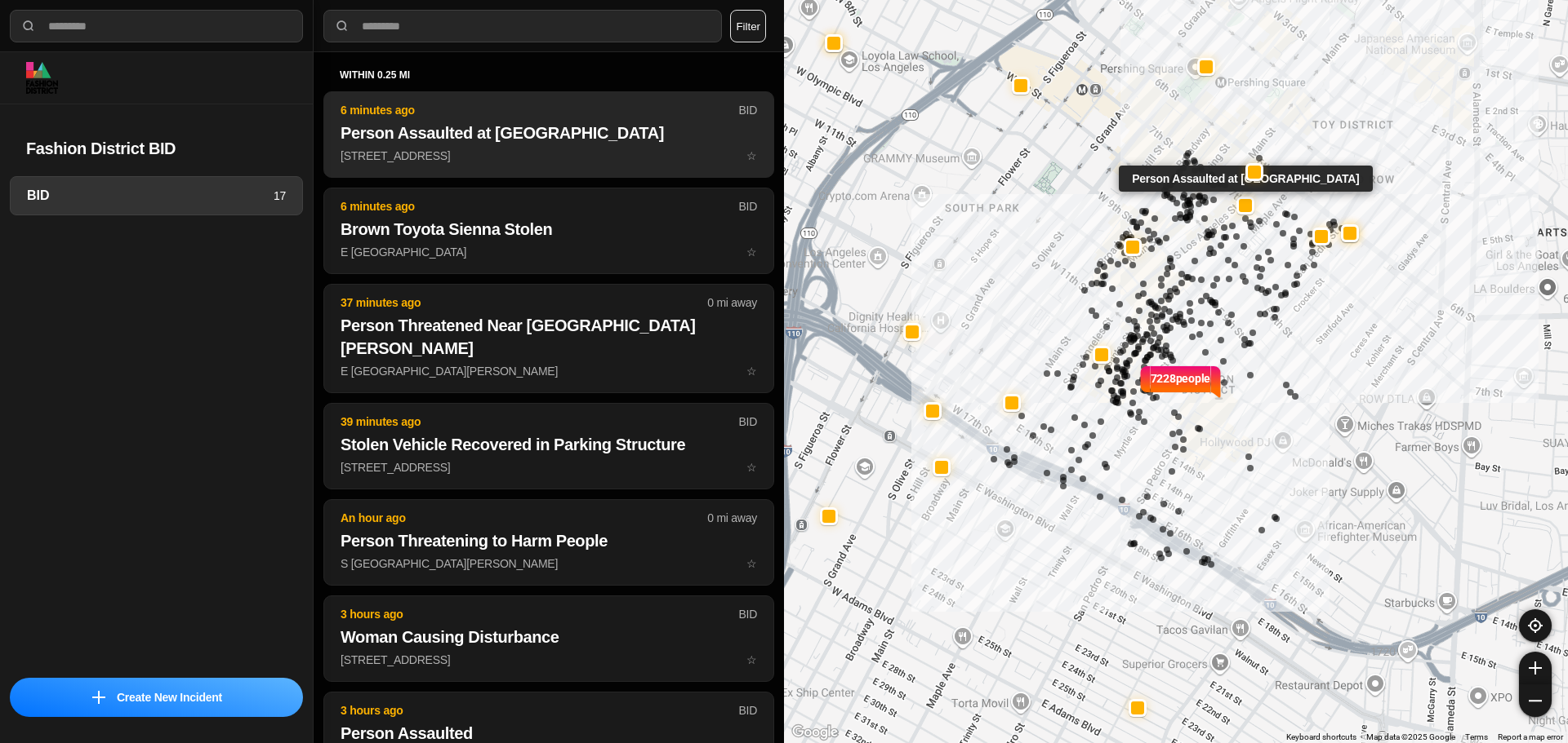
click at [580, 137] on h2 "Person Assaulted at [GEOGRAPHIC_DATA]" at bounding box center [548, 133] width 416 height 23
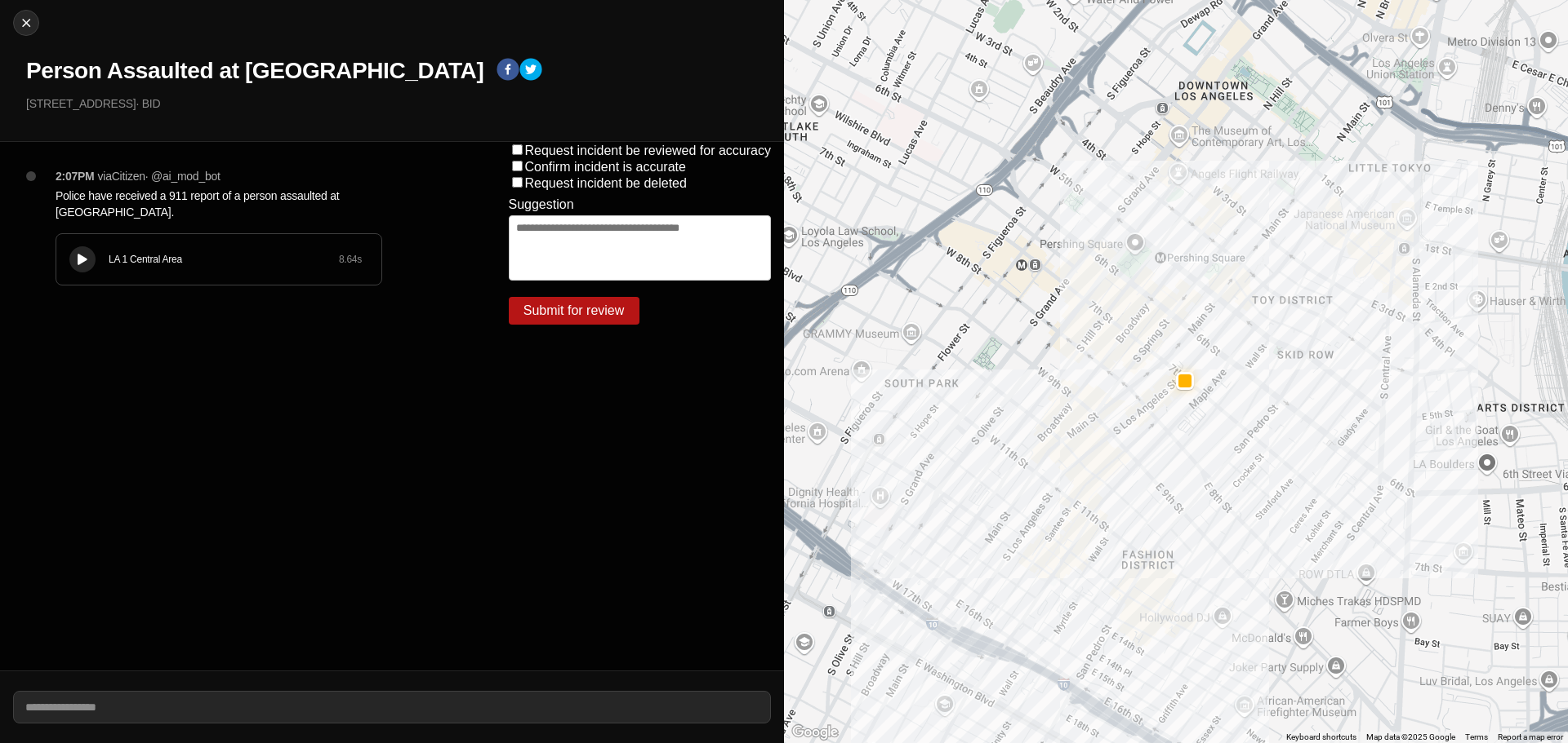
click at [81, 255] on icon at bounding box center [82, 260] width 10 height 11
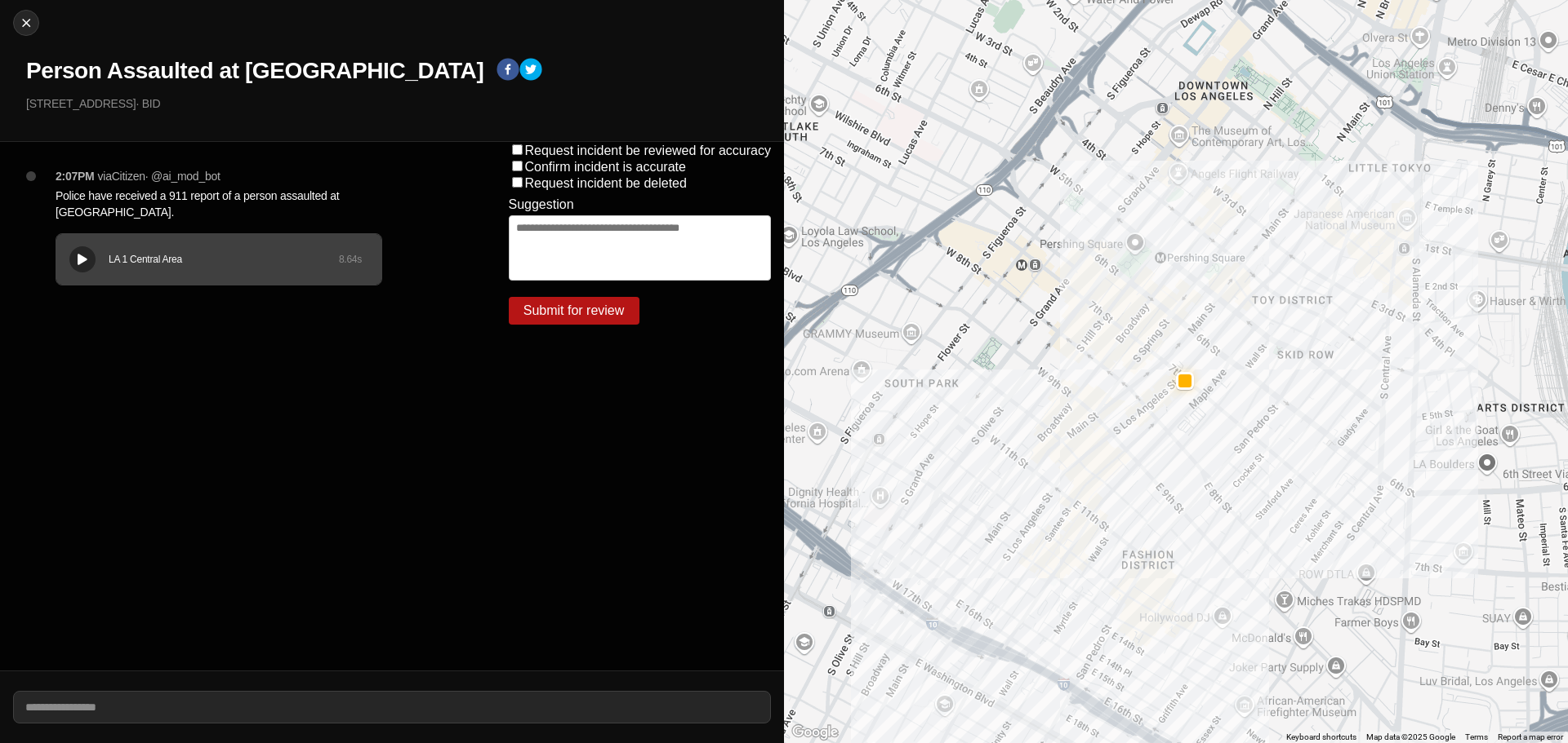
click at [207, 66] on h1 "Person Assaulted at [GEOGRAPHIC_DATA]" at bounding box center [255, 71] width 457 height 29
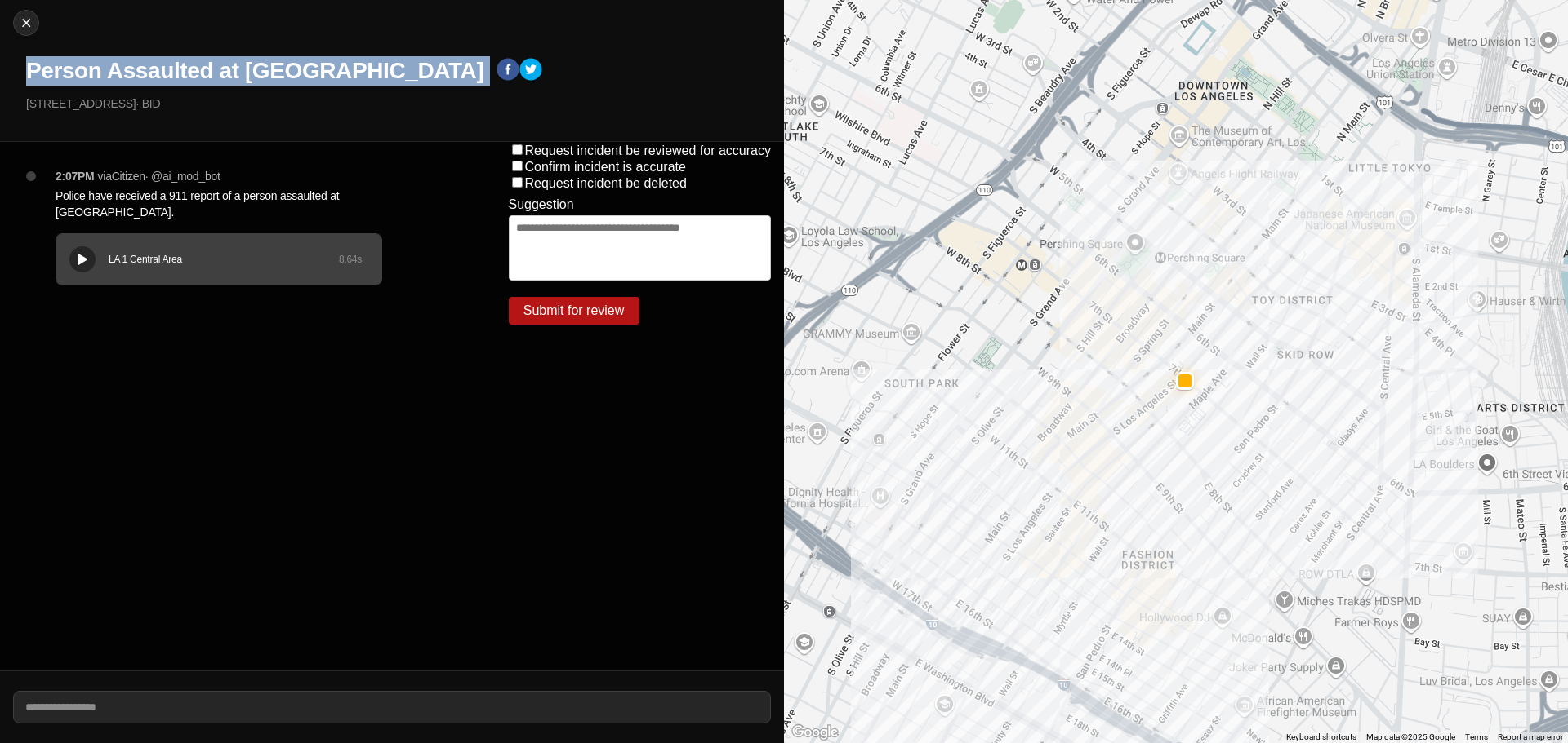
click at [207, 66] on h1 "Person Assaulted at [GEOGRAPHIC_DATA]" at bounding box center [255, 71] width 457 height 29
copy div "Person Assaulted at [GEOGRAPHIC_DATA]"
drag, startPoint x: 125, startPoint y: 107, endPoint x: 0, endPoint y: 101, distance: 125.1
click at [0, 101] on div "Close Person Assaulted at Trade Lofts 122 East 7Th Street · BID" at bounding box center [392, 71] width 784 height 142
copy p "[STREET_ADDRESS]"
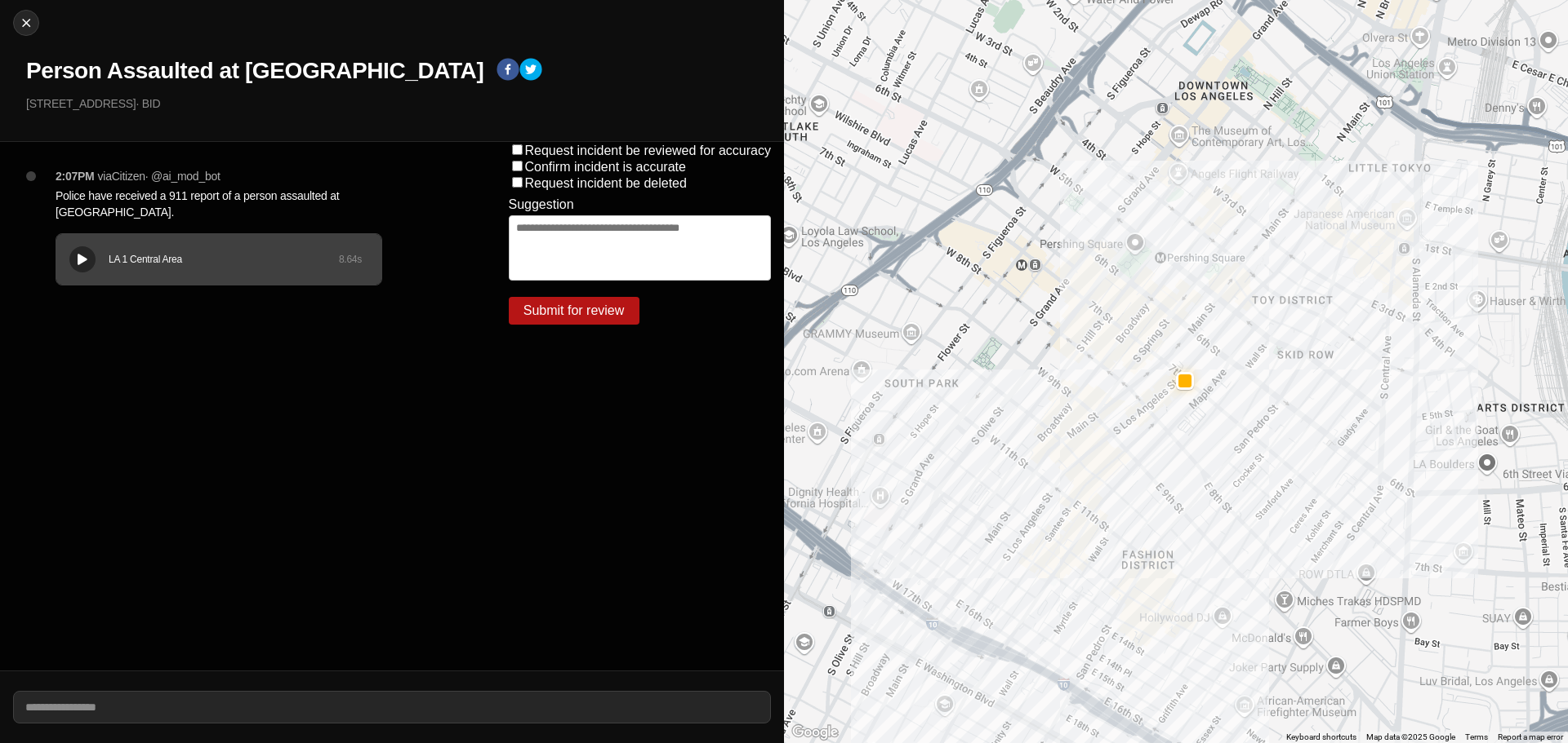
click at [104, 195] on p "Police have received a 911 report of a person assaulted at Trade Lofts." at bounding box center [250, 204] width 388 height 33
copy p "Police have received a 911 report of a person assaulted at Trade Lofts."
click at [29, 25] on img at bounding box center [26, 23] width 16 height 16
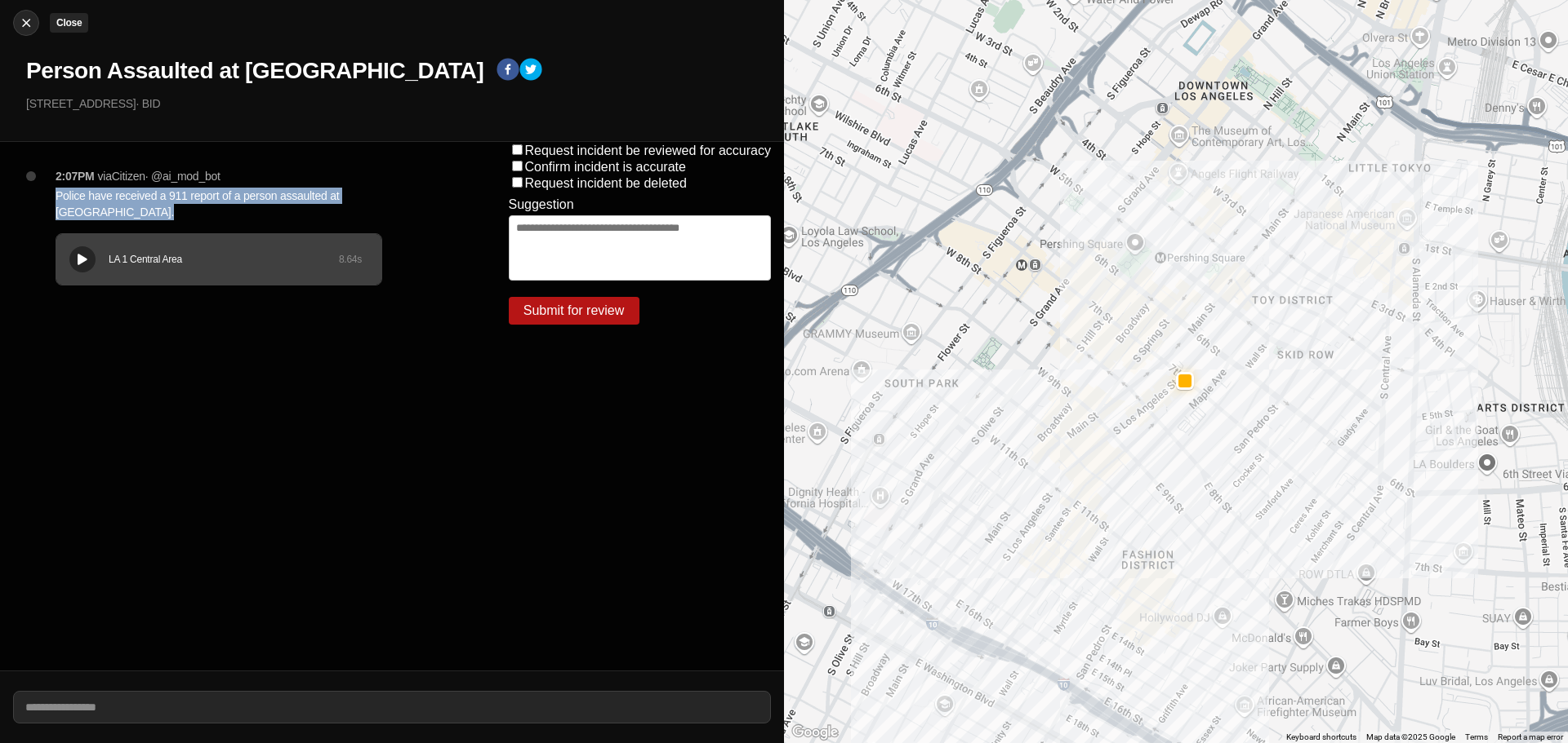
select select "*"
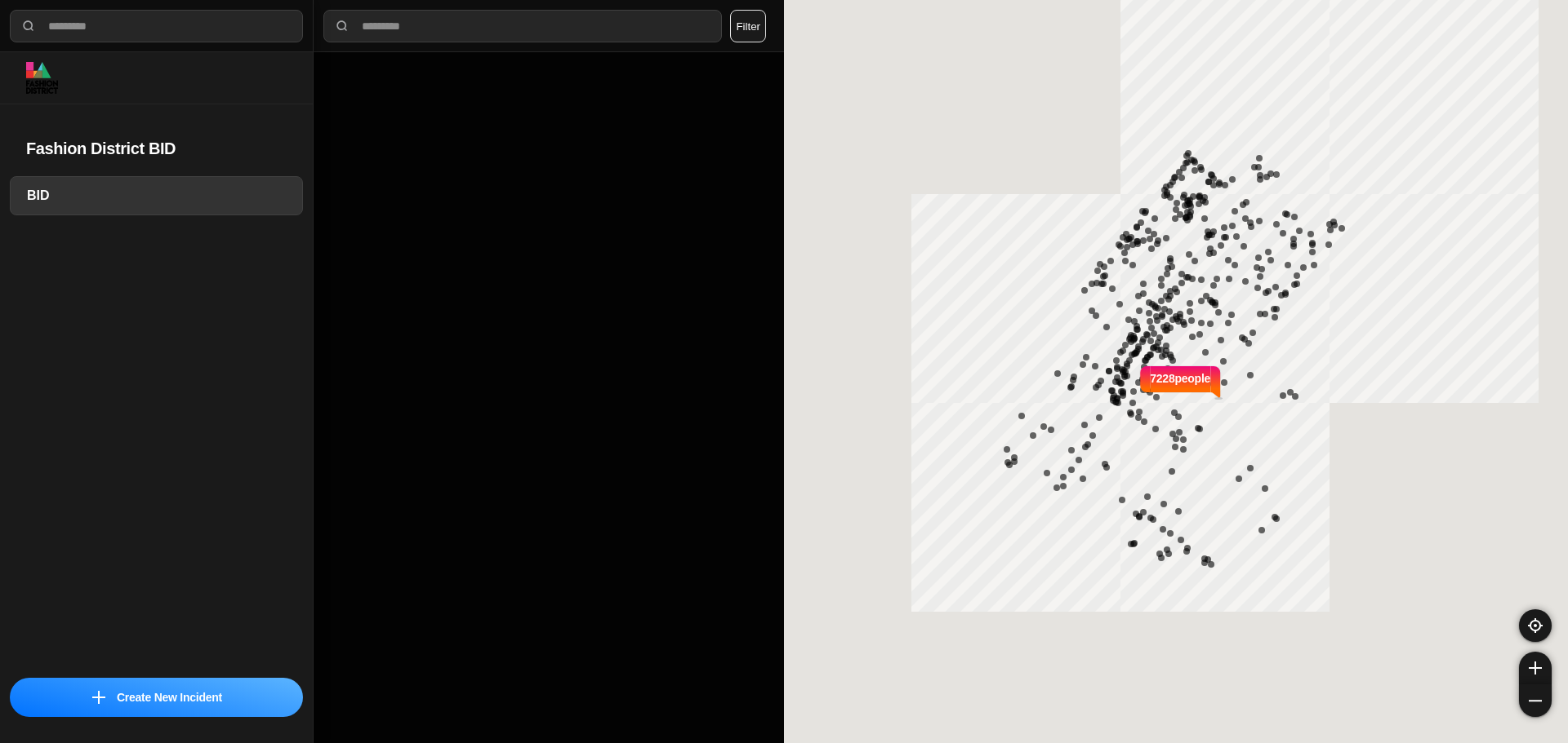
select select "*"
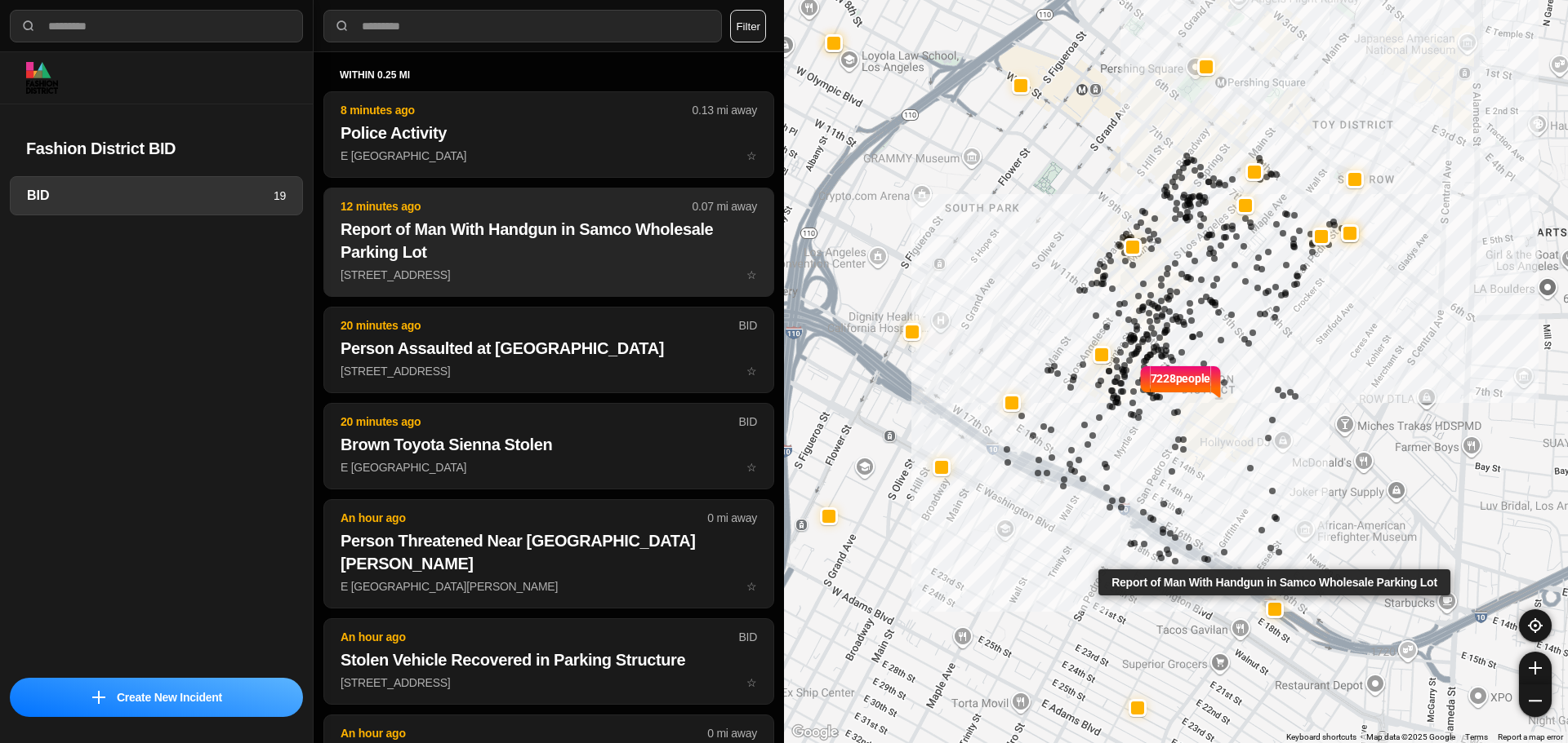
click at [443, 248] on h2 "Report of Man With Handgun in Samco Wholesale Parking Lot" at bounding box center [548, 240] width 416 height 46
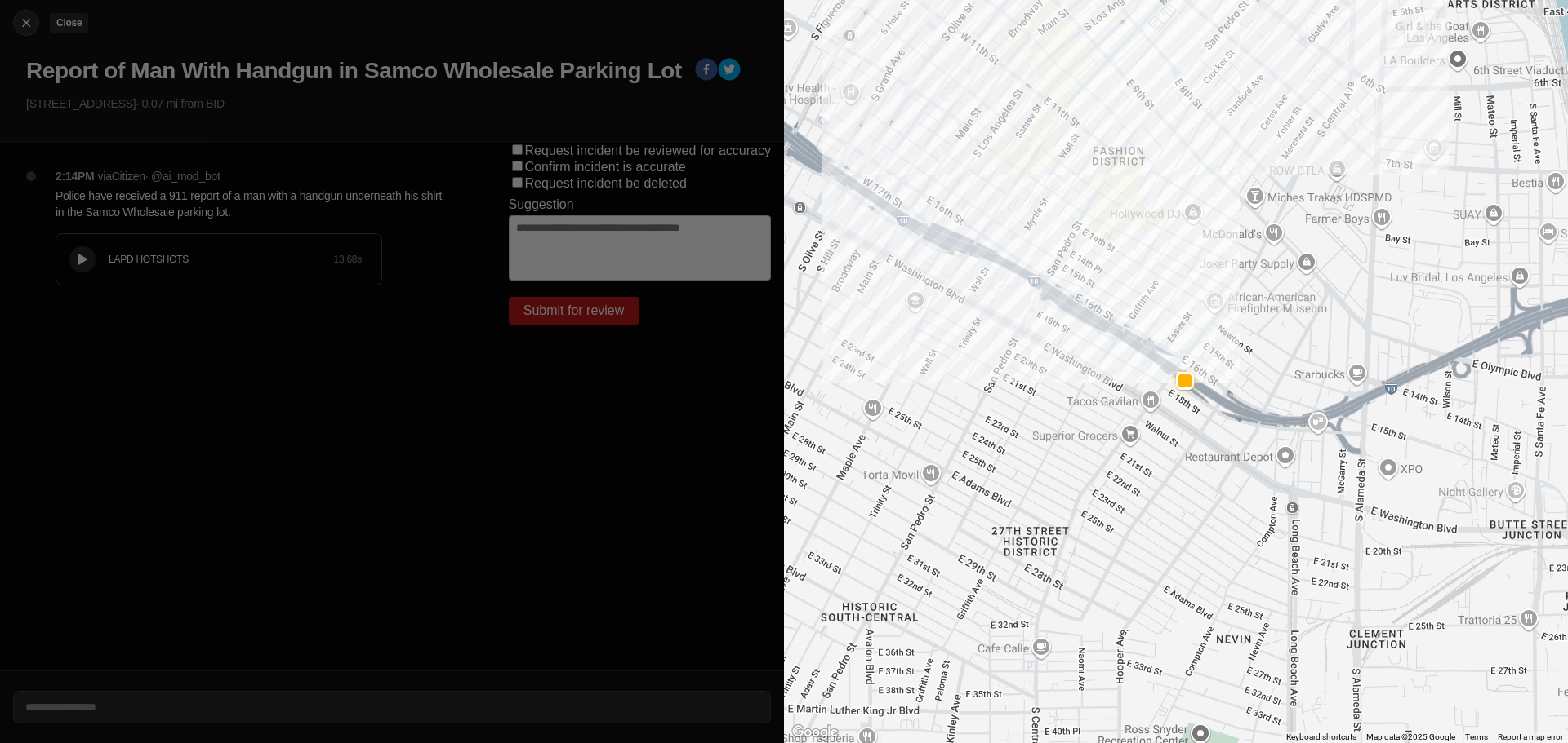
click at [19, 18] on img at bounding box center [26, 23] width 16 height 16
select select "*"
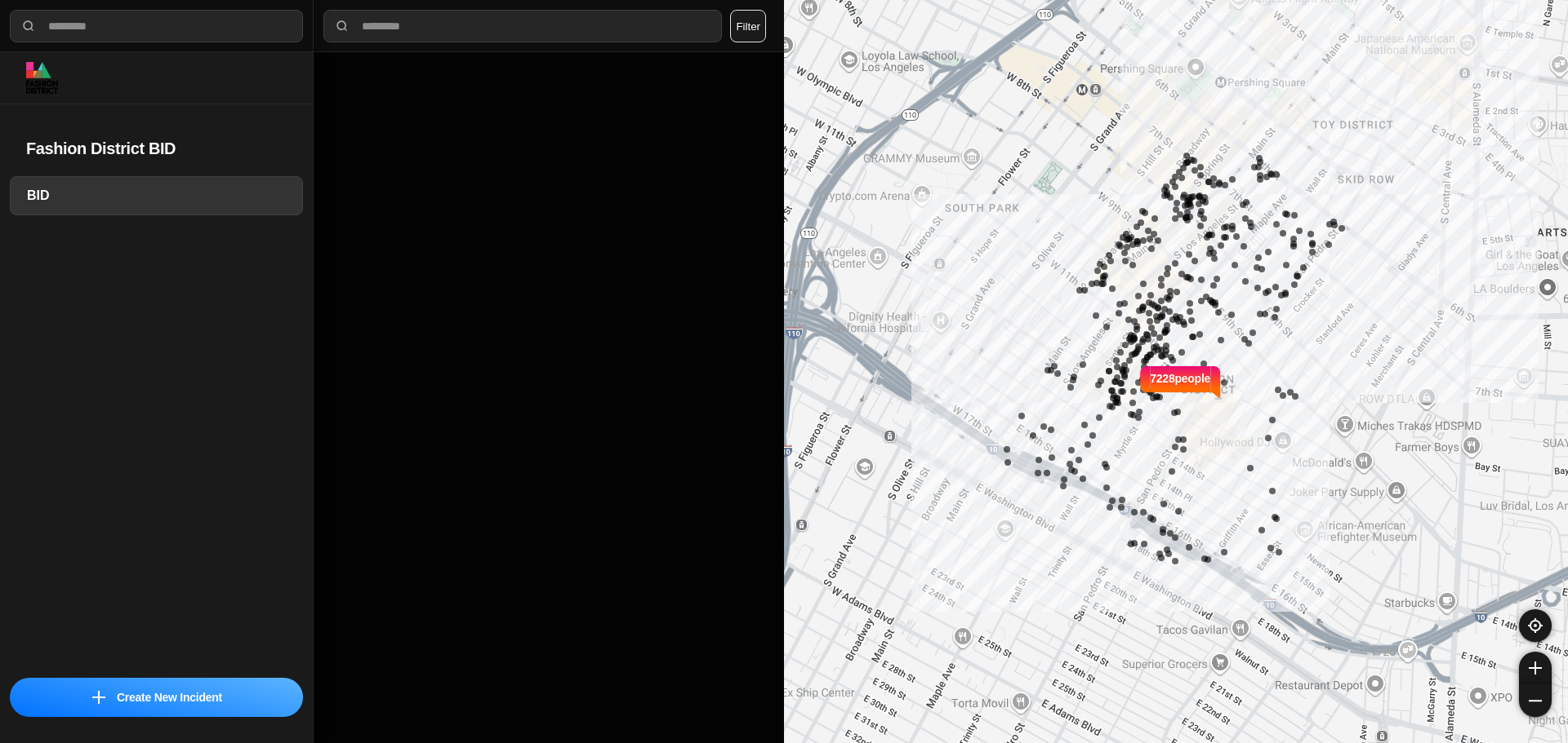
select select "*"
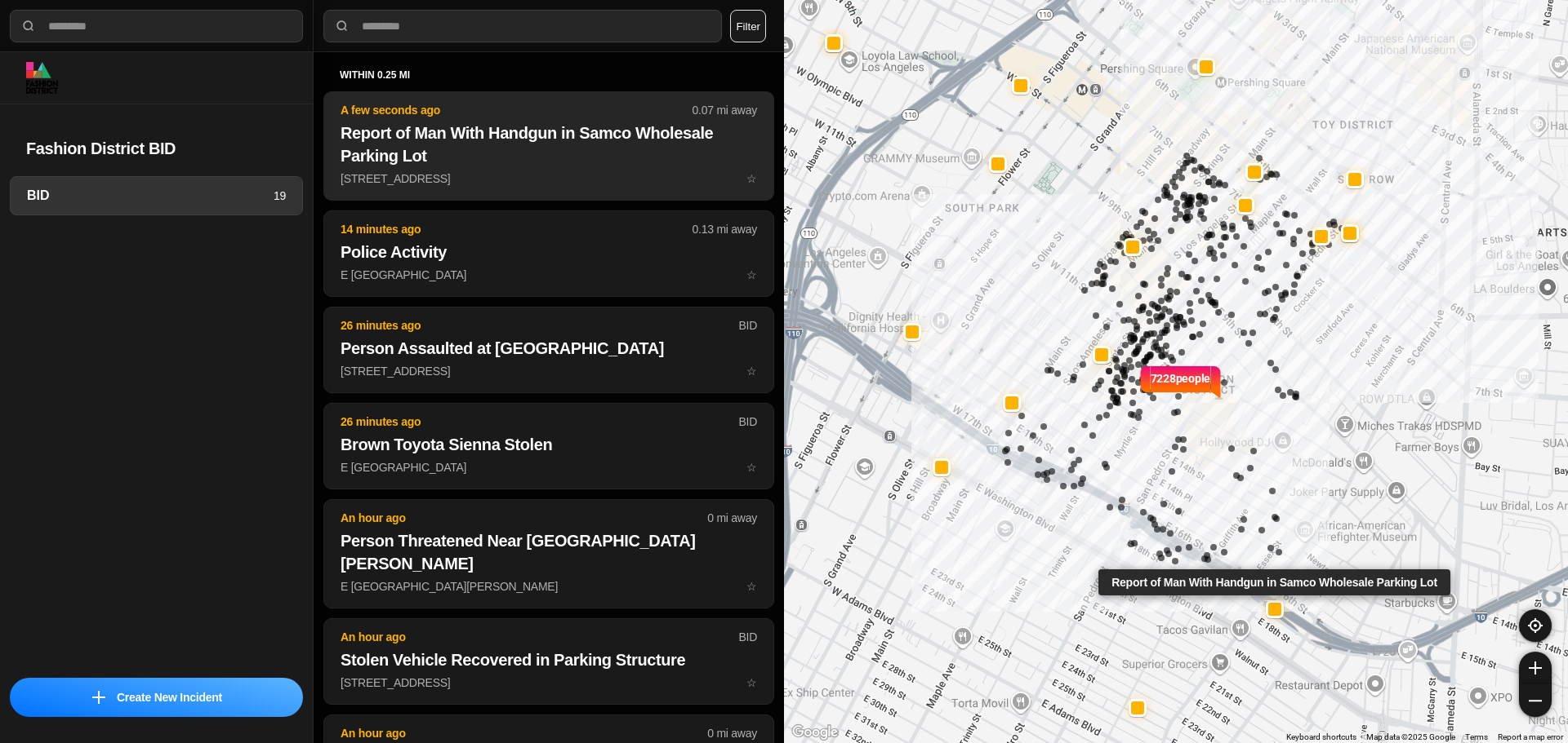
click at [594, 146] on h2 "Report of Man With Handgun in Samco Wholesale Parking Lot" at bounding box center [548, 145] width 416 height 46
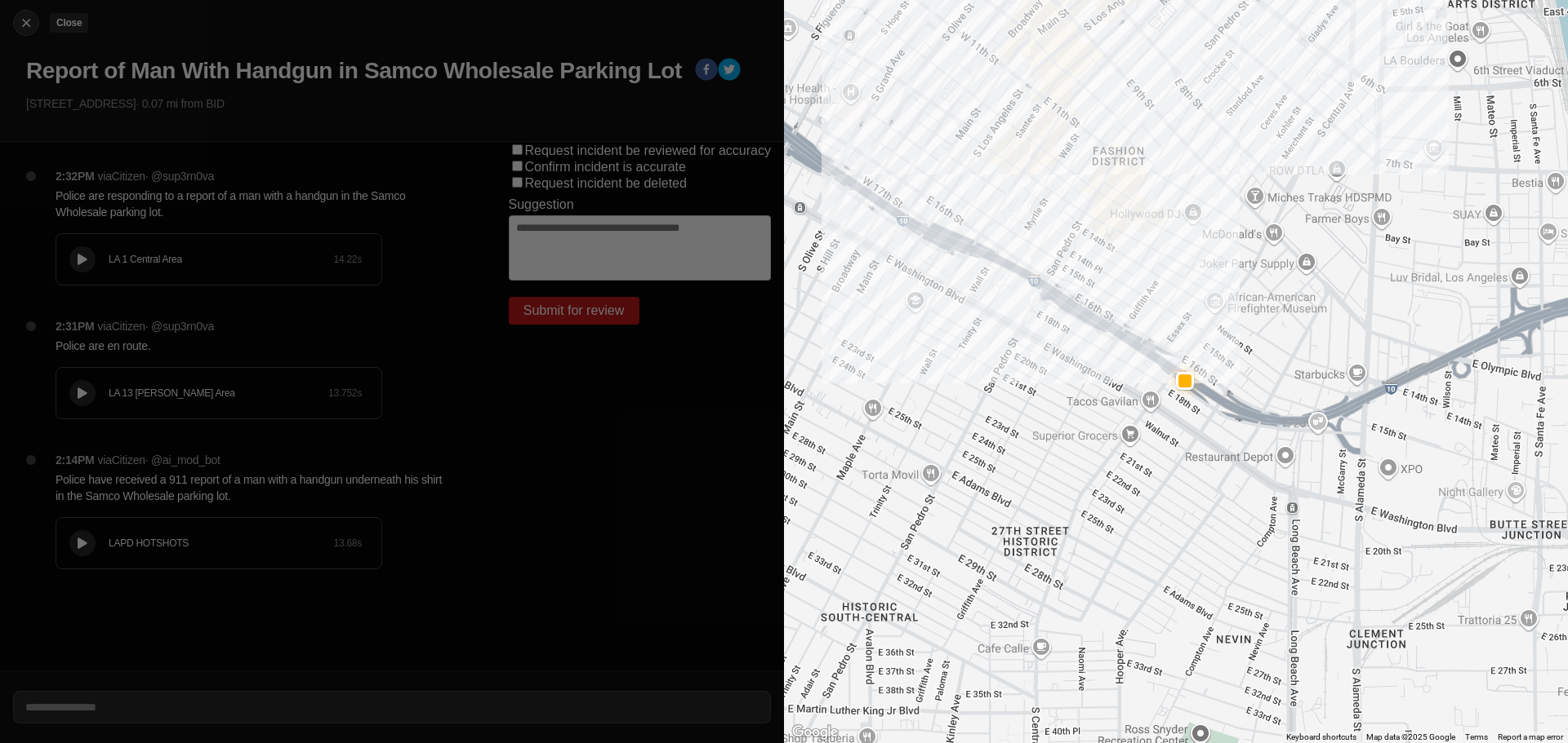
click at [24, 21] on img at bounding box center [26, 23] width 16 height 16
select select "*"
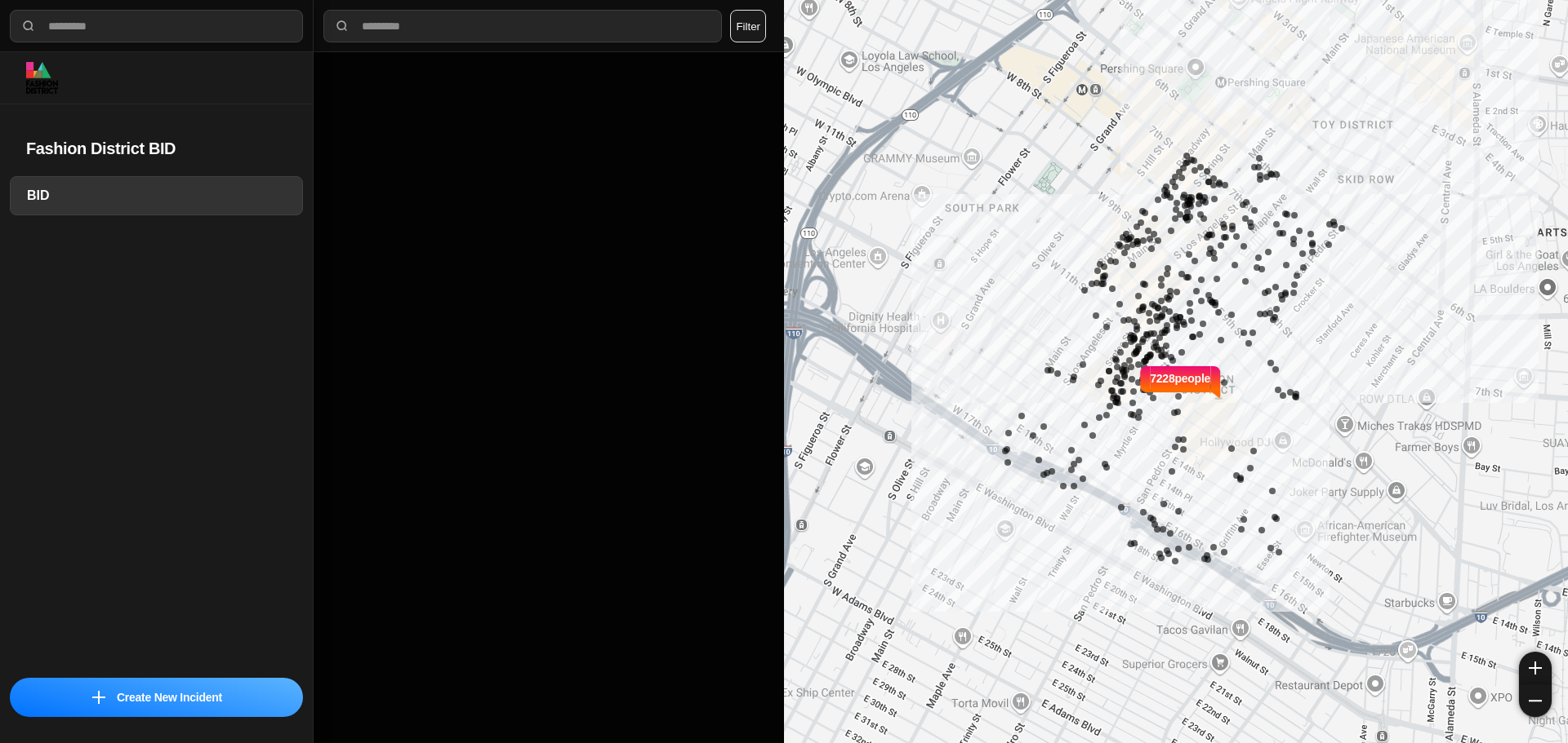
select select "*"
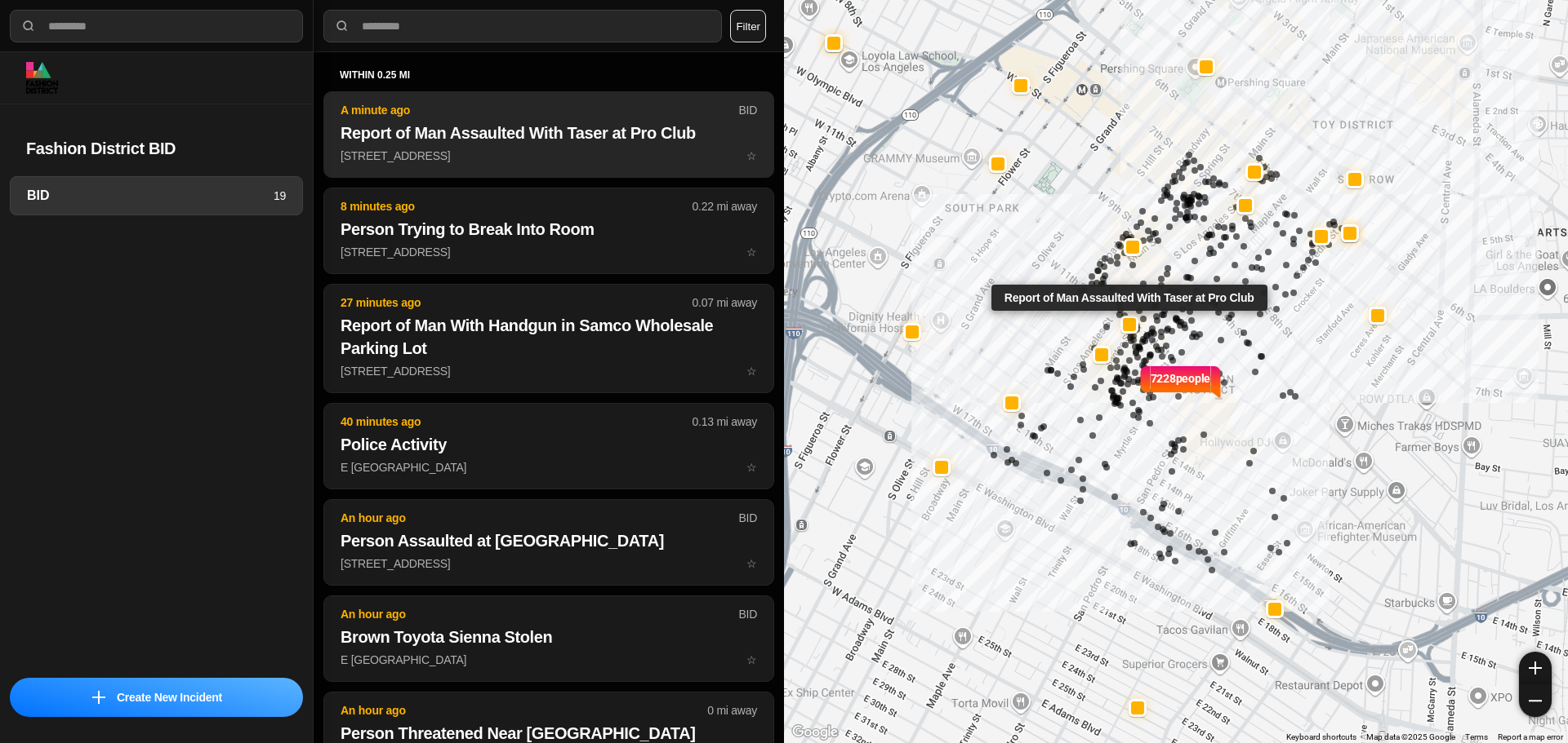
click at [494, 111] on p "A minute ago" at bounding box center [539, 110] width 397 height 16
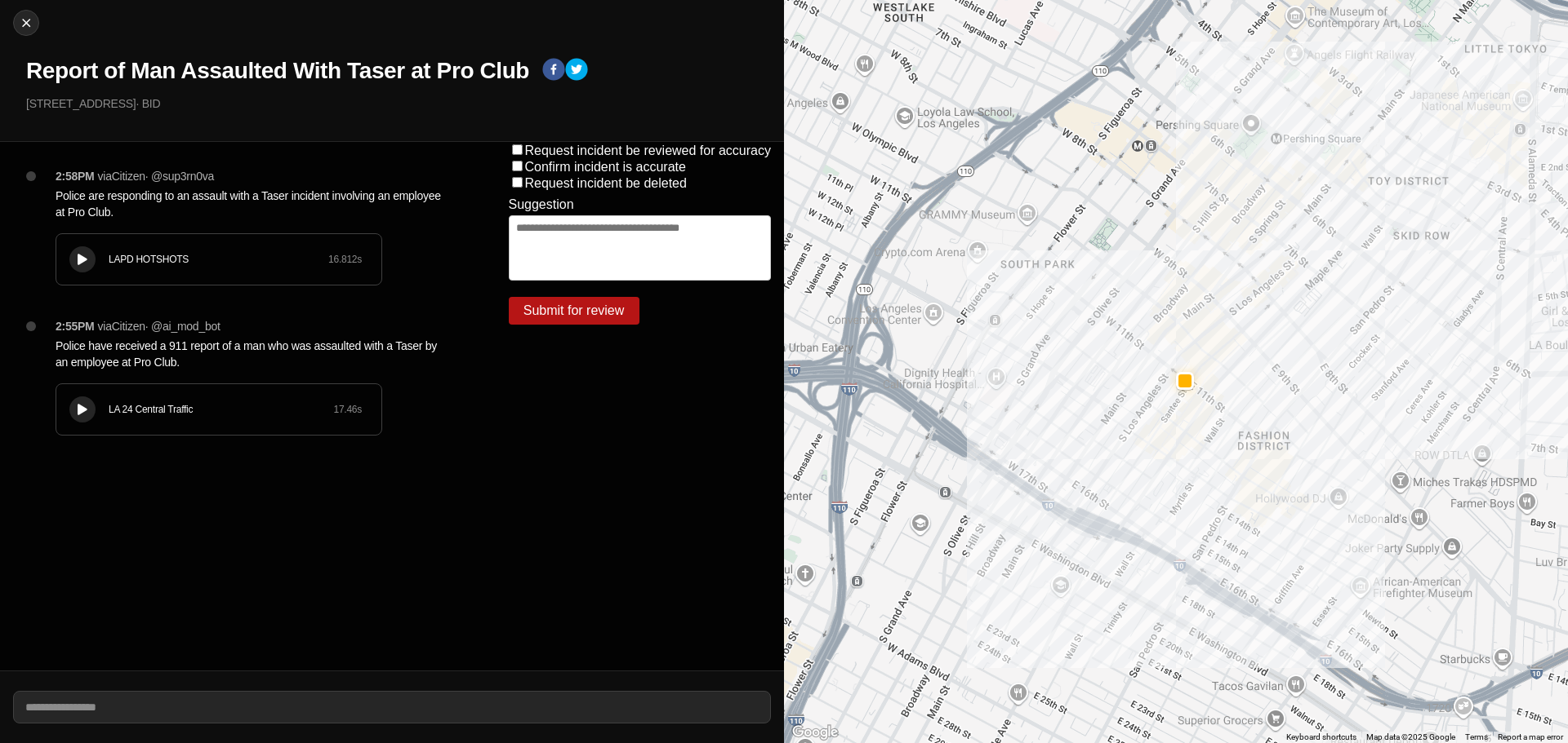
click at [78, 417] on button at bounding box center [82, 410] width 26 height 26
drag, startPoint x: 731, startPoint y: 626, endPoint x: 1219, endPoint y: 750, distance: 503.5
click at [93, 404] on button at bounding box center [82, 410] width 26 height 26
click at [88, 391] on div "LA 24 Central Traffic 17.46 s" at bounding box center [219, 410] width 325 height 51
click at [67, 387] on div "LA 24 Central Traffic 17.46 s" at bounding box center [219, 410] width 325 height 51
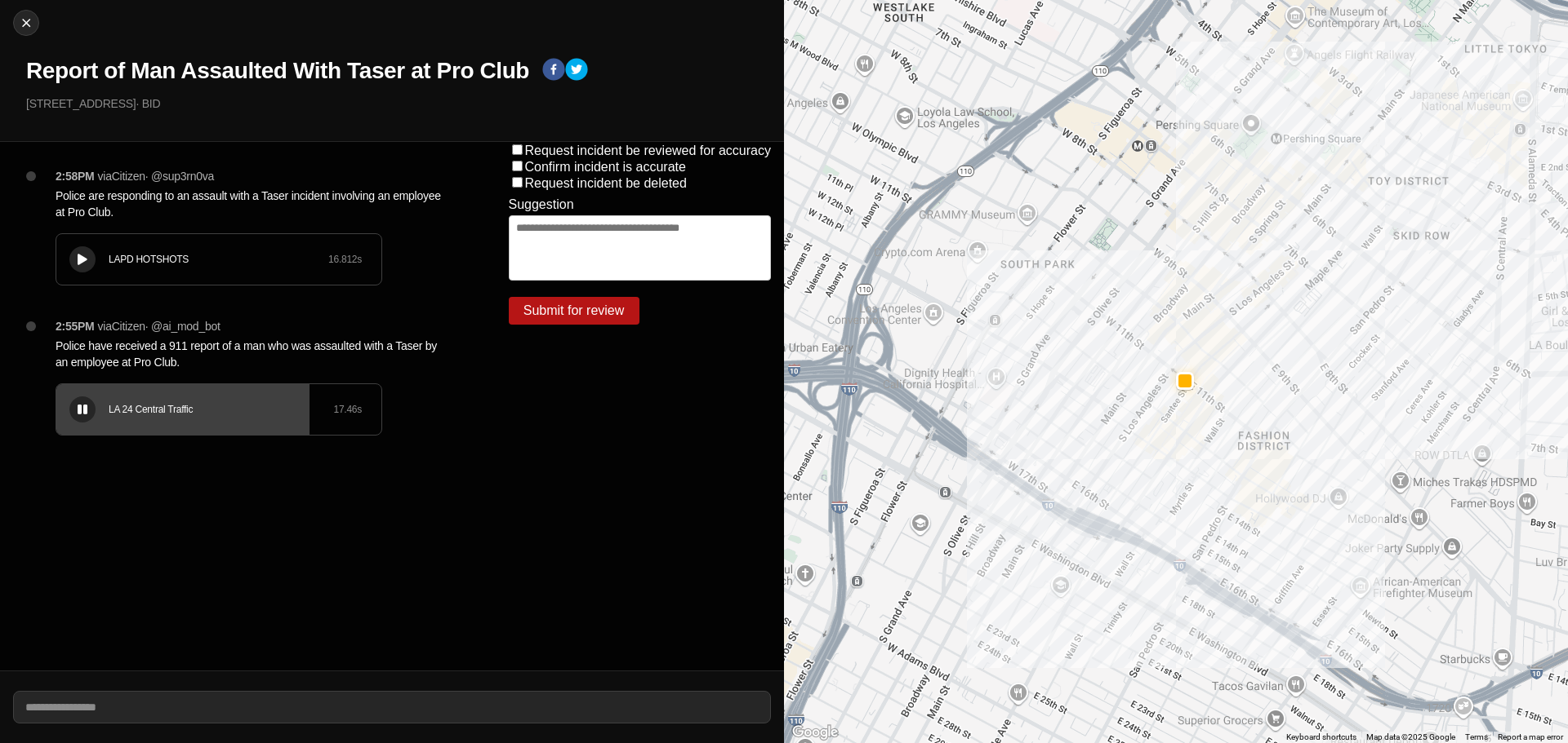
click at [177, 394] on div "LA 24 Central Traffic 17.46 s" at bounding box center [219, 410] width 325 height 51
click at [138, 392] on div "LA 24 Central Traffic 17.46 s" at bounding box center [219, 410] width 325 height 51
click at [260, 397] on div "LA 24 Central Traffic 17.46 s" at bounding box center [219, 410] width 325 height 51
click at [76, 255] on div at bounding box center [83, 260] width 16 height 12
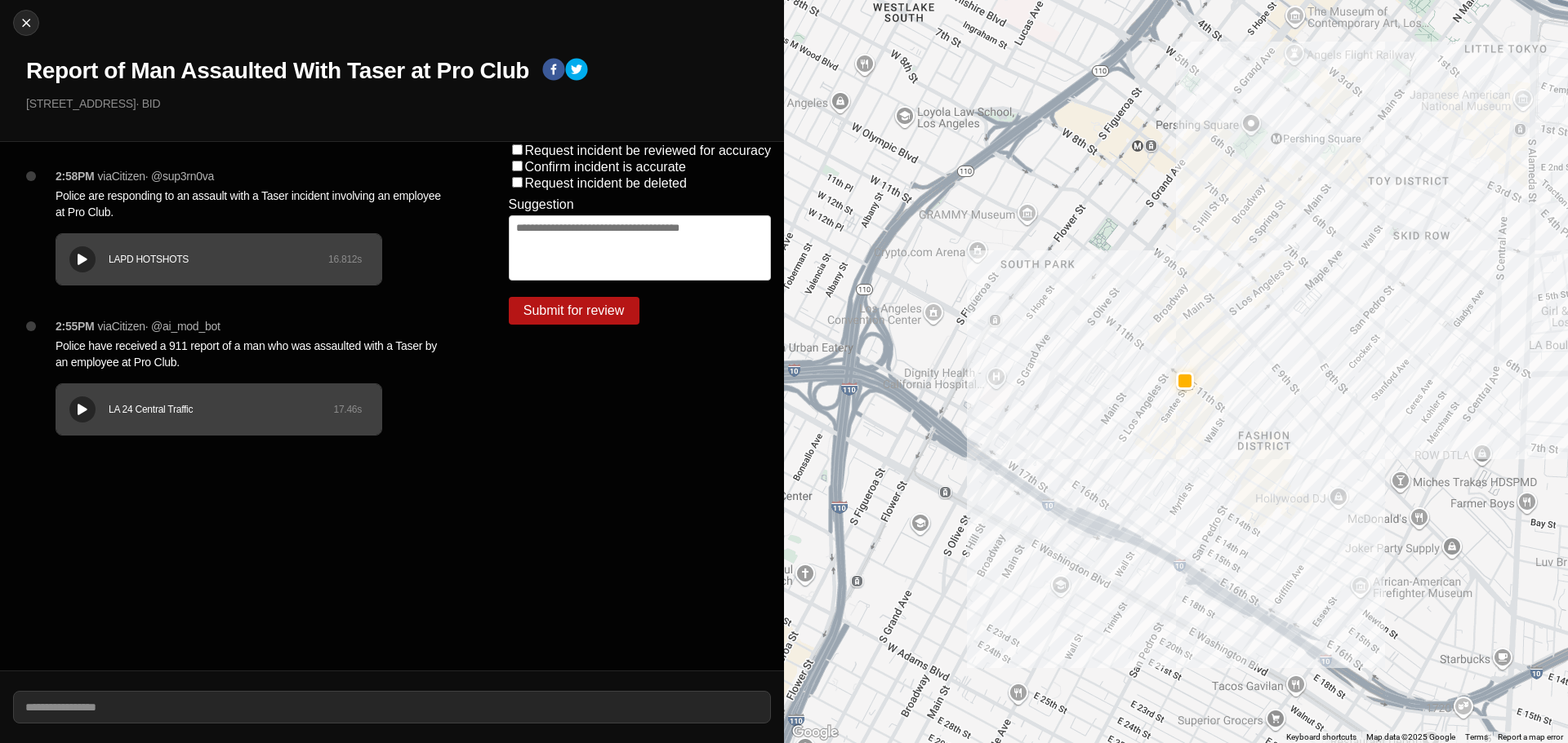
click at [295, 67] on h1 "Report of Man Assaulted With Taser at Pro Club" at bounding box center [278, 71] width 503 height 29
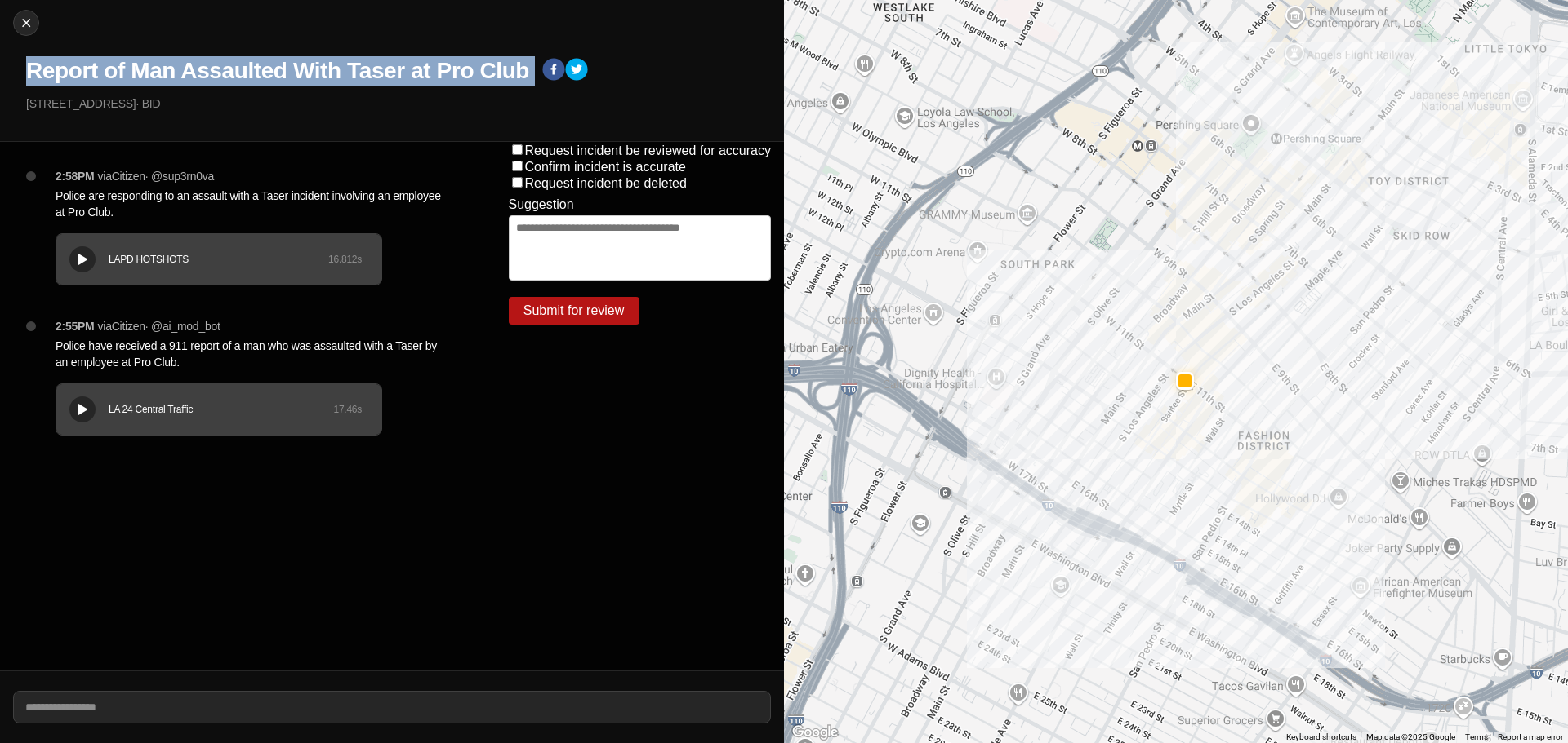
click at [295, 67] on h1 "Report of Man Assaulted With Taser at Pro Club" at bounding box center [278, 71] width 503 height 29
click at [298, 66] on h1 "Report of Man Assaulted With Taser at Pro Club" at bounding box center [278, 71] width 503 height 29
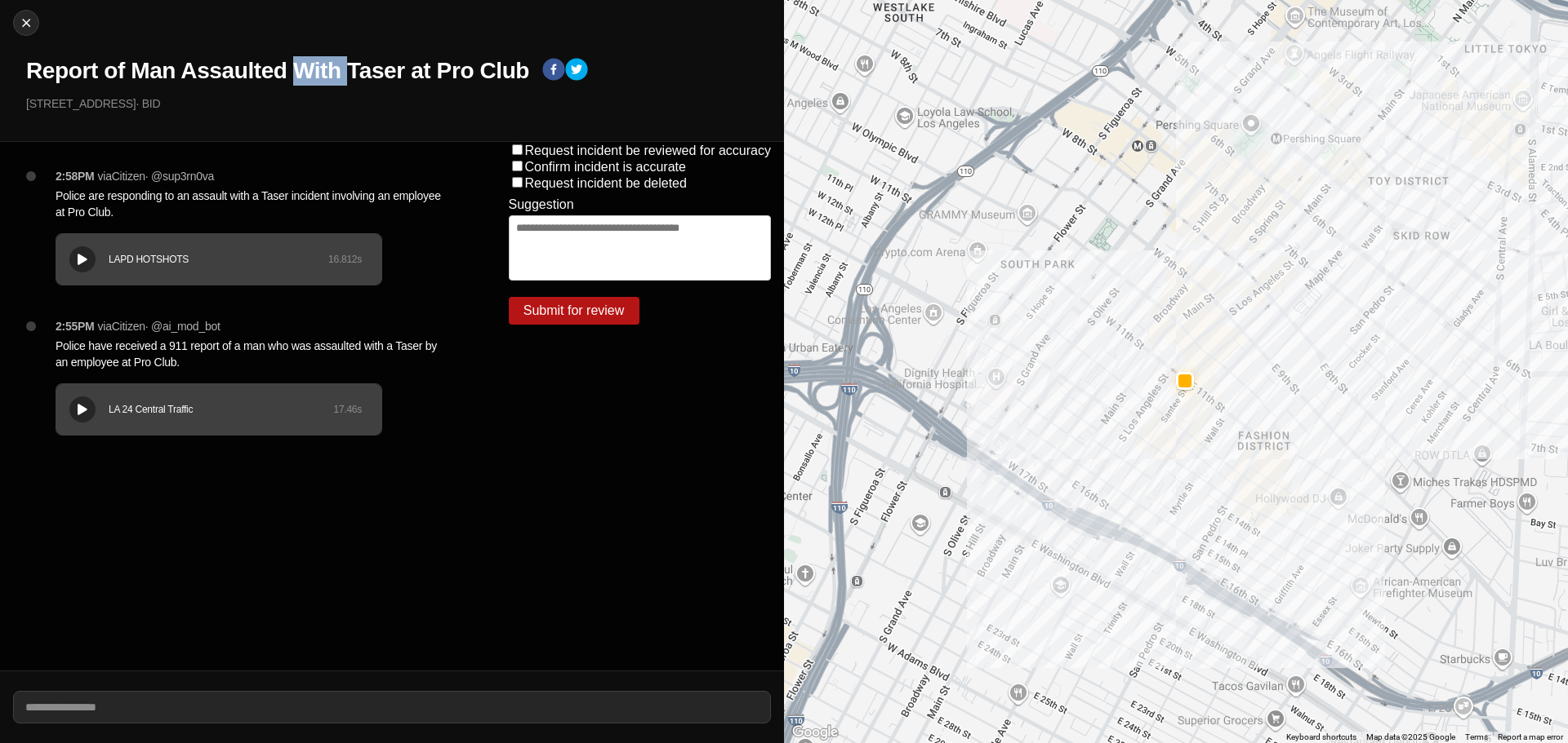
click at [297, 65] on h1 "Report of Man Assaulted With Taser at Pro Club" at bounding box center [278, 71] width 503 height 29
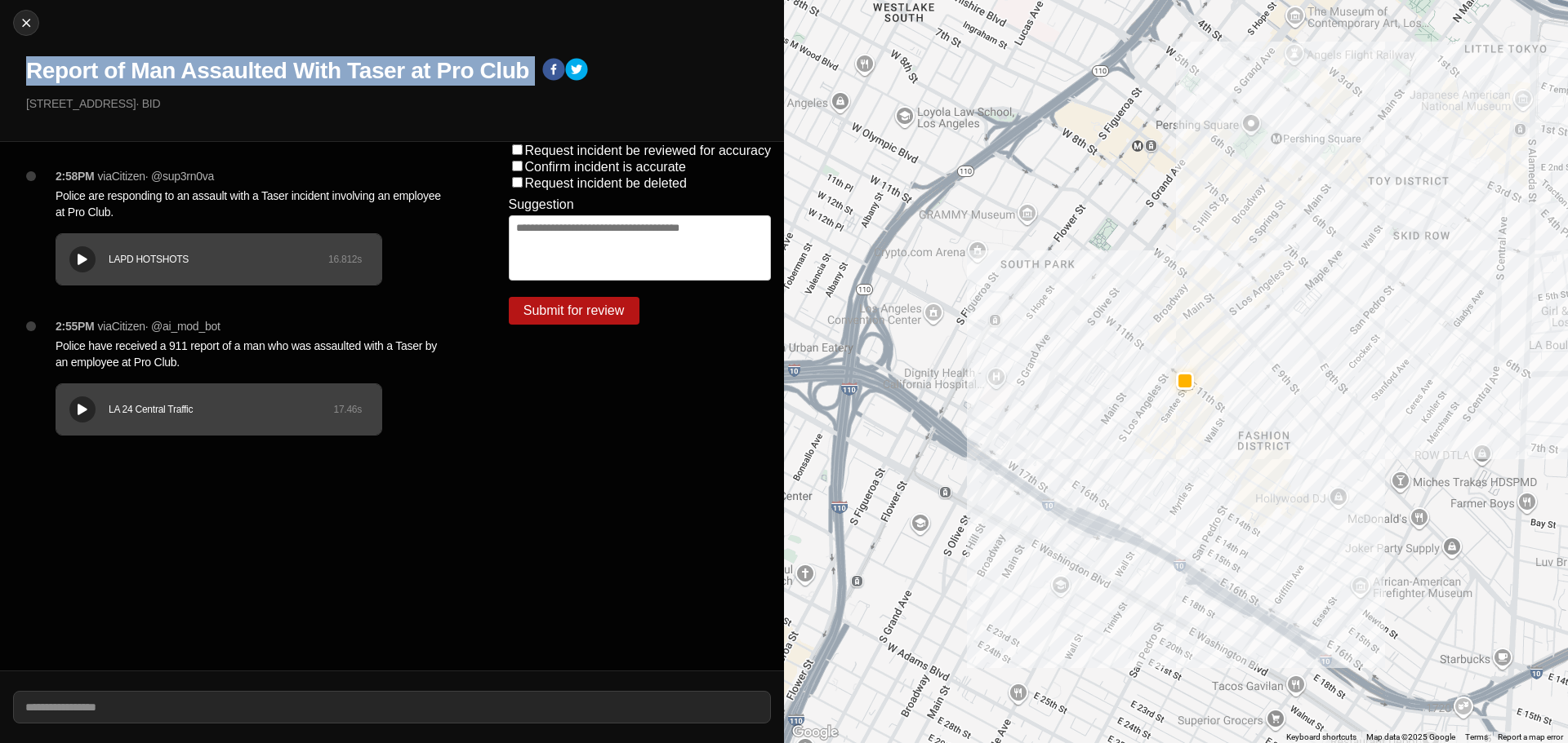
click at [297, 65] on h1 "Report of Man Assaulted With Taser at Pro Club" at bounding box center [278, 71] width 503 height 29
drag, startPoint x: 130, startPoint y: 106, endPoint x: 0, endPoint y: 103, distance: 130.0
click at [0, 103] on div "Close Report of Man Assaulted With Taser at Pro Club [STREET_ADDRESS] · BID" at bounding box center [392, 71] width 784 height 142
copy p "[STREET_ADDRESS]"
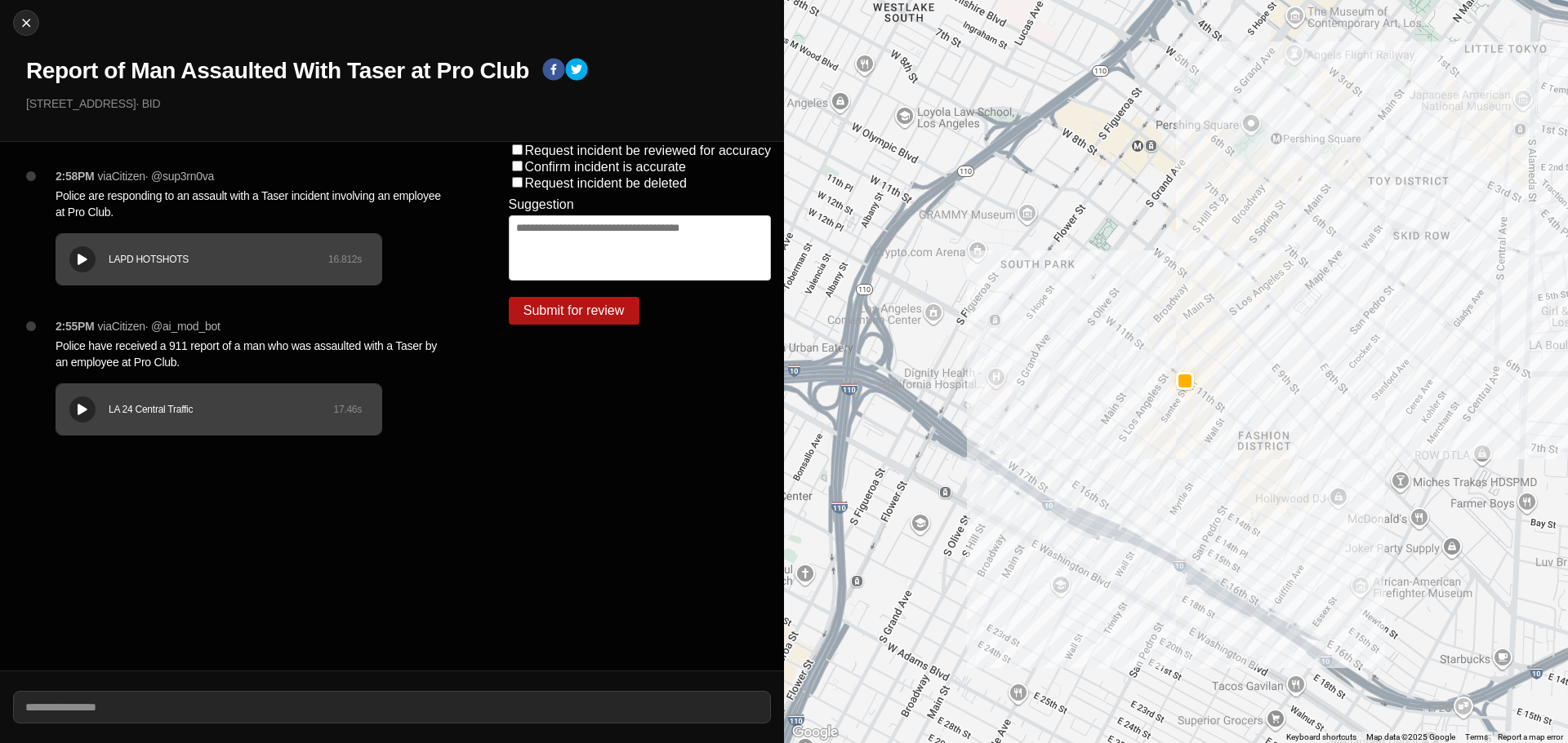
click at [172, 347] on p "Police have received a 911 report of a man who was assaulted with a Taser by an…" at bounding box center [250, 354] width 388 height 33
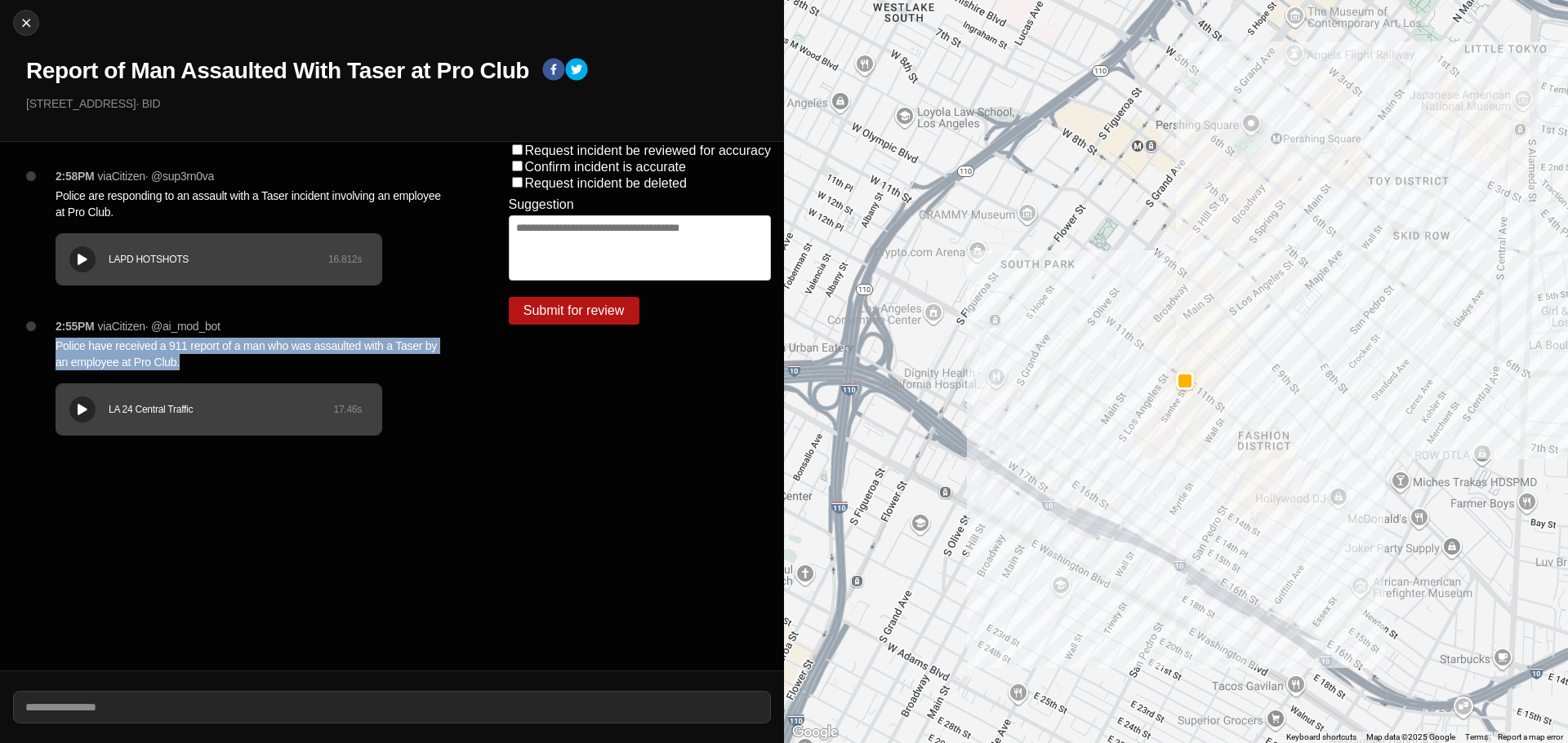
click at [172, 347] on p "Police have received a 911 report of a man who was assaulted with a Taser by an…" at bounding box center [250, 354] width 388 height 33
copy p "Police have received a 911 report of a man who was assaulted with a Taser by an…"
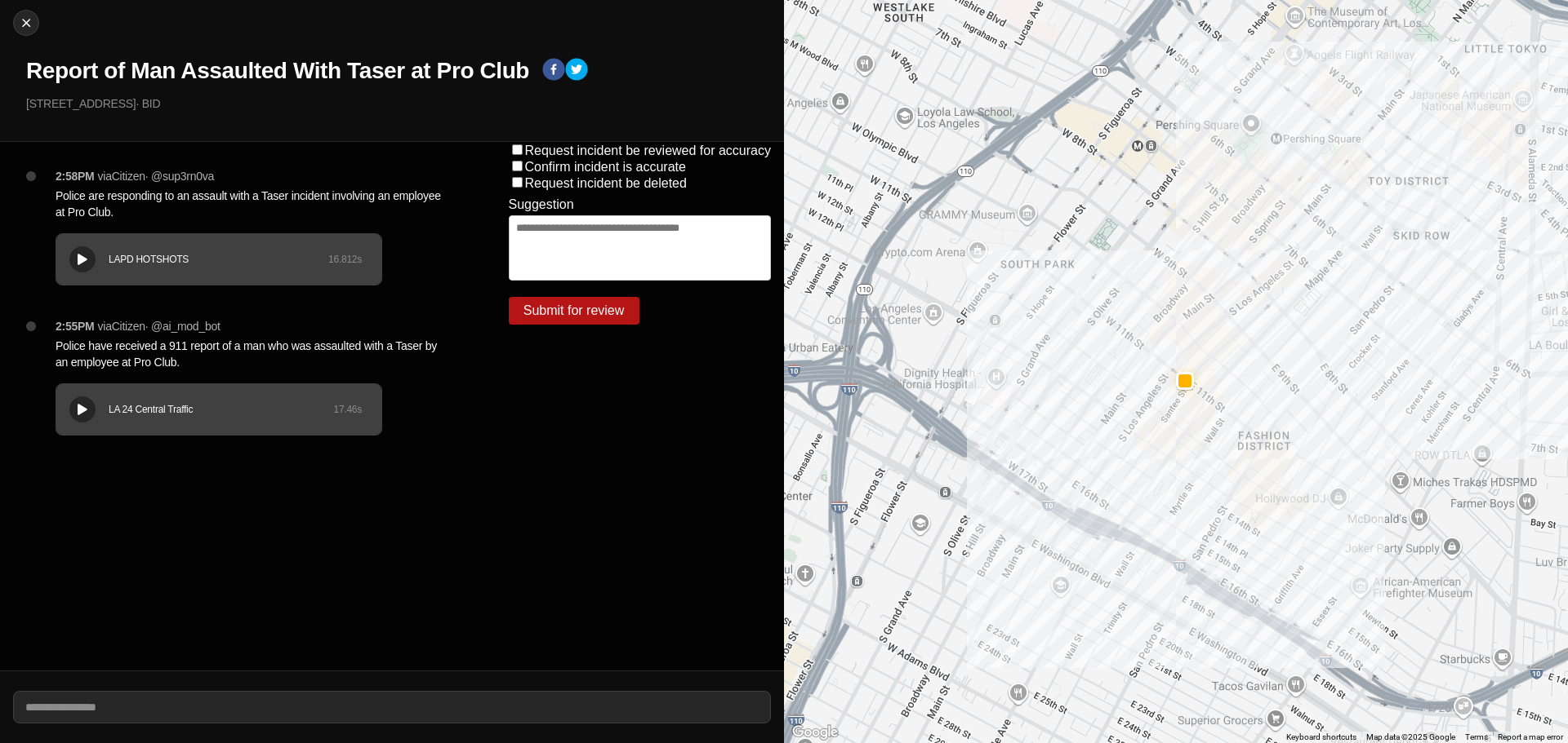
click at [153, 191] on p "Police are responding to an assault with a Taser incident involving an employee…" at bounding box center [250, 204] width 388 height 33
click at [153, 192] on p "Police are responding to an assault with a Taser incident involving an employee…" at bounding box center [250, 204] width 388 height 33
click at [444, 263] on div "2:58PM via Citizen · @ sup3rn0va Police are responding to an assault with a Tas…" at bounding box center [256, 243] width 427 height 150
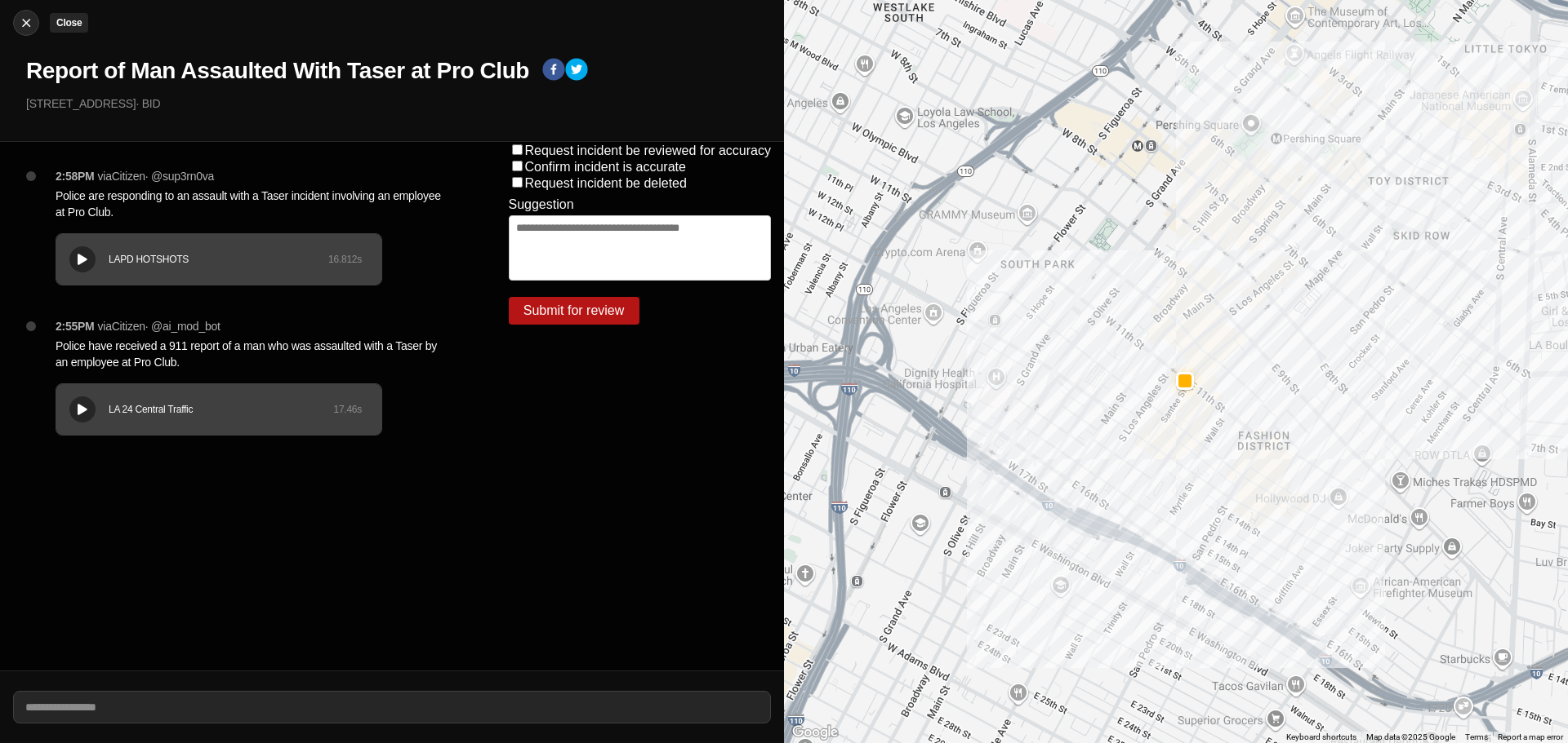
click at [20, 20] on img at bounding box center [26, 23] width 16 height 16
select select "*"
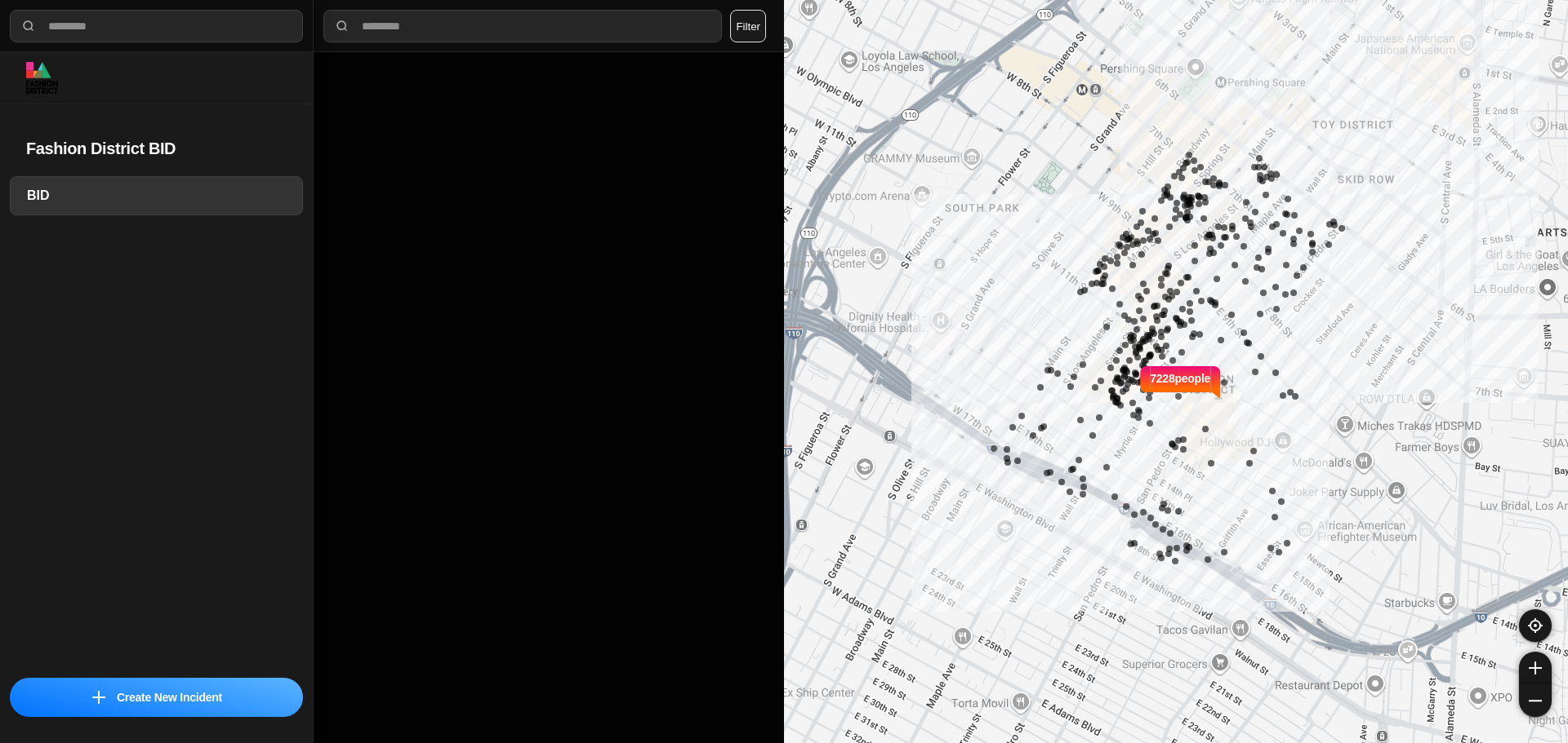
select select "*"
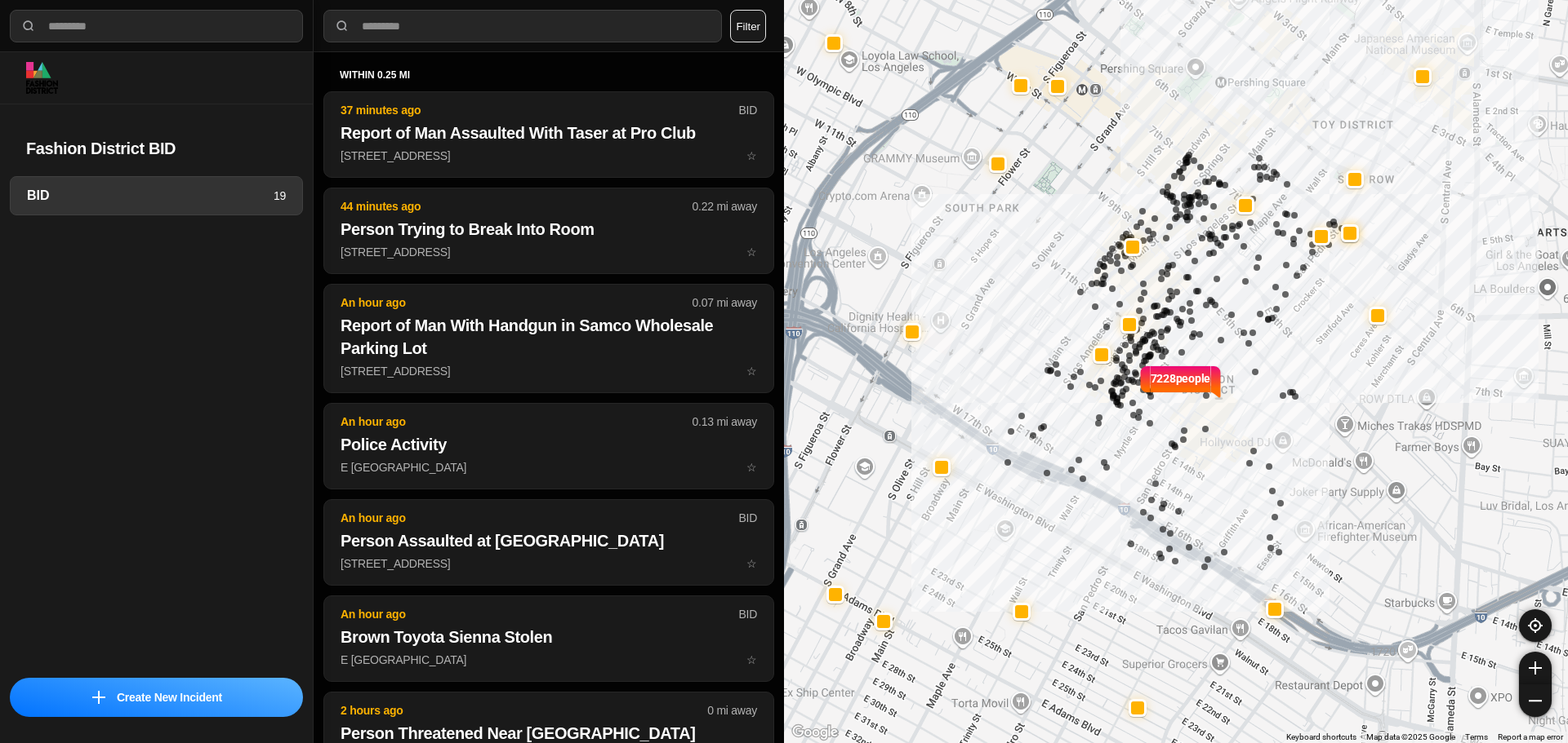
select select "*"
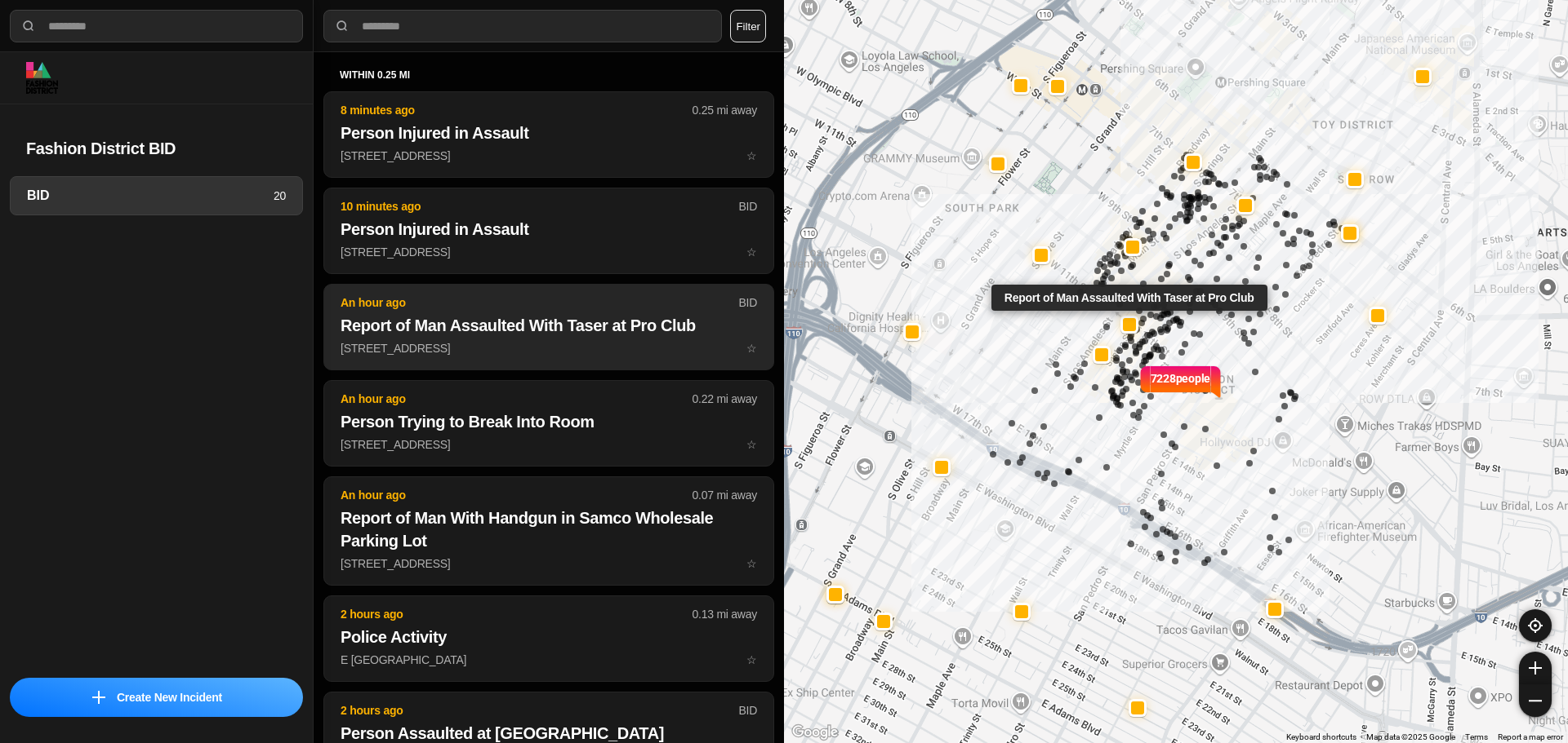
click at [466, 338] on button "An hour ago BID Report of Man Assaulted With Taser at Pro Club [STREET_ADDRESS]…" at bounding box center [548, 327] width 451 height 87
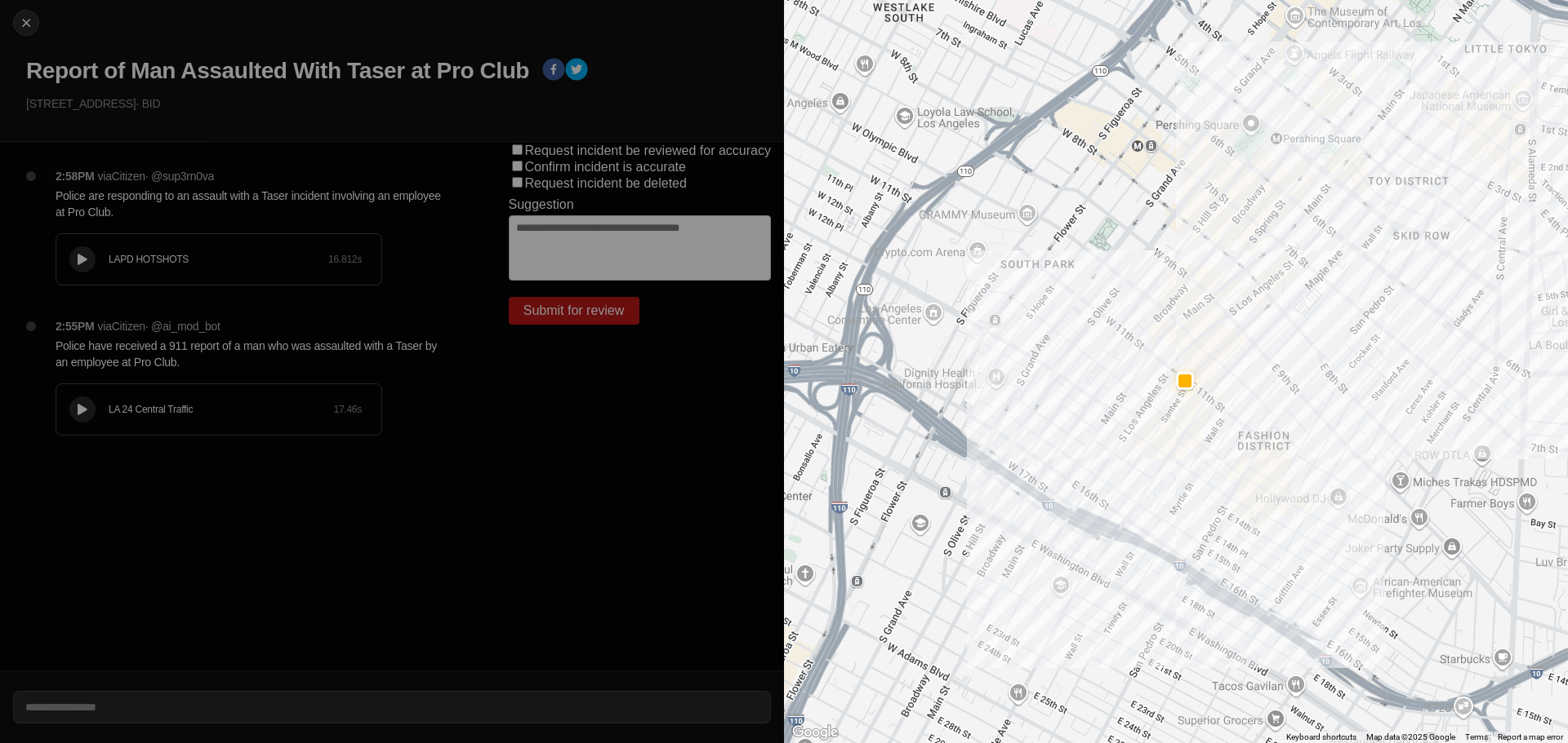
drag, startPoint x: 119, startPoint y: 100, endPoint x: 6, endPoint y: 104, distance: 113.1
click at [6, 104] on div "Close Report of Man Assaulted With Taser at Pro Club [STREET_ADDRESS] · BID" at bounding box center [392, 71] width 784 height 142
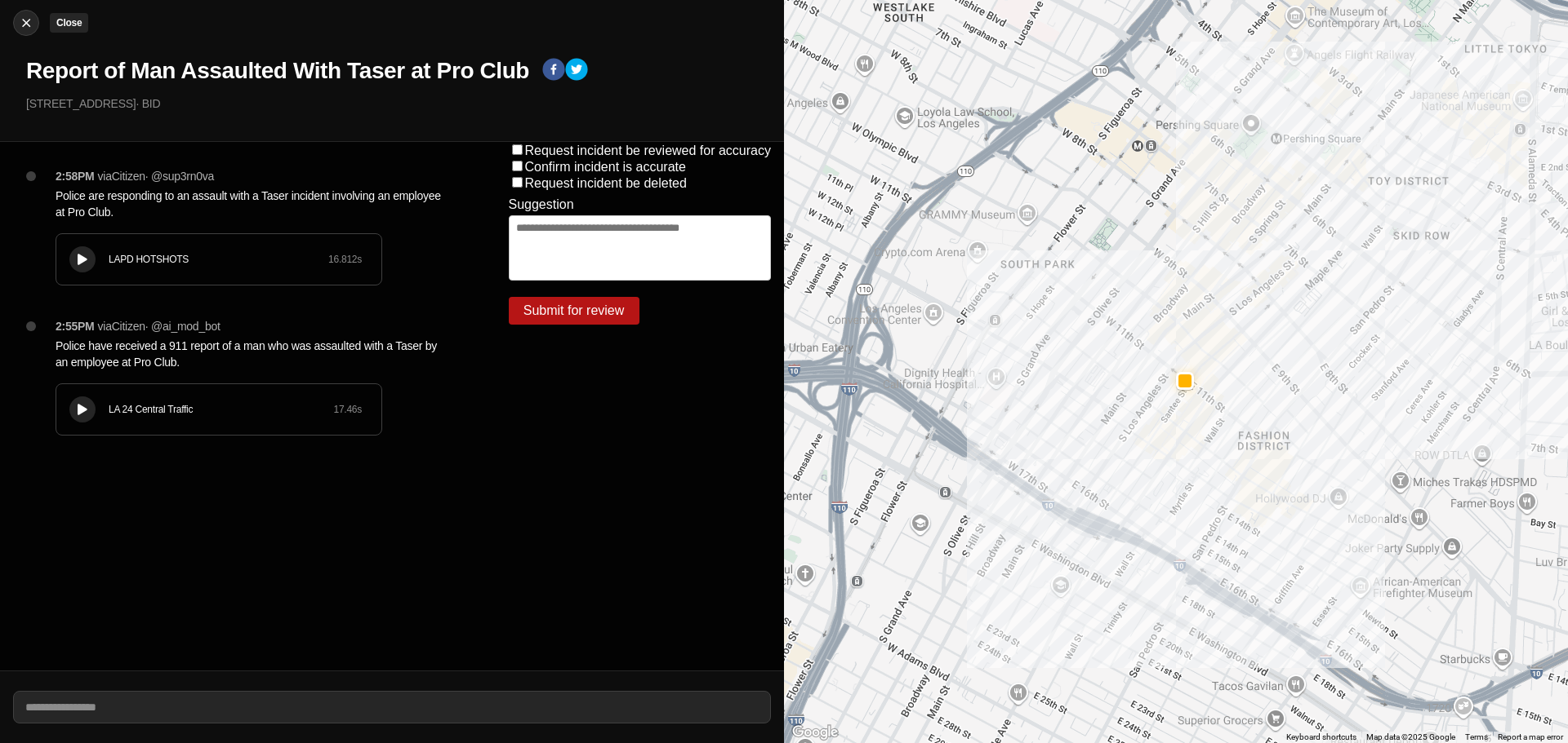
click at [27, 25] on img at bounding box center [26, 23] width 16 height 16
select select "*"
